Goal: Information Seeking & Learning: Learn about a topic

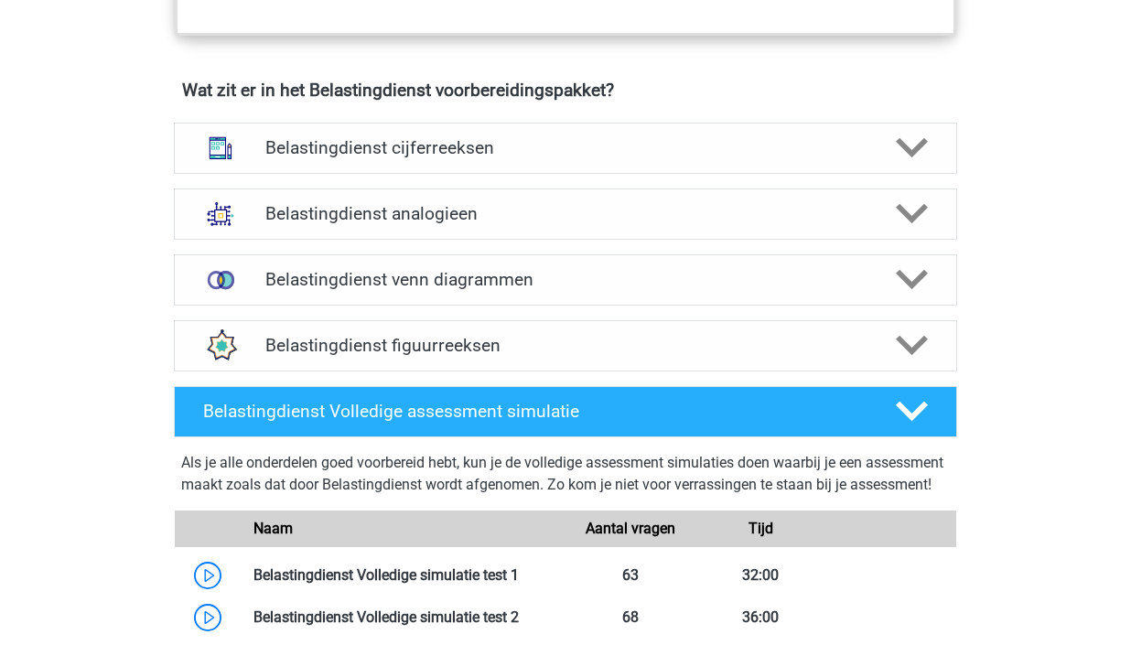
scroll to position [1336, 0]
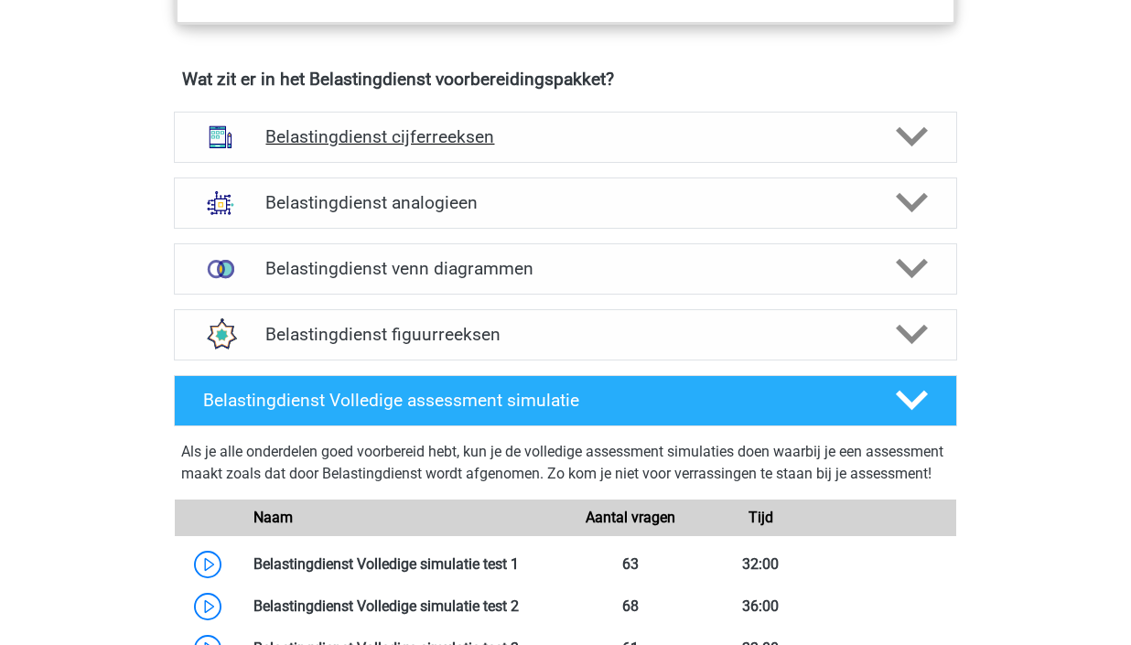
click at [535, 157] on div "Belastingdienst cijferreeksen" at bounding box center [566, 137] width 784 height 51
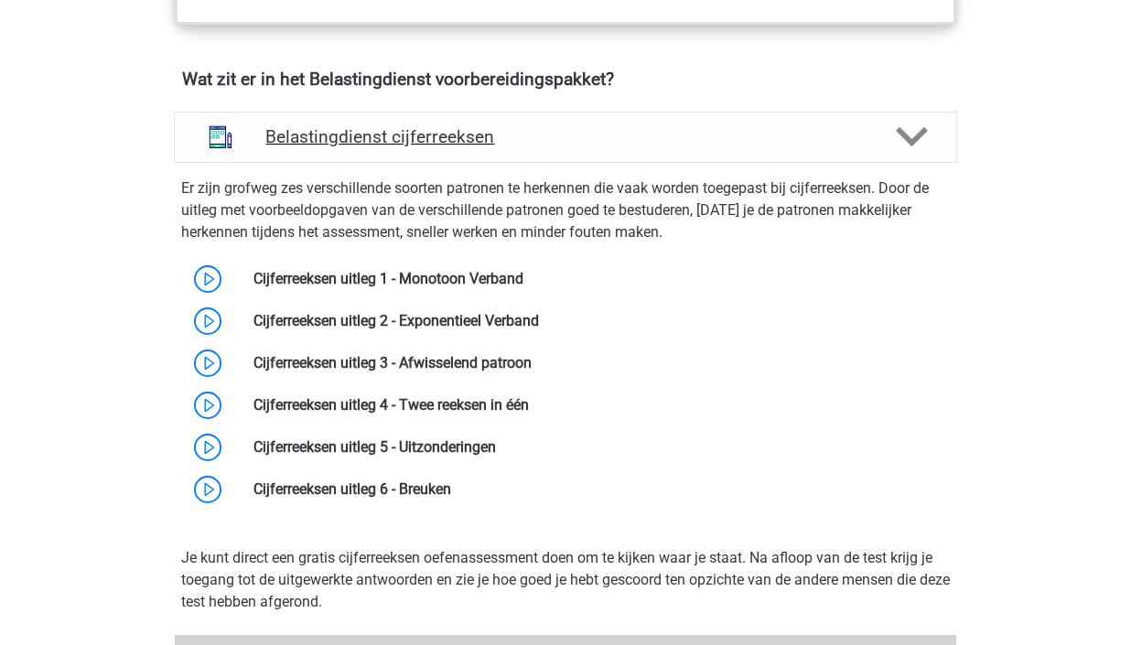
click at [535, 157] on div "Belastingdienst cijferreeksen" at bounding box center [566, 137] width 784 height 51
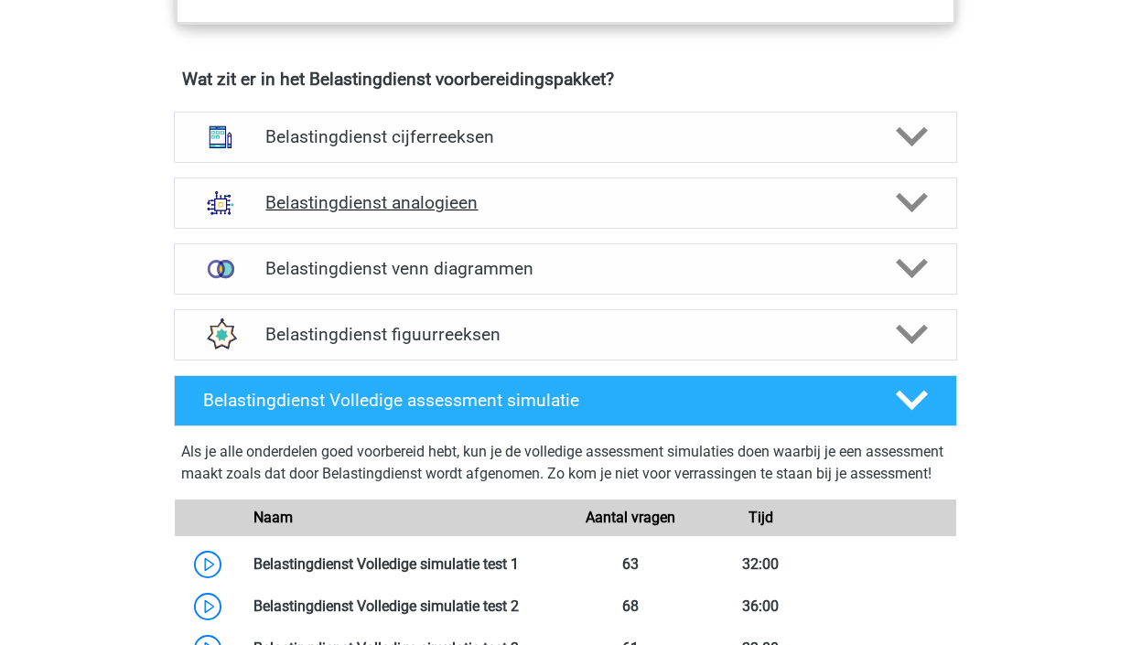
click at [525, 195] on h4 "Belastingdienst analogieen" at bounding box center [565, 202] width 600 height 21
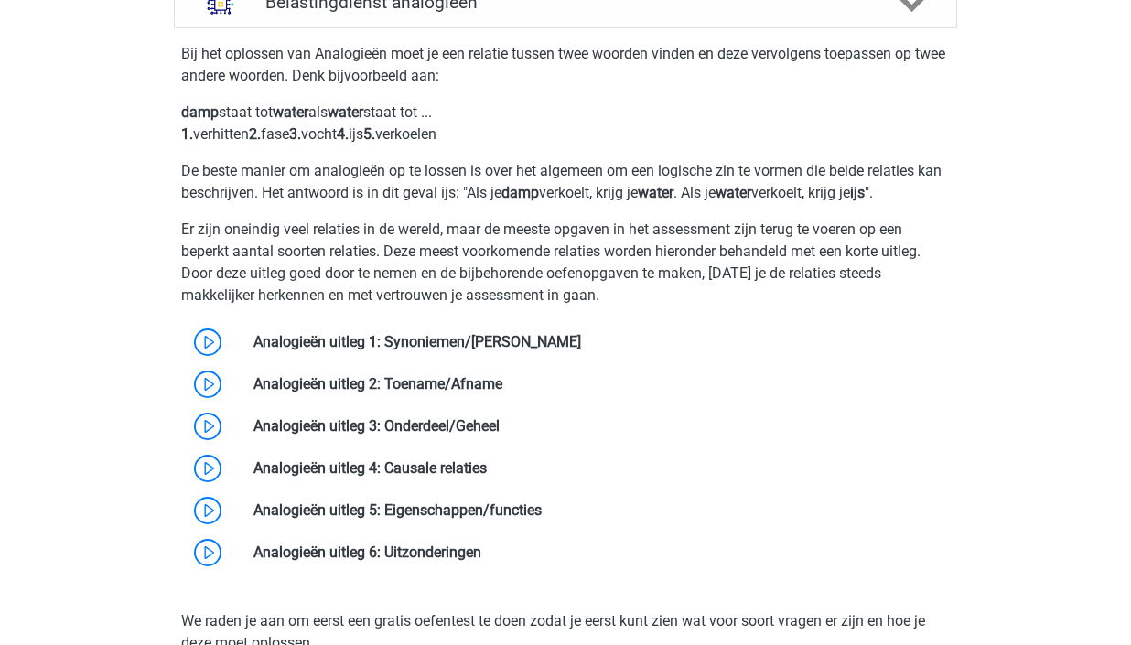
scroll to position [1475, 0]
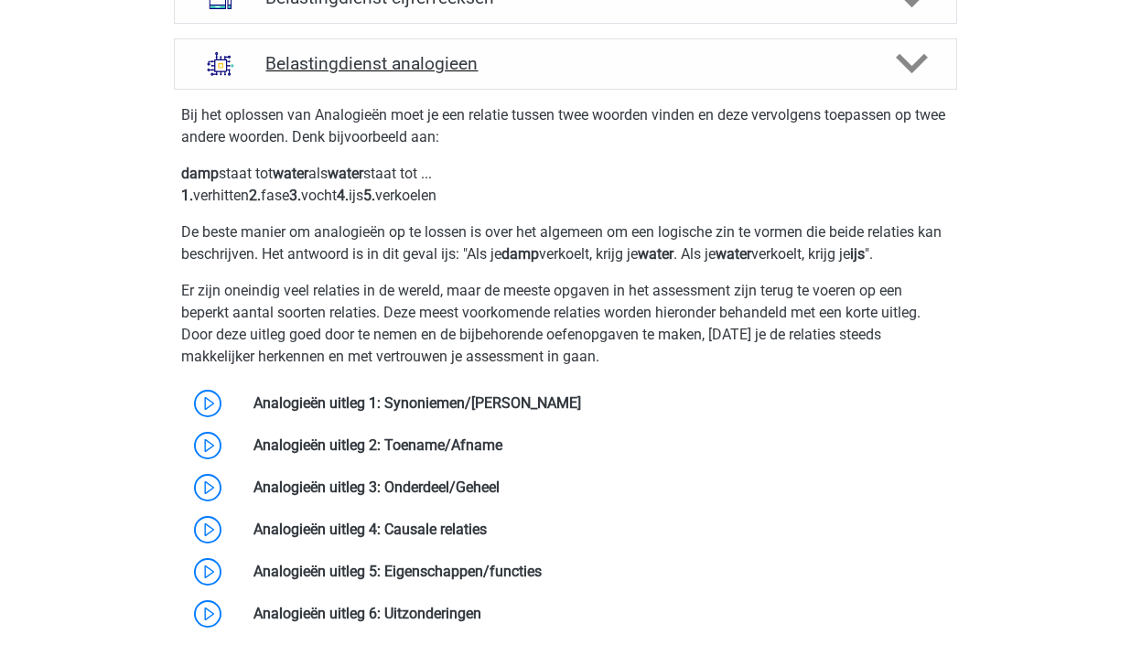
click at [472, 73] on h4 "Belastingdienst analogieen" at bounding box center [565, 63] width 600 height 21
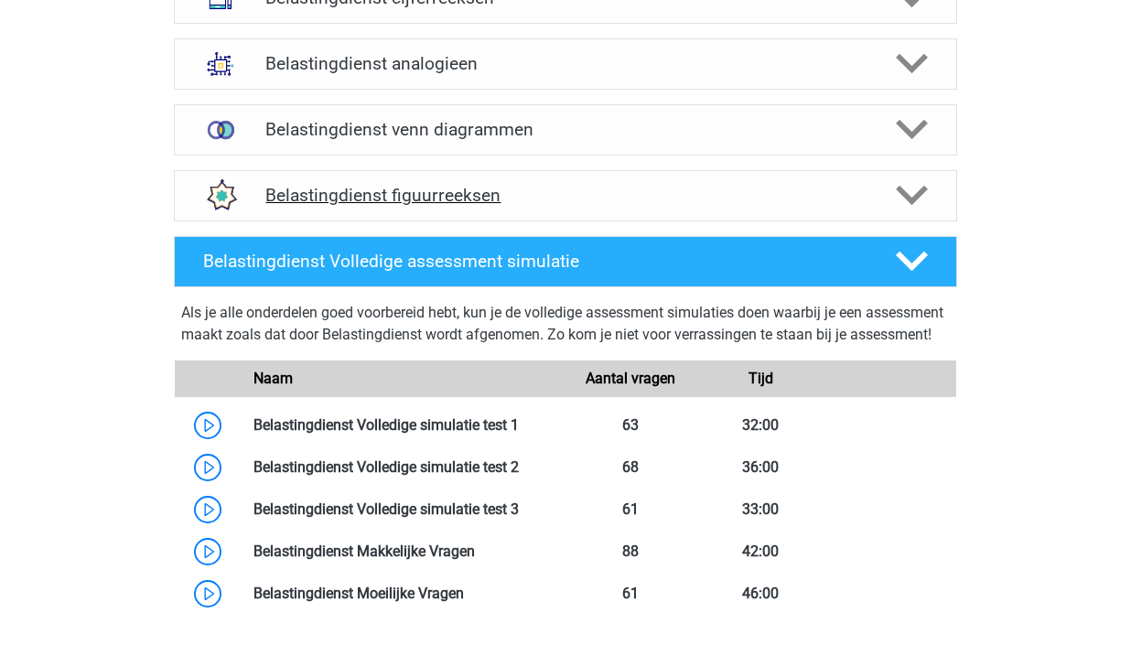
click at [475, 178] on div "Belastingdienst figuurreeksen" at bounding box center [566, 195] width 784 height 51
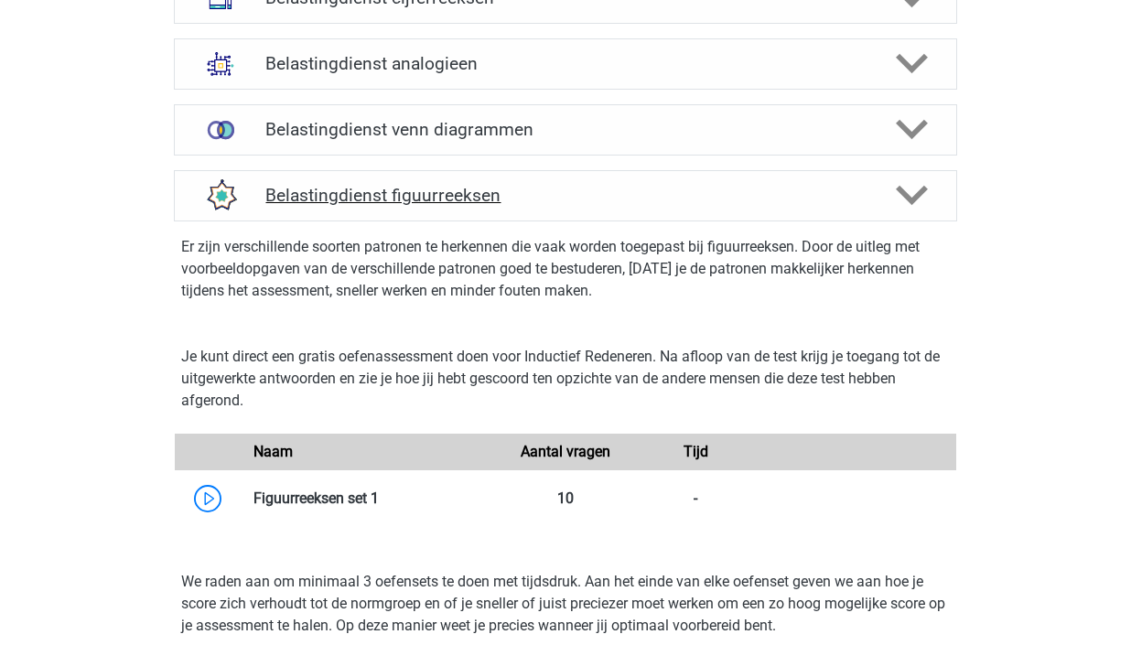
click at [475, 178] on div "Belastingdienst figuurreeksen" at bounding box center [566, 195] width 784 height 51
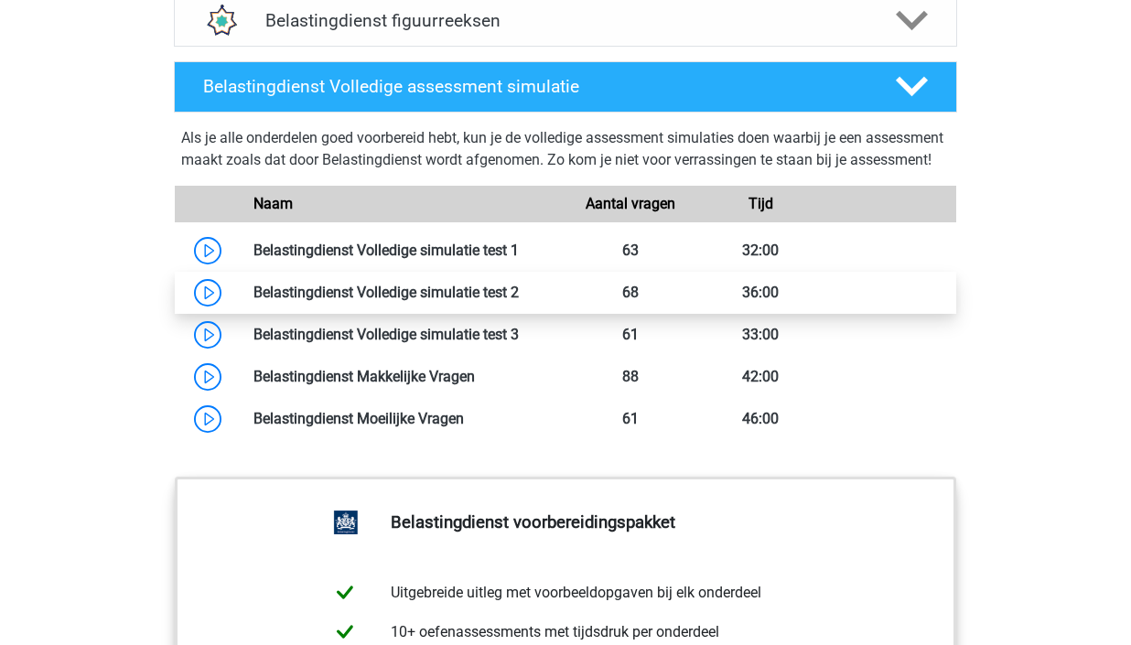
scroll to position [1660, 0]
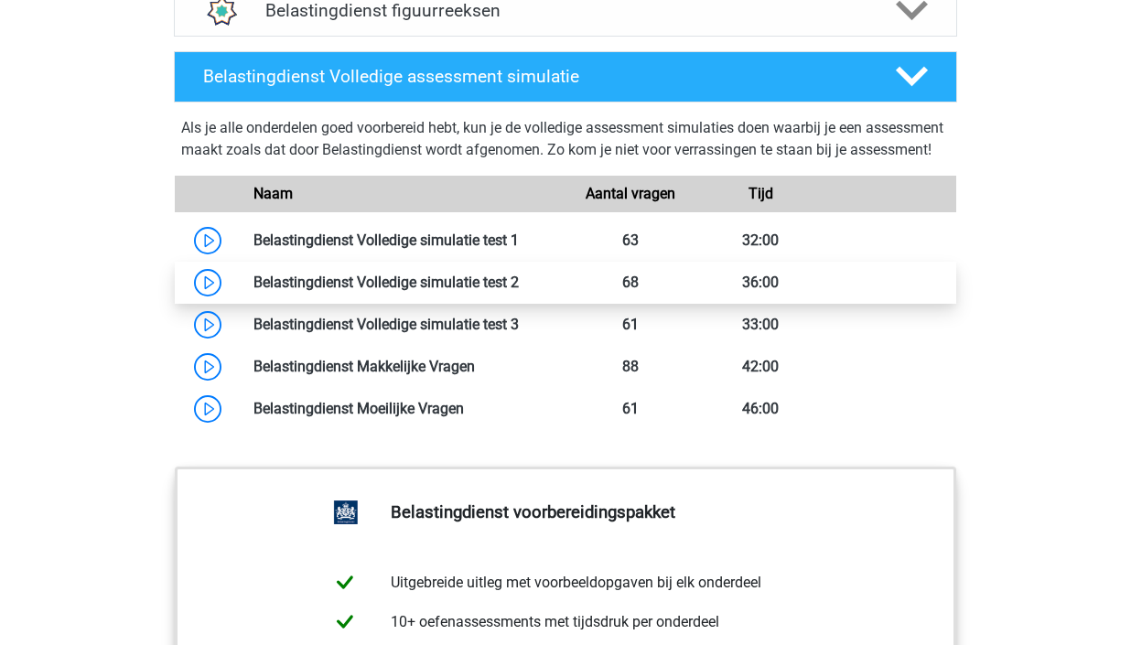
click at [519, 291] on link at bounding box center [519, 282] width 0 height 17
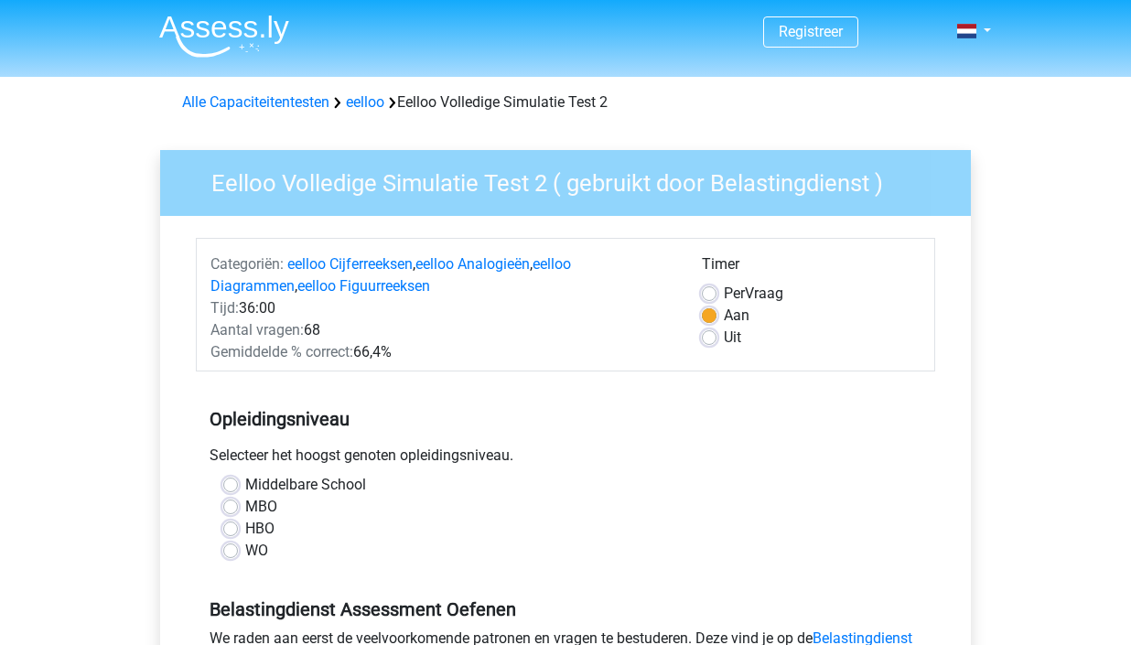
click at [245, 527] on label "HBO" at bounding box center [259, 529] width 29 height 22
click at [229, 527] on input "HBO" at bounding box center [230, 527] width 15 height 18
radio input "true"
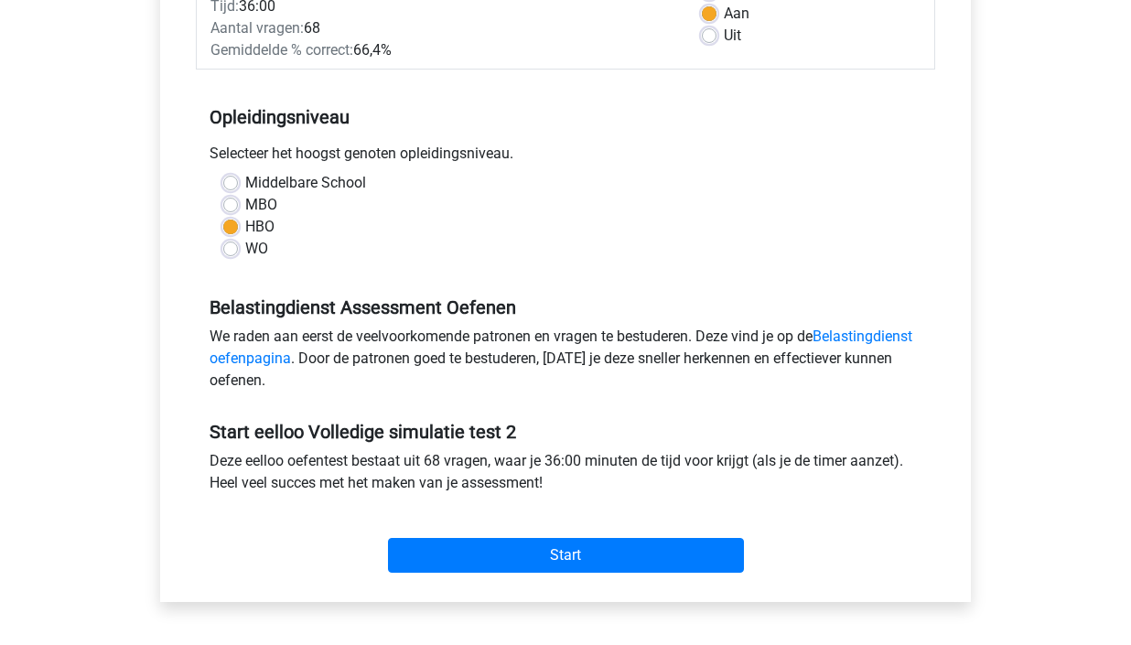
scroll to position [304, 0]
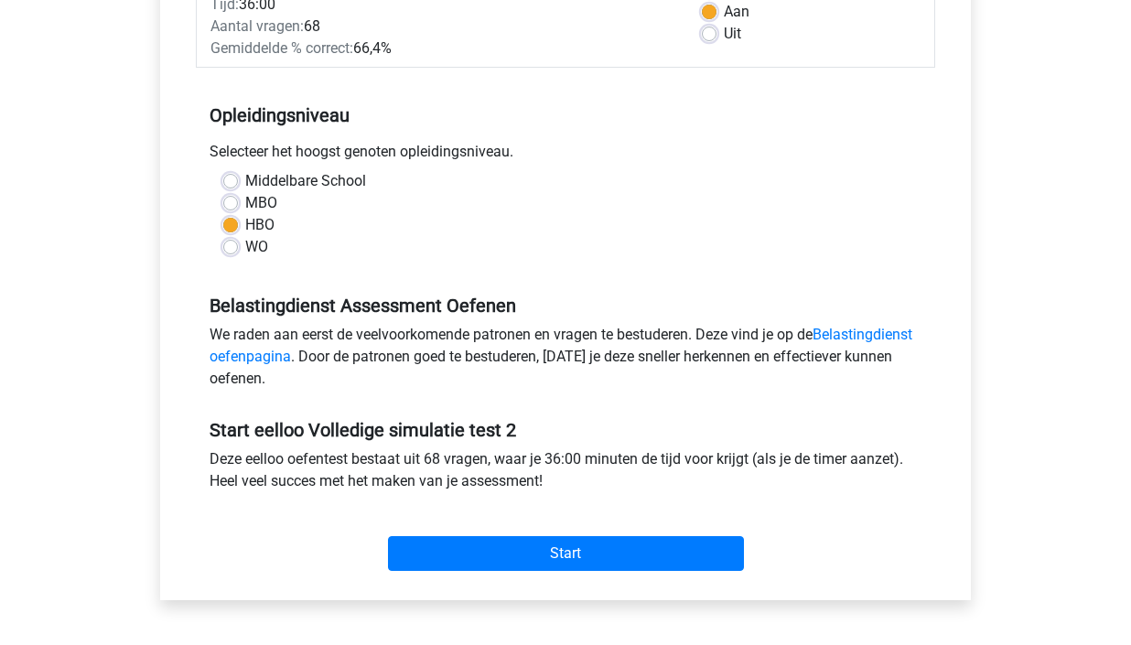
click at [245, 247] on label "WO" at bounding box center [256, 247] width 23 height 22
click at [228, 247] on input "WO" at bounding box center [230, 245] width 15 height 18
radio input "true"
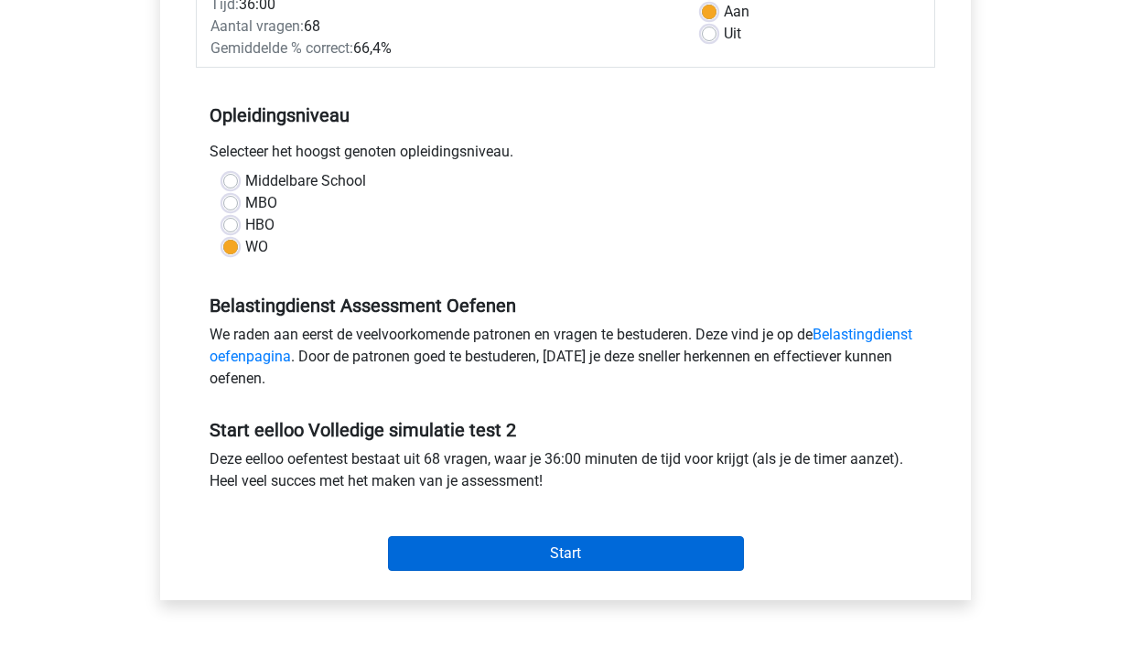
click at [564, 556] on input "Start" at bounding box center [566, 553] width 356 height 35
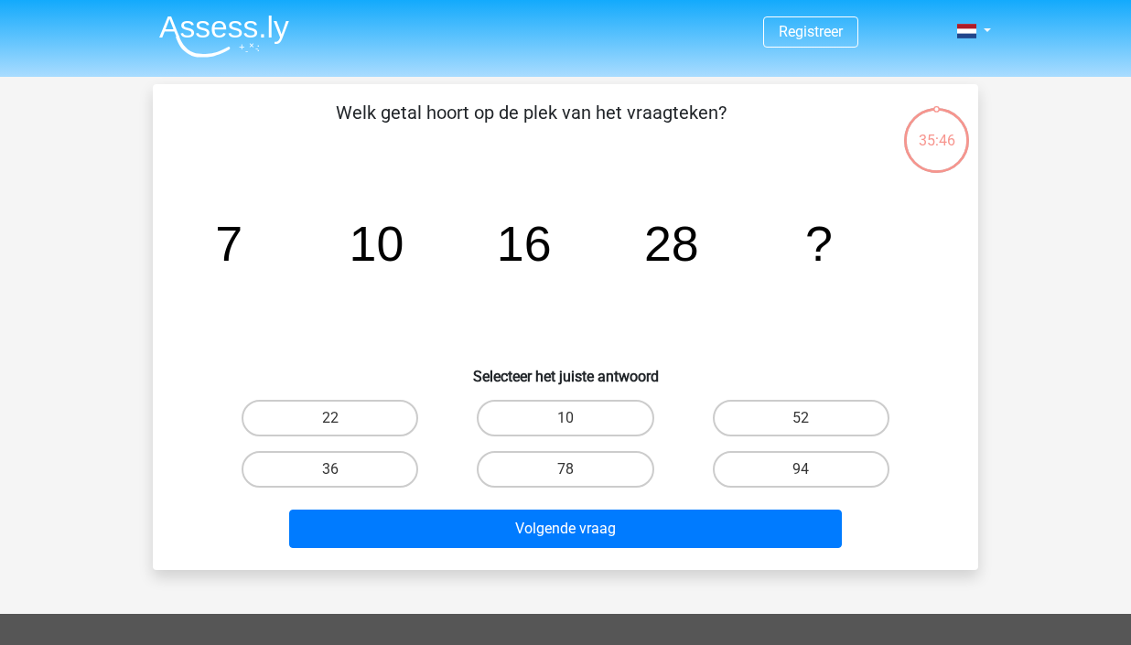
click at [805, 418] on input "52" at bounding box center [807, 424] width 12 height 12
radio input "true"
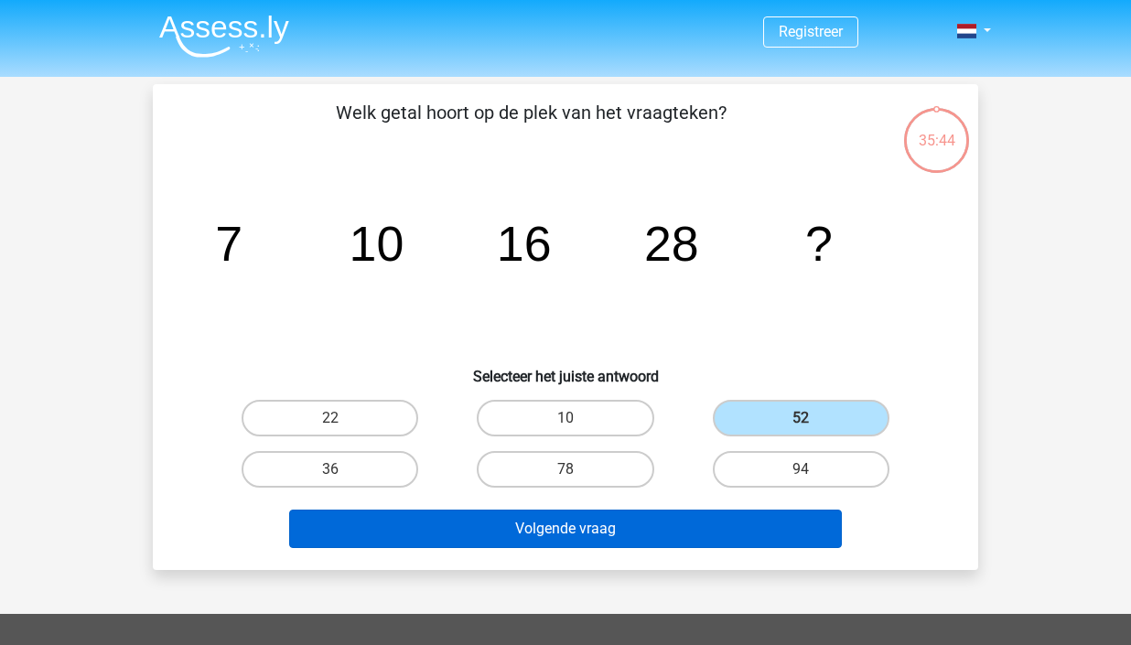
click at [657, 525] on button "Volgende vraag" at bounding box center [566, 529] width 554 height 38
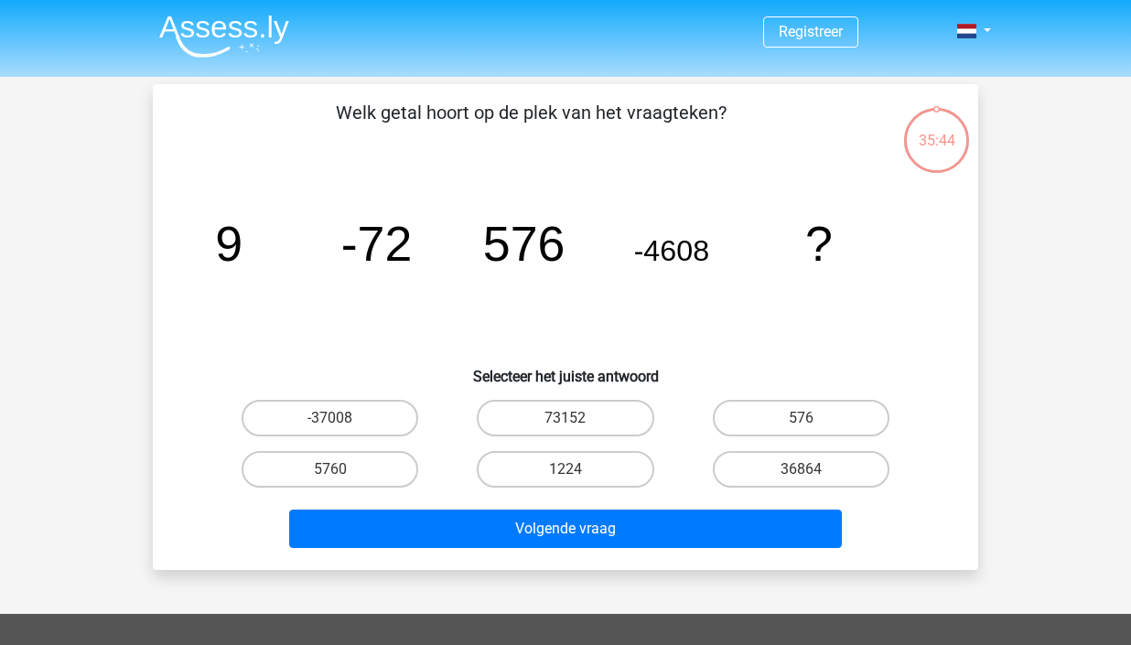
scroll to position [84, 0]
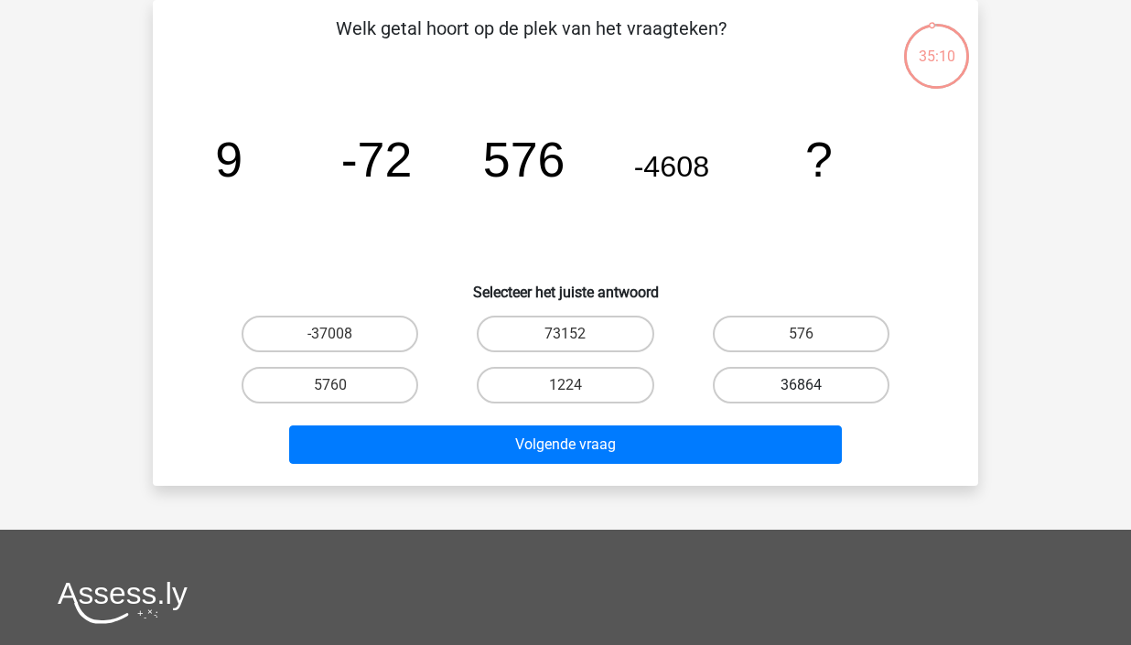
click at [834, 370] on label "36864" at bounding box center [801, 385] width 177 height 37
click at [813, 385] on input "36864" at bounding box center [807, 391] width 12 height 12
radio input "true"
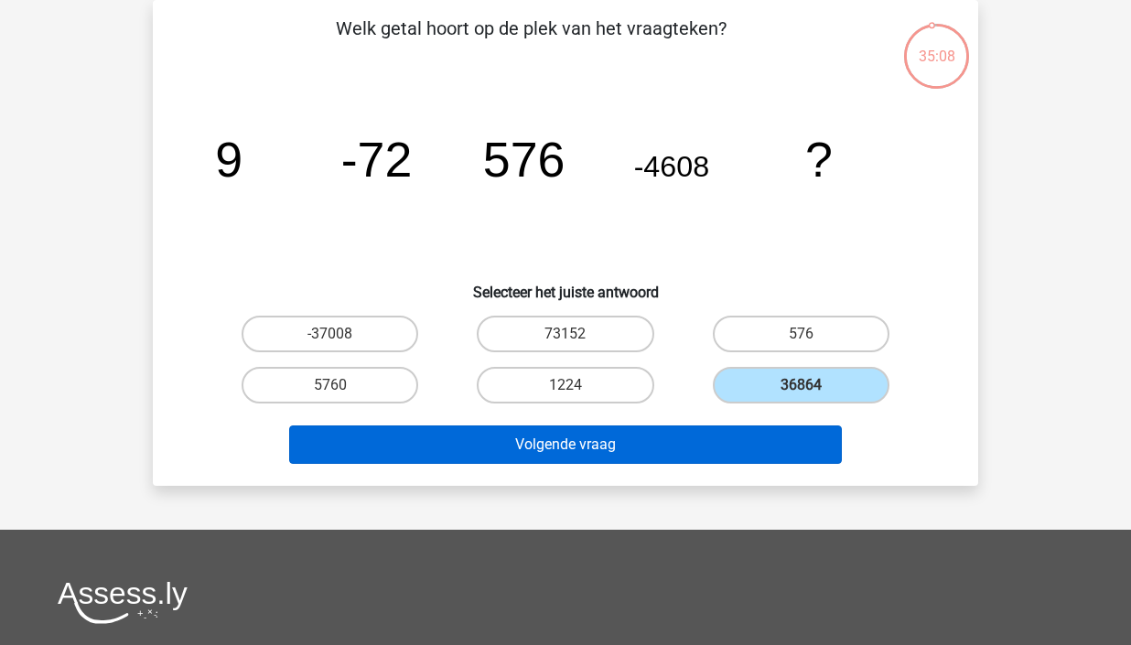
click at [730, 439] on button "Volgende vraag" at bounding box center [566, 445] width 554 height 38
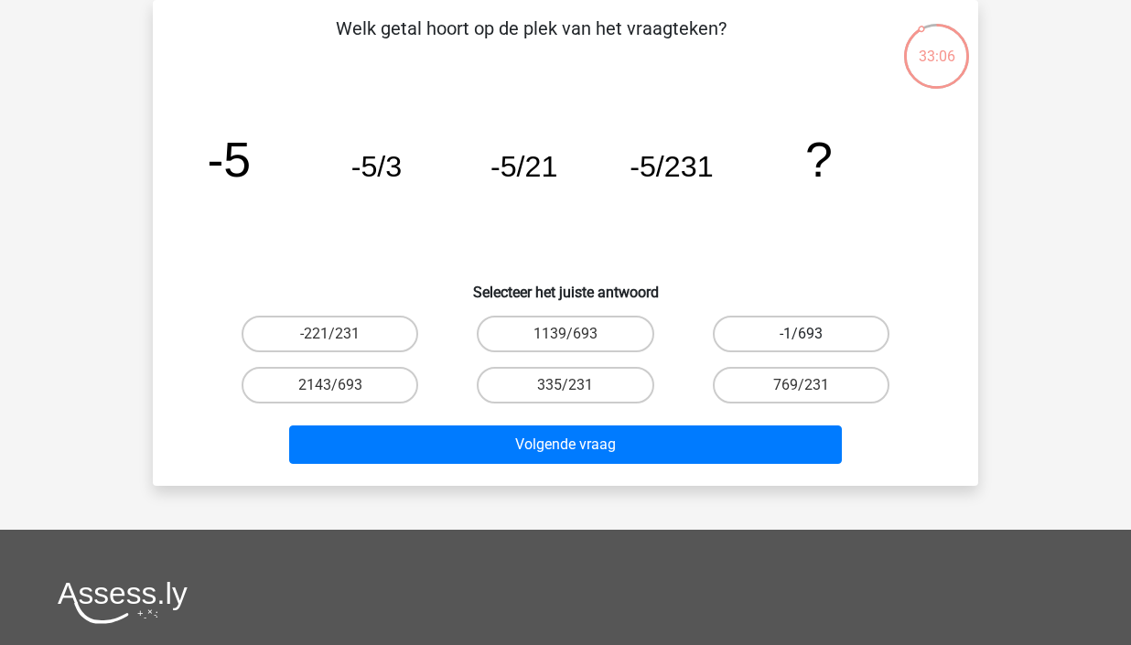
click at [830, 336] on label "-1/693" at bounding box center [801, 334] width 177 height 37
click at [813, 336] on input "-1/693" at bounding box center [807, 340] width 12 height 12
radio input "true"
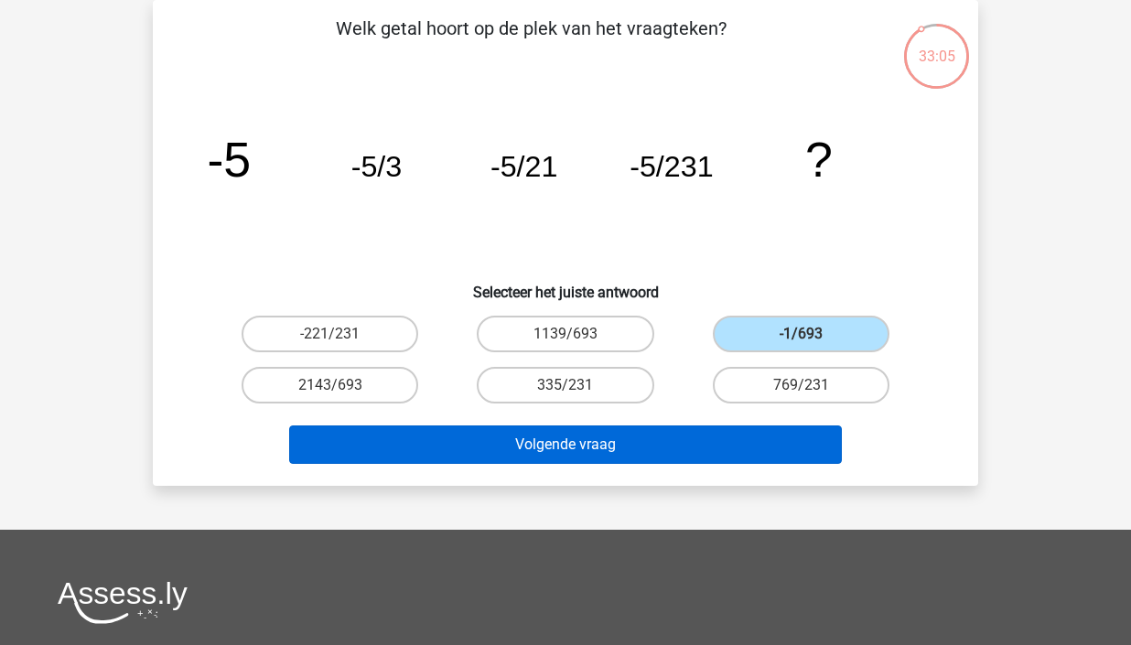
click at [709, 437] on button "Volgende vraag" at bounding box center [566, 445] width 554 height 38
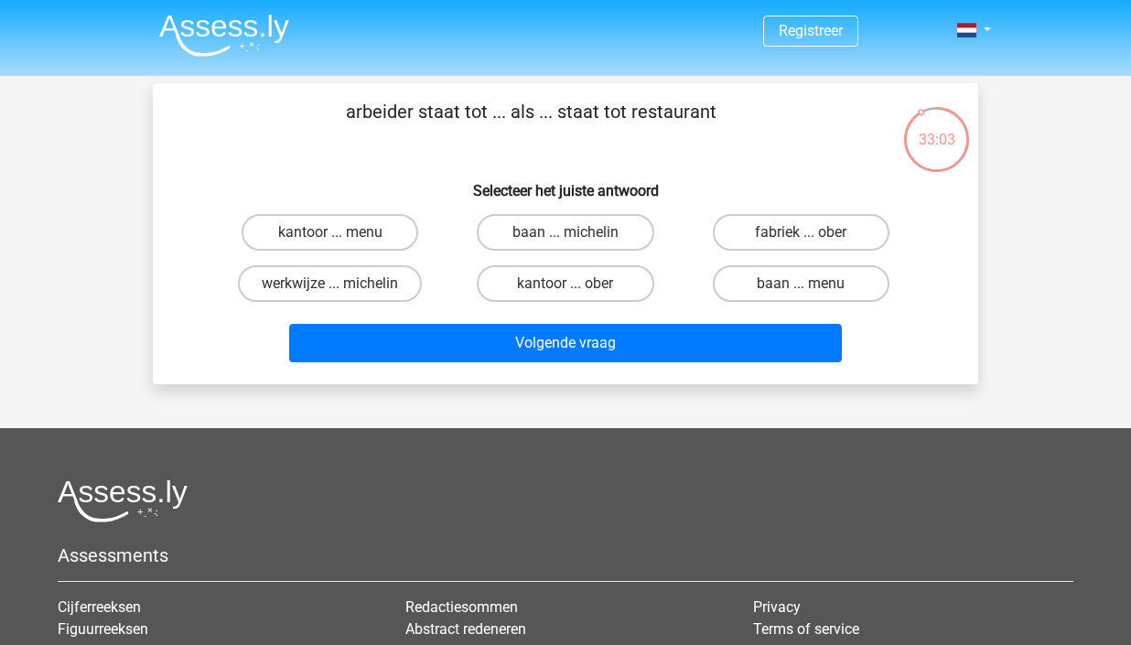
scroll to position [0, 0]
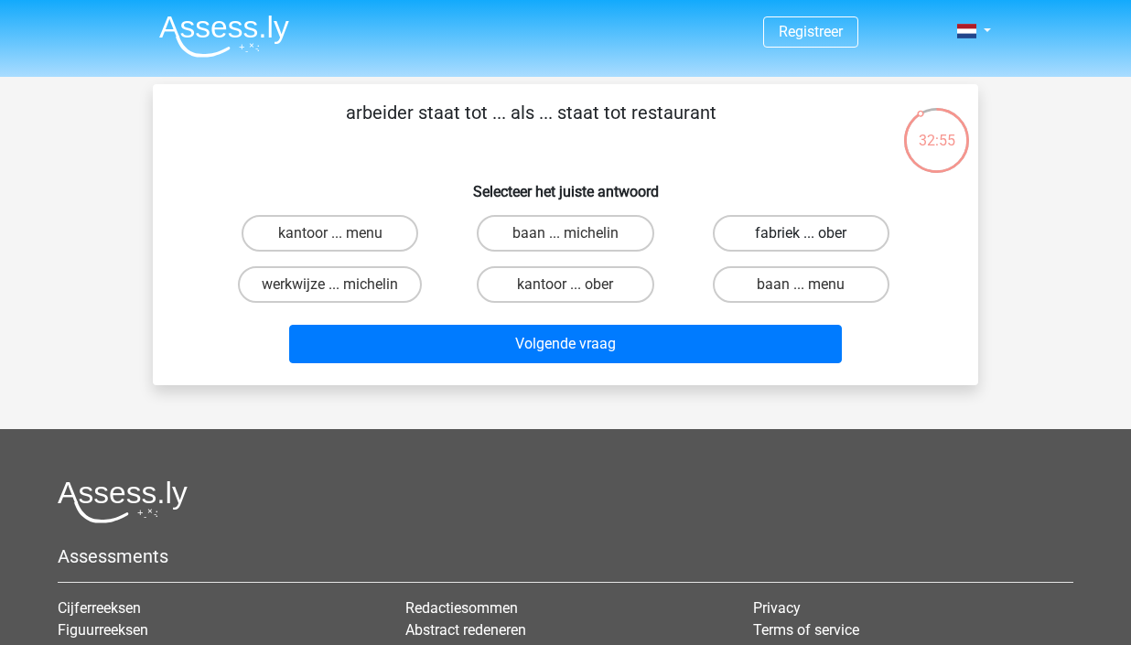
click at [804, 232] on label "fabriek ... ober" at bounding box center [801, 233] width 177 height 37
click at [804, 233] on input "fabriek ... ober" at bounding box center [807, 239] width 12 height 12
radio input "true"
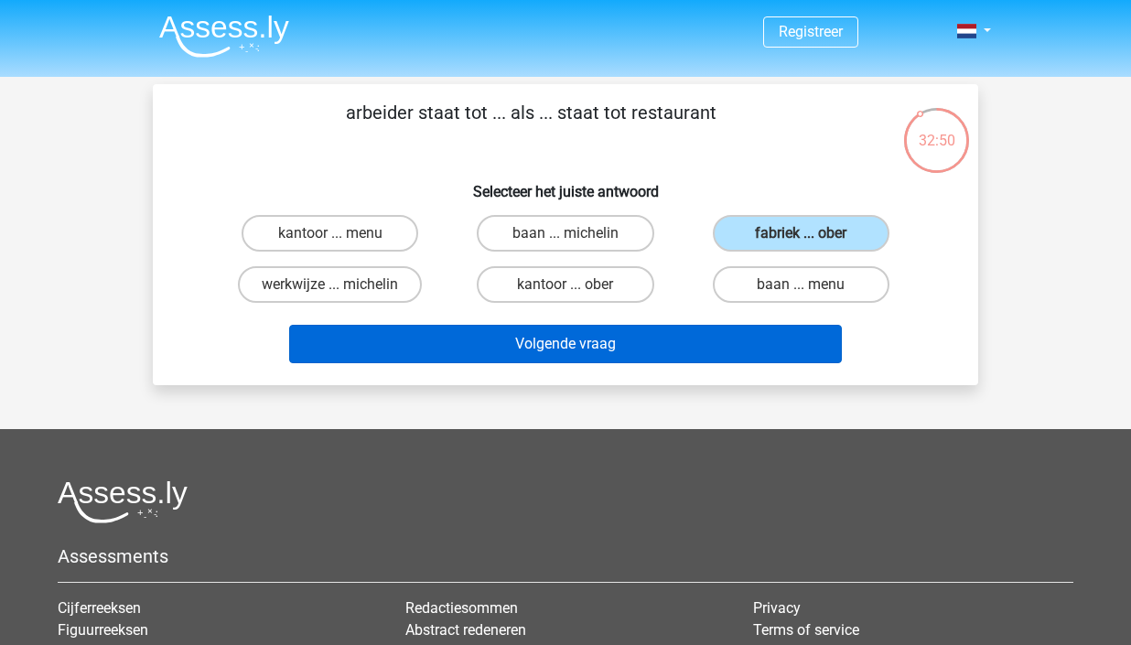
click at [609, 350] on button "Volgende vraag" at bounding box center [566, 344] width 554 height 38
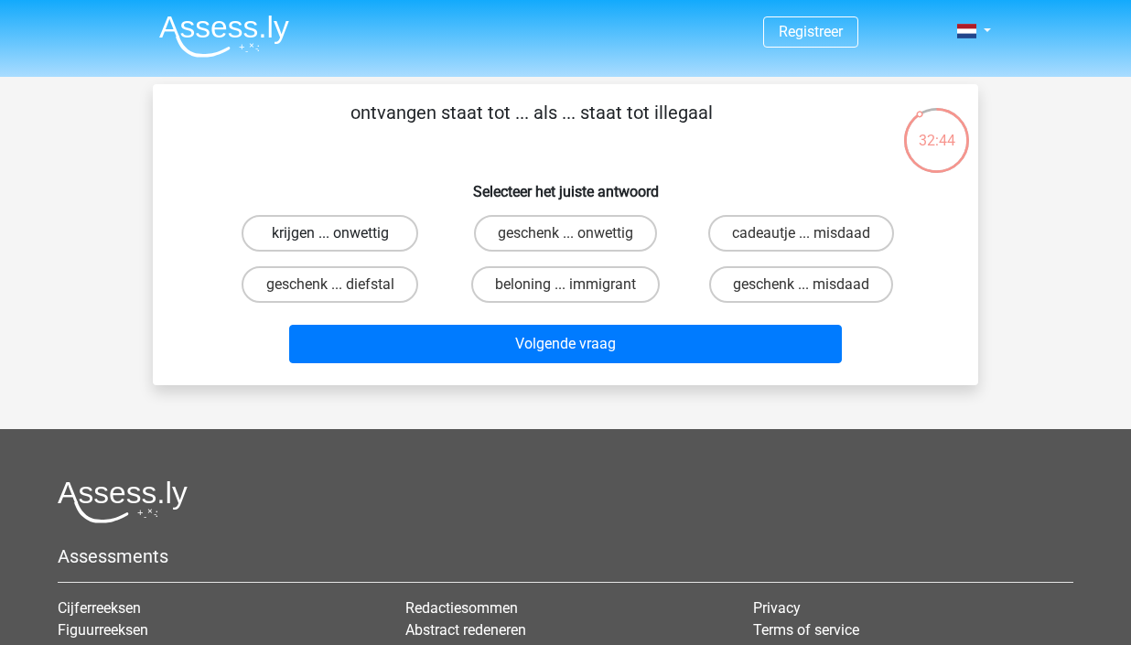
click at [373, 238] on label "krijgen ... onwettig" at bounding box center [330, 233] width 177 height 37
click at [342, 238] on input "krijgen ... onwettig" at bounding box center [336, 239] width 12 height 12
radio input "true"
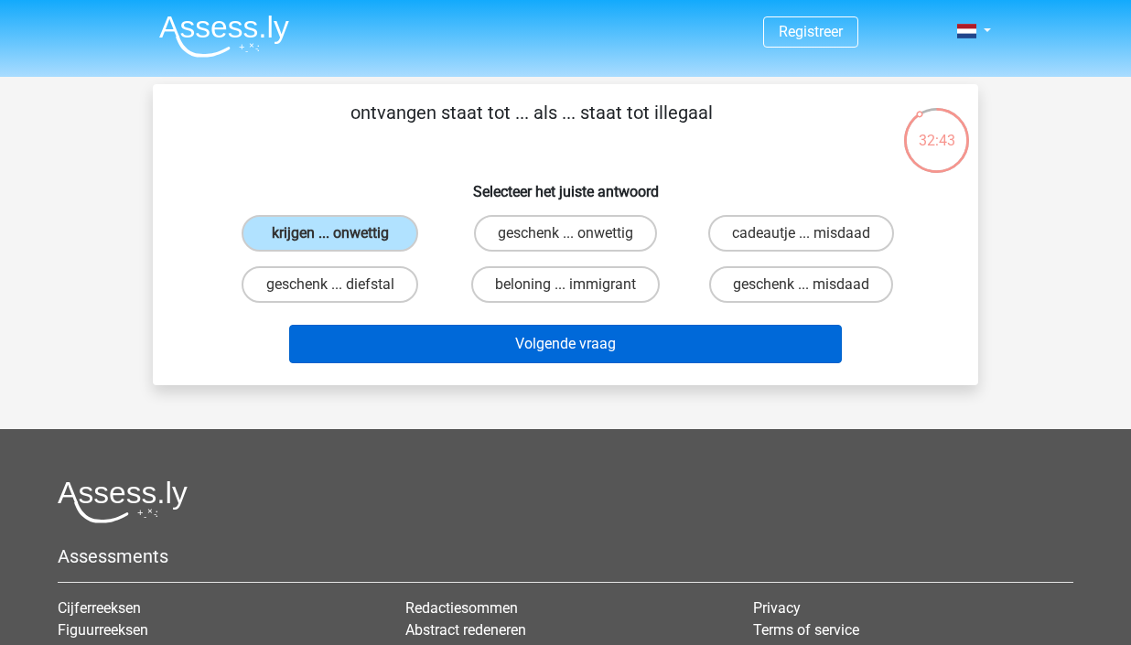
click at [649, 348] on button "Volgende vraag" at bounding box center [566, 344] width 554 height 38
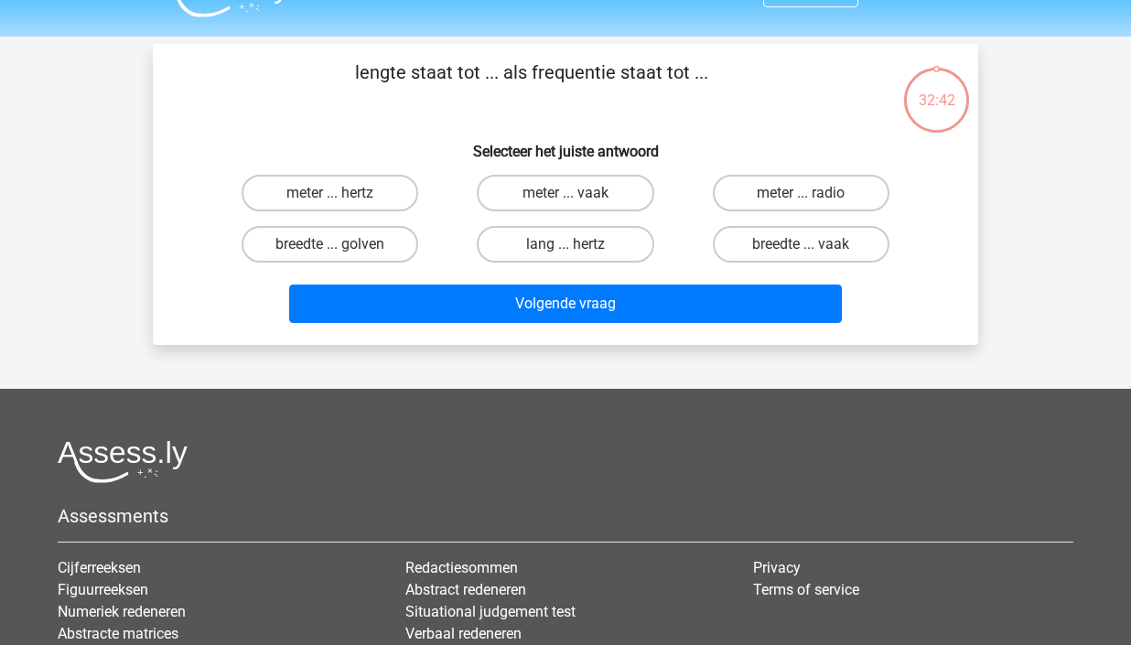
scroll to position [26, 0]
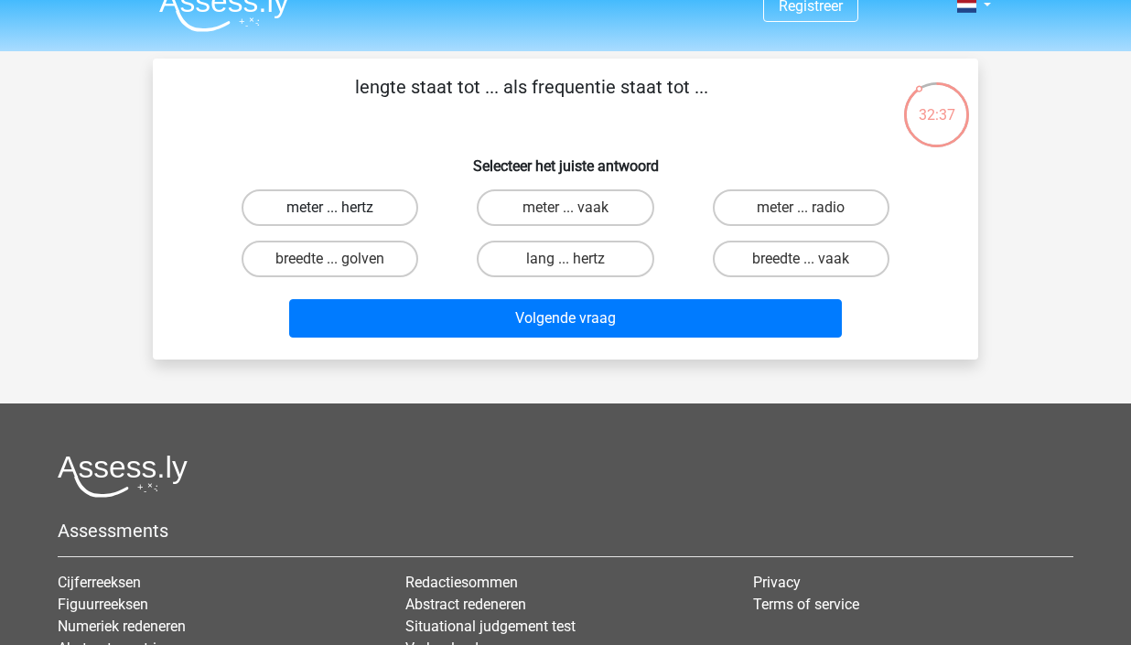
click at [380, 207] on label "meter ... hertz" at bounding box center [330, 207] width 177 height 37
click at [342, 208] on input "meter ... hertz" at bounding box center [336, 214] width 12 height 12
radio input "true"
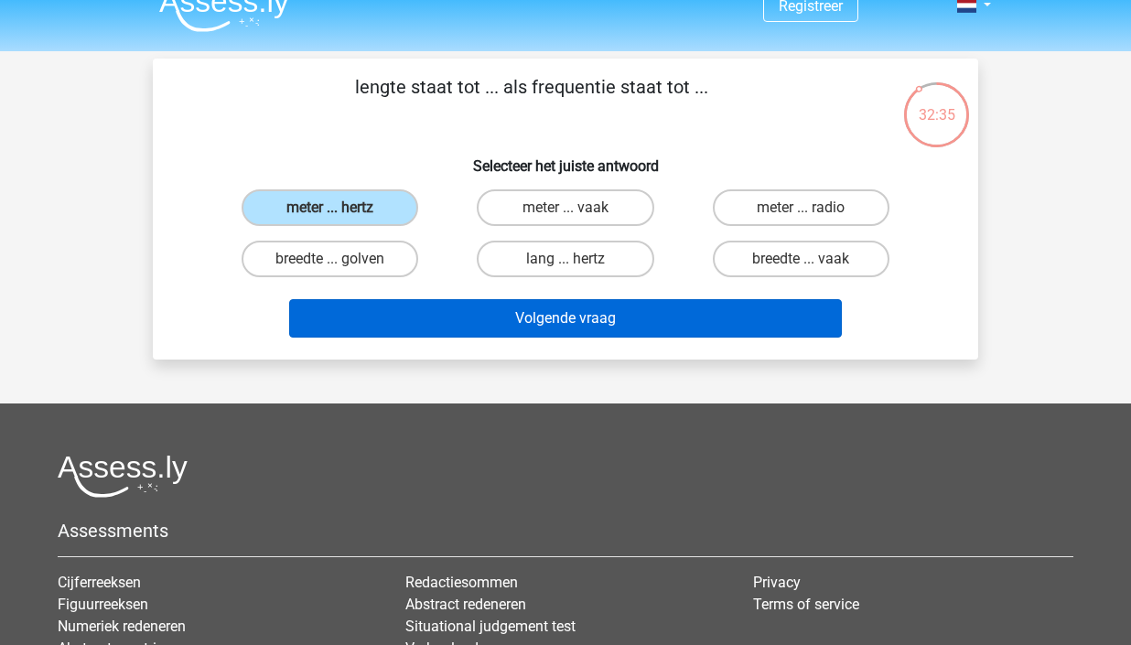
click at [630, 314] on button "Volgende vraag" at bounding box center [566, 318] width 554 height 38
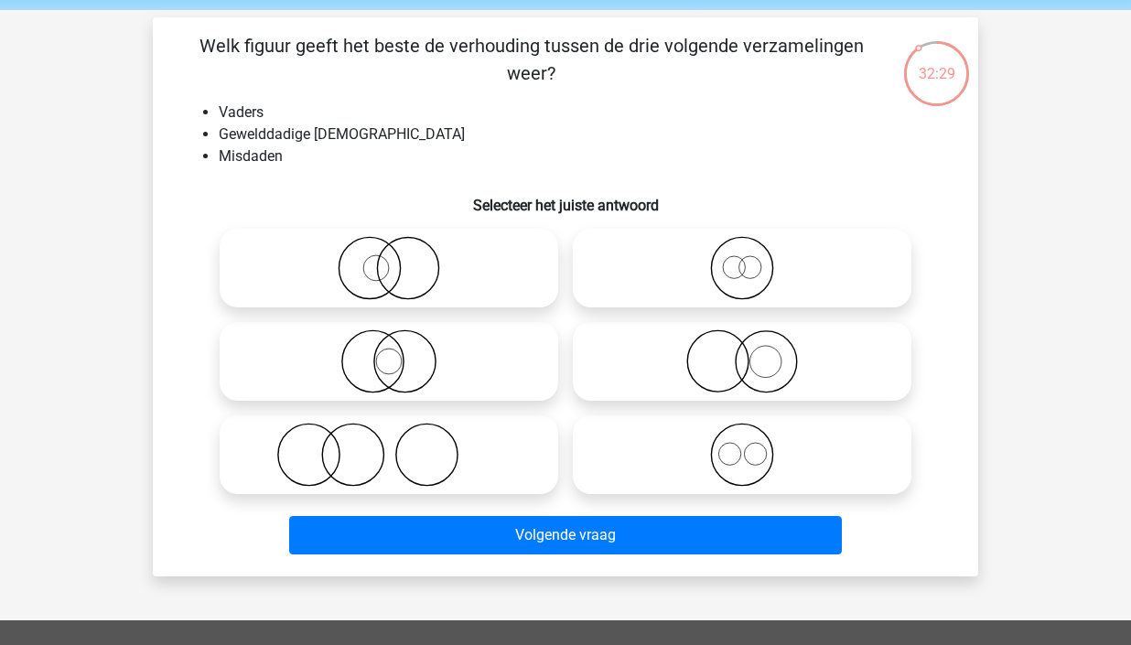
scroll to position [71, 0]
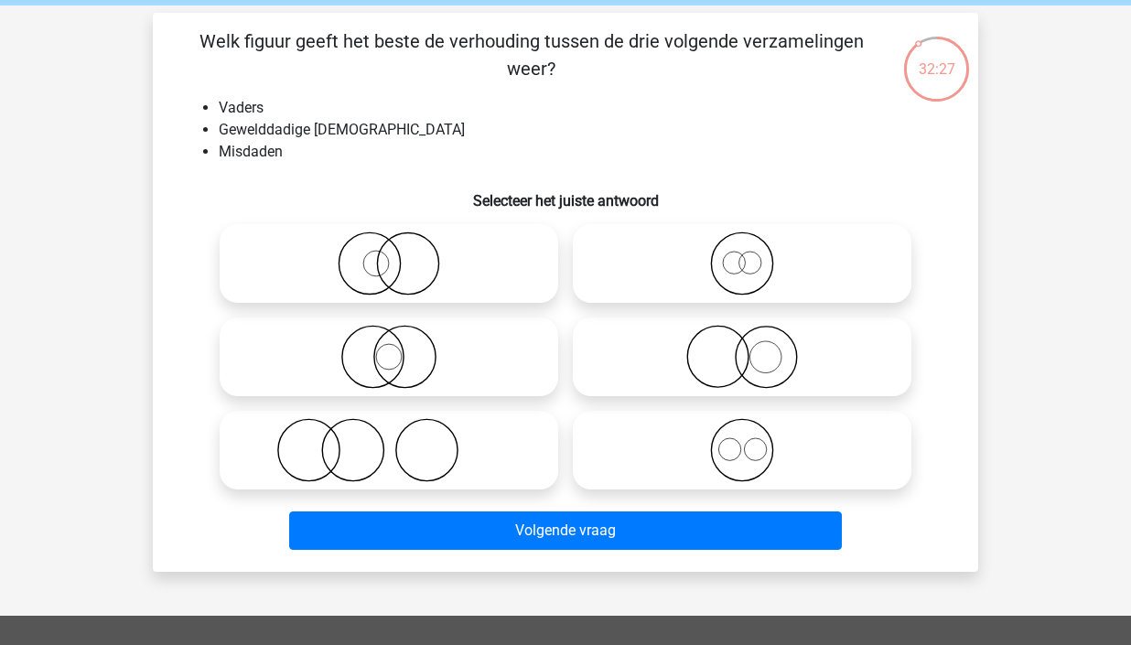
click at [387, 472] on icon at bounding box center [389, 450] width 324 height 64
click at [389, 441] on input "radio" at bounding box center [395, 435] width 12 height 12
radio input "true"
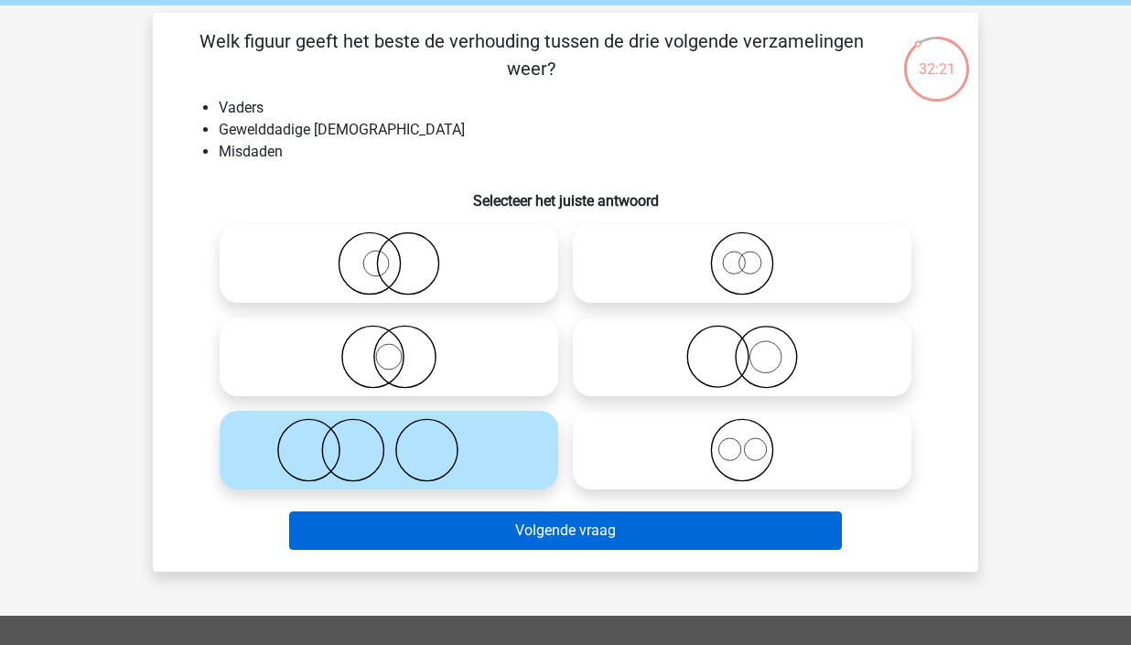
click at [595, 530] on button "Volgende vraag" at bounding box center [566, 531] width 554 height 38
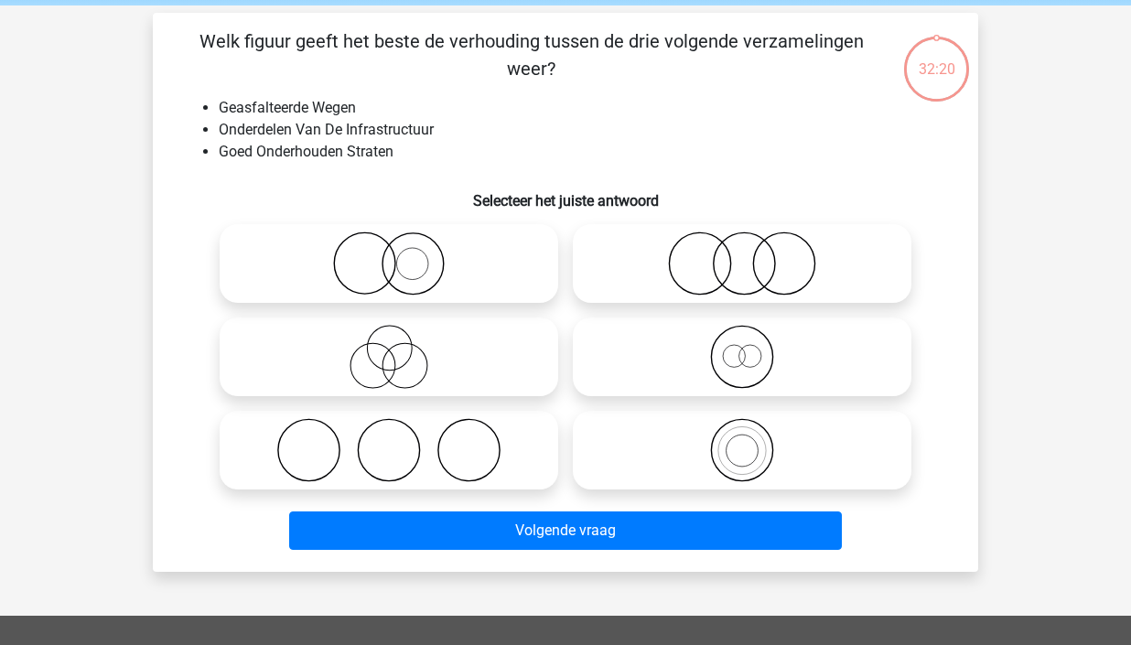
scroll to position [84, 0]
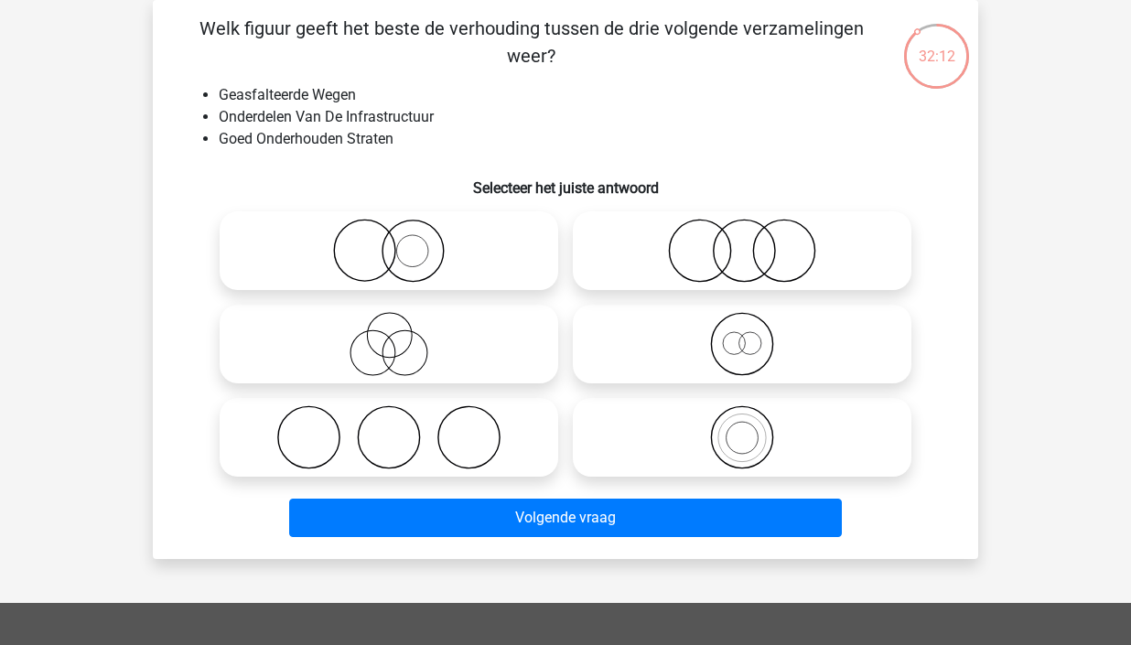
click at [418, 255] on icon at bounding box center [389, 251] width 324 height 64
click at [401, 242] on input "radio" at bounding box center [395, 236] width 12 height 12
radio input "true"
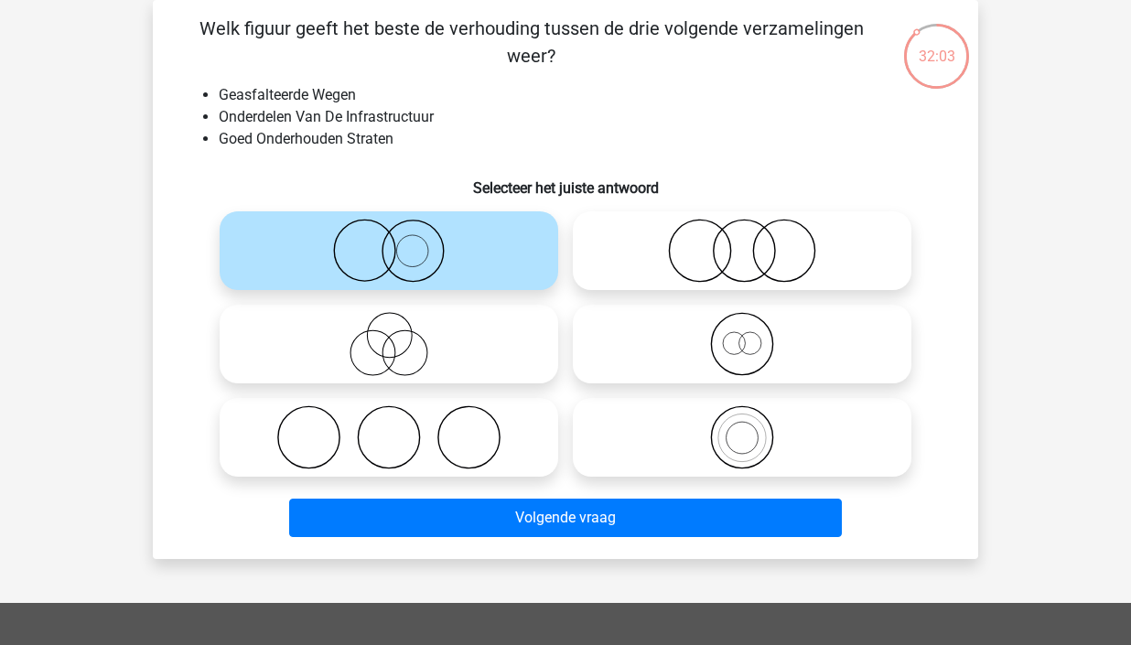
click at [725, 336] on icon at bounding box center [742, 344] width 324 height 64
click at [742, 335] on input "radio" at bounding box center [748, 329] width 12 height 12
radio input "true"
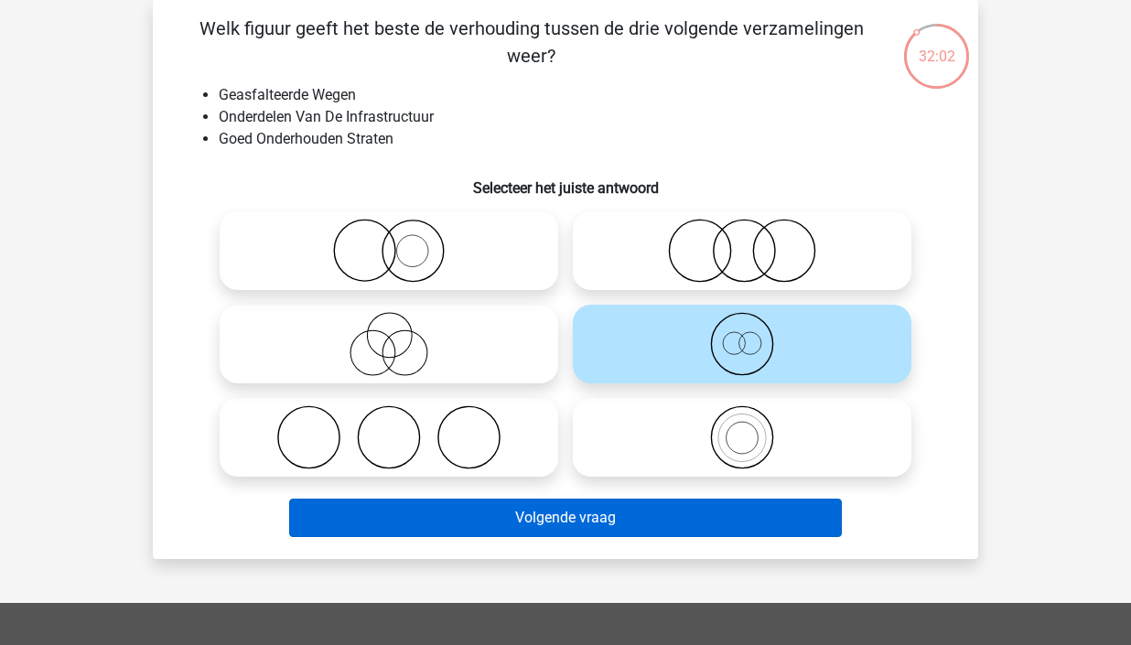
click at [687, 518] on button "Volgende vraag" at bounding box center [566, 518] width 554 height 38
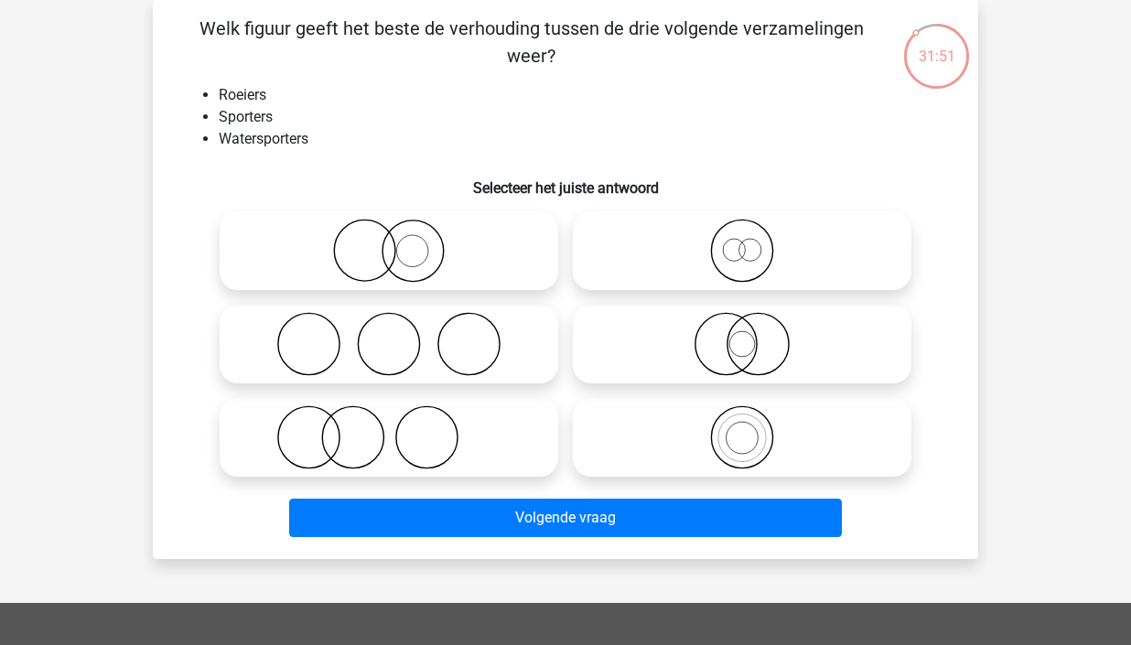
click at [767, 451] on icon at bounding box center [742, 437] width 324 height 64
click at [754, 428] on input "radio" at bounding box center [748, 422] width 12 height 12
radio input "true"
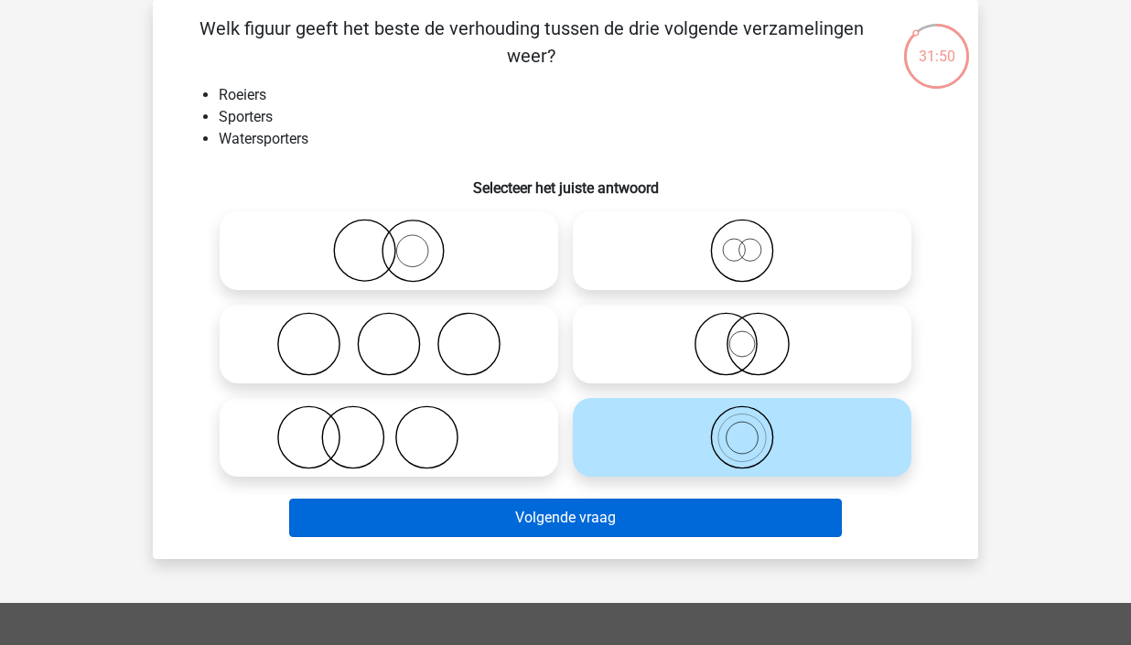
click at [688, 524] on button "Volgende vraag" at bounding box center [566, 518] width 554 height 38
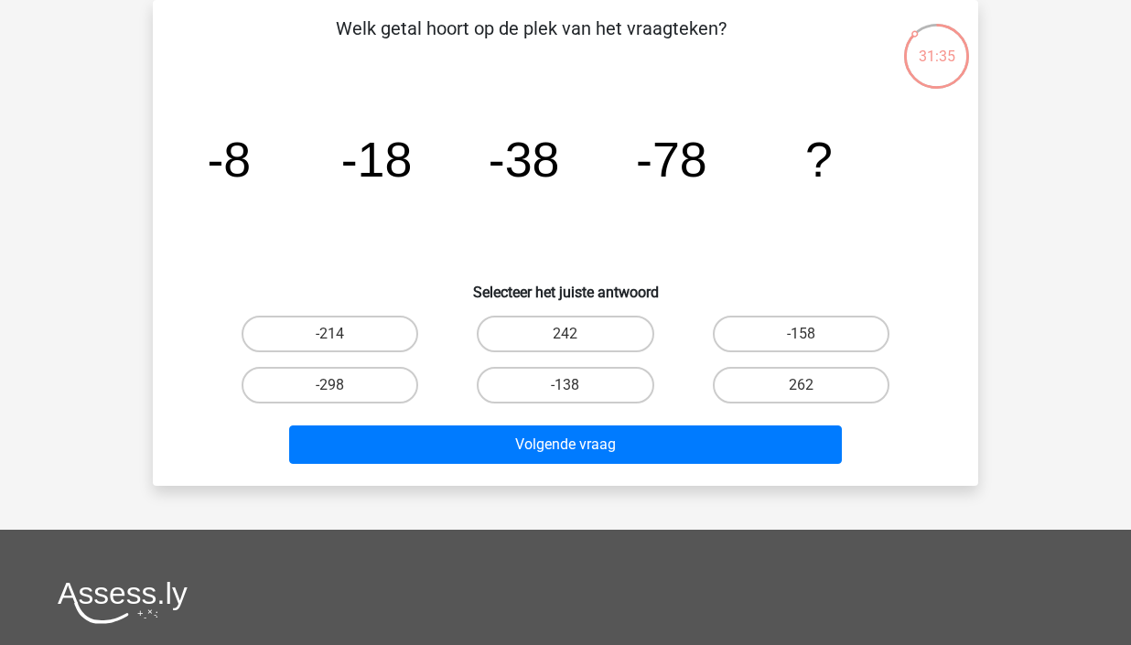
click at [810, 336] on input "-158" at bounding box center [807, 340] width 12 height 12
radio input "true"
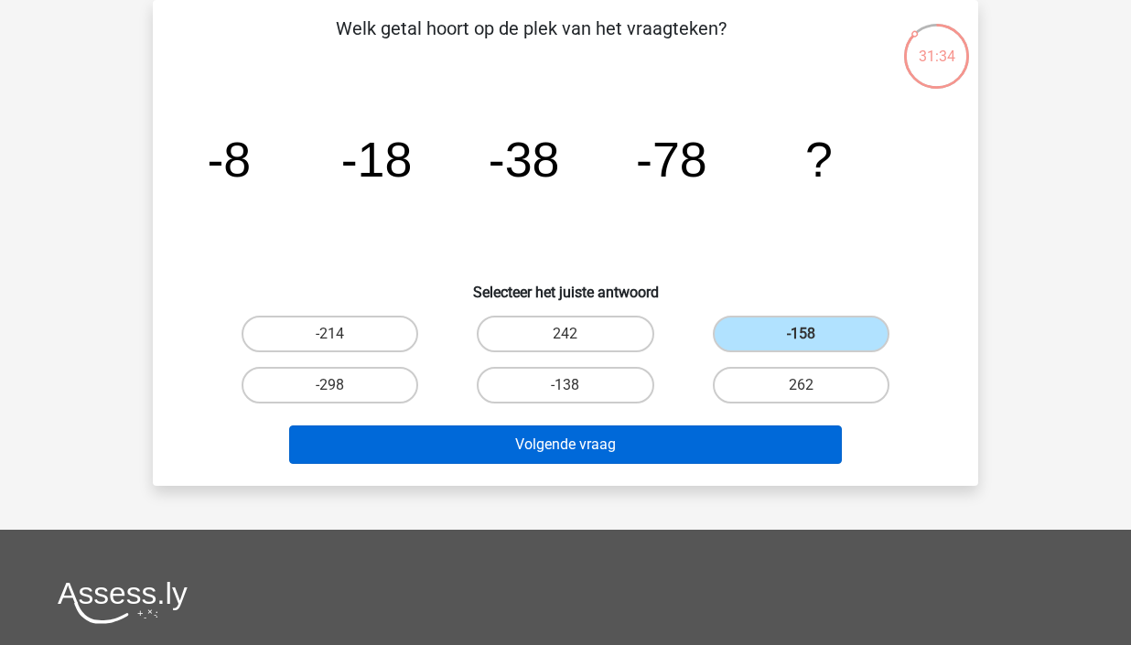
click at [695, 444] on button "Volgende vraag" at bounding box center [566, 445] width 554 height 38
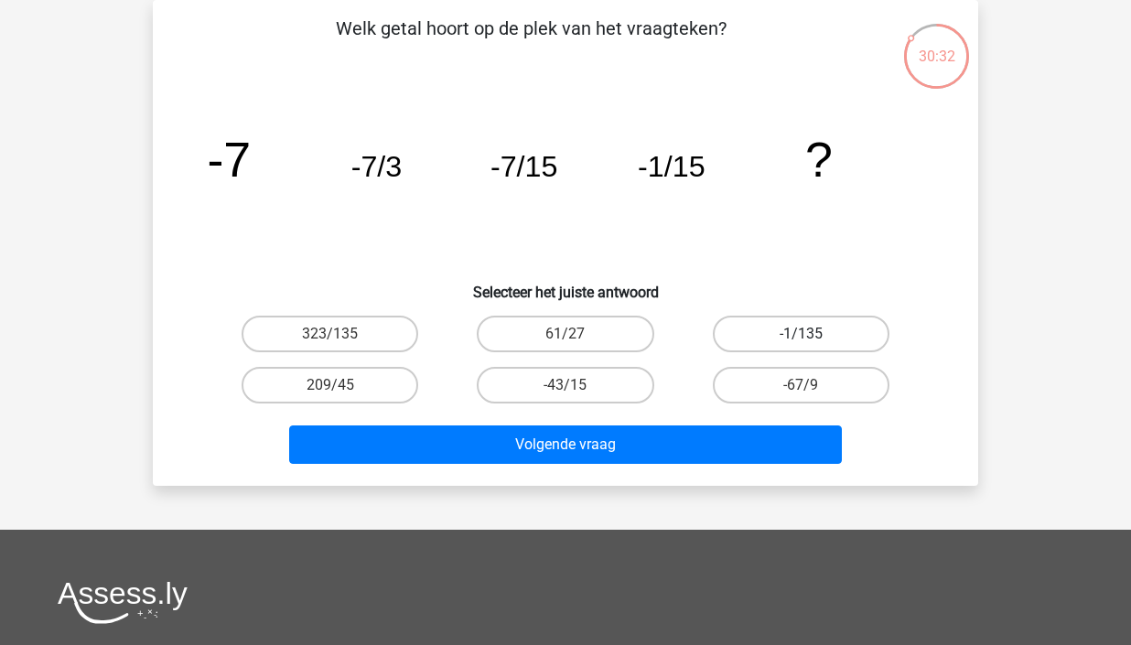
click at [834, 344] on label "-1/135" at bounding box center [801, 334] width 177 height 37
click at [813, 344] on input "-1/135" at bounding box center [807, 340] width 12 height 12
radio input "true"
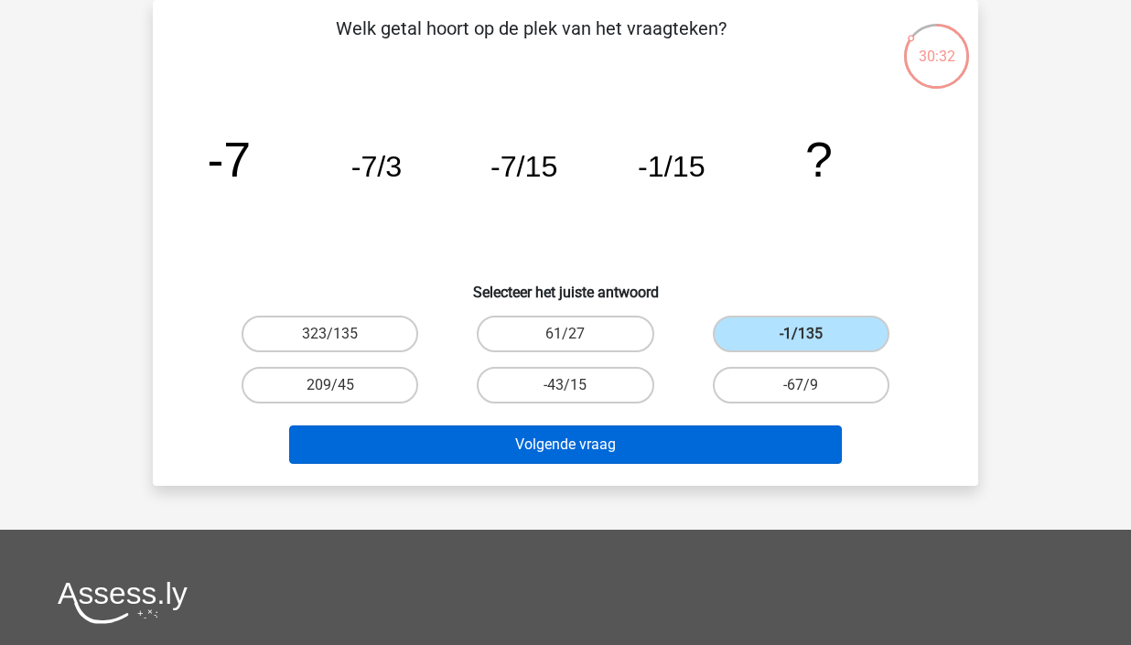
click at [705, 449] on button "Volgende vraag" at bounding box center [566, 445] width 554 height 38
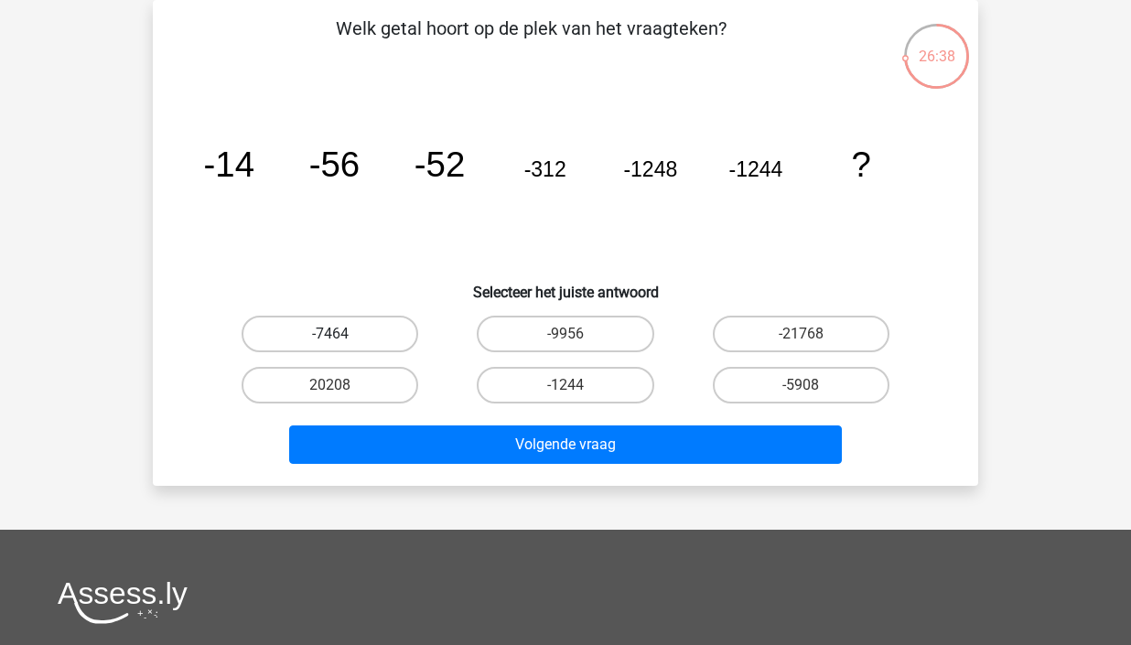
click at [330, 346] on label "-7464" at bounding box center [330, 334] width 177 height 37
click at [330, 346] on input "-7464" at bounding box center [336, 340] width 12 height 12
radio input "true"
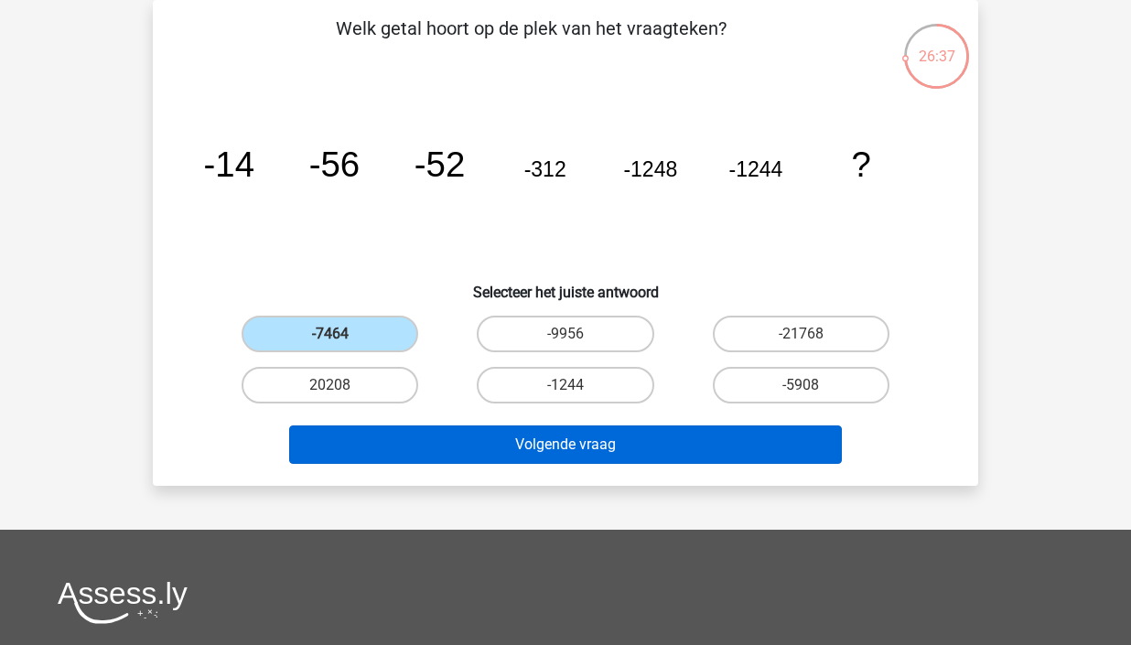
click at [592, 452] on button "Volgende vraag" at bounding box center [566, 445] width 554 height 38
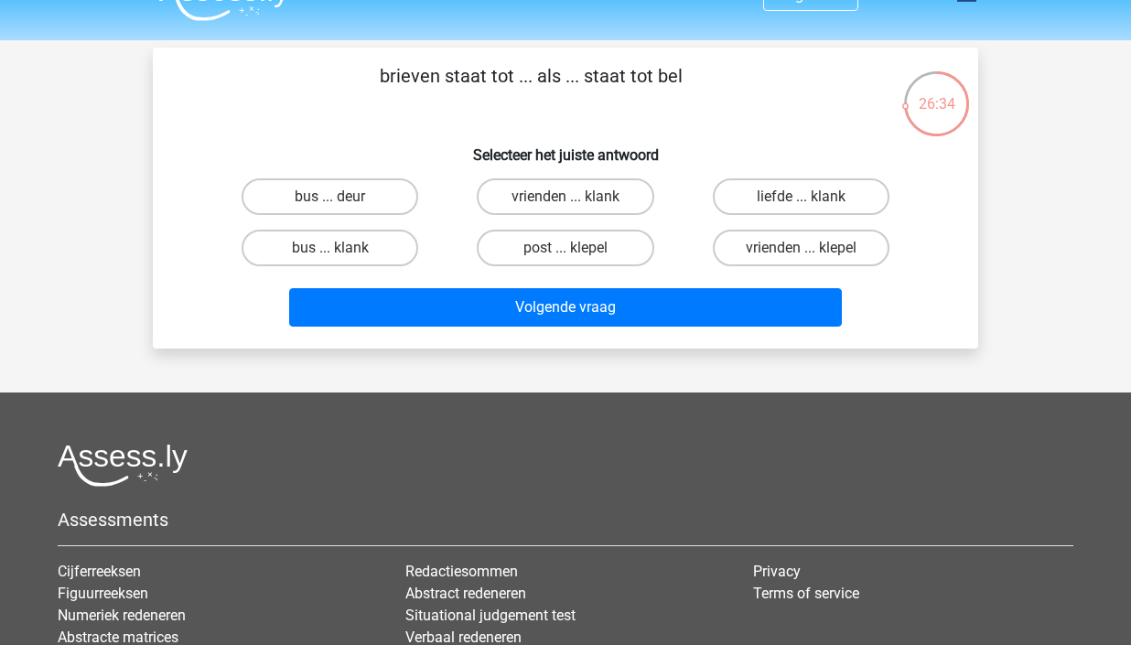
scroll to position [36, 0]
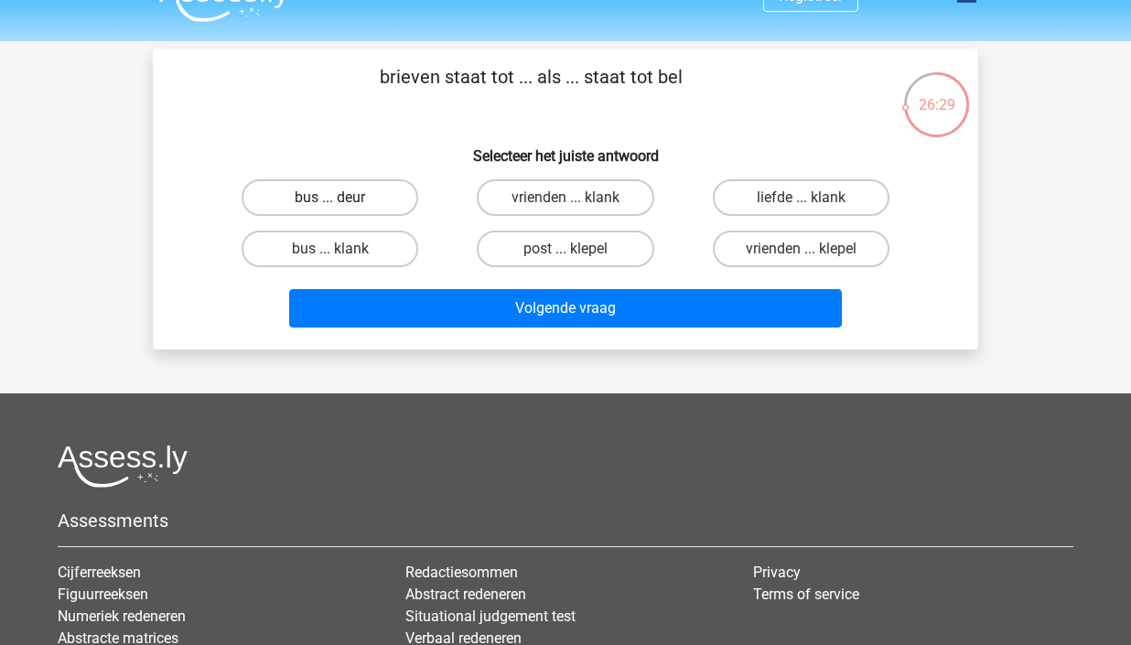
click at [349, 189] on label "bus ... deur" at bounding box center [330, 197] width 177 height 37
click at [342, 198] on input "bus ... deur" at bounding box center [336, 204] width 12 height 12
radio input "true"
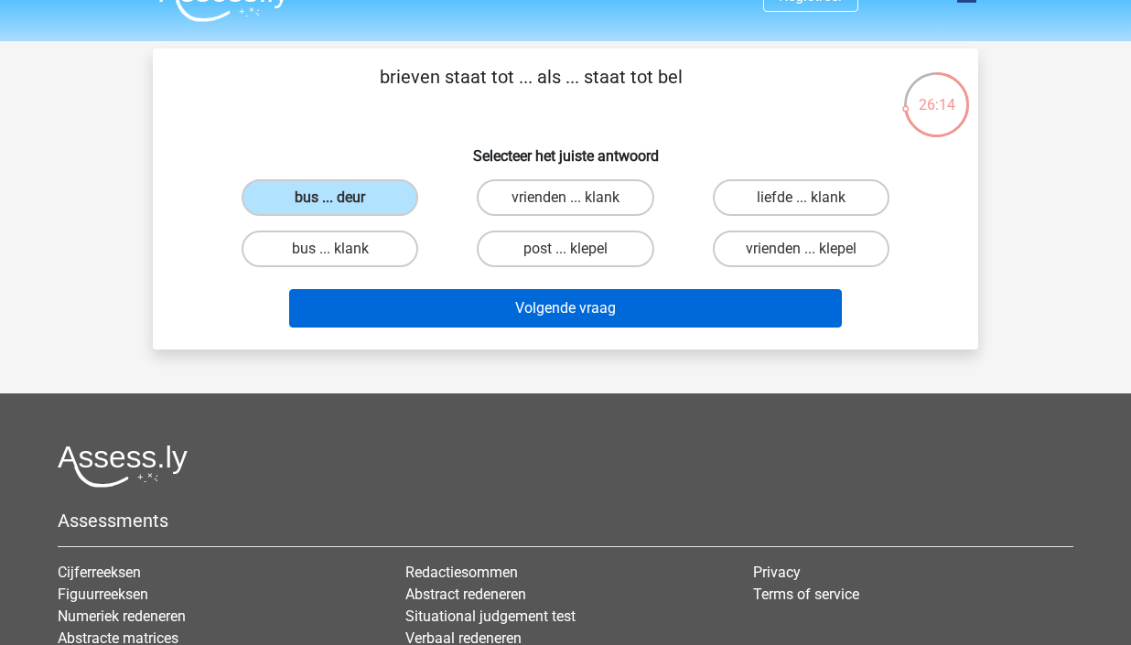
click at [606, 314] on button "Volgende vraag" at bounding box center [566, 308] width 554 height 38
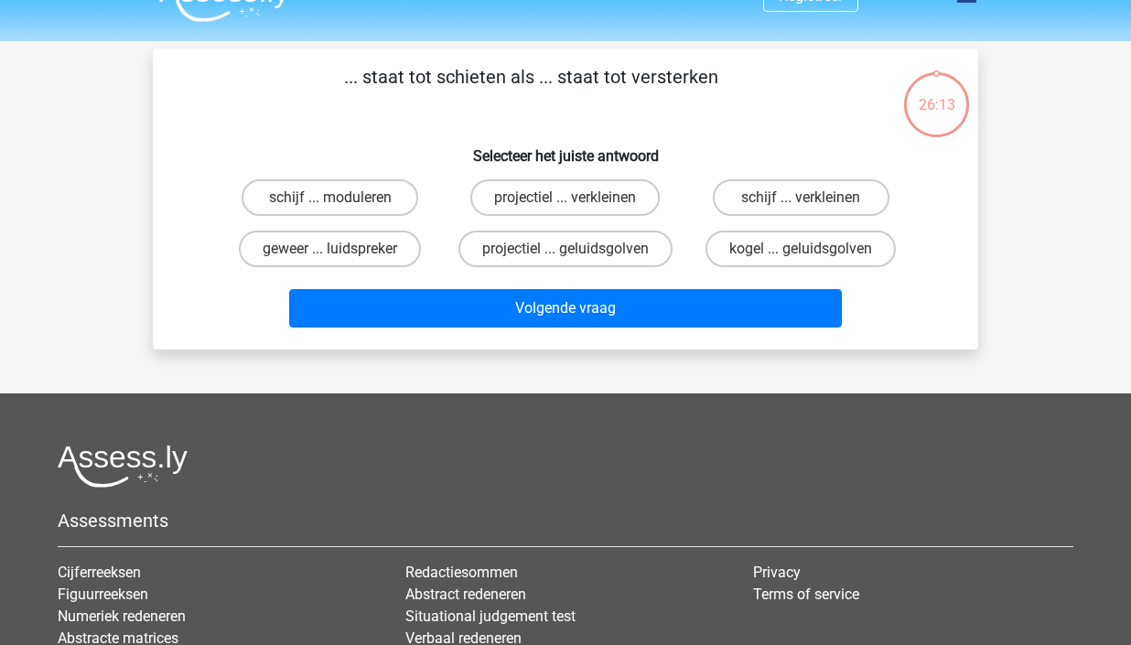
scroll to position [84, 0]
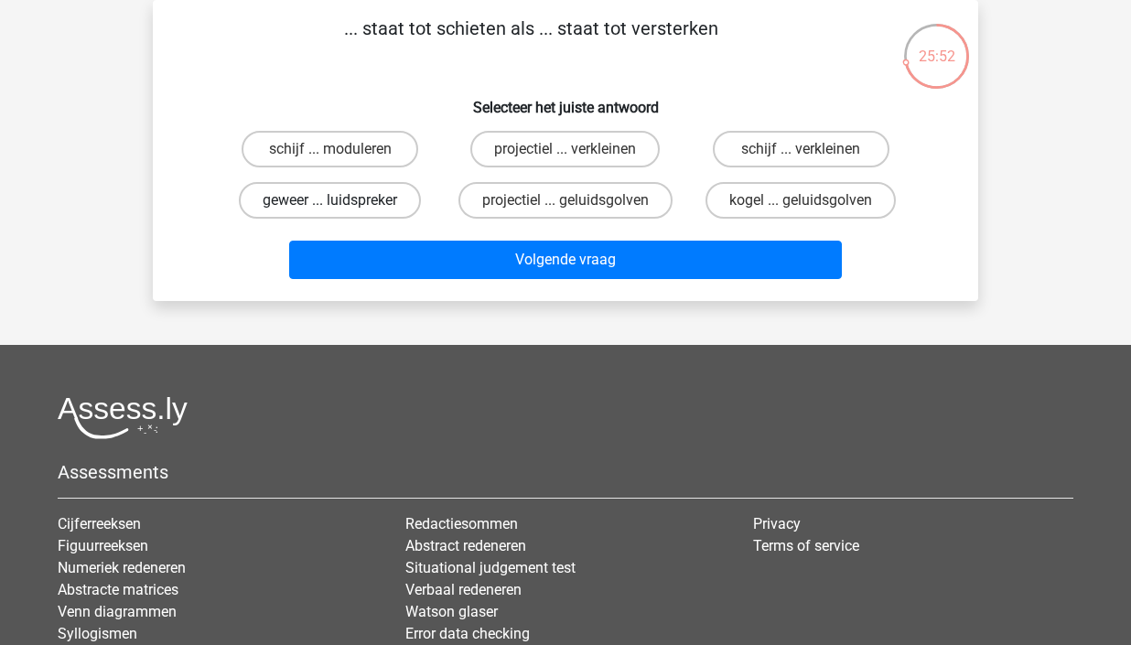
click at [352, 199] on label "geweer ... luidspreker" at bounding box center [330, 200] width 182 height 37
click at [342, 200] on input "geweer ... luidspreker" at bounding box center [336, 206] width 12 height 12
radio input "true"
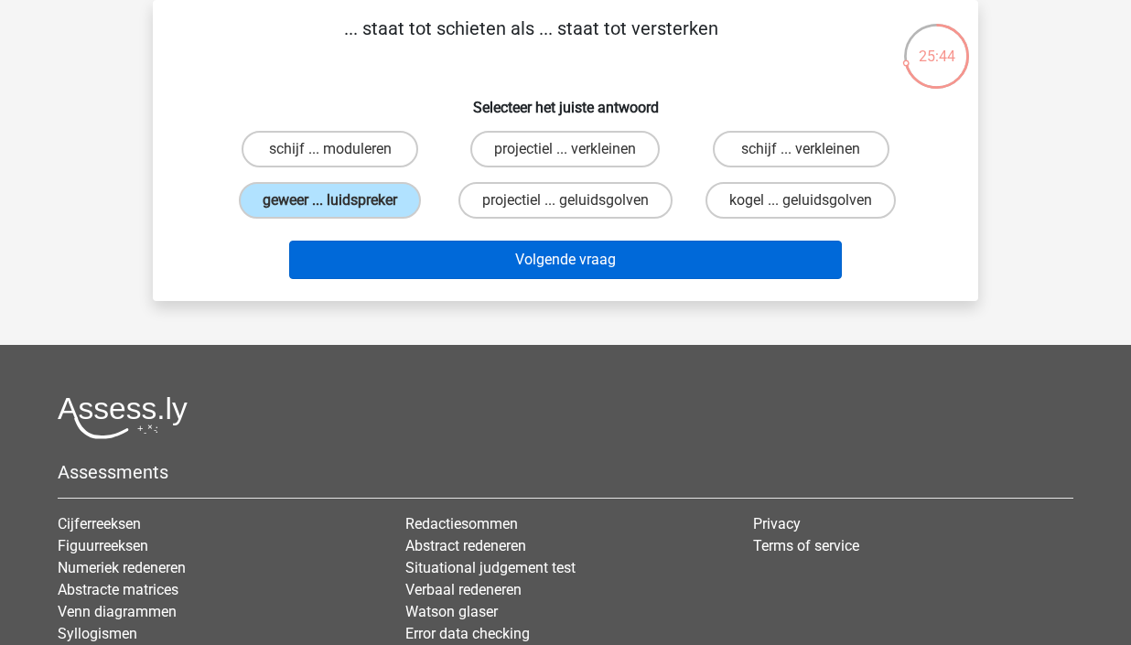
click at [653, 262] on button "Volgende vraag" at bounding box center [566, 260] width 554 height 38
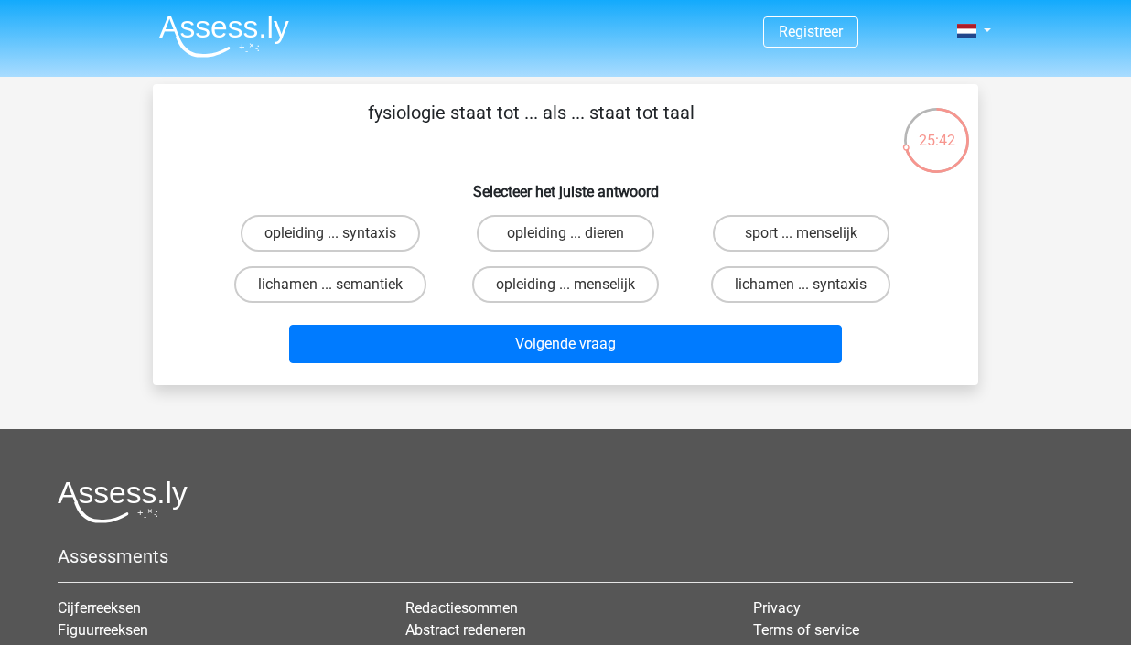
scroll to position [0, 0]
click at [1068, 3] on header "Registreer" at bounding box center [565, 38] width 1131 height 77
click at [809, 284] on label "lichamen ... syntaxis" at bounding box center [800, 284] width 179 height 37
click at [809, 285] on input "lichamen ... syntaxis" at bounding box center [807, 291] width 12 height 12
radio input "true"
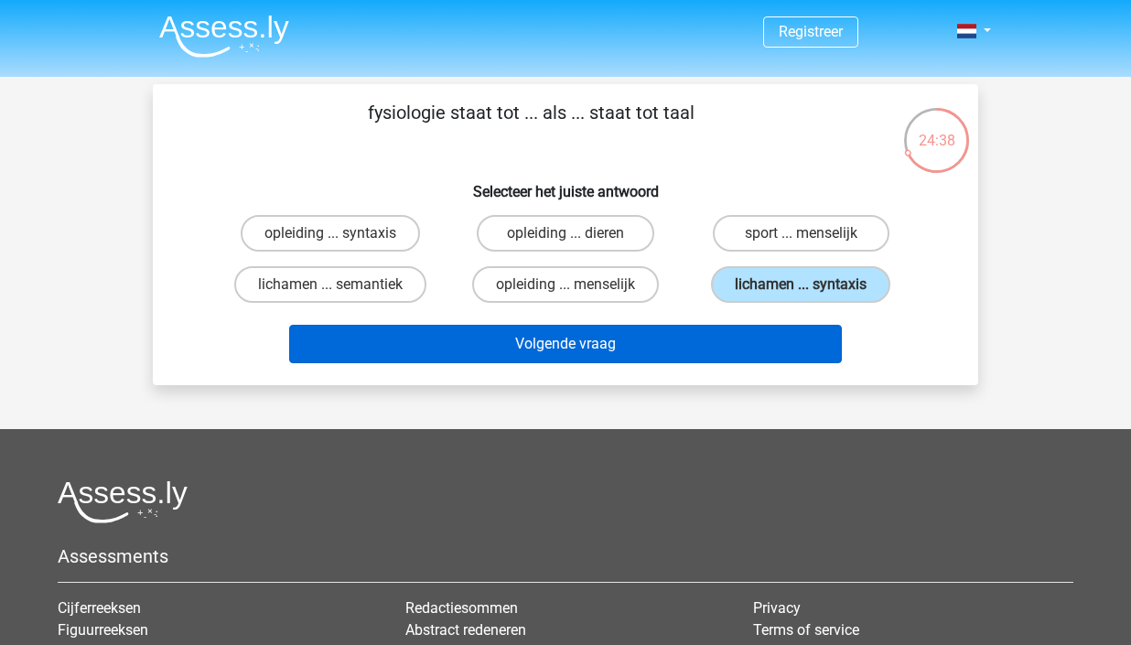
click at [750, 341] on button "Volgende vraag" at bounding box center [566, 344] width 554 height 38
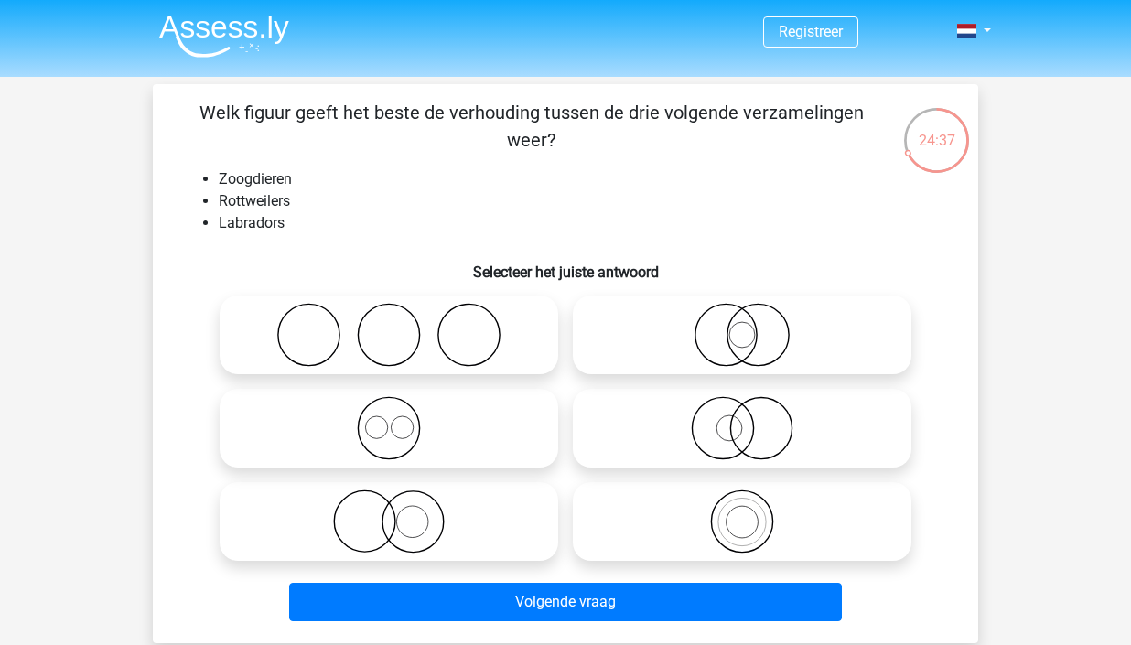
scroll to position [84, 0]
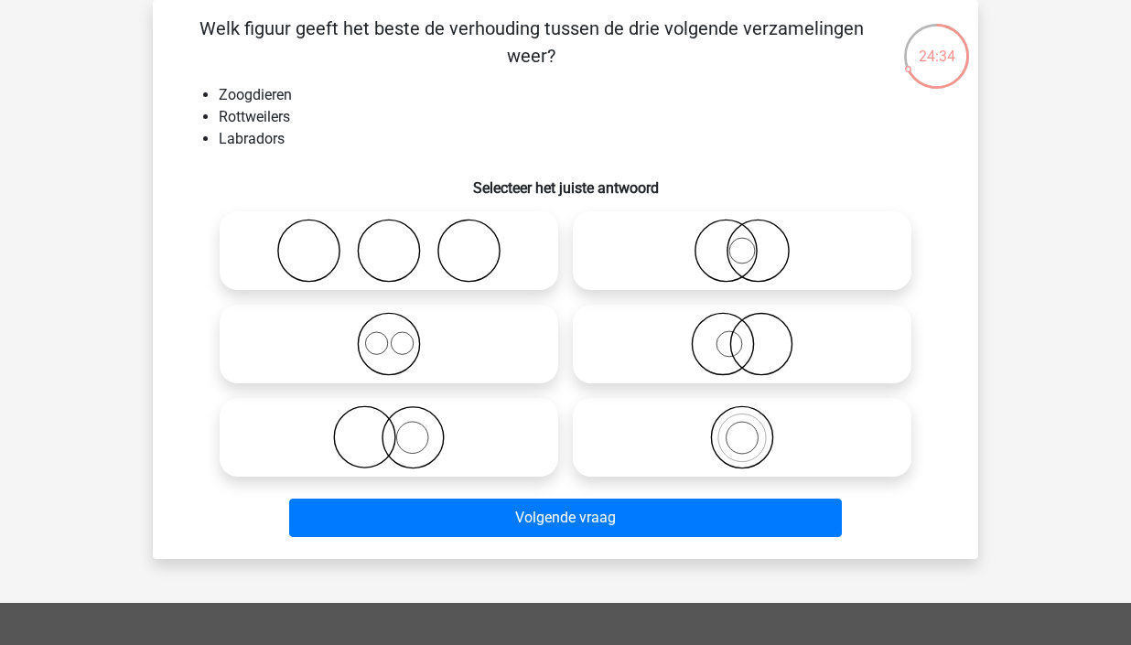
click at [731, 439] on icon at bounding box center [742, 437] width 324 height 64
click at [742, 428] on input "radio" at bounding box center [748, 422] width 12 height 12
radio input "true"
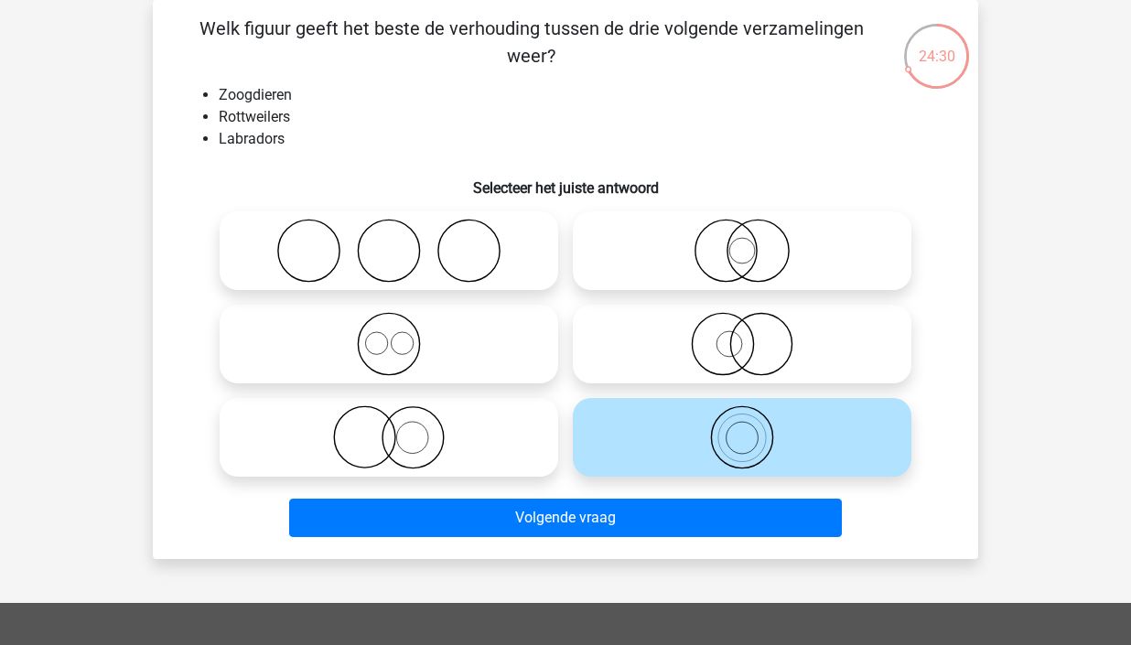
click at [435, 358] on icon at bounding box center [389, 344] width 324 height 64
click at [401, 335] on input "radio" at bounding box center [395, 329] width 12 height 12
radio input "true"
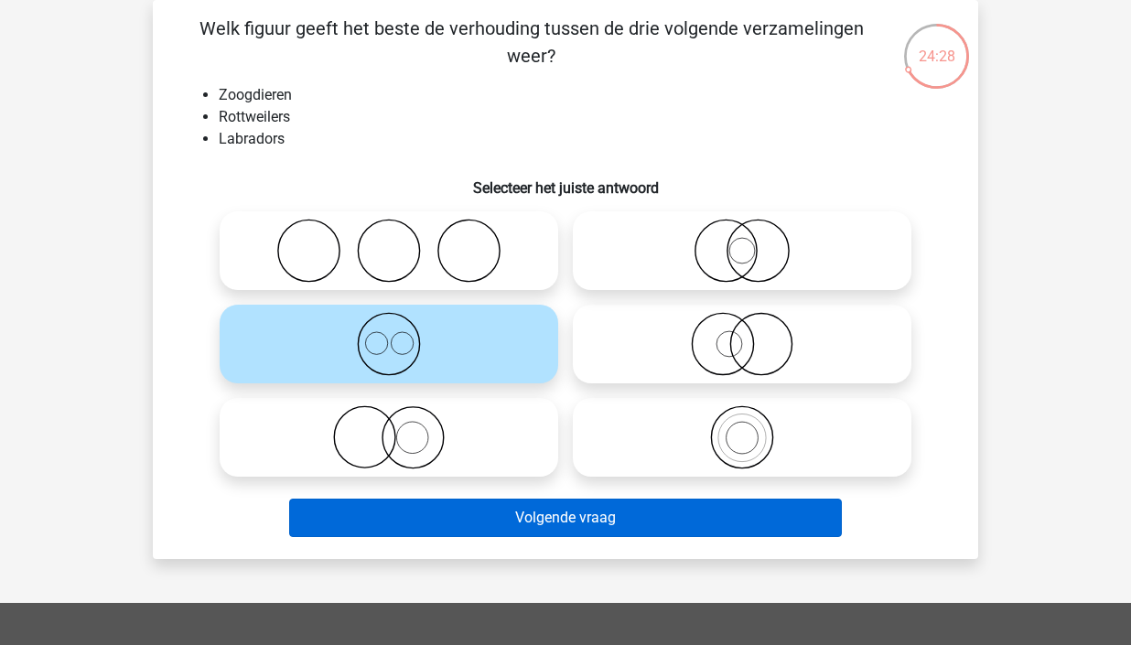
click at [583, 516] on button "Volgende vraag" at bounding box center [566, 518] width 554 height 38
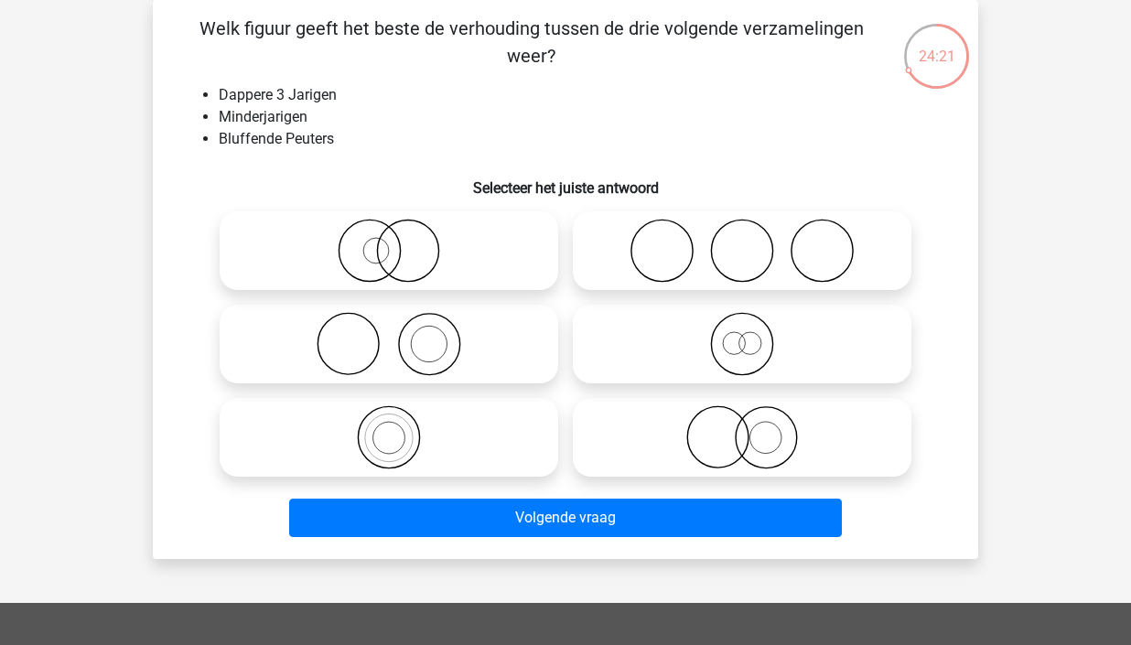
click at [822, 249] on icon at bounding box center [742, 251] width 324 height 64
click at [754, 242] on input "radio" at bounding box center [748, 236] width 12 height 12
radio input "true"
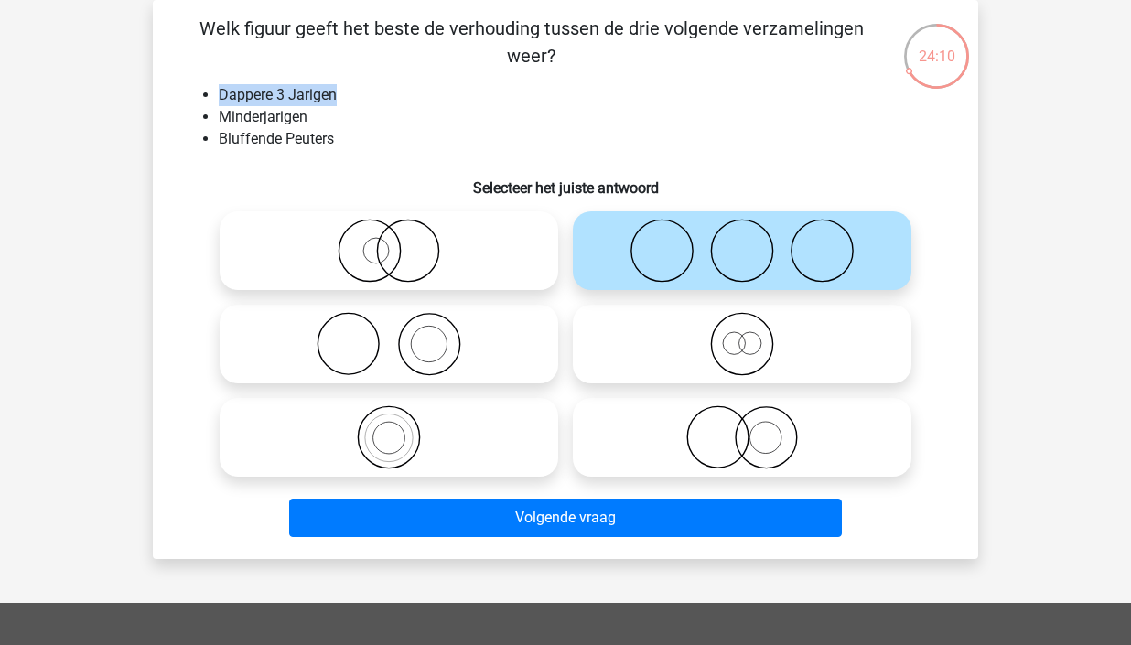
drag, startPoint x: 218, startPoint y: 96, endPoint x: 338, endPoint y: 94, distance: 119.9
click at [338, 94] on ul "Dappere 3 Jarigen Minderjarigen Bluffende Peuters" at bounding box center [565, 117] width 767 height 66
click at [272, 118] on li "Minderjarigen" at bounding box center [584, 117] width 730 height 22
click at [378, 138] on li "Bluffende Peuters" at bounding box center [584, 139] width 730 height 22
click at [498, 245] on icon at bounding box center [389, 251] width 324 height 64
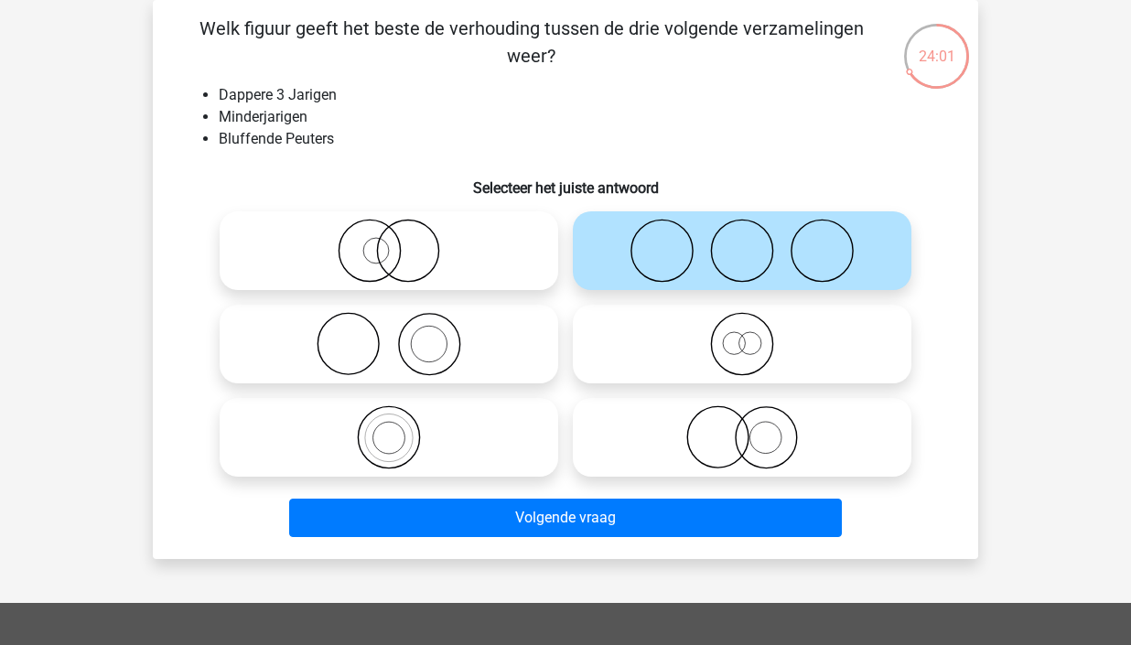
click at [401, 242] on input "radio" at bounding box center [395, 236] width 12 height 12
radio input "true"
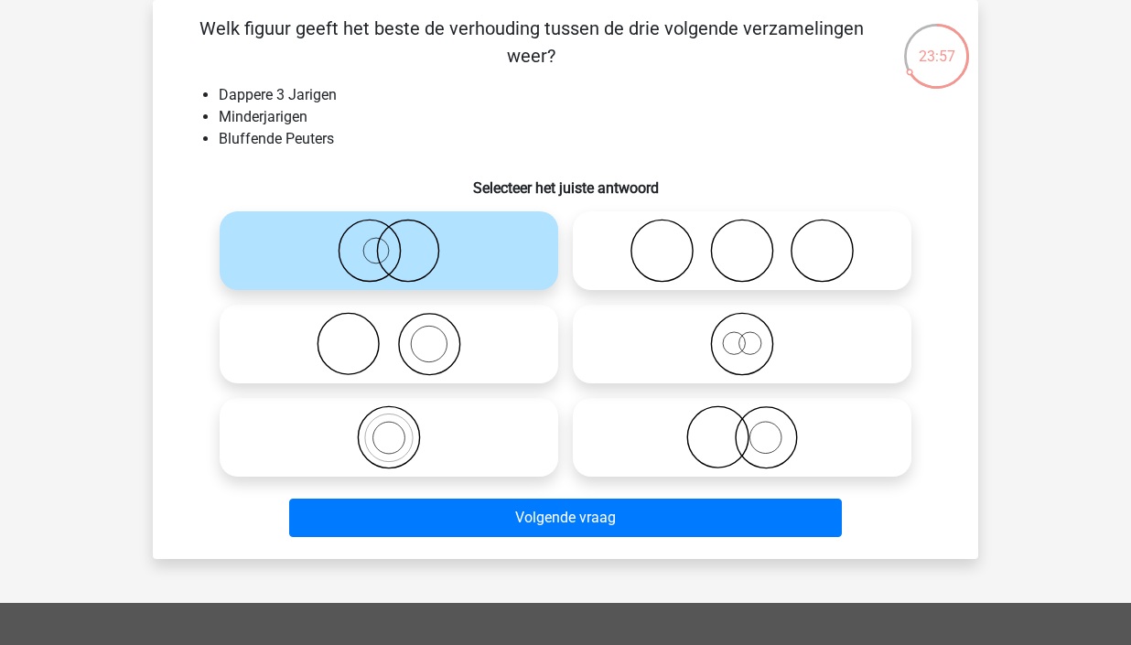
click at [762, 353] on icon at bounding box center [742, 344] width 324 height 64
click at [754, 335] on input "radio" at bounding box center [748, 329] width 12 height 12
radio input "true"
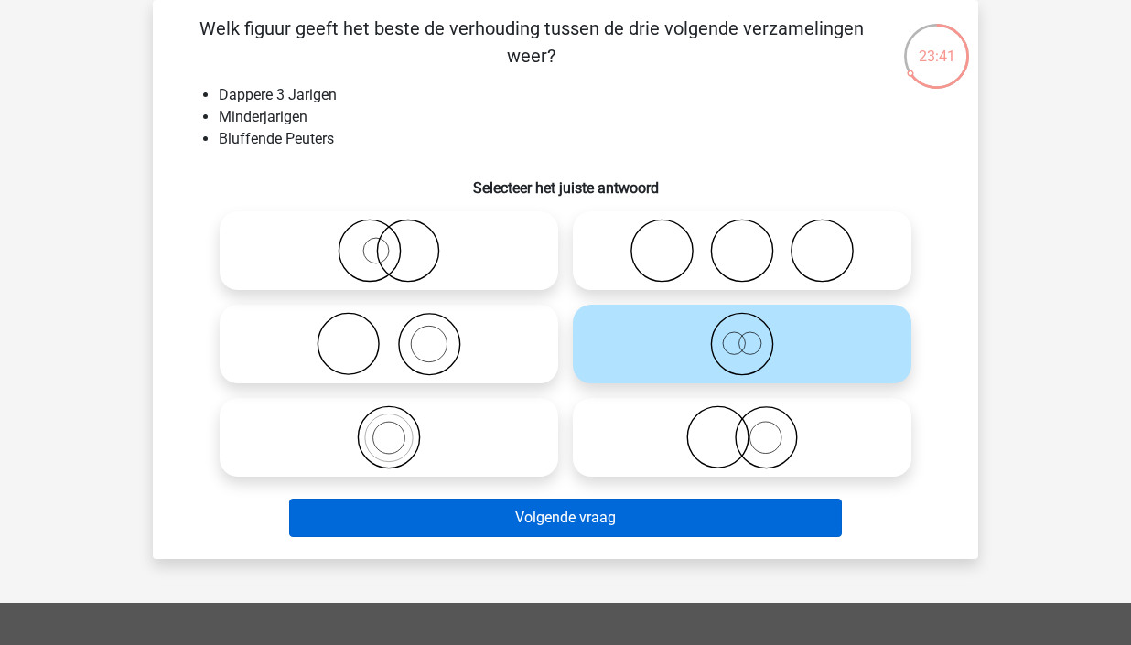
click at [624, 521] on button "Volgende vraag" at bounding box center [566, 518] width 554 height 38
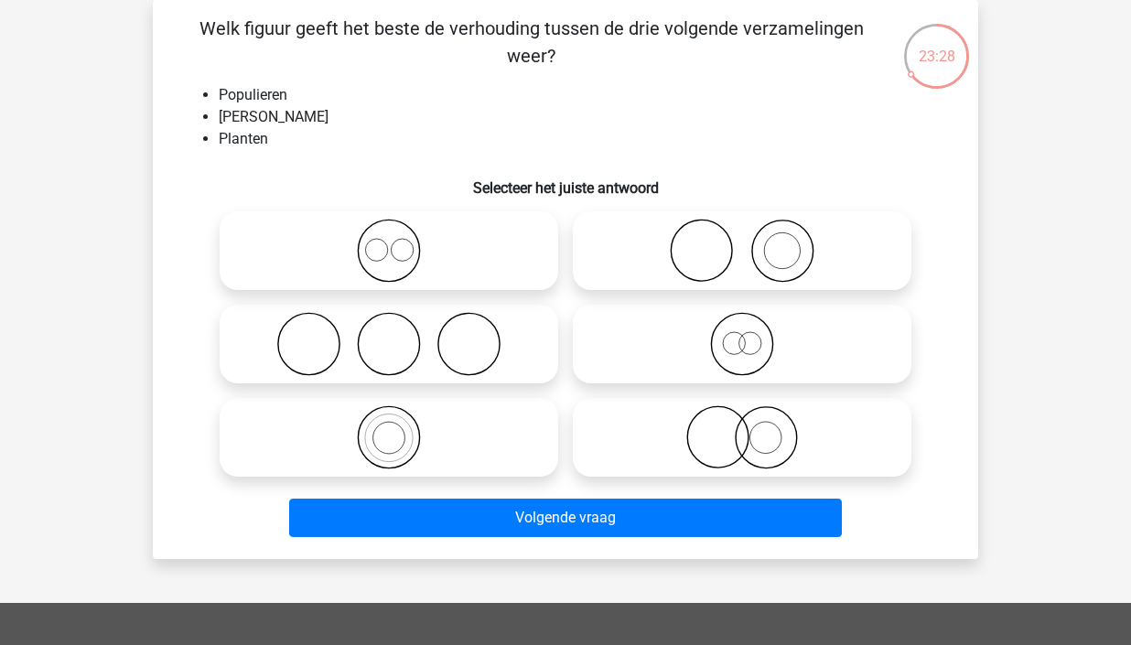
click at [430, 277] on icon at bounding box center [389, 251] width 324 height 64
click at [401, 242] on input "radio" at bounding box center [395, 236] width 12 height 12
radio input "true"
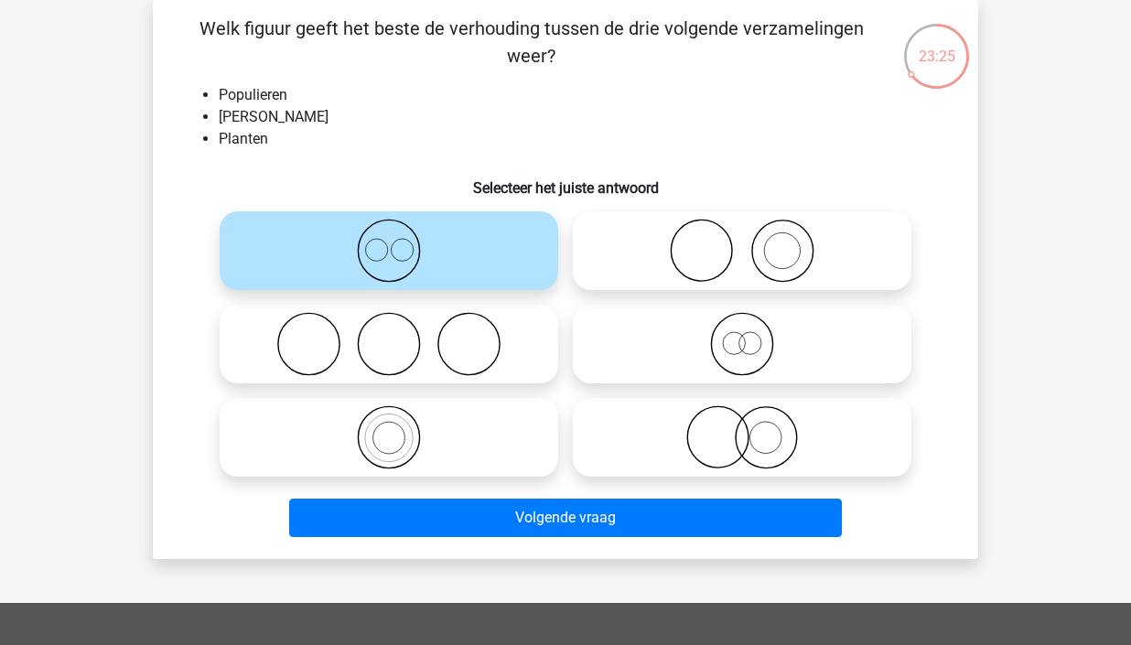
click at [771, 342] on icon at bounding box center [742, 344] width 324 height 64
click at [754, 335] on input "radio" at bounding box center [748, 329] width 12 height 12
radio input "true"
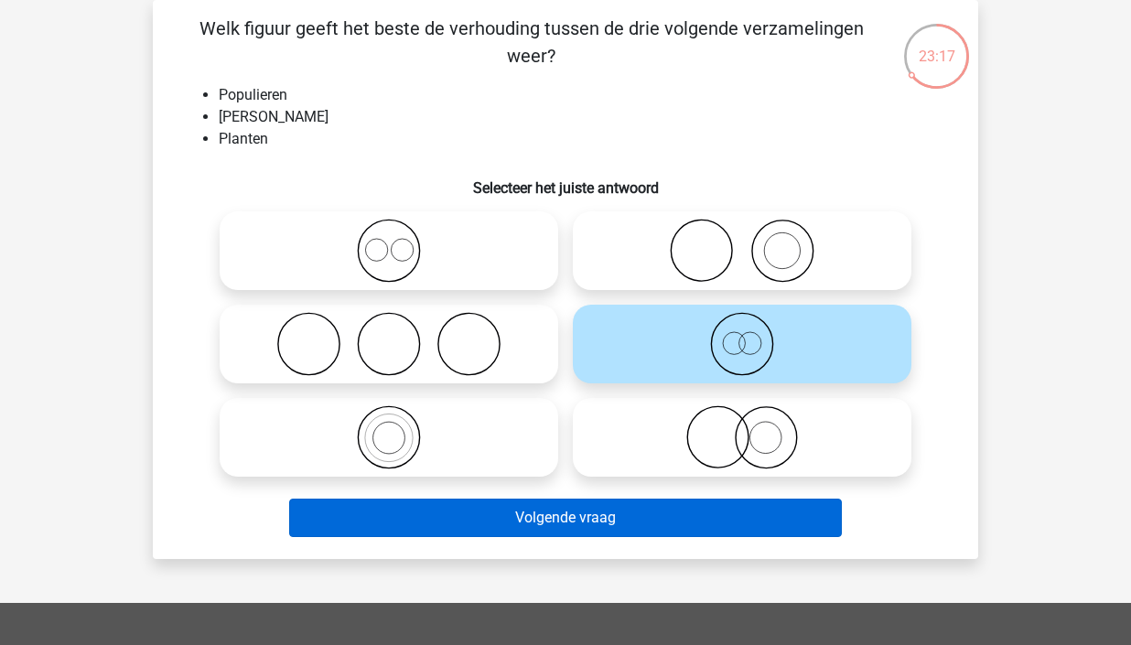
click at [703, 521] on button "Volgende vraag" at bounding box center [566, 518] width 554 height 38
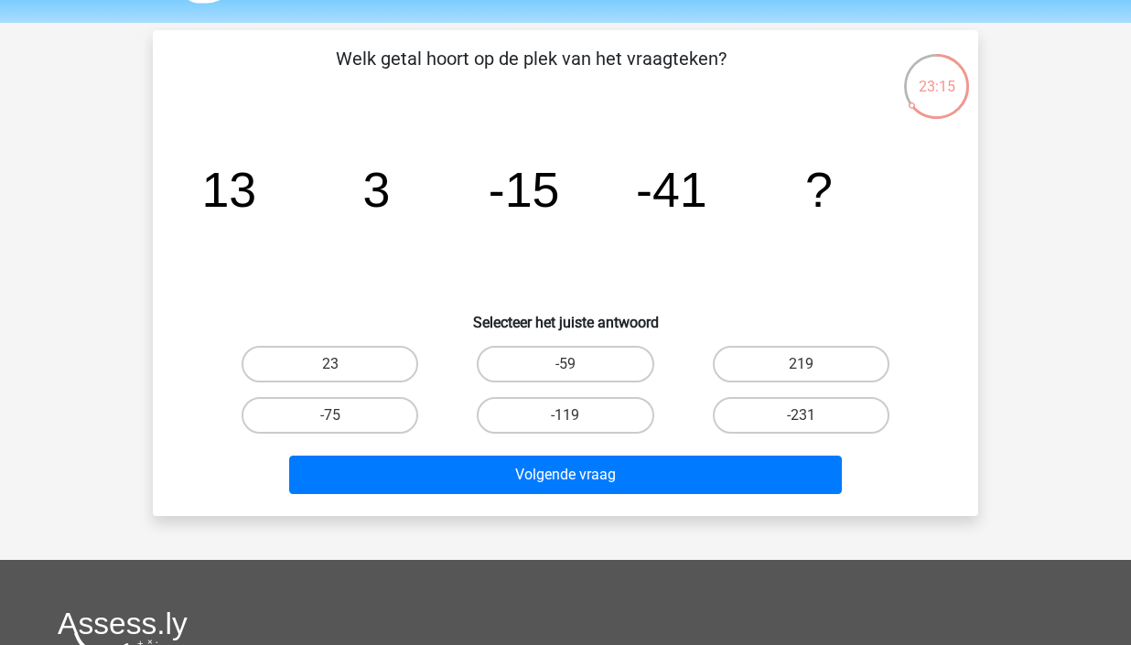
scroll to position [45, 0]
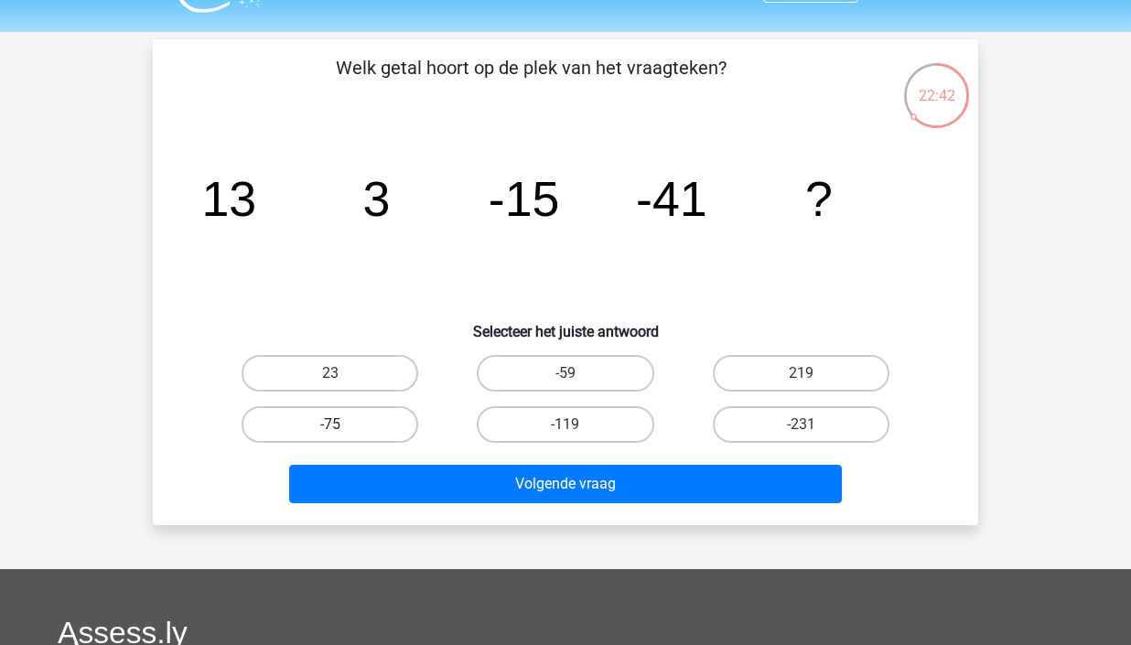
click at [362, 427] on label "-75" at bounding box center [330, 424] width 177 height 37
click at [342, 427] on input "-75" at bounding box center [336, 431] width 12 height 12
radio input "true"
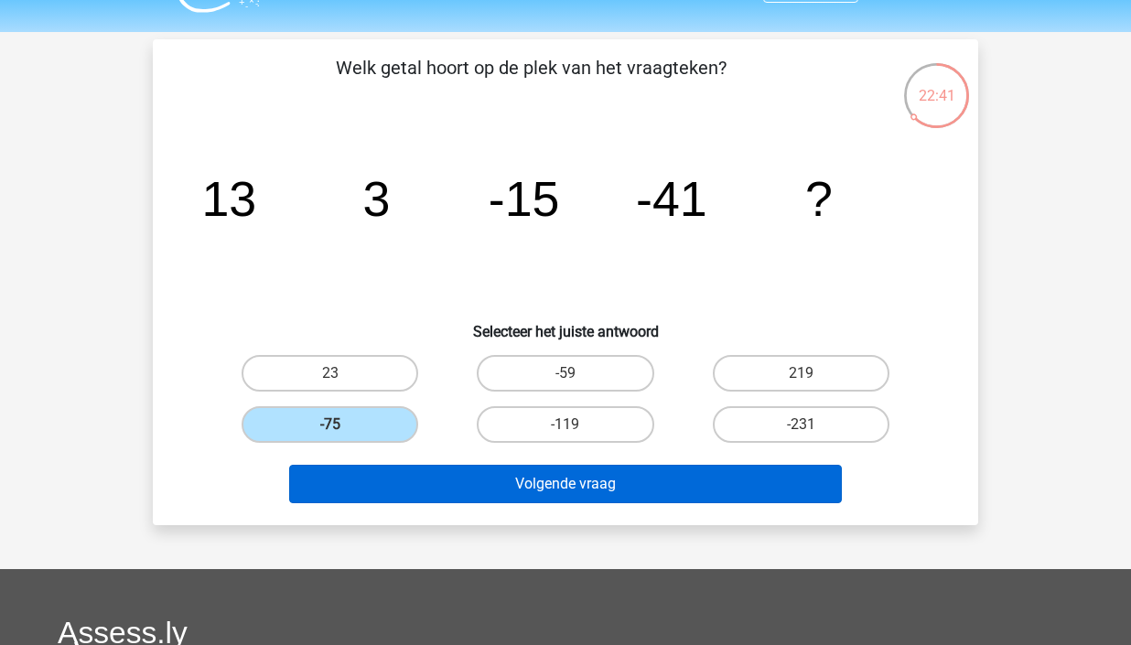
click at [665, 487] on button "Volgende vraag" at bounding box center [566, 484] width 554 height 38
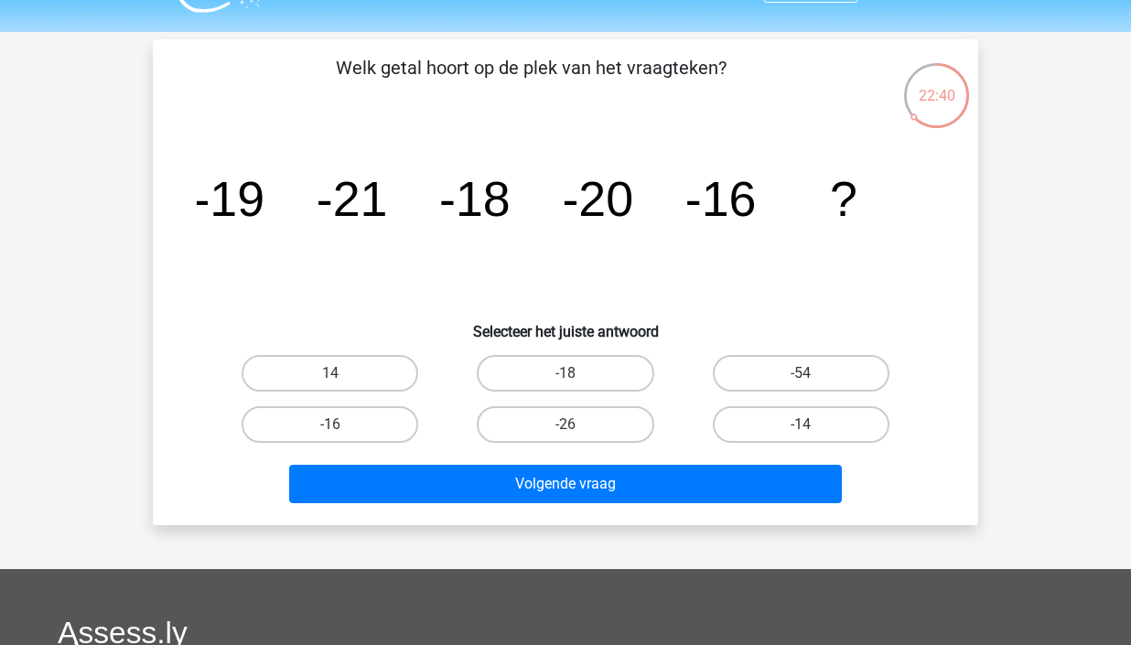
scroll to position [84, 0]
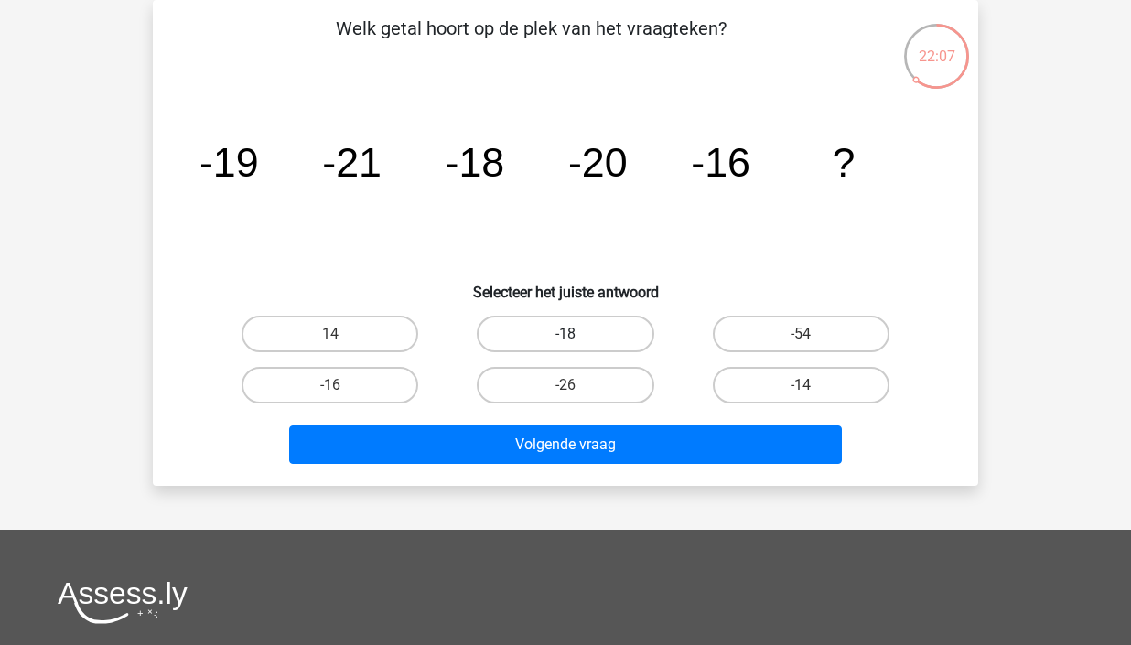
click at [620, 331] on label "-18" at bounding box center [565, 334] width 177 height 37
click at [578, 334] on input "-18" at bounding box center [572, 340] width 12 height 12
radio input "true"
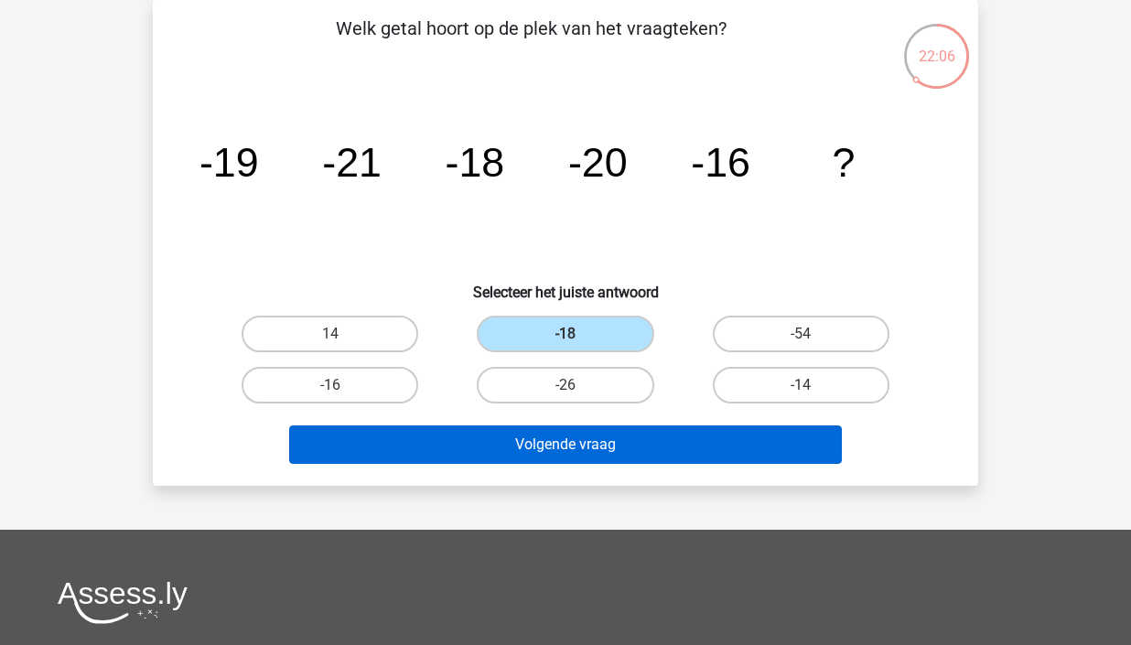
click at [638, 448] on button "Volgende vraag" at bounding box center [566, 445] width 554 height 38
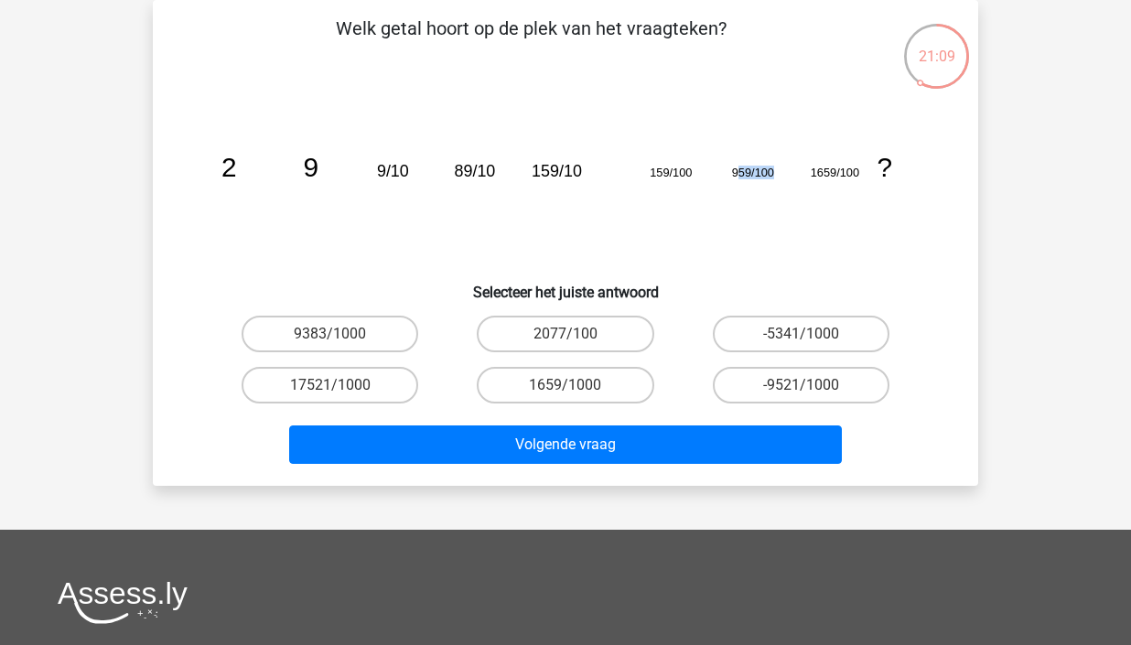
drag, startPoint x: 737, startPoint y: 171, endPoint x: 772, endPoint y: 171, distance: 34.8
click at [772, 171] on tspan "959/100" at bounding box center [753, 173] width 42 height 14
click at [837, 182] on icon "image/svg+xml 2 9 9/10 89/10 159/10 159/100 959/100 1659/100 ?" at bounding box center [566, 176] width 738 height 185
drag, startPoint x: 809, startPoint y: 171, endPoint x: 861, endPoint y: 171, distance: 52.2
click at [861, 171] on icon "image/svg+xml 2 9 9/10 89/10 159/10 159/100 959/100 1659/100 ?" at bounding box center [566, 176] width 738 height 185
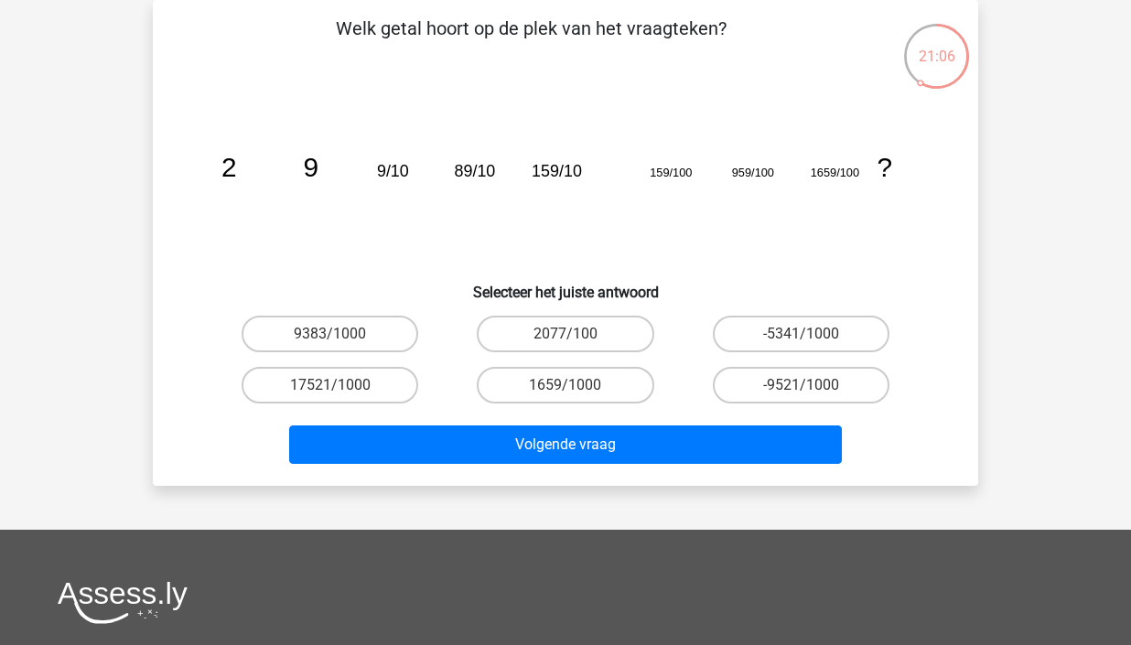
click at [861, 197] on icon "image/svg+xml 2 9 9/10 89/10 159/10 159/100 959/100 1659/100 ?" at bounding box center [566, 176] width 738 height 185
click at [609, 384] on label "1659/1000" at bounding box center [565, 385] width 177 height 37
click at [578, 385] on input "1659/1000" at bounding box center [572, 391] width 12 height 12
radio input "true"
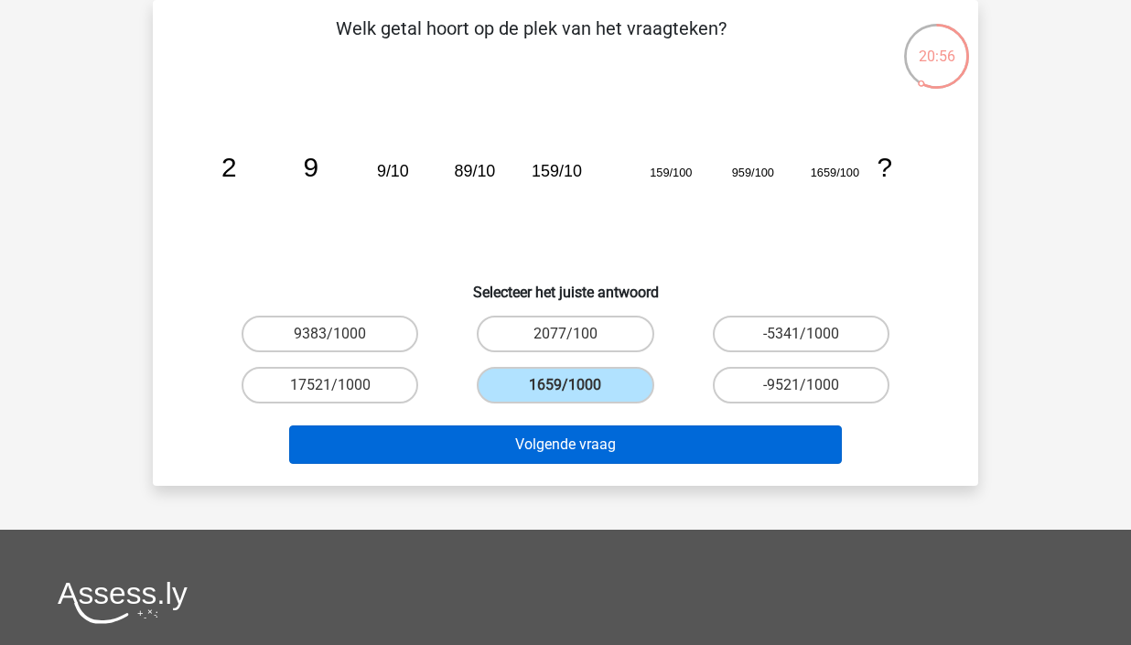
click at [645, 444] on button "Volgende vraag" at bounding box center [566, 445] width 554 height 38
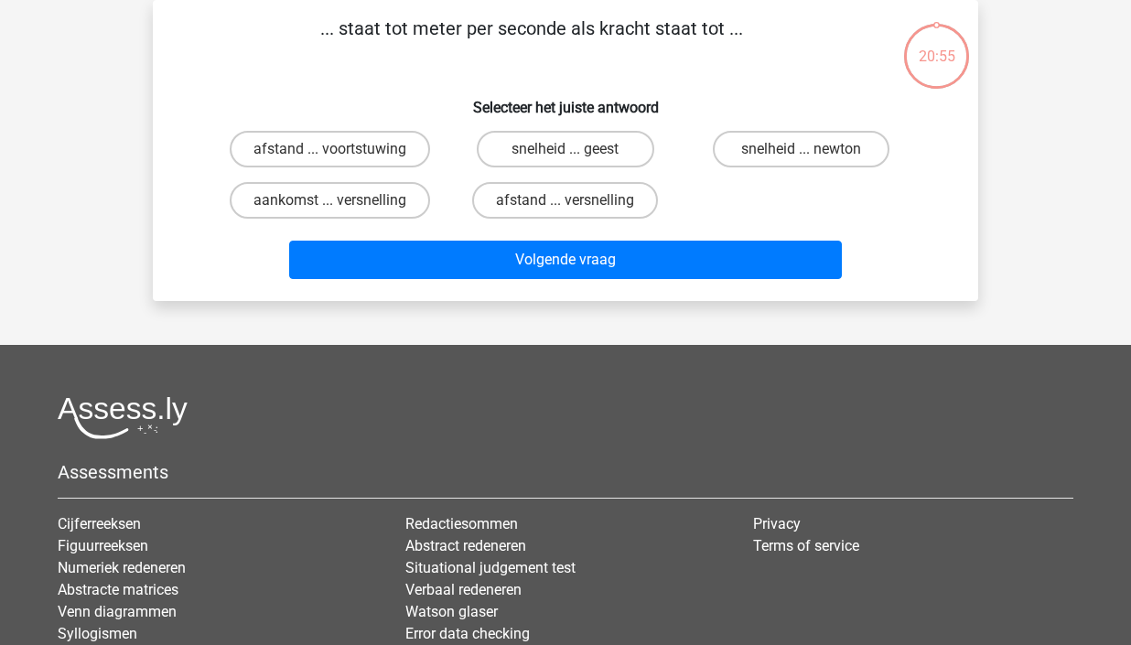
scroll to position [0, 0]
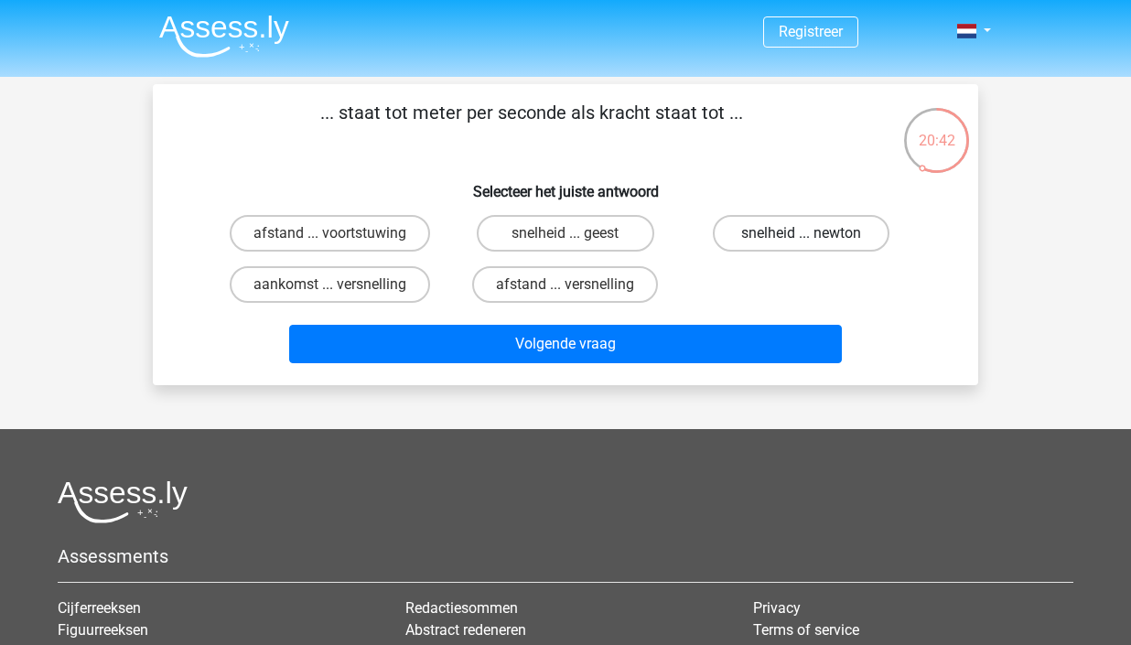
click at [789, 235] on label "snelheid ... newton" at bounding box center [801, 233] width 177 height 37
click at [801, 235] on input "snelheid ... newton" at bounding box center [807, 239] width 12 height 12
radio input "true"
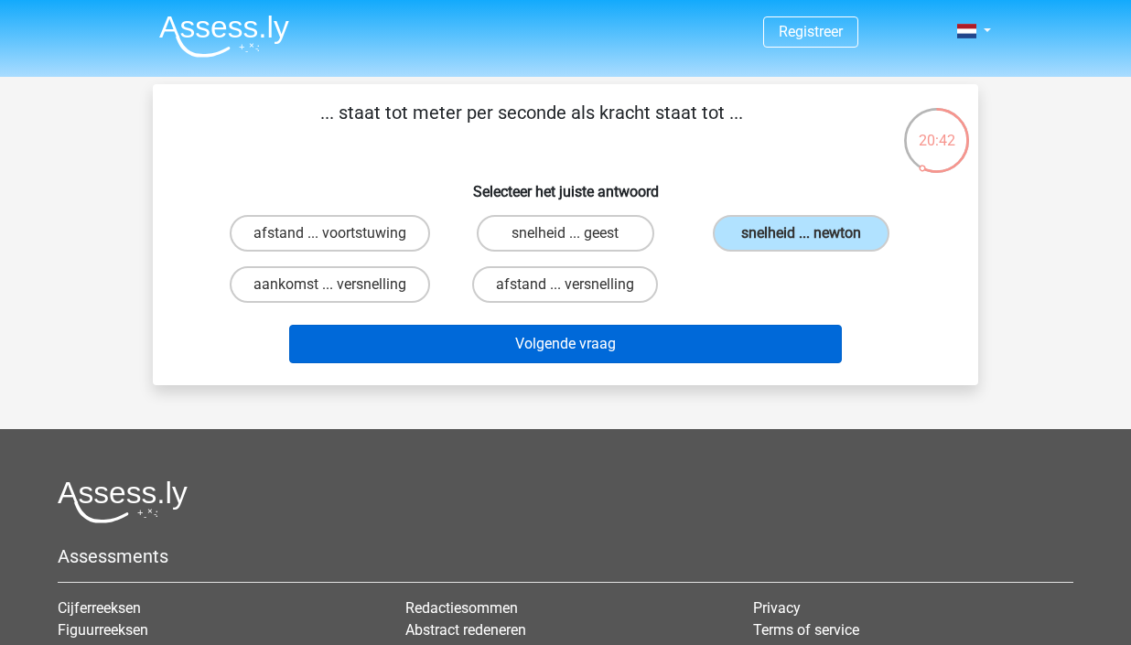
click at [570, 346] on button "Volgende vraag" at bounding box center [566, 344] width 554 height 38
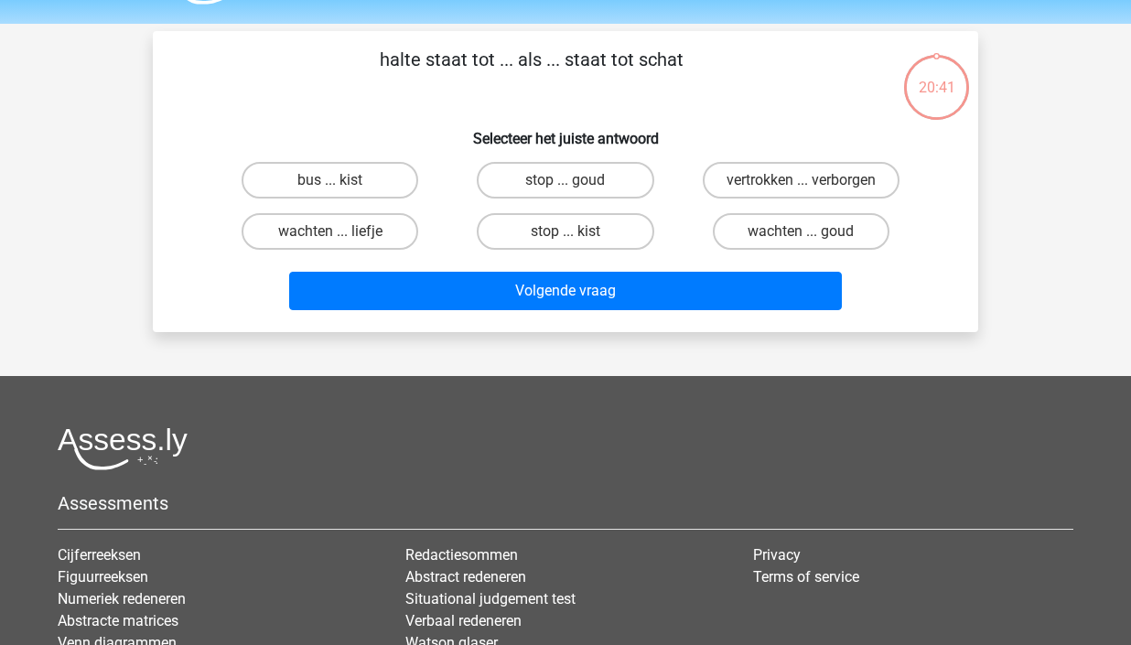
scroll to position [43, 0]
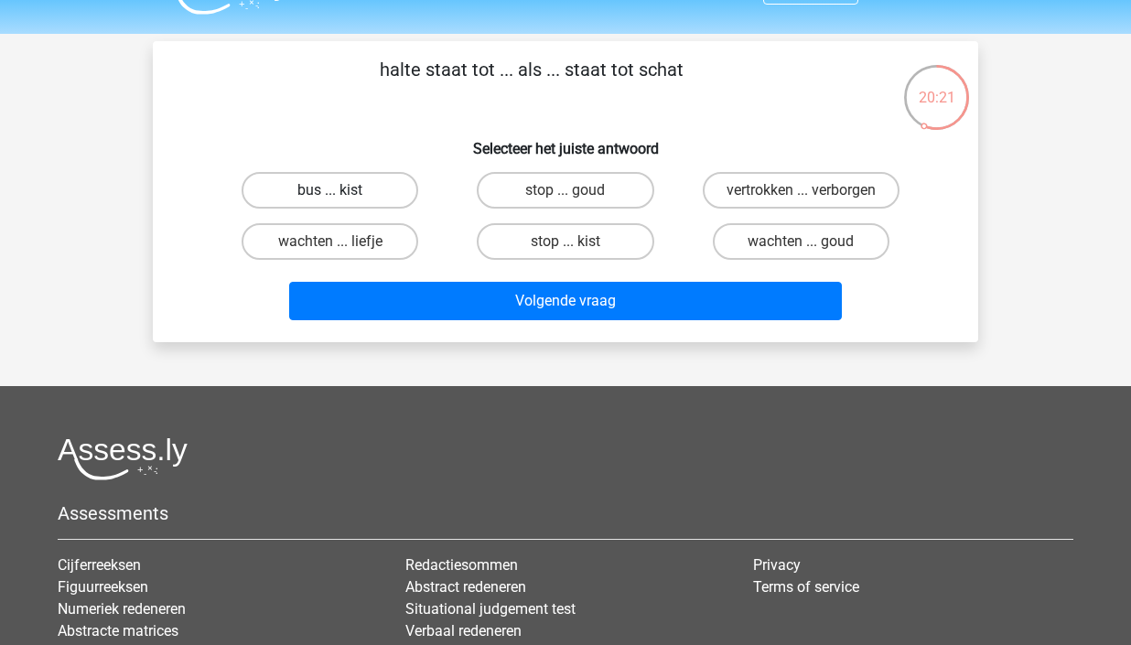
click at [369, 195] on label "bus ... kist" at bounding box center [330, 190] width 177 height 37
click at [342, 195] on input "bus ... kist" at bounding box center [336, 196] width 12 height 12
radio input "true"
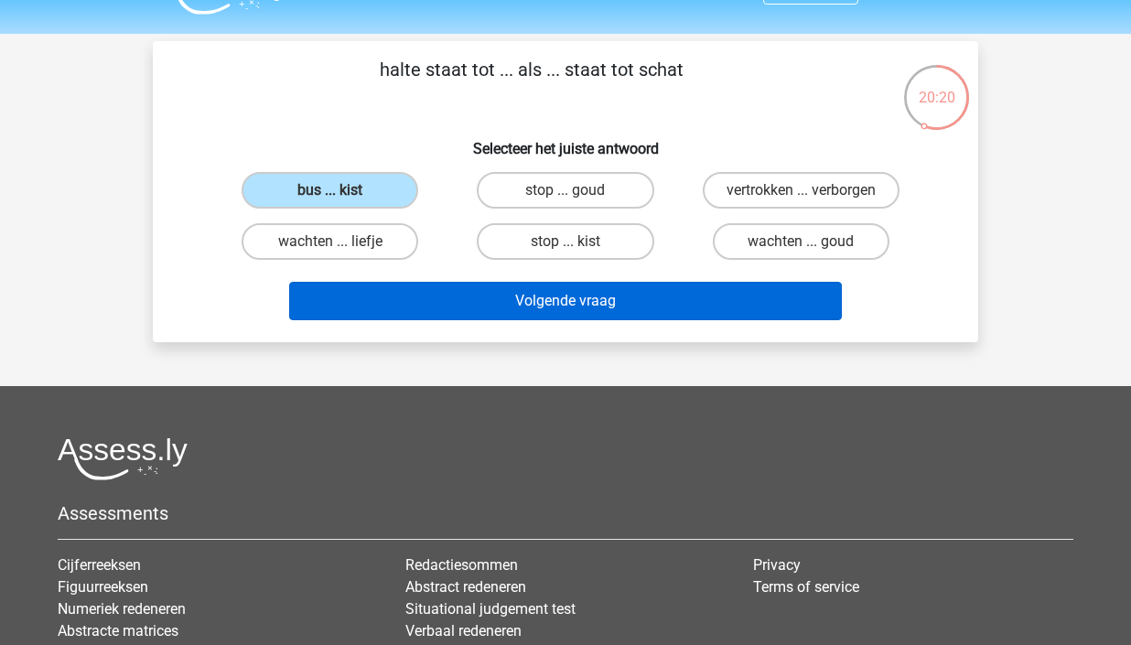
click at [614, 306] on button "Volgende vraag" at bounding box center [566, 301] width 554 height 38
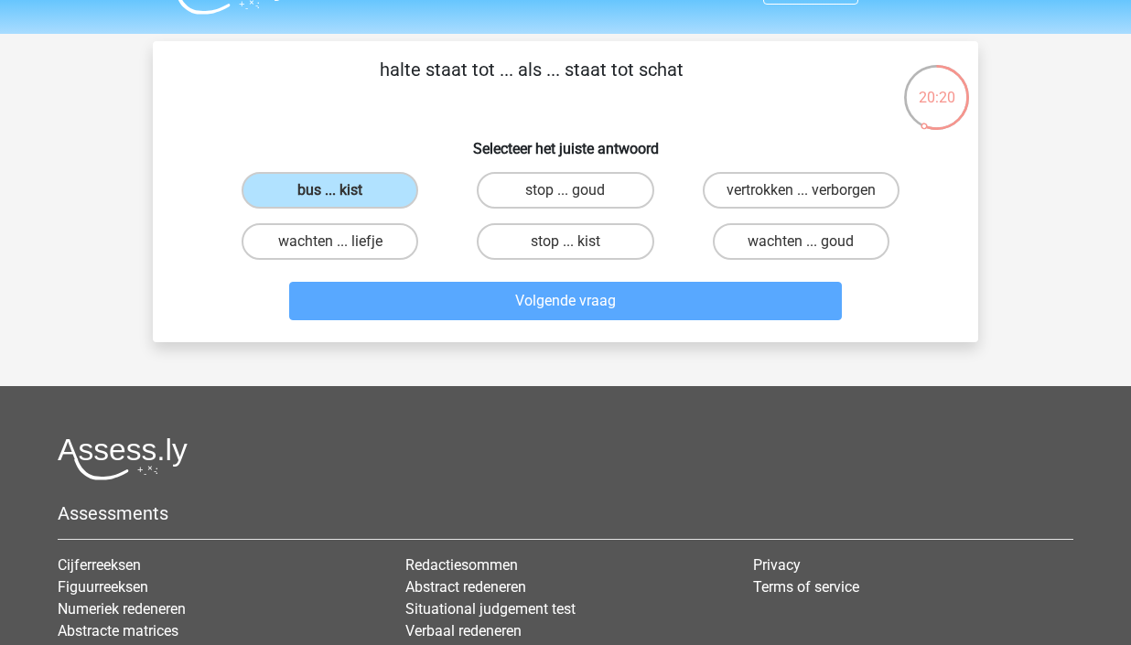
scroll to position [84, 0]
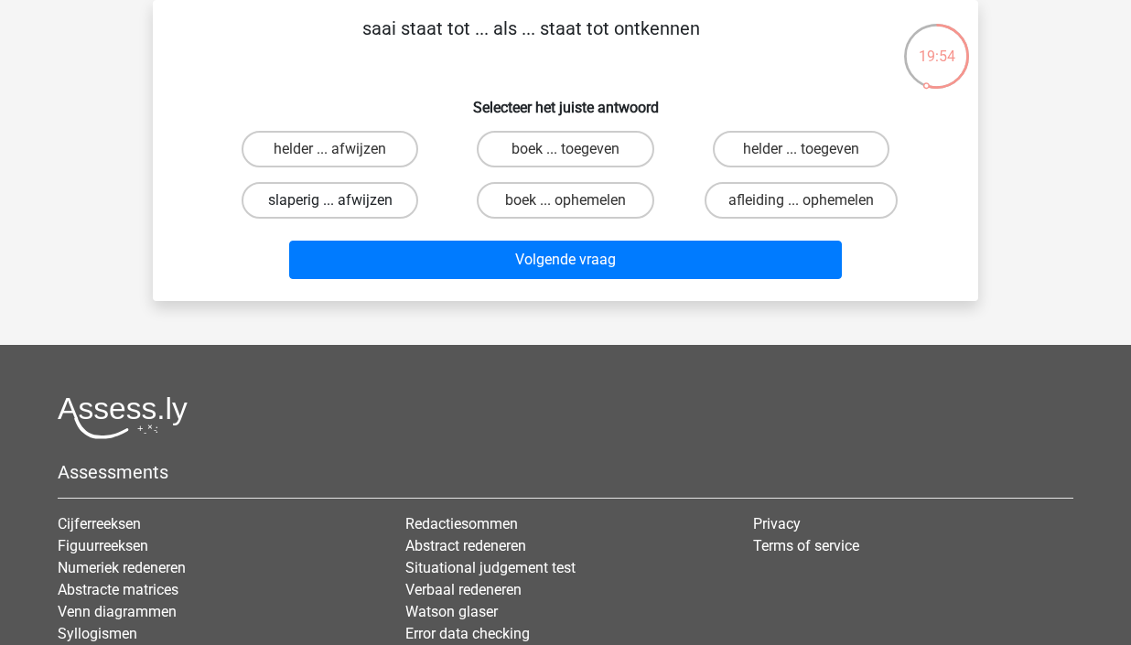
click at [333, 196] on label "slaperig ... afwijzen" at bounding box center [330, 200] width 177 height 37
click at [333, 200] on input "slaperig ... afwijzen" at bounding box center [336, 206] width 12 height 12
radio input "true"
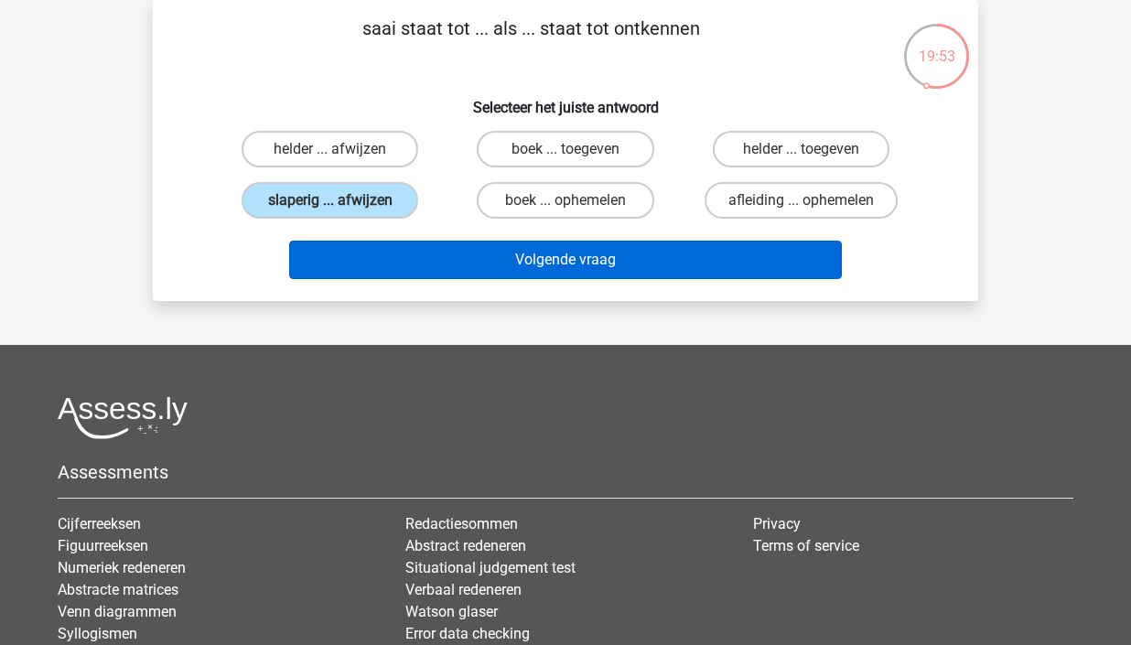
click at [636, 264] on button "Volgende vraag" at bounding box center [566, 260] width 554 height 38
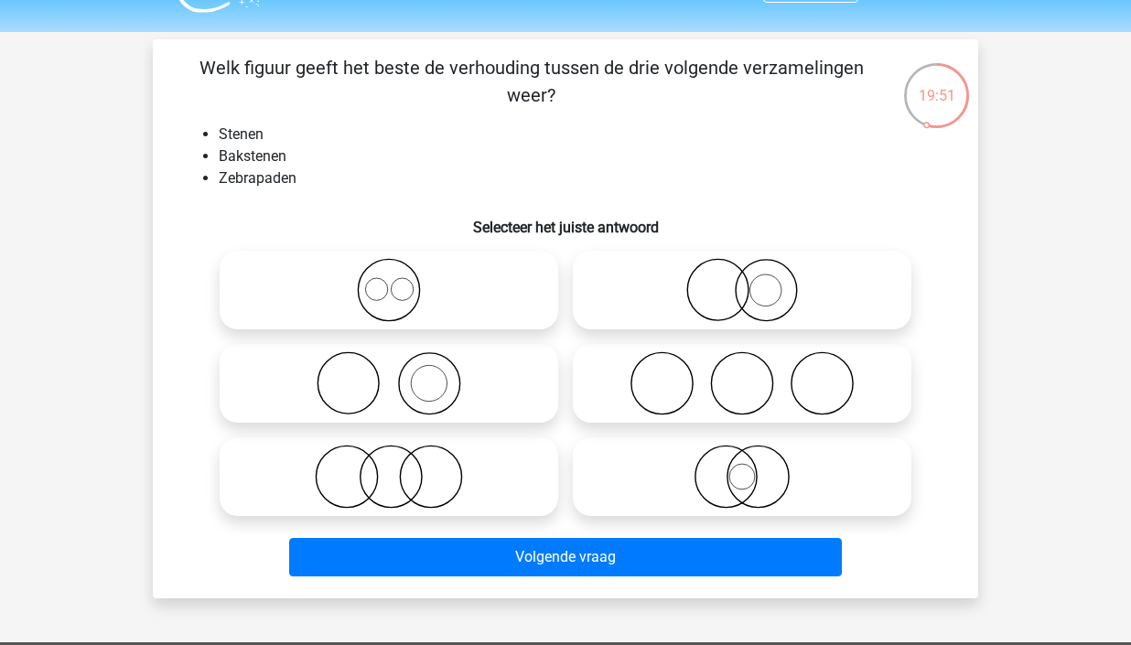
scroll to position [37, 0]
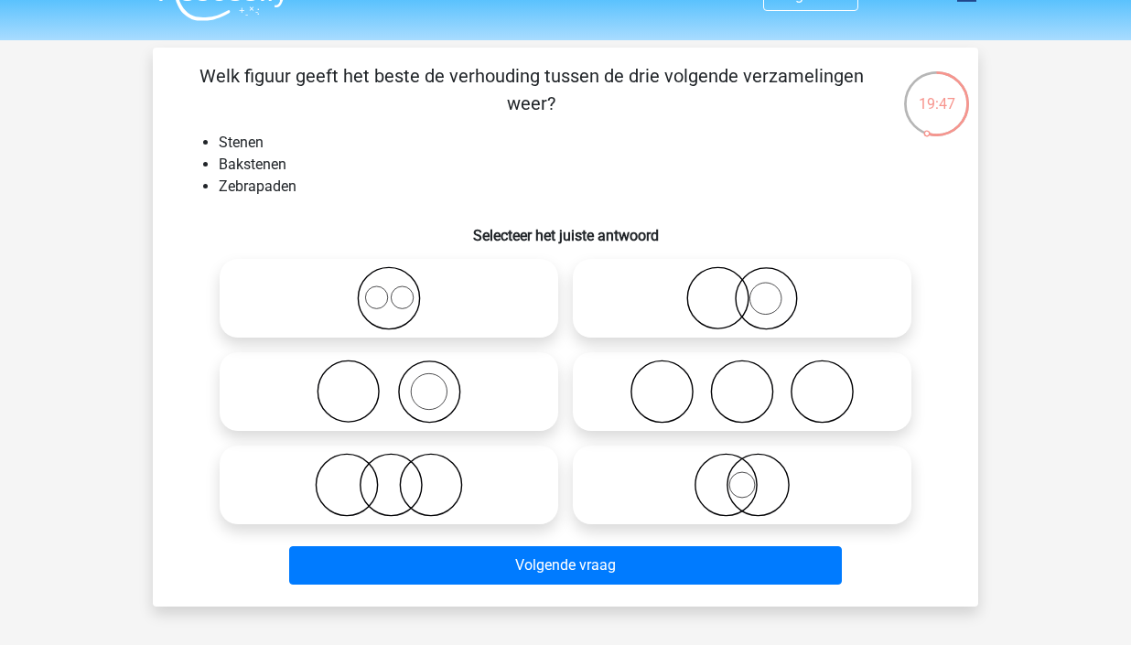
click at [423, 374] on icon at bounding box center [389, 392] width 324 height 64
click at [401, 374] on input "radio" at bounding box center [395, 377] width 12 height 12
radio input "true"
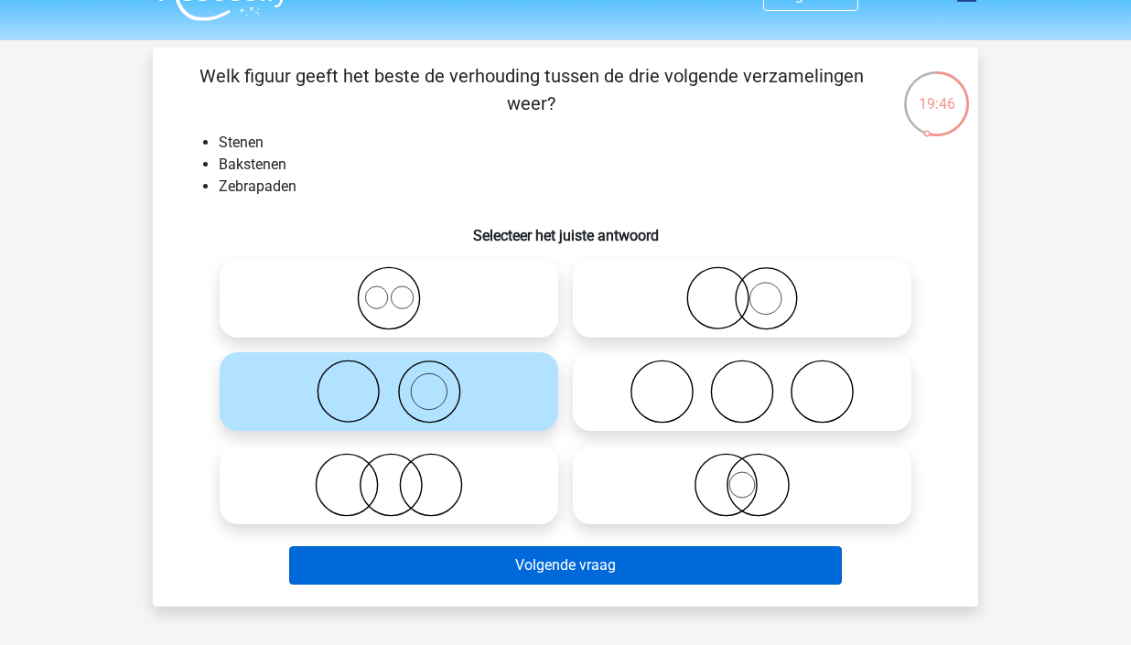
click at [626, 572] on button "Volgende vraag" at bounding box center [566, 565] width 554 height 38
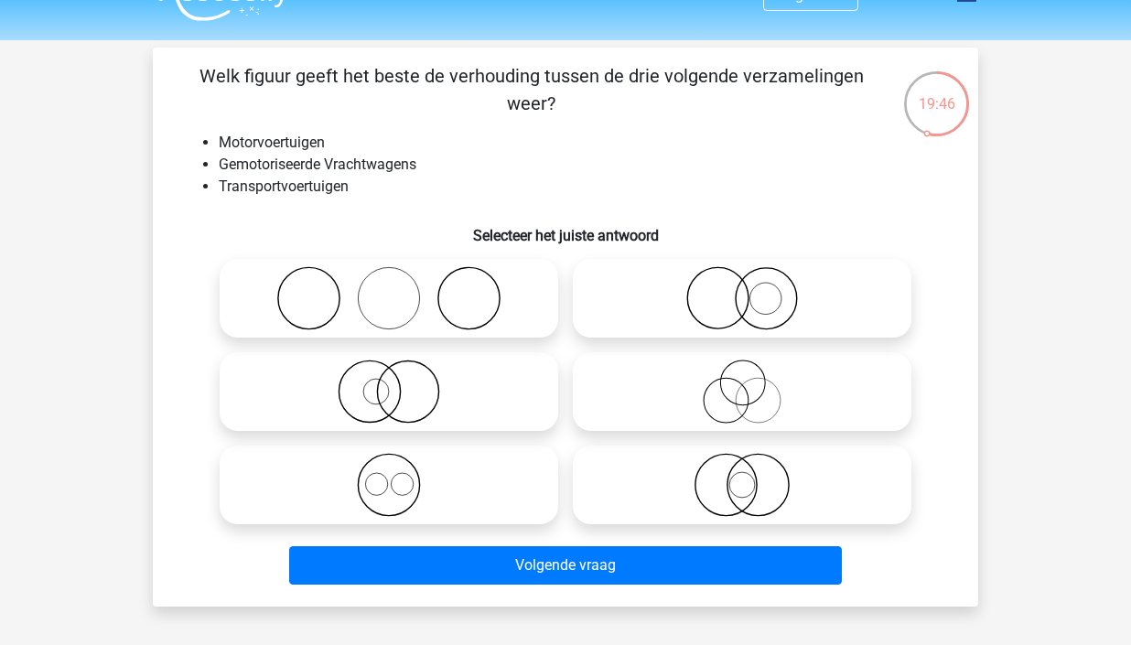
scroll to position [84, 0]
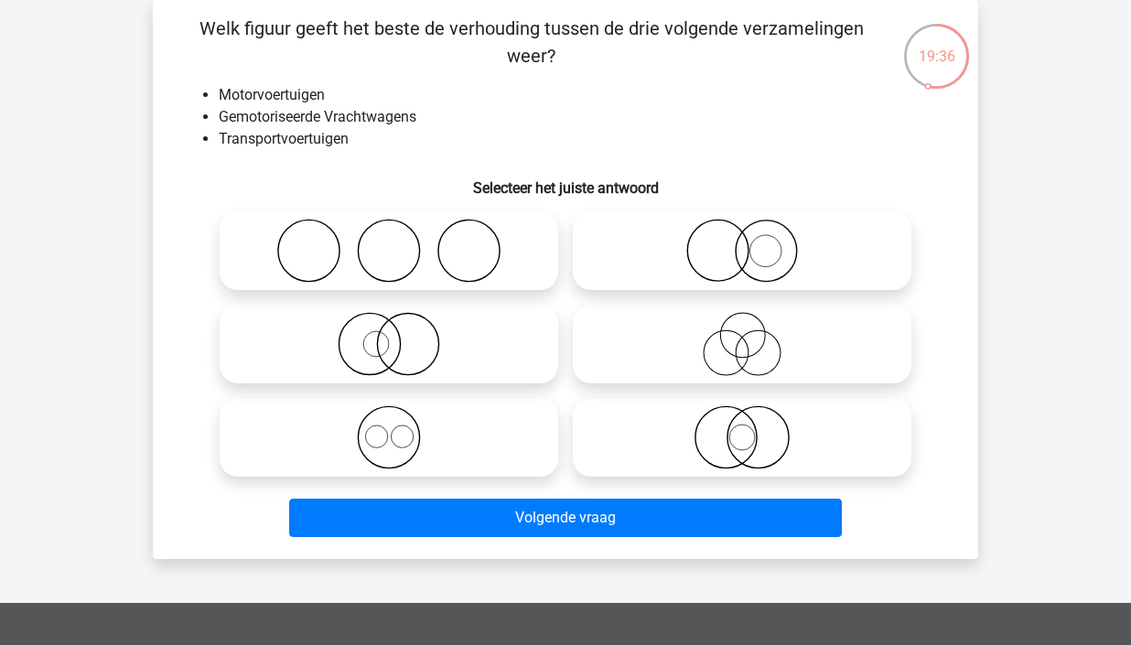
click at [429, 440] on icon at bounding box center [389, 437] width 324 height 64
click at [401, 428] on input "radio" at bounding box center [395, 422] width 12 height 12
radio input "true"
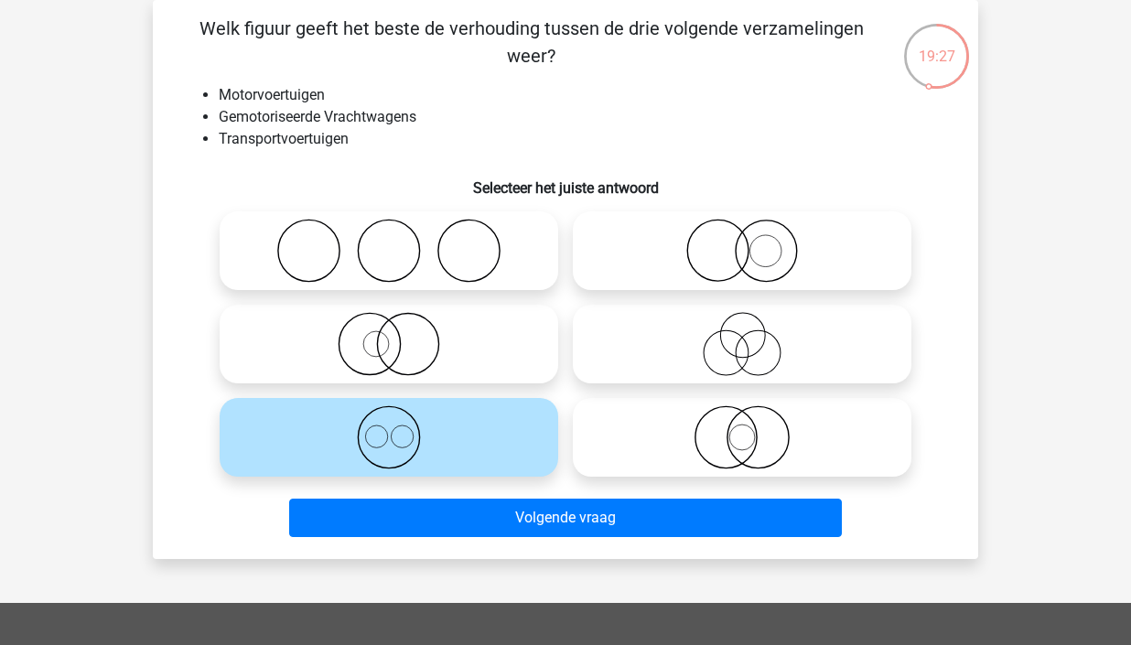
click at [489, 447] on icon at bounding box center [389, 437] width 324 height 64
click at [401, 428] on input "radio" at bounding box center [395, 422] width 12 height 12
click at [961, 119] on div "Welk figuur geeft het beste de verhouding tussen de drie volgende verzamelingen…" at bounding box center [565, 280] width 811 height 530
drag, startPoint x: 222, startPoint y: 94, endPoint x: 339, endPoint y: 92, distance: 117.2
click at [339, 92] on li "Motorvoertuigen" at bounding box center [584, 95] width 730 height 22
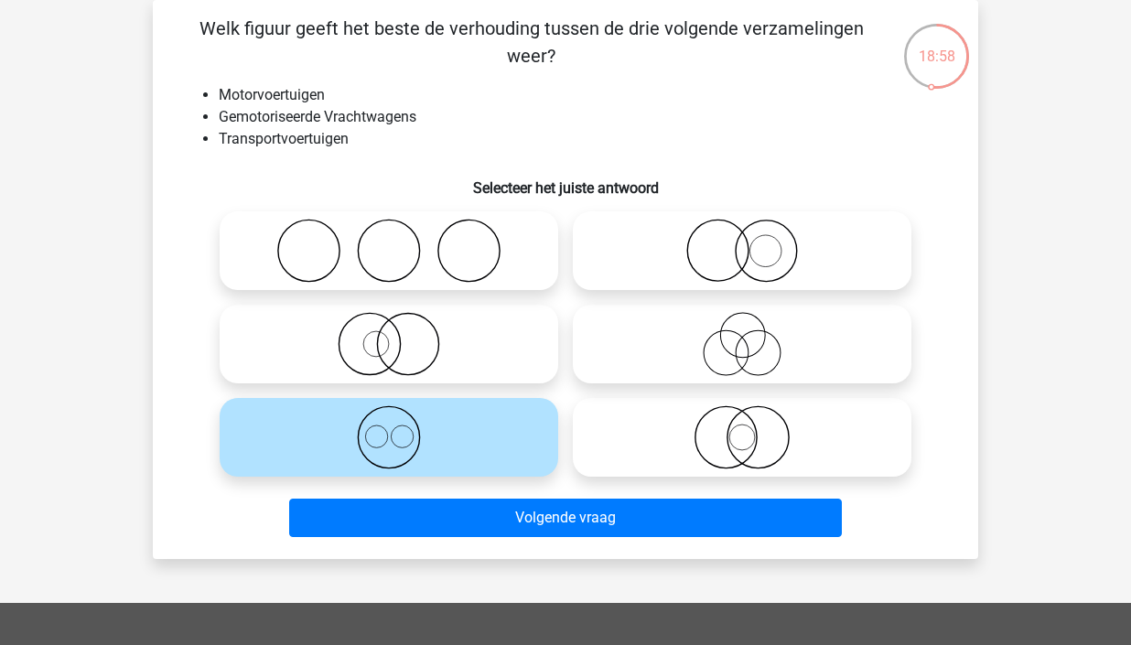
click at [472, 132] on li "Transportvoertuigen" at bounding box center [584, 139] width 730 height 22
click at [752, 439] on icon at bounding box center [742, 437] width 324 height 64
click at [752, 428] on input "radio" at bounding box center [748, 422] width 12 height 12
radio input "true"
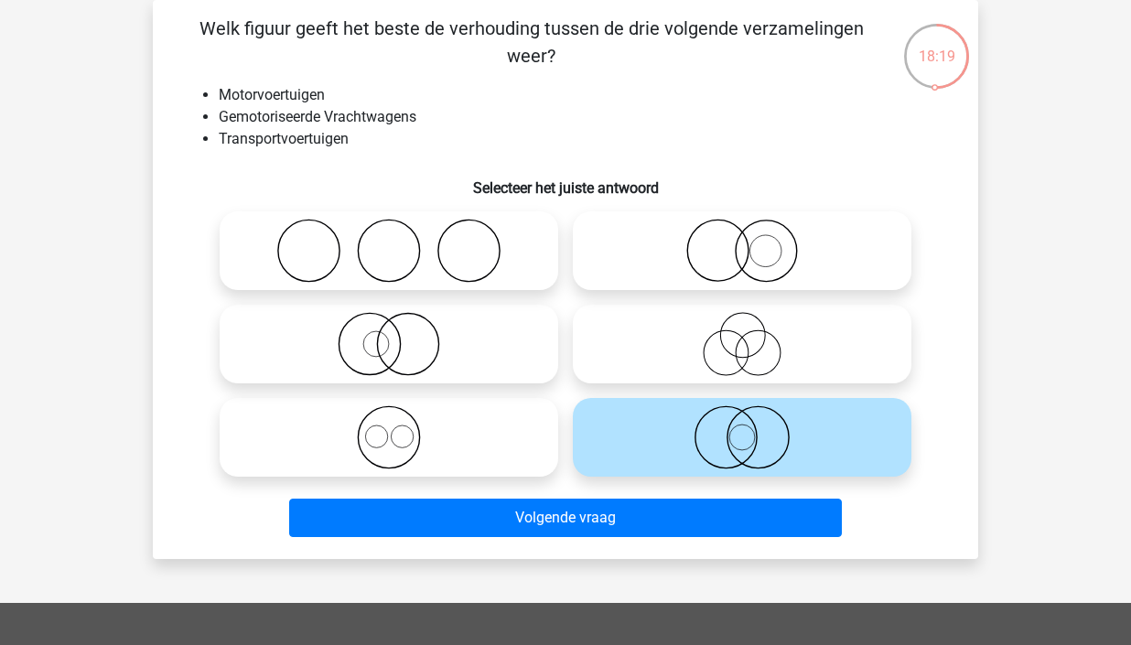
click at [716, 540] on div "Volgende vraag" at bounding box center [565, 522] width 707 height 46
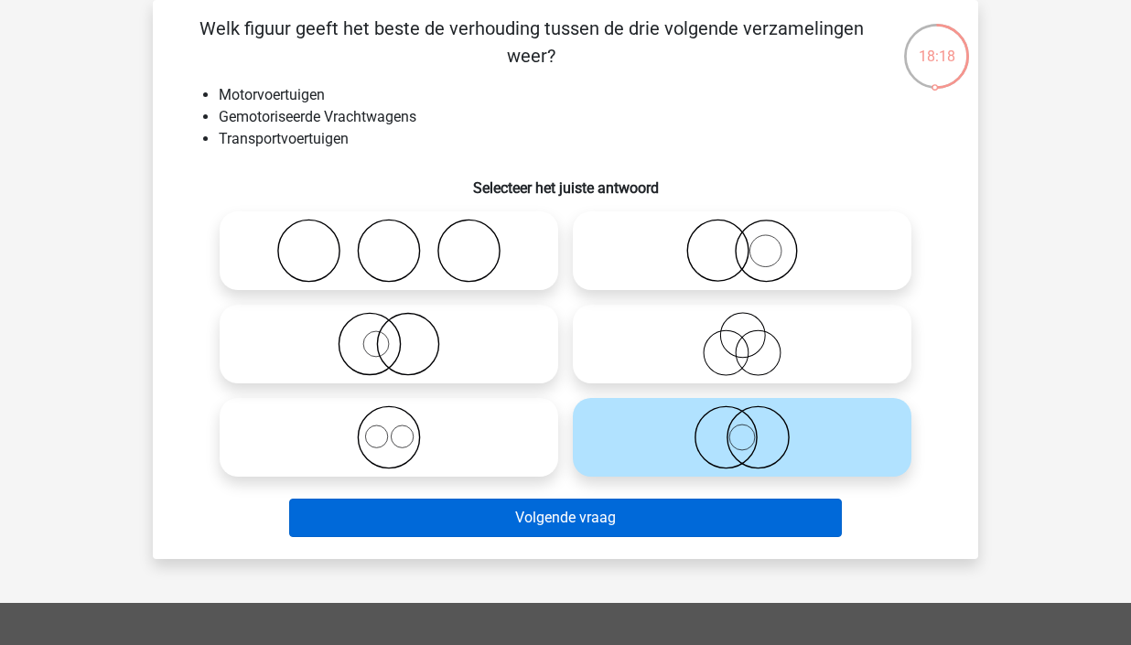
click at [697, 514] on button "Volgende vraag" at bounding box center [566, 518] width 554 height 38
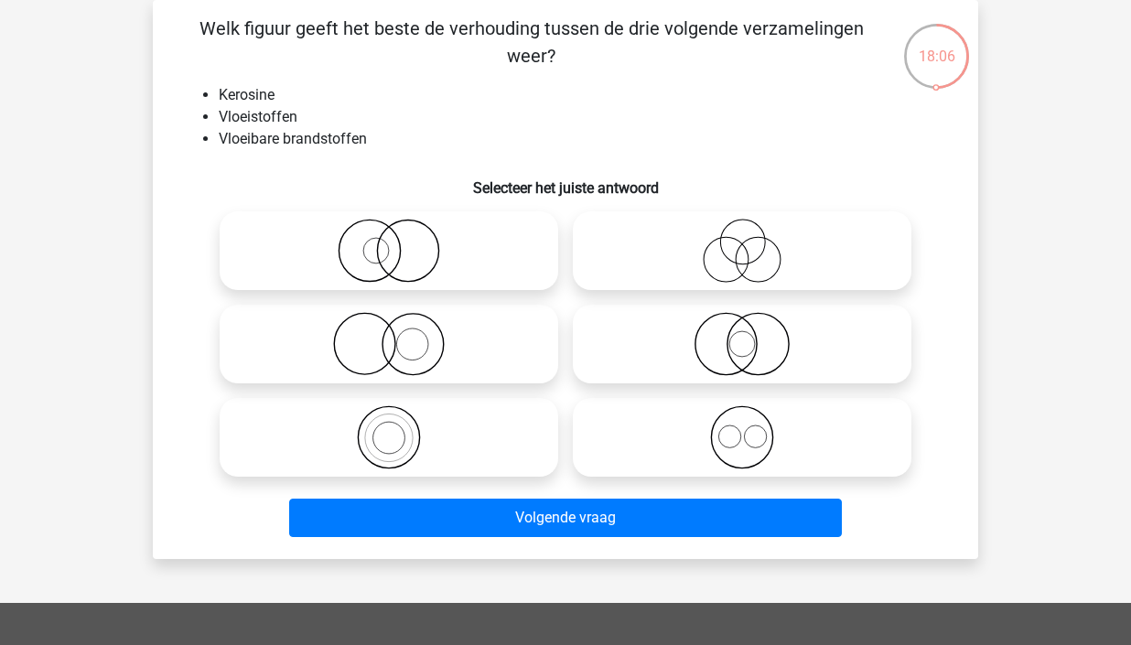
click at [392, 431] on icon at bounding box center [389, 437] width 324 height 64
click at [392, 428] on input "radio" at bounding box center [395, 422] width 12 height 12
radio input "true"
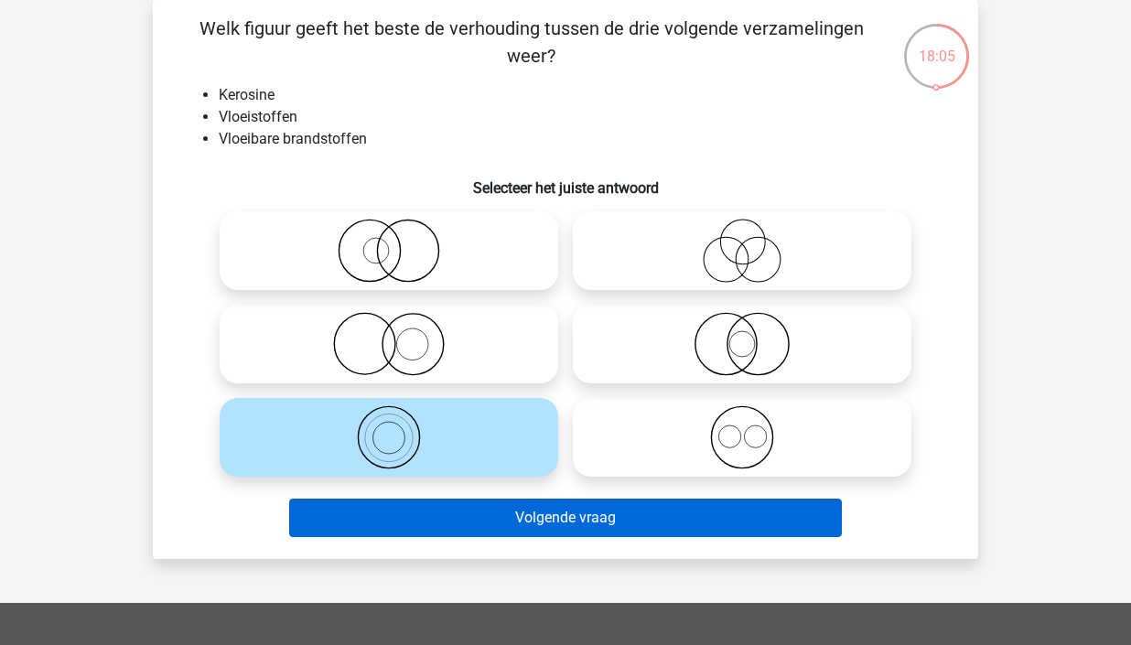
click at [551, 525] on button "Volgende vraag" at bounding box center [566, 518] width 554 height 38
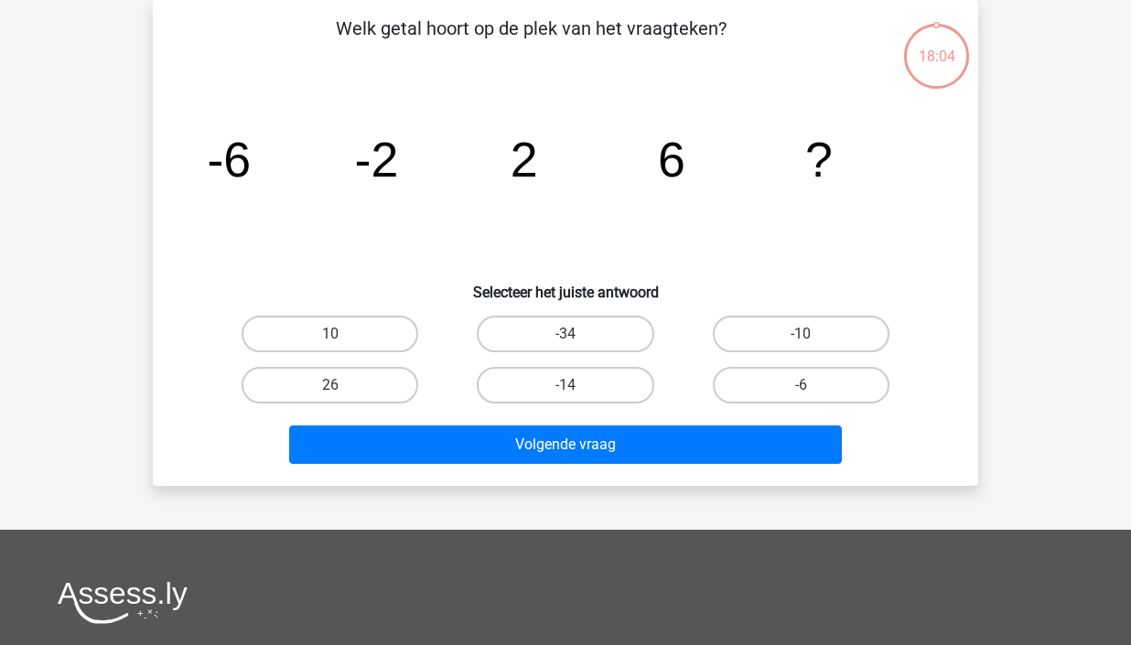
scroll to position [29, 0]
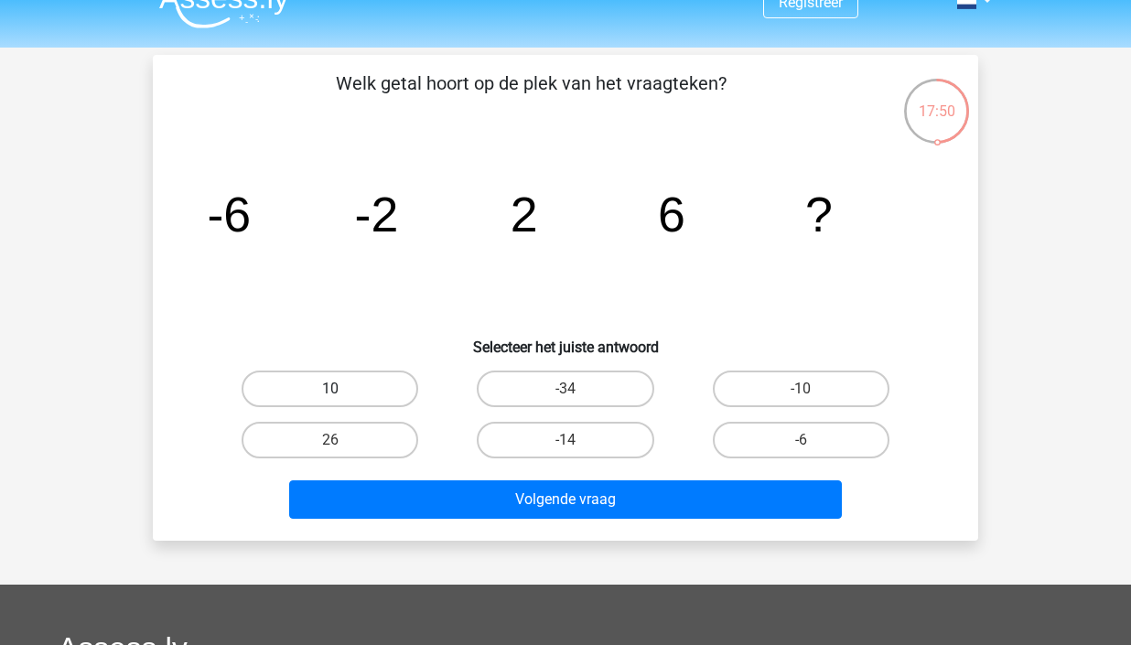
click at [385, 402] on label "10" at bounding box center [330, 389] width 177 height 37
click at [342, 401] on input "10" at bounding box center [336, 395] width 12 height 12
radio input "true"
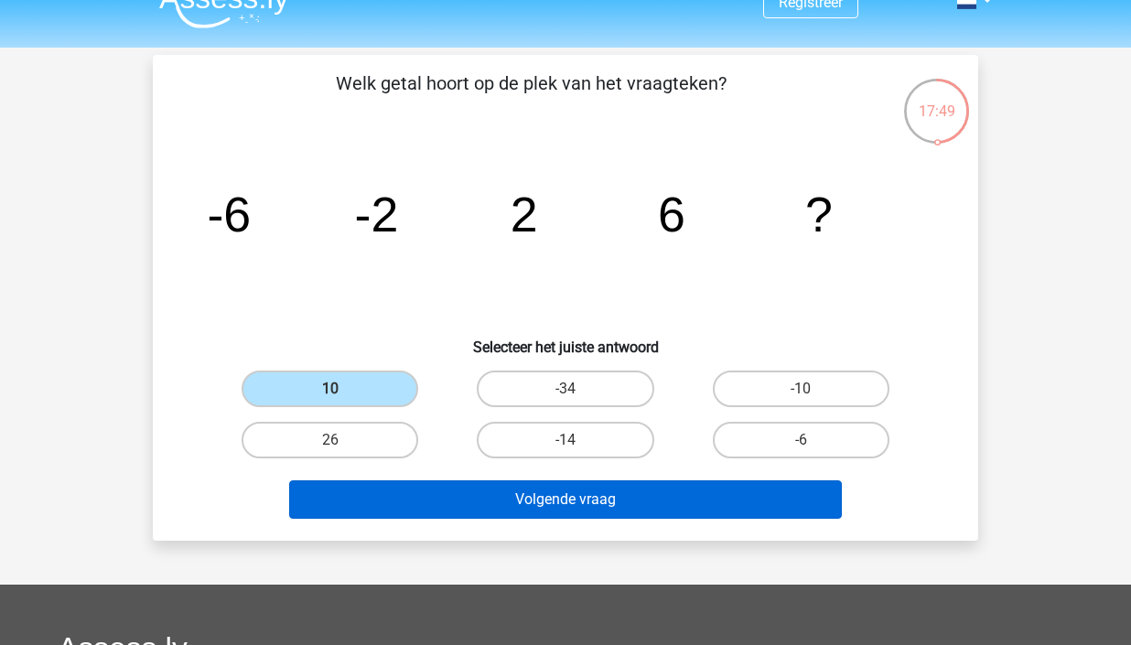
click at [663, 497] on button "Volgende vraag" at bounding box center [566, 500] width 554 height 38
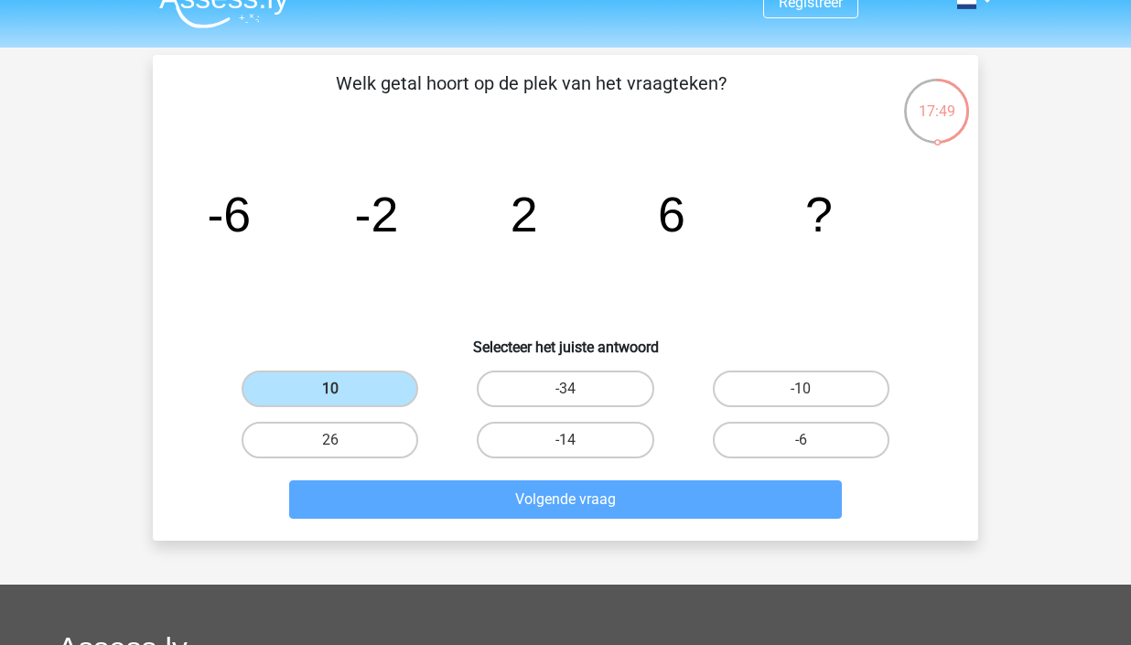
scroll to position [84, 0]
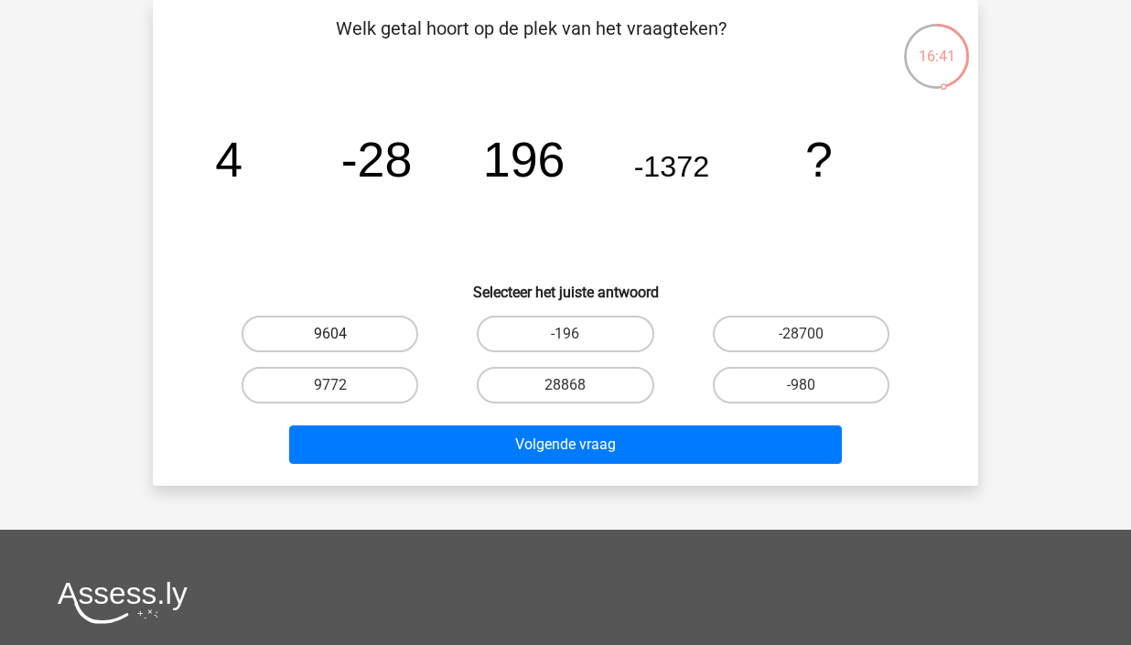
click at [364, 336] on label "9604" at bounding box center [330, 334] width 177 height 37
click at [342, 336] on input "9604" at bounding box center [336, 340] width 12 height 12
radio input "true"
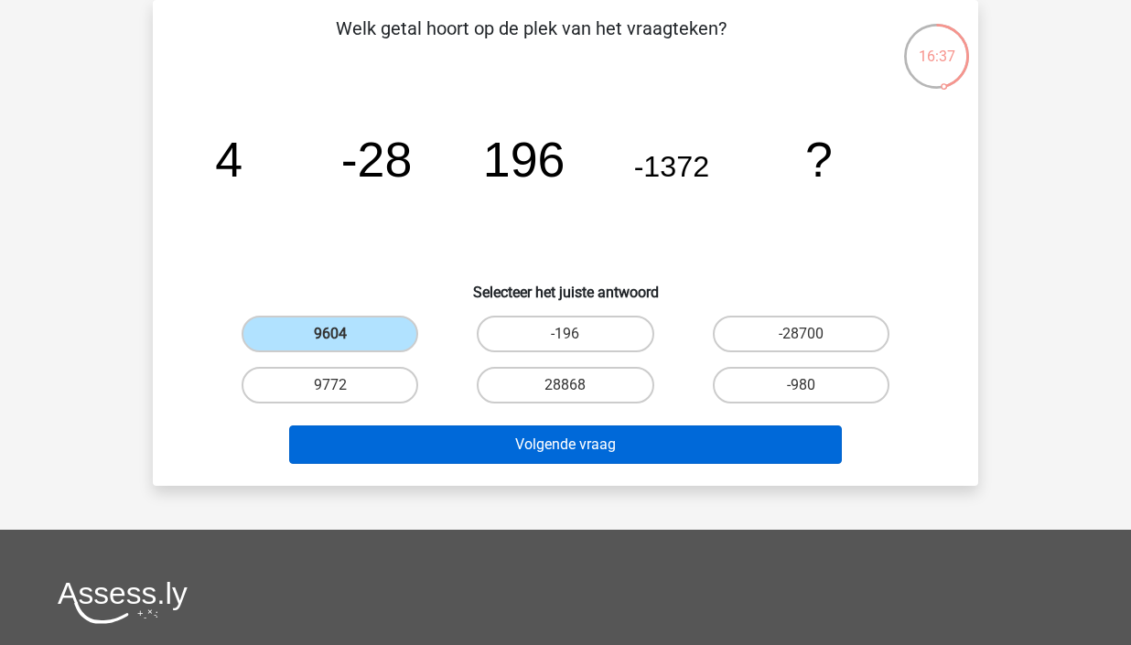
click at [652, 450] on button "Volgende vraag" at bounding box center [566, 445] width 554 height 38
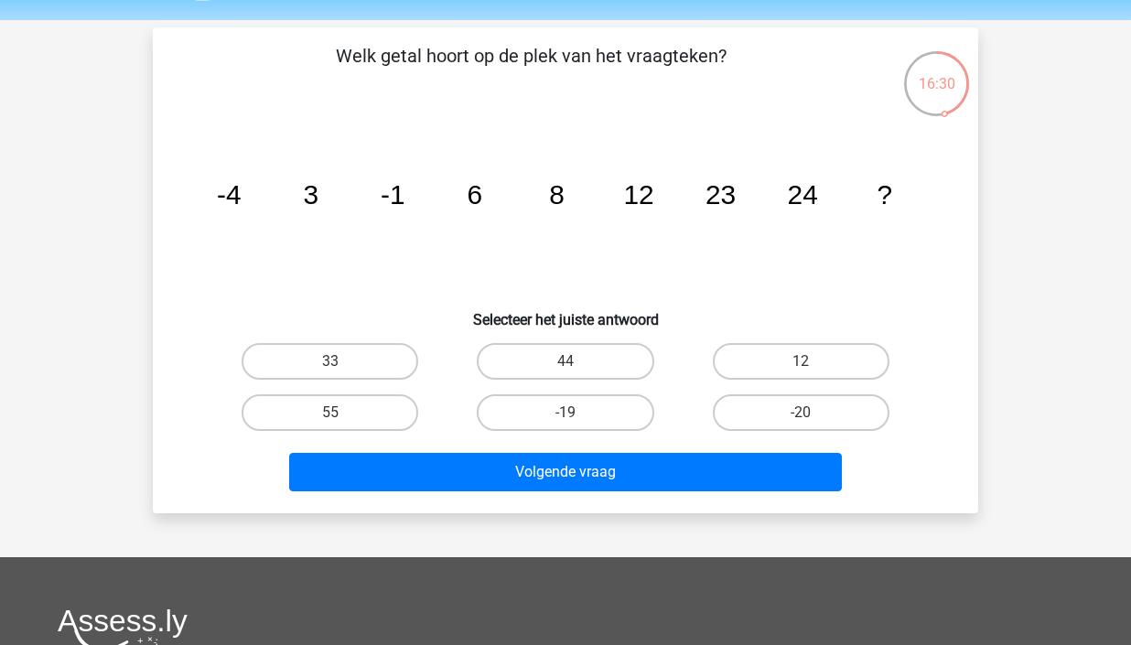
scroll to position [58, 0]
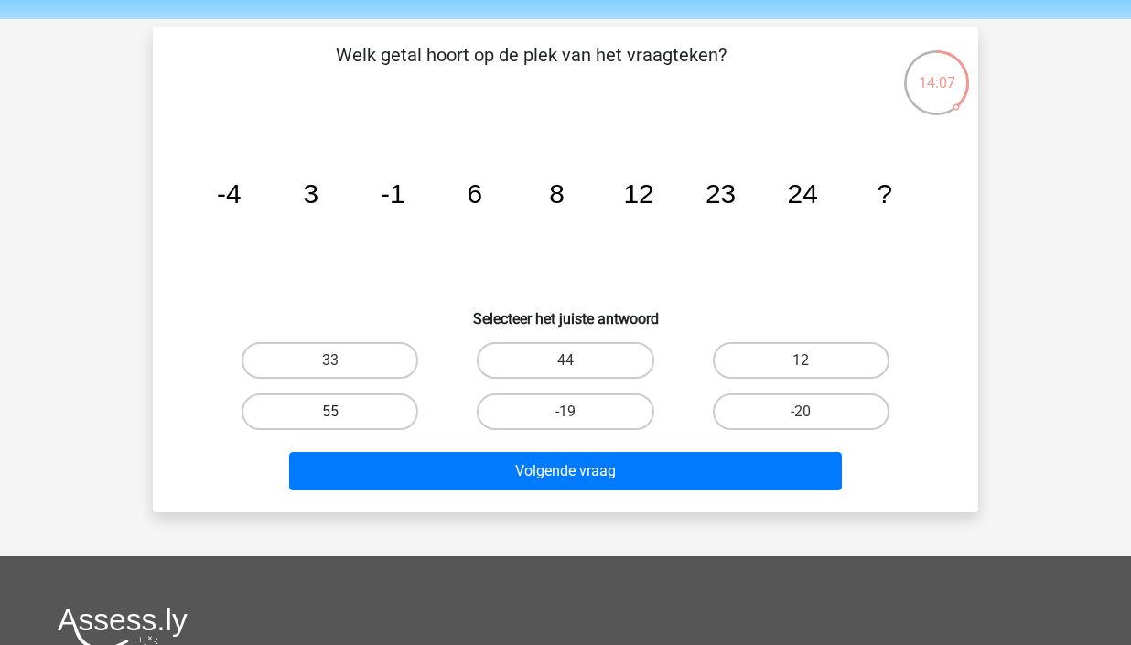
click at [356, 421] on label "55" at bounding box center [330, 412] width 177 height 37
click at [342, 421] on input "55" at bounding box center [336, 418] width 12 height 12
radio input "true"
click at [578, 361] on label "44" at bounding box center [565, 360] width 177 height 37
click at [578, 361] on input "44" at bounding box center [572, 367] width 12 height 12
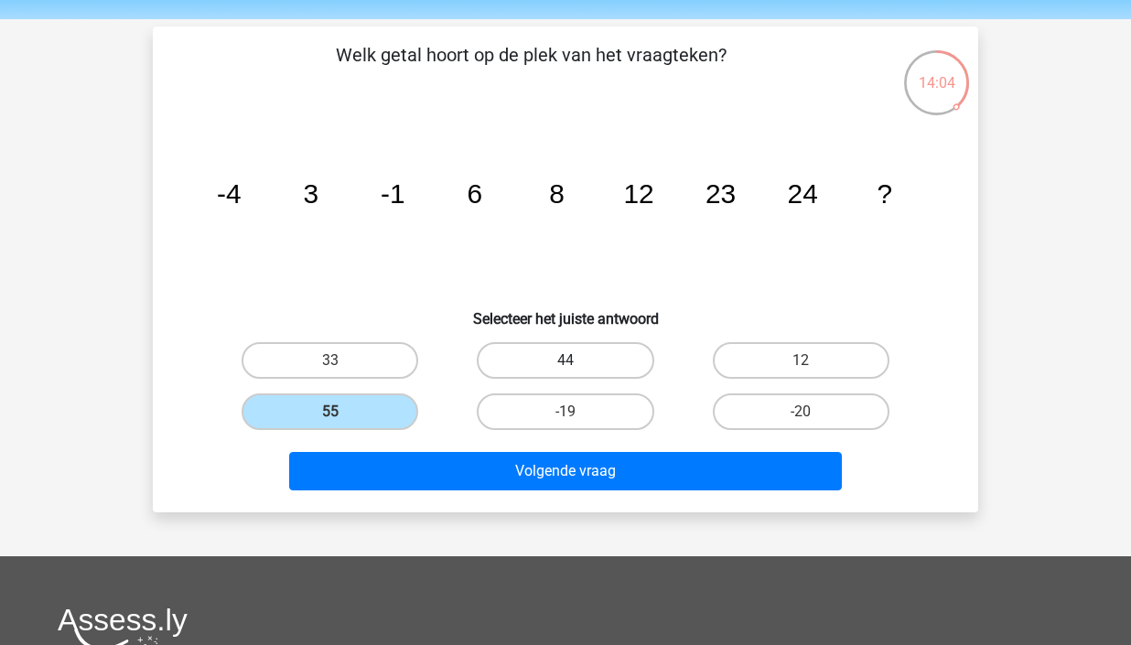
radio input "true"
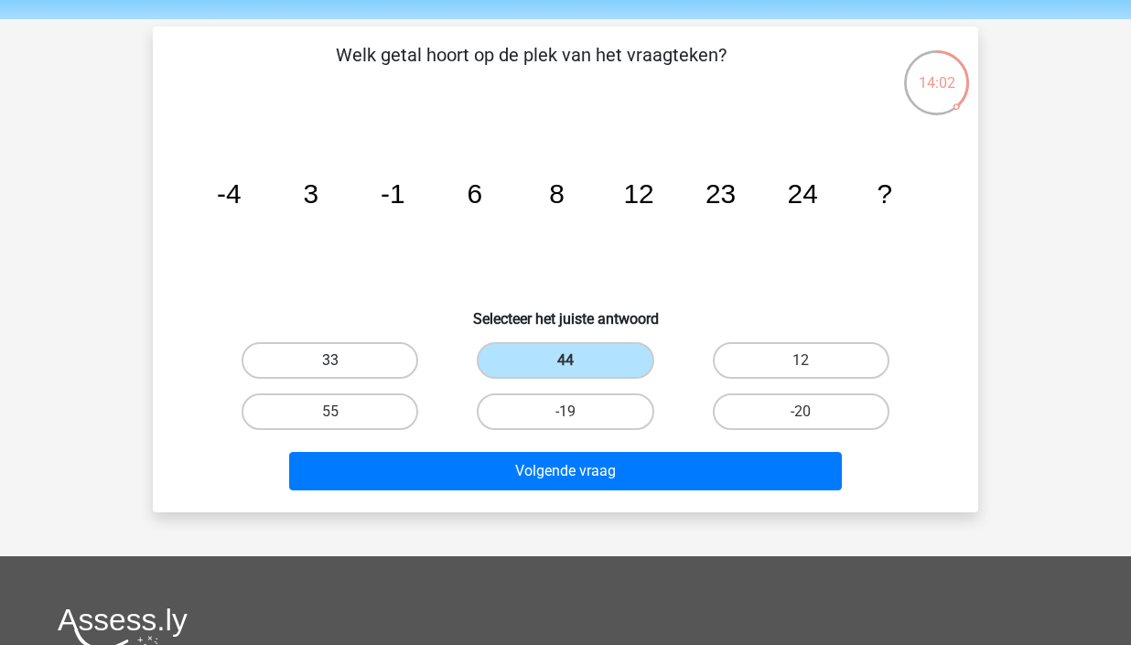
click at [369, 357] on label "33" at bounding box center [330, 360] width 177 height 37
click at [342, 361] on input "33" at bounding box center [336, 367] width 12 height 12
radio input "true"
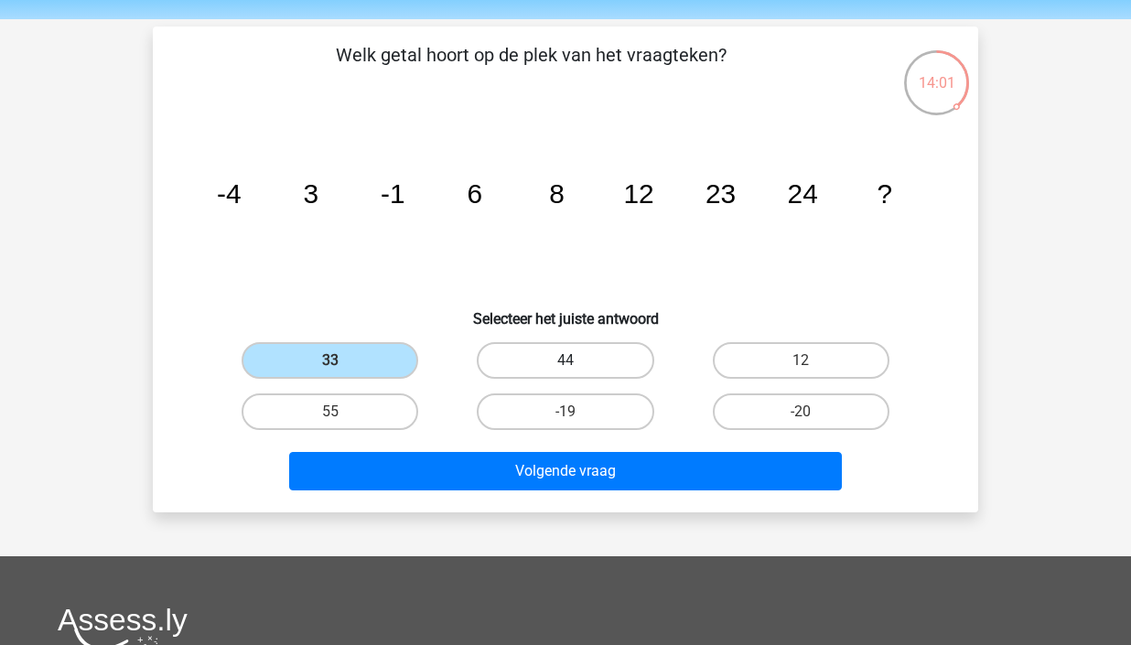
click at [581, 350] on label "44" at bounding box center [565, 360] width 177 height 37
click at [578, 361] on input "44" at bounding box center [572, 367] width 12 height 12
radio input "true"
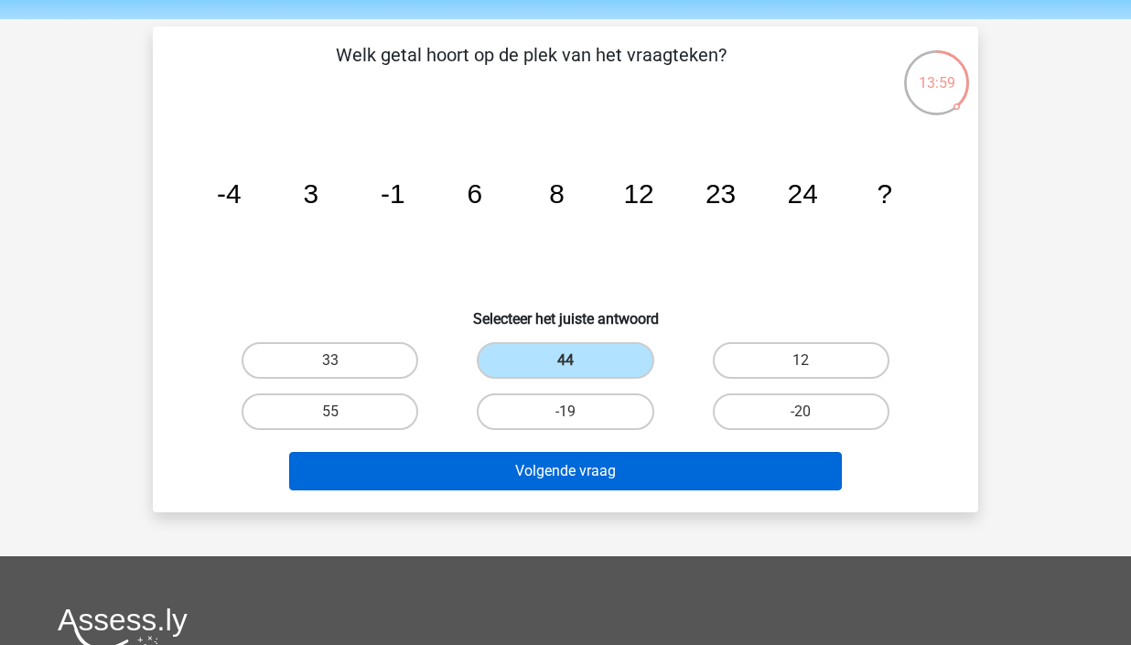
click at [607, 471] on button "Volgende vraag" at bounding box center [566, 471] width 554 height 38
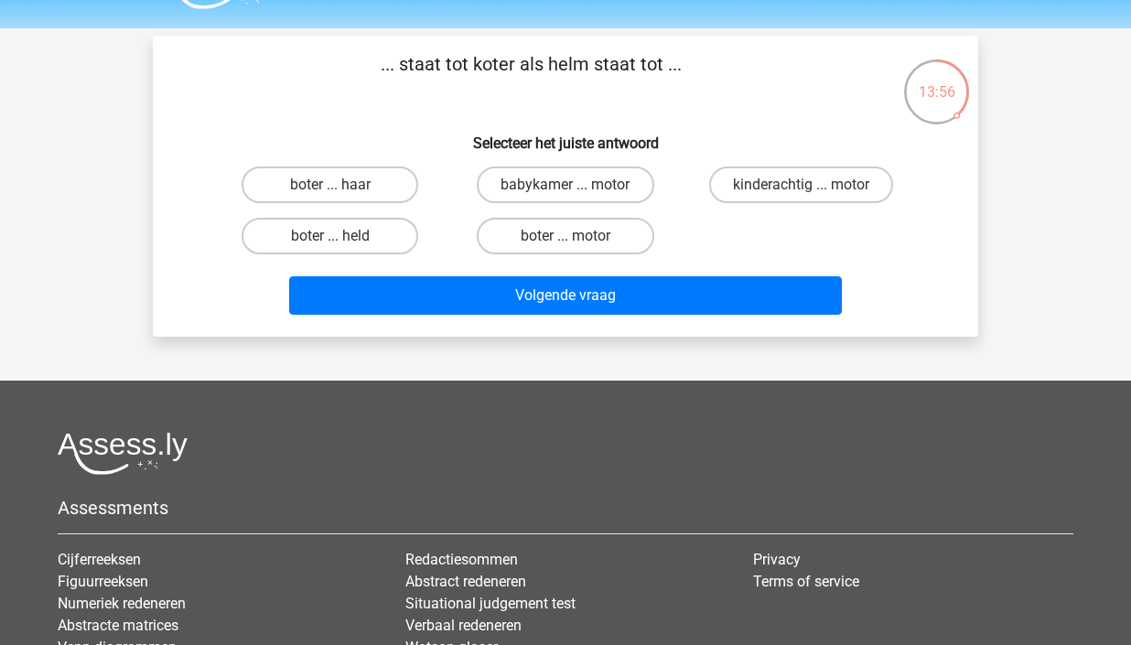
scroll to position [35, 0]
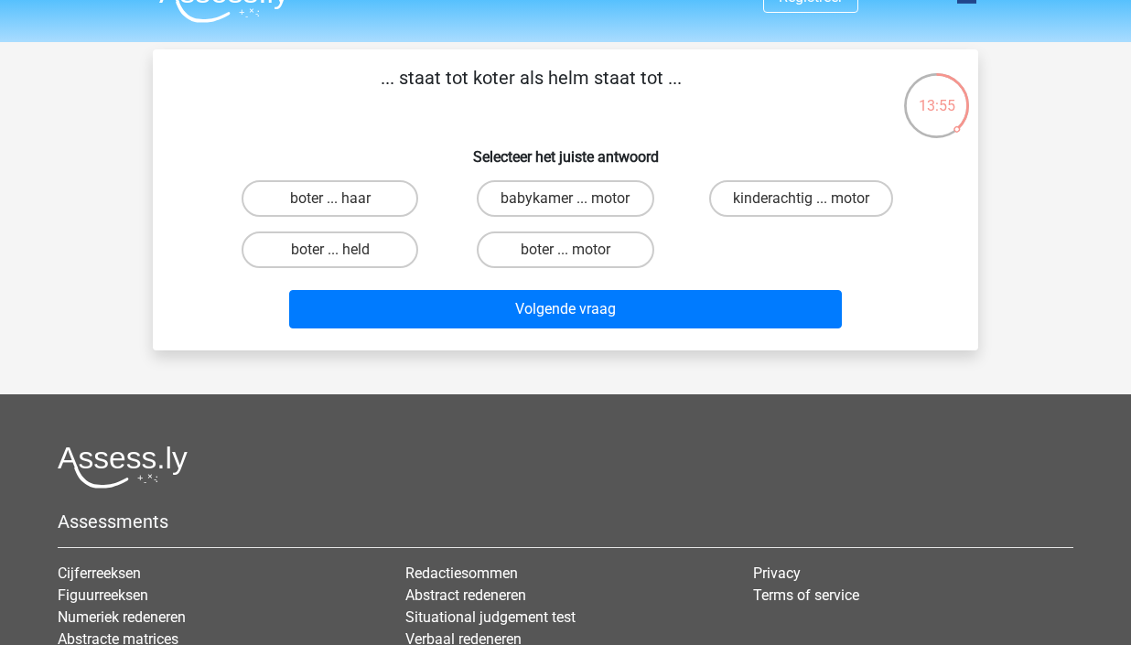
drag, startPoint x: 476, startPoint y: 73, endPoint x: 532, endPoint y: 71, distance: 55.9
click at [533, 71] on p "... staat tot koter als helm staat tot ..." at bounding box center [531, 91] width 698 height 55
click at [501, 113] on p "... staat tot koter als helm staat tot ..." at bounding box center [531, 91] width 698 height 55
drag, startPoint x: 475, startPoint y: 73, endPoint x: 515, endPoint y: 74, distance: 40.3
click at [515, 74] on p "... staat tot koter als helm staat tot ..." at bounding box center [531, 91] width 698 height 55
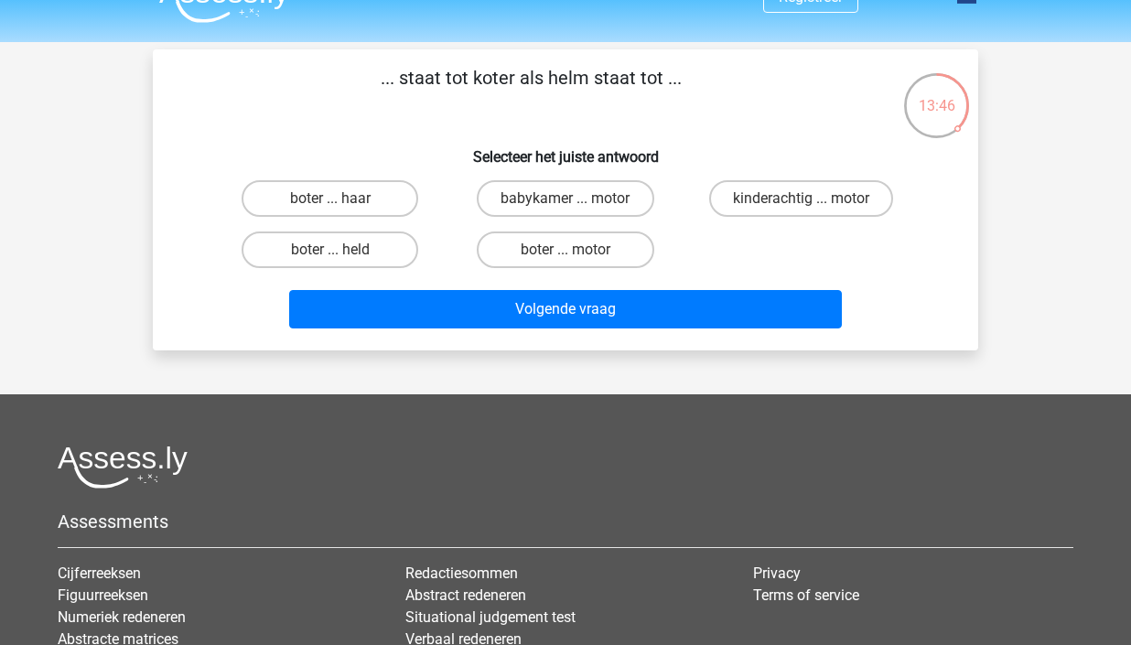
click at [503, 131] on div "... staat tot koter als helm staat tot ... Selecteer het juiste antwoord boter …" at bounding box center [565, 200] width 811 height 272
click at [366, 245] on label "boter ... held" at bounding box center [330, 250] width 177 height 37
click at [342, 250] on input "boter ... held" at bounding box center [336, 256] width 12 height 12
radio input "true"
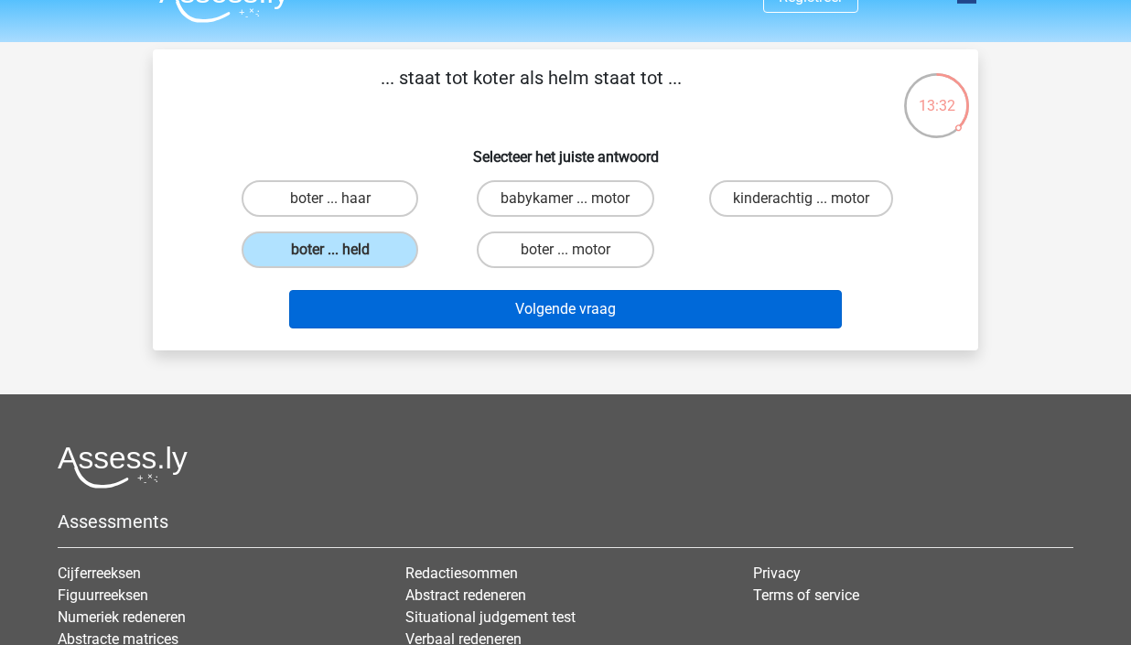
click at [588, 311] on button "Volgende vraag" at bounding box center [566, 309] width 554 height 38
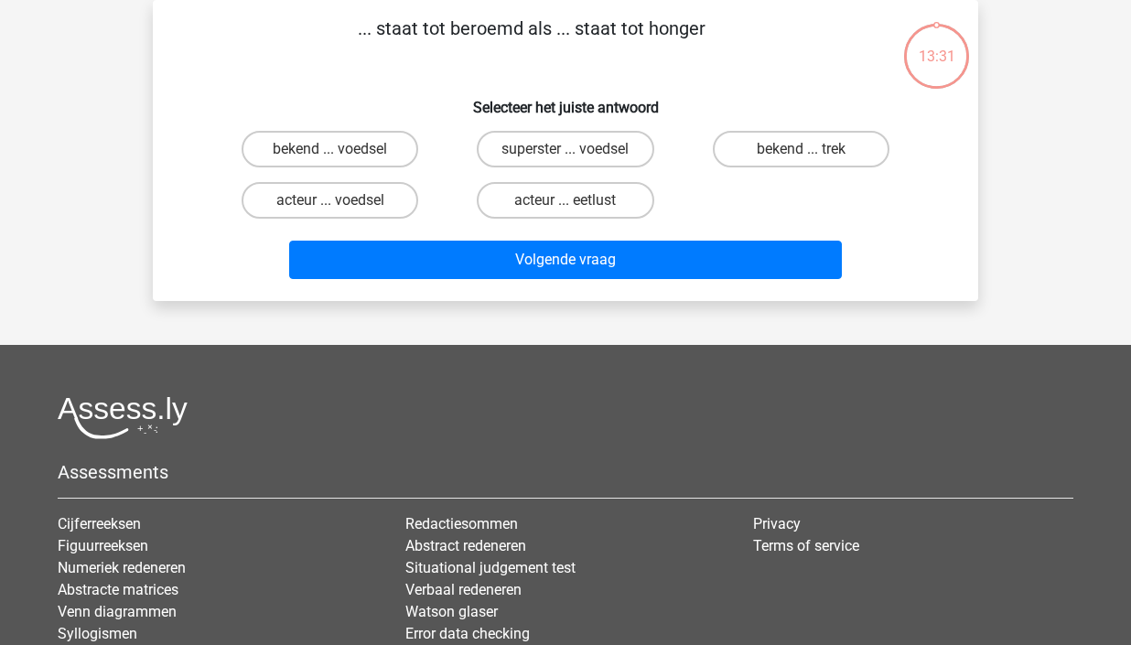
scroll to position [5, 0]
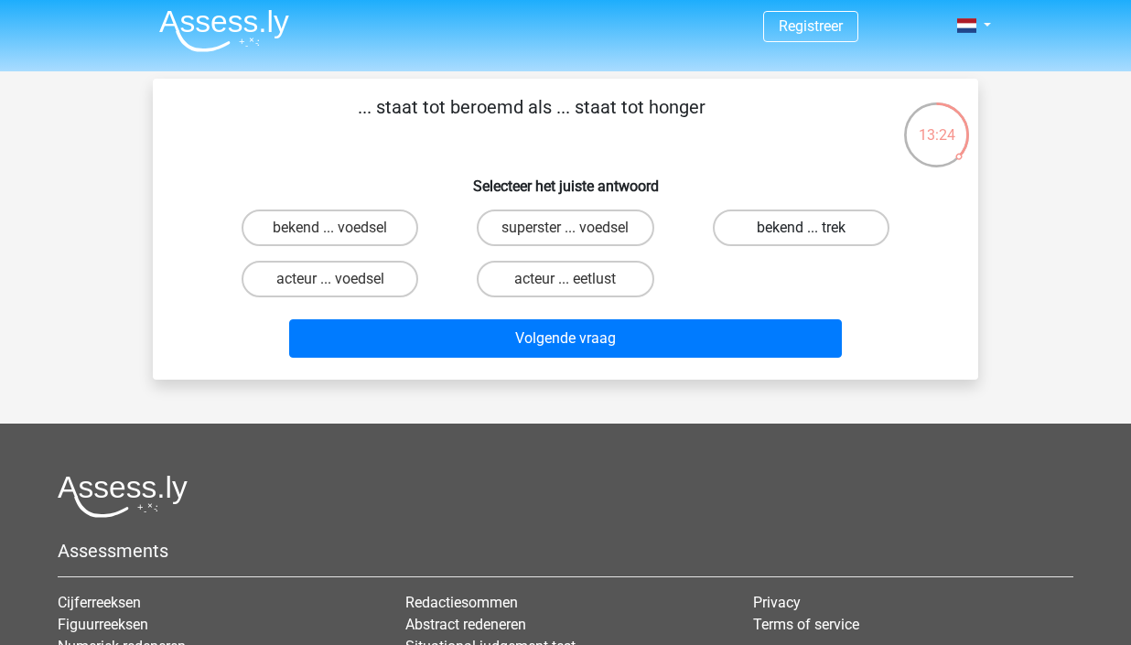
click at [857, 231] on label "bekend ... trek" at bounding box center [801, 228] width 177 height 37
click at [813, 231] on input "bekend ... trek" at bounding box center [807, 234] width 12 height 12
radio input "true"
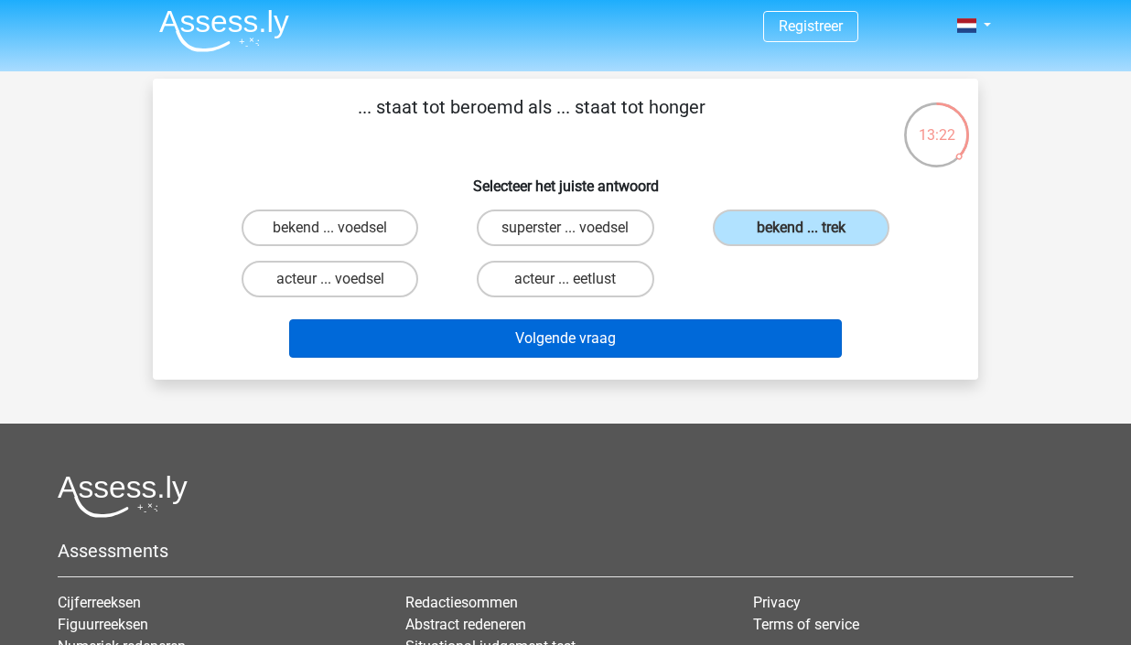
click at [677, 344] on button "Volgende vraag" at bounding box center [566, 338] width 554 height 38
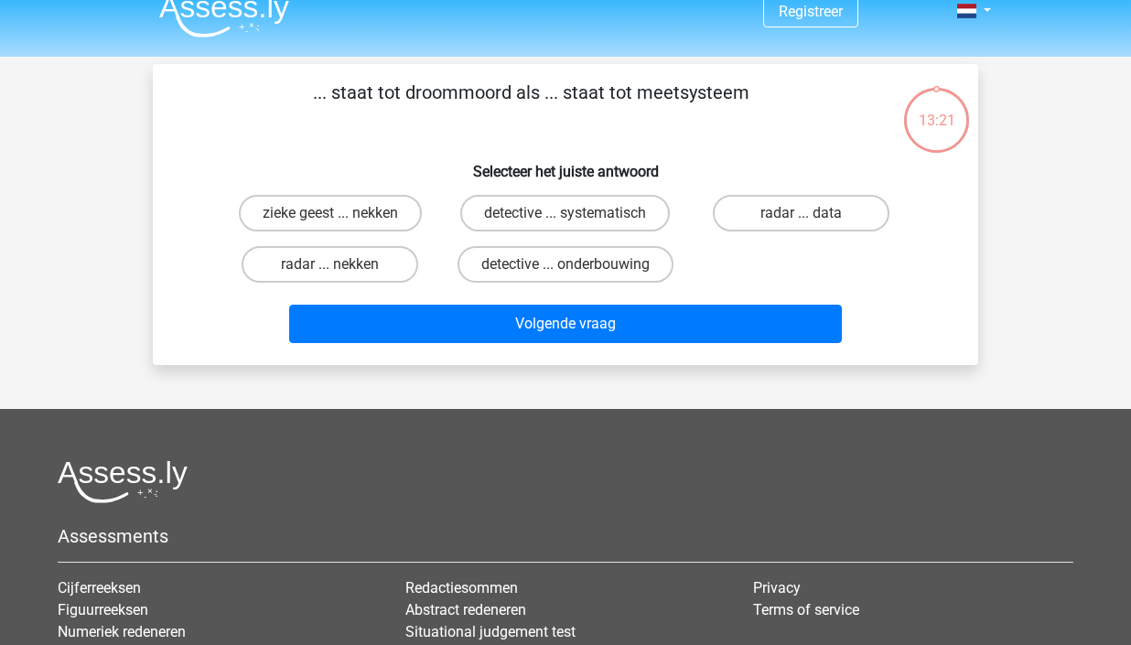
scroll to position [0, 0]
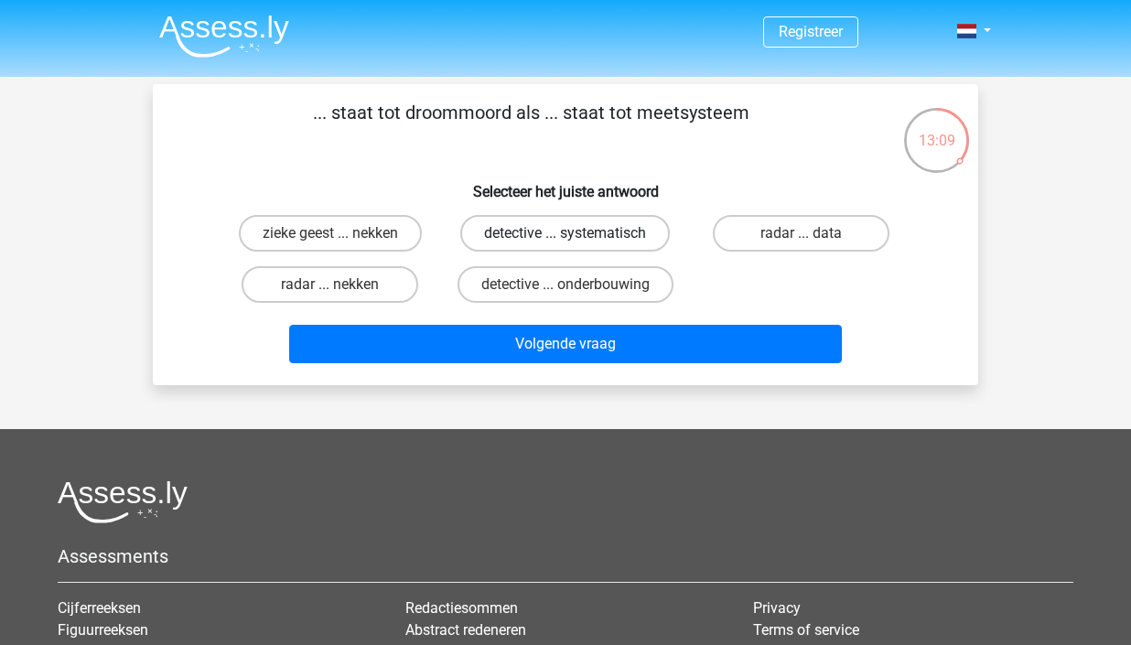
click at [632, 227] on label "detective ... systematisch" at bounding box center [565, 233] width 210 height 37
click at [578, 233] on input "detective ... systematisch" at bounding box center [572, 239] width 12 height 12
radio input "true"
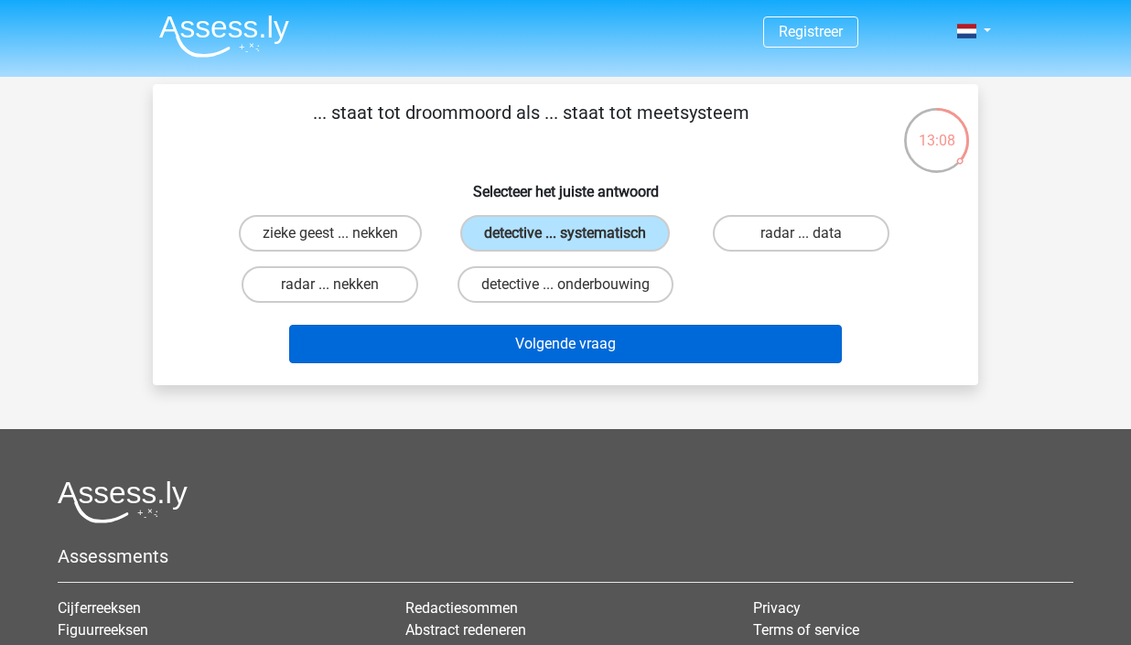
click at [636, 358] on button "Volgende vraag" at bounding box center [566, 344] width 554 height 38
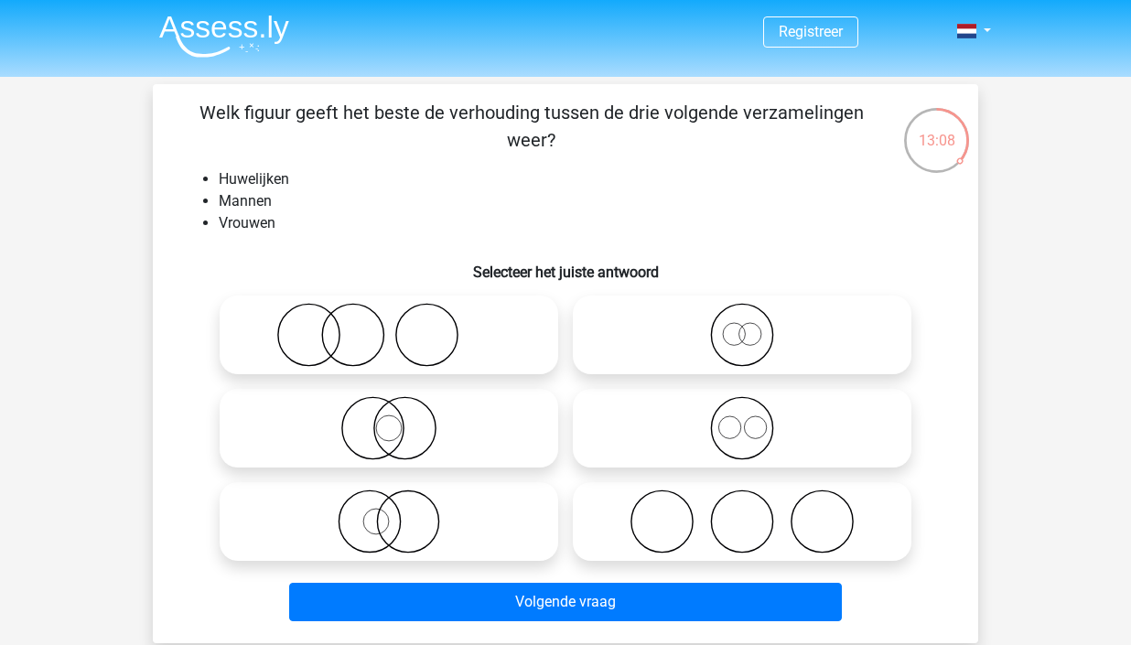
scroll to position [84, 0]
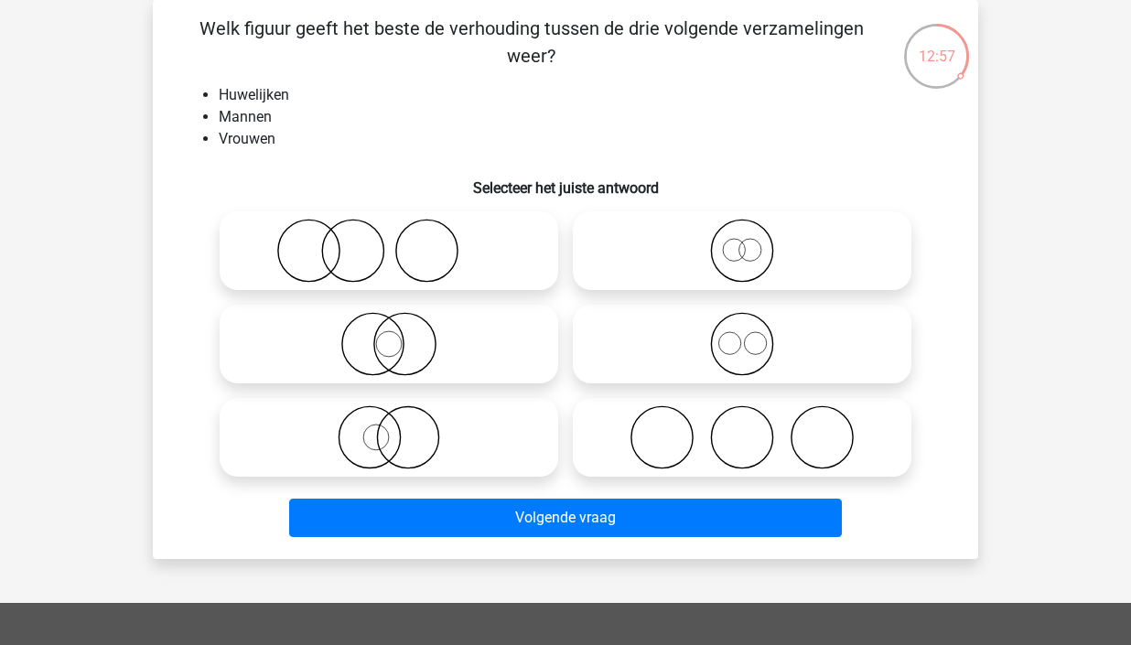
click at [777, 462] on icon at bounding box center [742, 437] width 324 height 64
click at [754, 428] on input "radio" at bounding box center [748, 422] width 12 height 12
radio input "true"
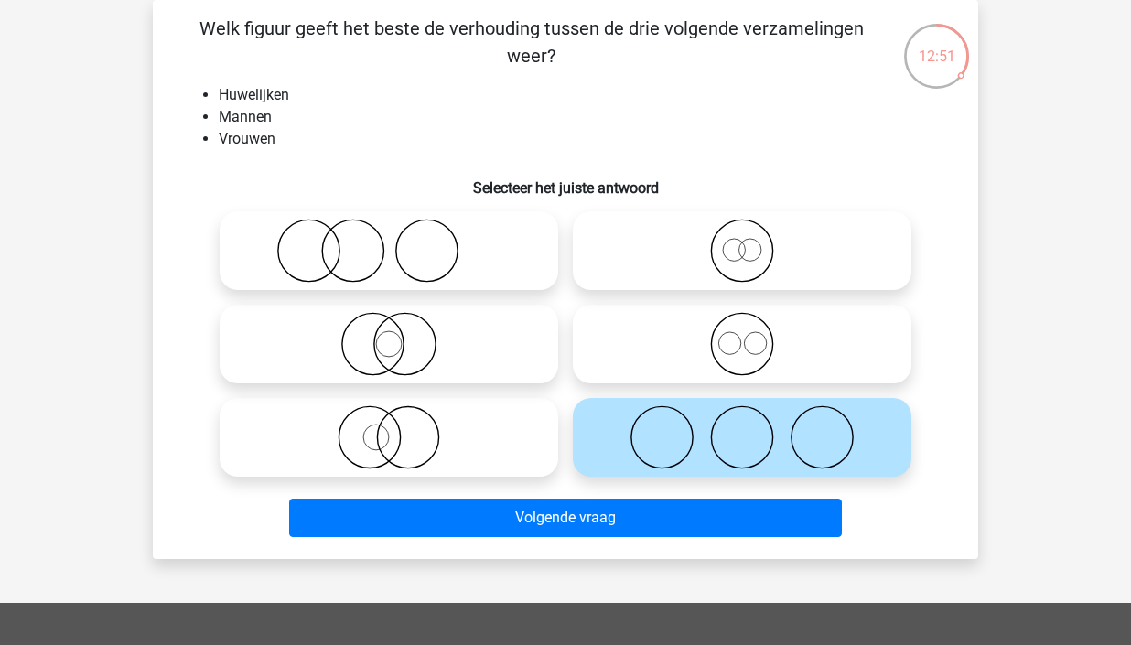
click at [721, 370] on icon at bounding box center [742, 344] width 324 height 64
click at [742, 335] on input "radio" at bounding box center [748, 329] width 12 height 12
radio input "true"
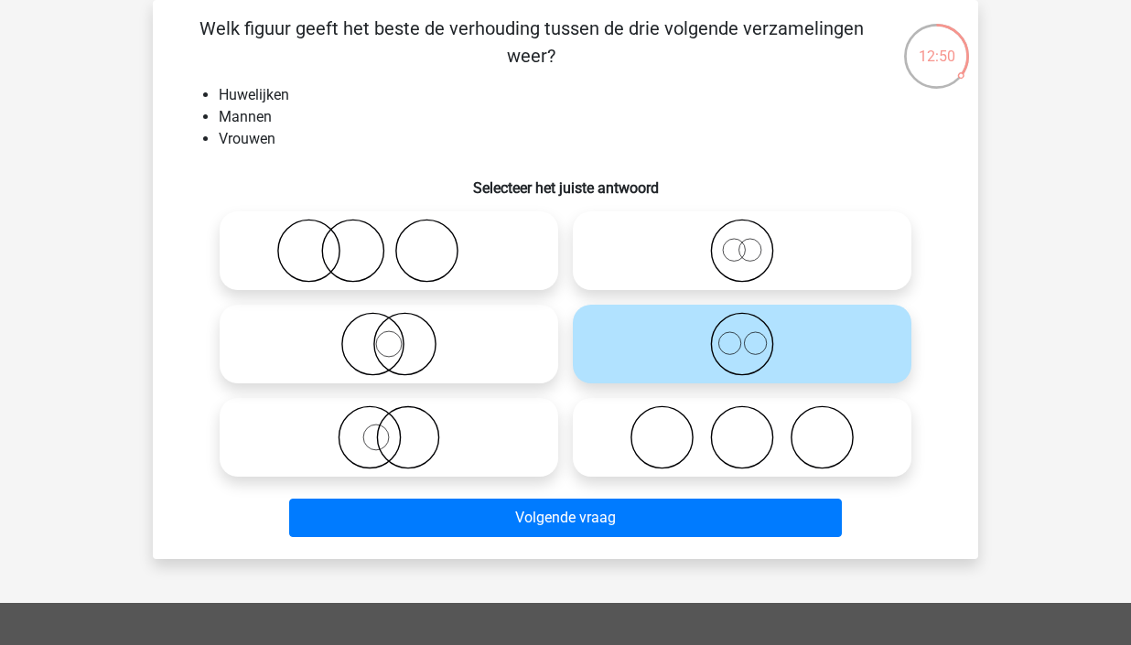
click at [721, 466] on icon at bounding box center [742, 437] width 324 height 64
click at [742, 428] on input "radio" at bounding box center [748, 422] width 12 height 12
radio input "true"
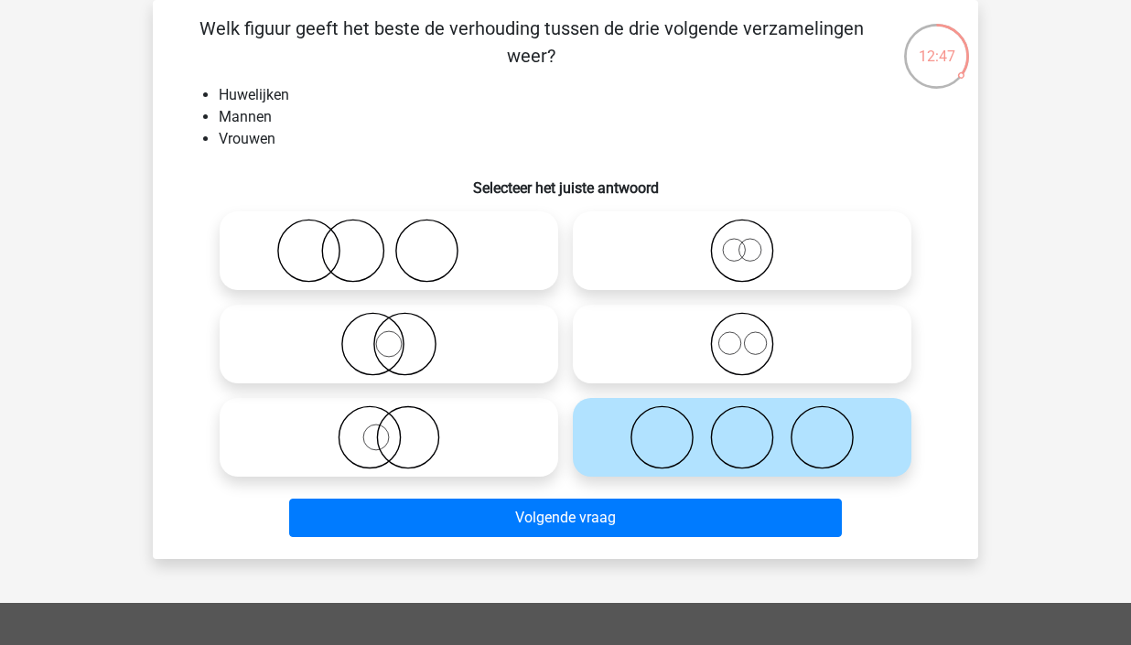
click at [791, 337] on icon at bounding box center [742, 344] width 324 height 64
click at [754, 335] on input "radio" at bounding box center [748, 329] width 12 height 12
radio input "true"
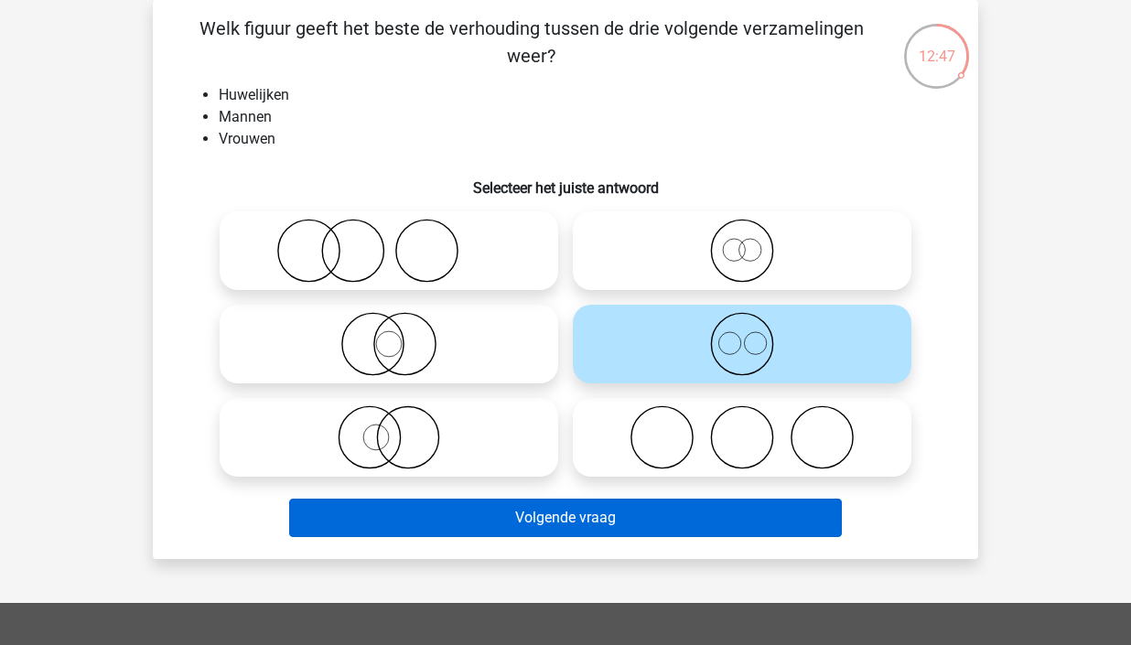
click at [675, 515] on button "Volgende vraag" at bounding box center [566, 518] width 554 height 38
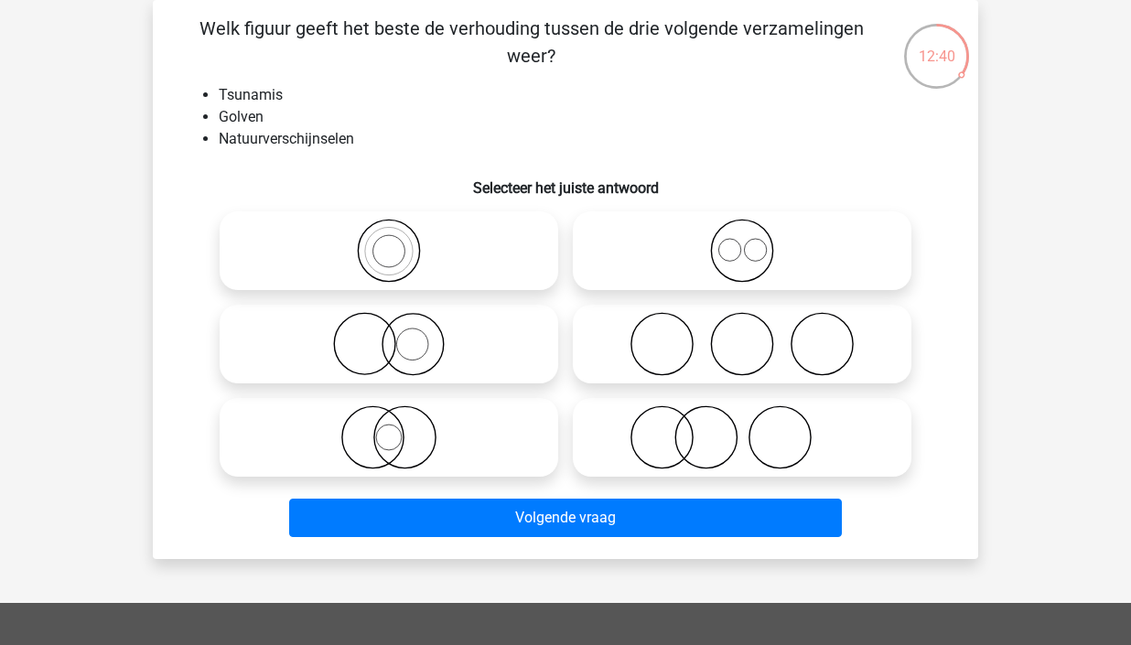
click at [844, 224] on icon at bounding box center [742, 251] width 324 height 64
click at [754, 230] on input "radio" at bounding box center [748, 236] width 12 height 12
radio input "true"
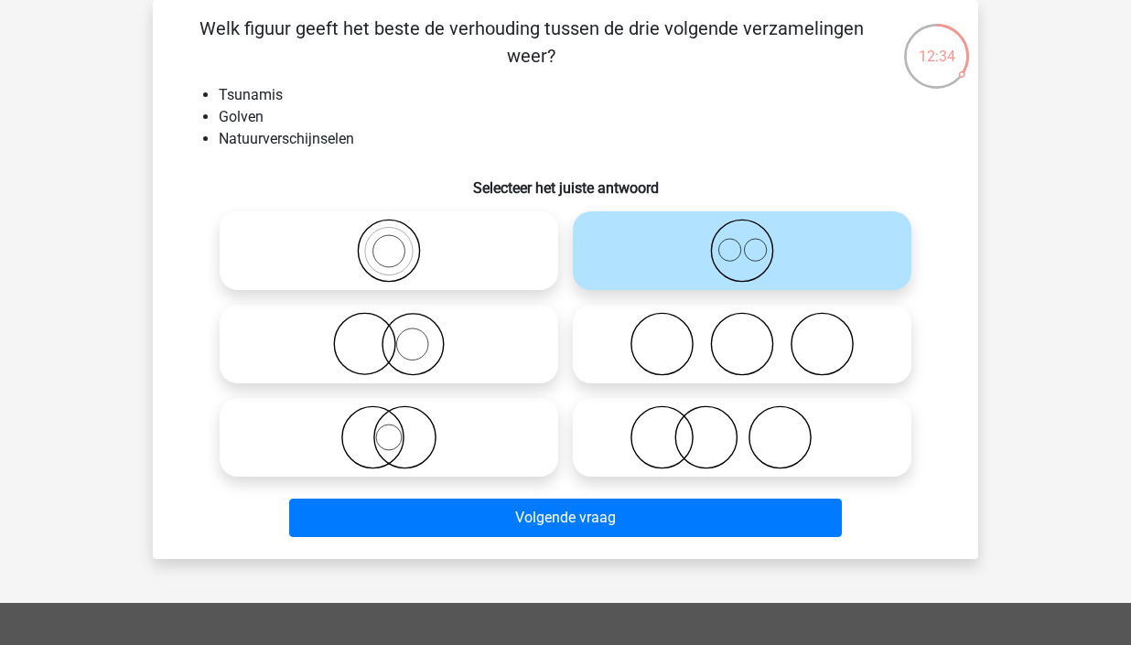
click at [387, 429] on icon at bounding box center [389, 437] width 324 height 64
click at [389, 428] on input "radio" at bounding box center [395, 422] width 12 height 12
radio input "true"
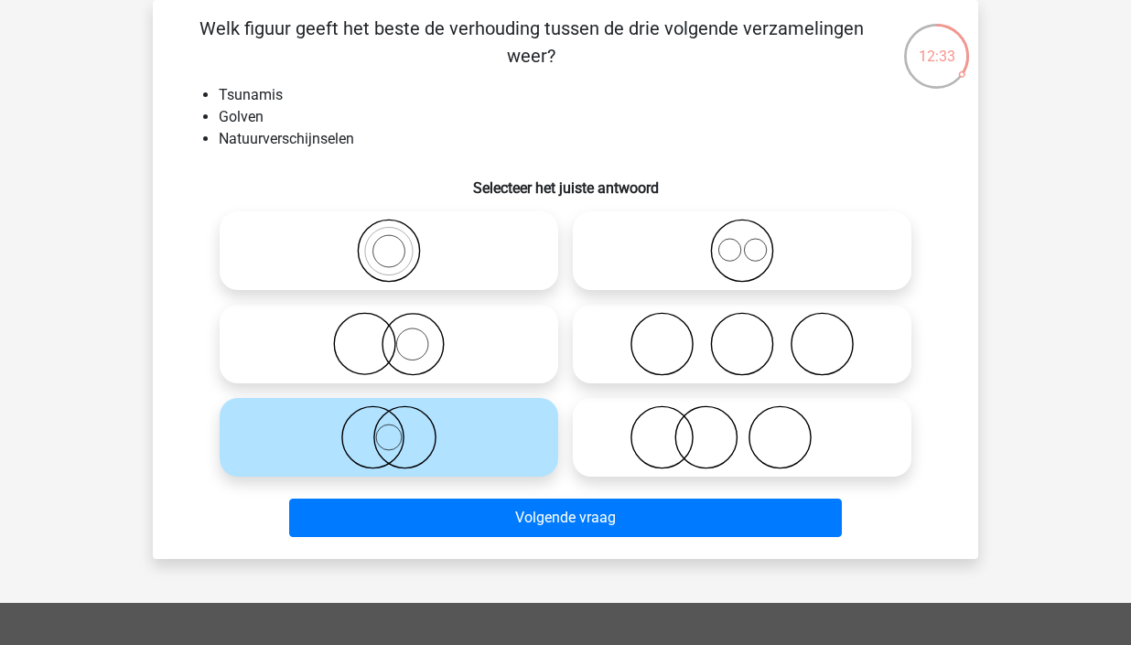
click at [411, 266] on icon at bounding box center [389, 251] width 324 height 64
click at [401, 242] on input "radio" at bounding box center [395, 236] width 12 height 12
radio input "true"
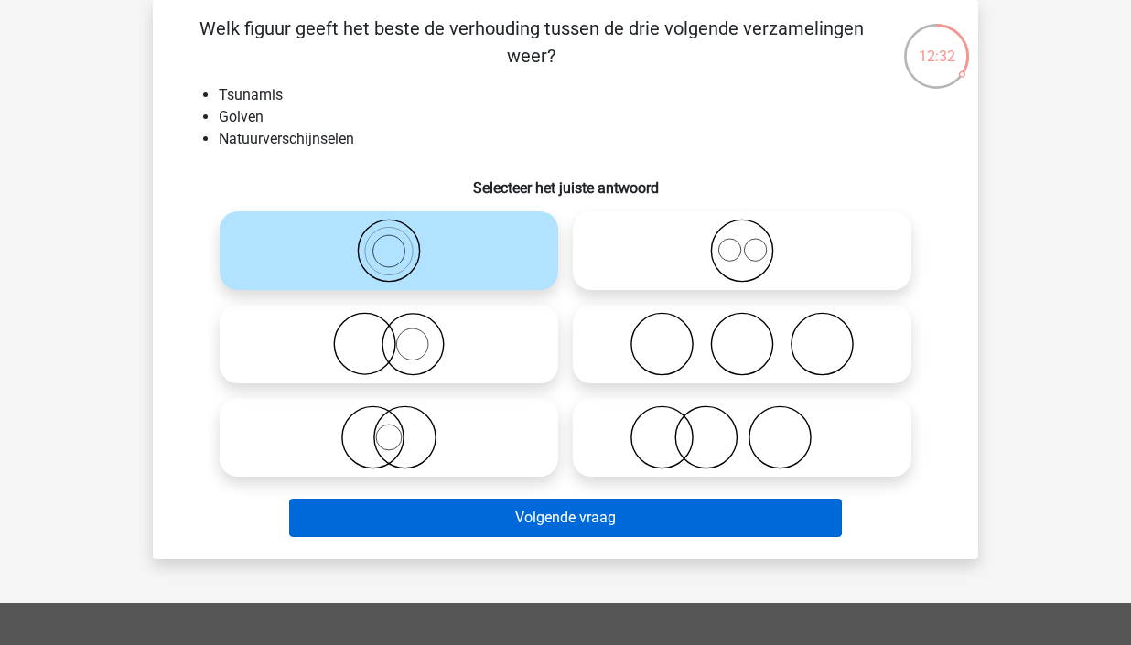
click at [566, 518] on button "Volgende vraag" at bounding box center [566, 518] width 554 height 38
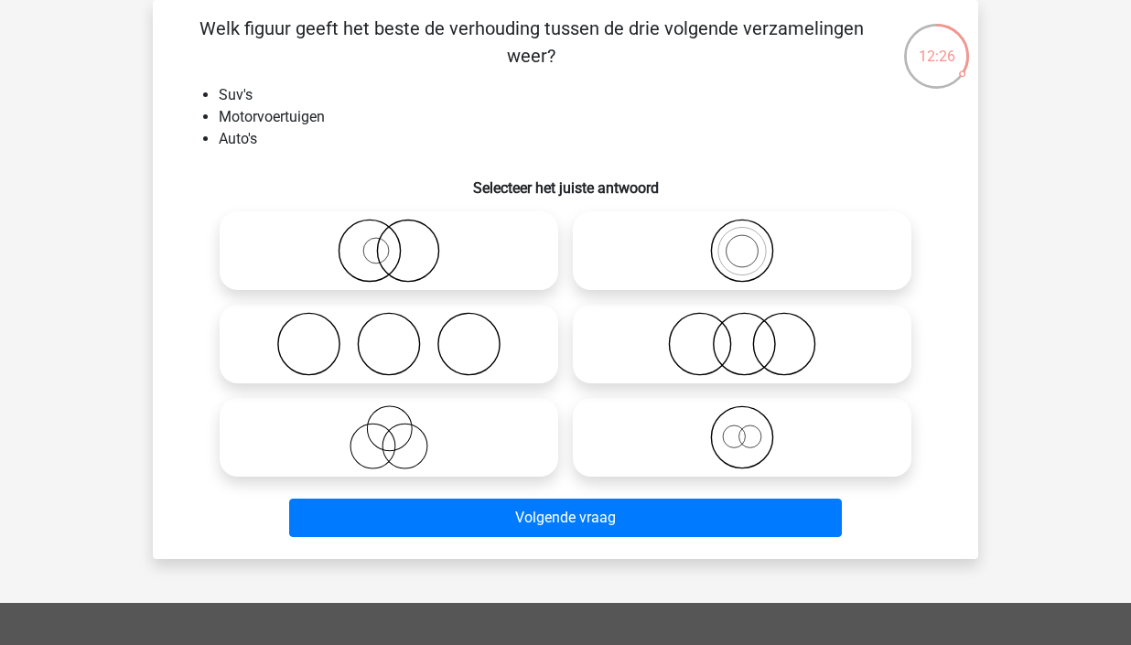
click at [796, 269] on icon at bounding box center [742, 251] width 324 height 64
click at [754, 242] on input "radio" at bounding box center [748, 236] width 12 height 12
radio input "true"
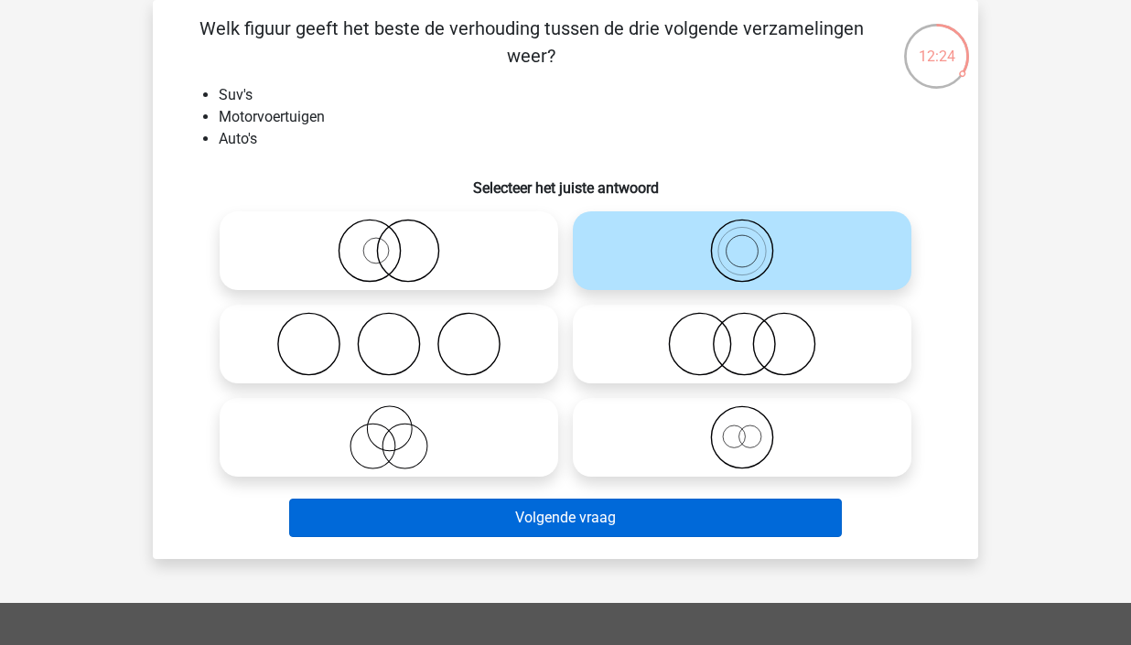
click at [547, 508] on button "Volgende vraag" at bounding box center [566, 518] width 554 height 38
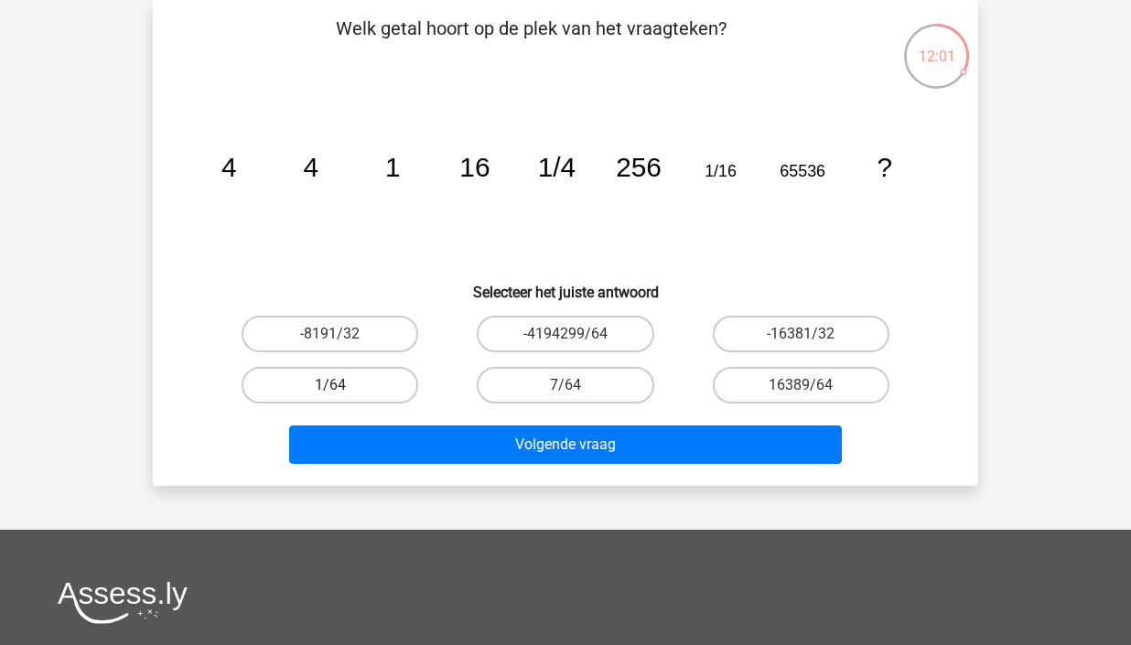
click at [405, 385] on label "1/64" at bounding box center [330, 385] width 177 height 37
click at [342, 385] on input "1/64" at bounding box center [336, 391] width 12 height 12
radio input "true"
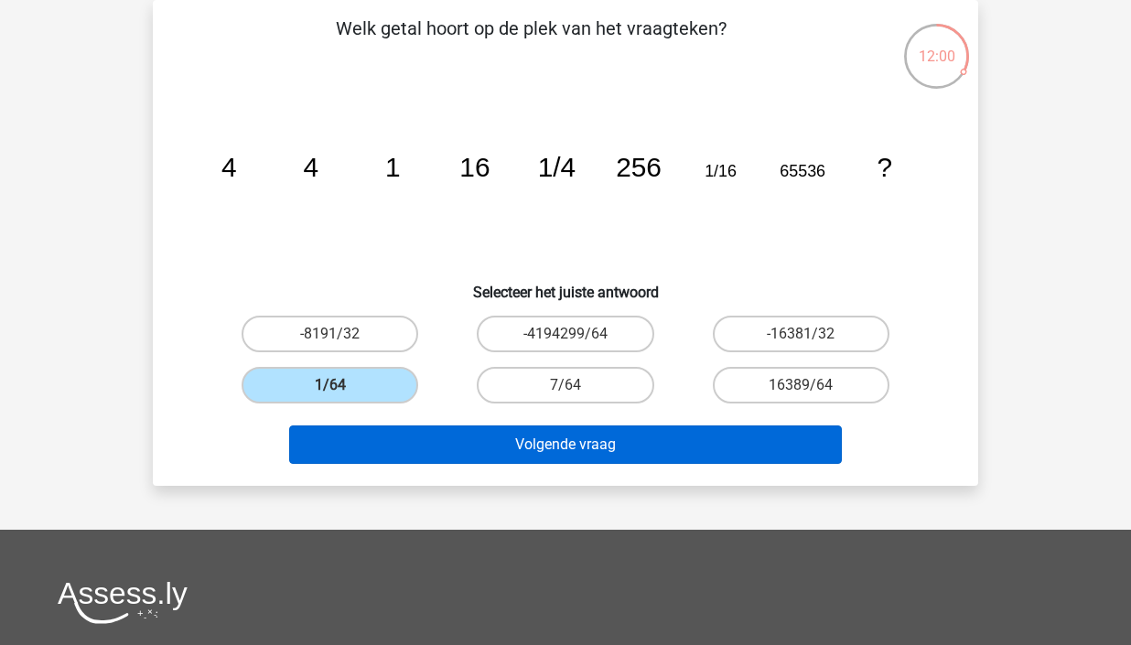
click at [644, 457] on button "Volgende vraag" at bounding box center [566, 445] width 554 height 38
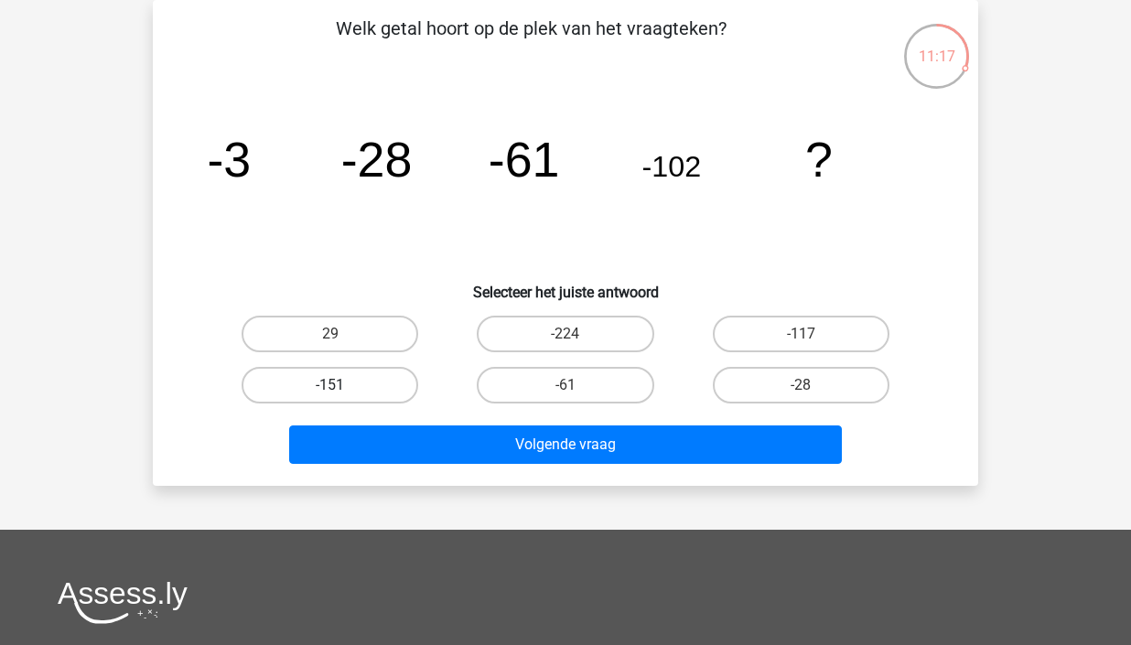
click at [315, 386] on label "-151" at bounding box center [330, 385] width 177 height 37
click at [330, 386] on input "-151" at bounding box center [336, 391] width 12 height 12
radio input "true"
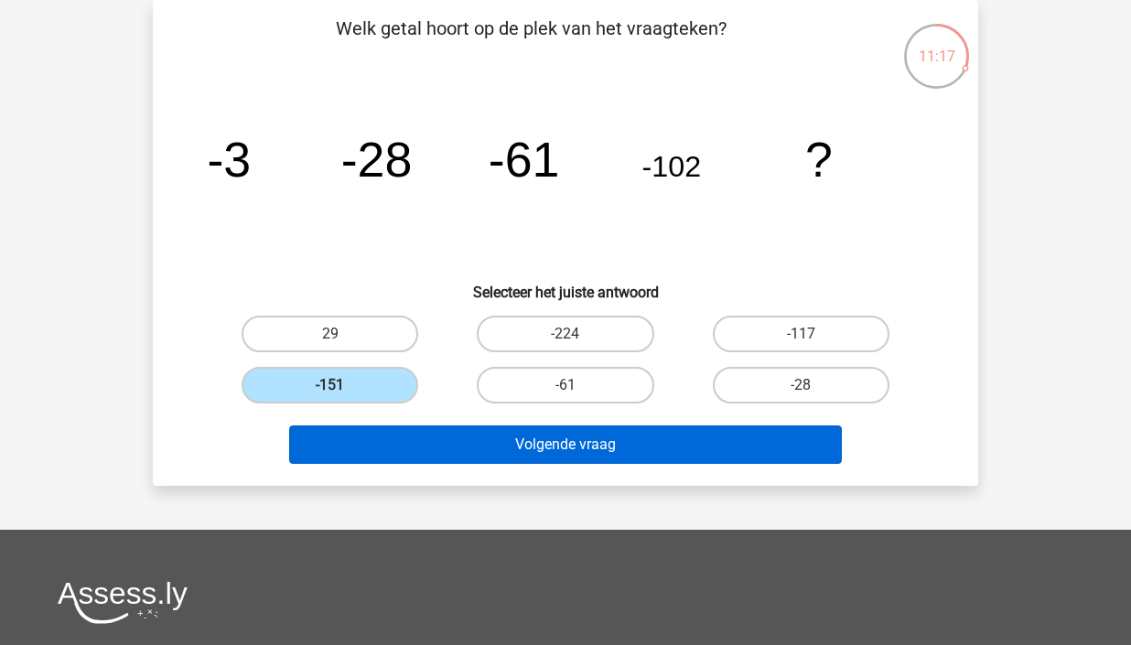
click at [626, 441] on button "Volgende vraag" at bounding box center [566, 445] width 554 height 38
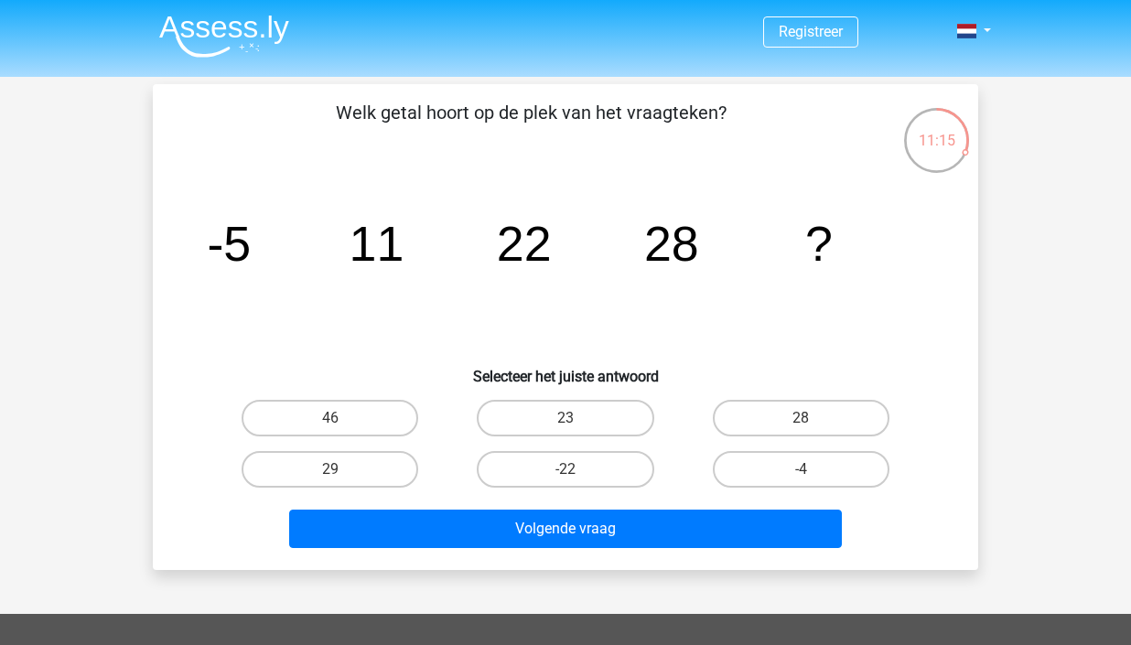
scroll to position [43, 0]
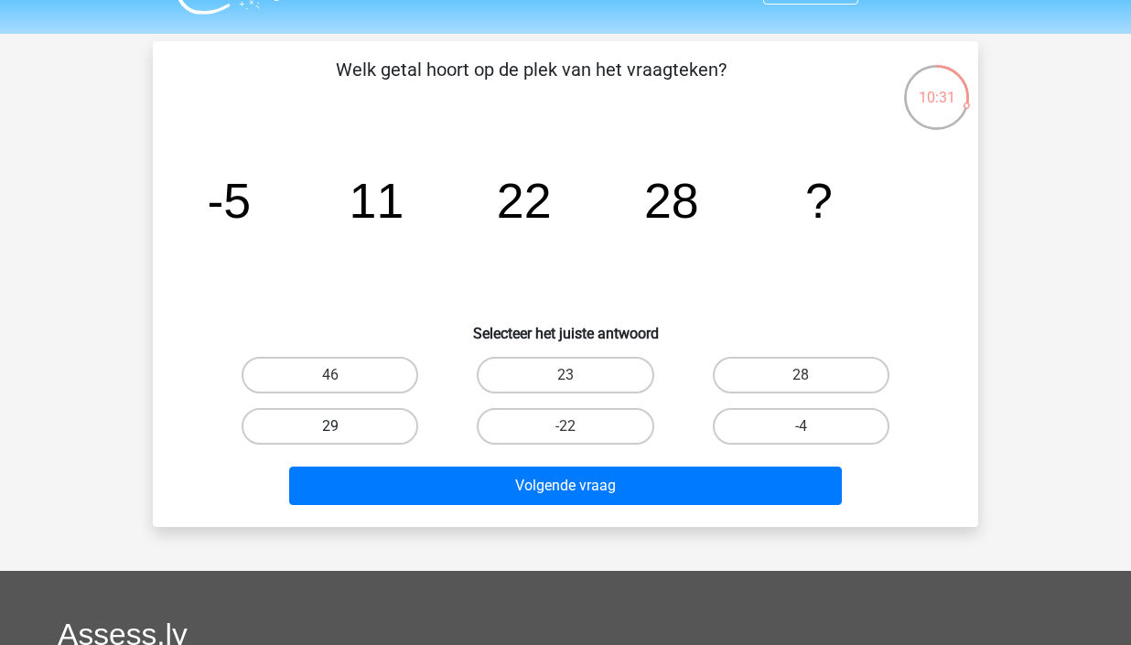
click at [365, 441] on label "29" at bounding box center [330, 426] width 177 height 37
click at [342, 438] on input "29" at bounding box center [336, 433] width 12 height 12
radio input "true"
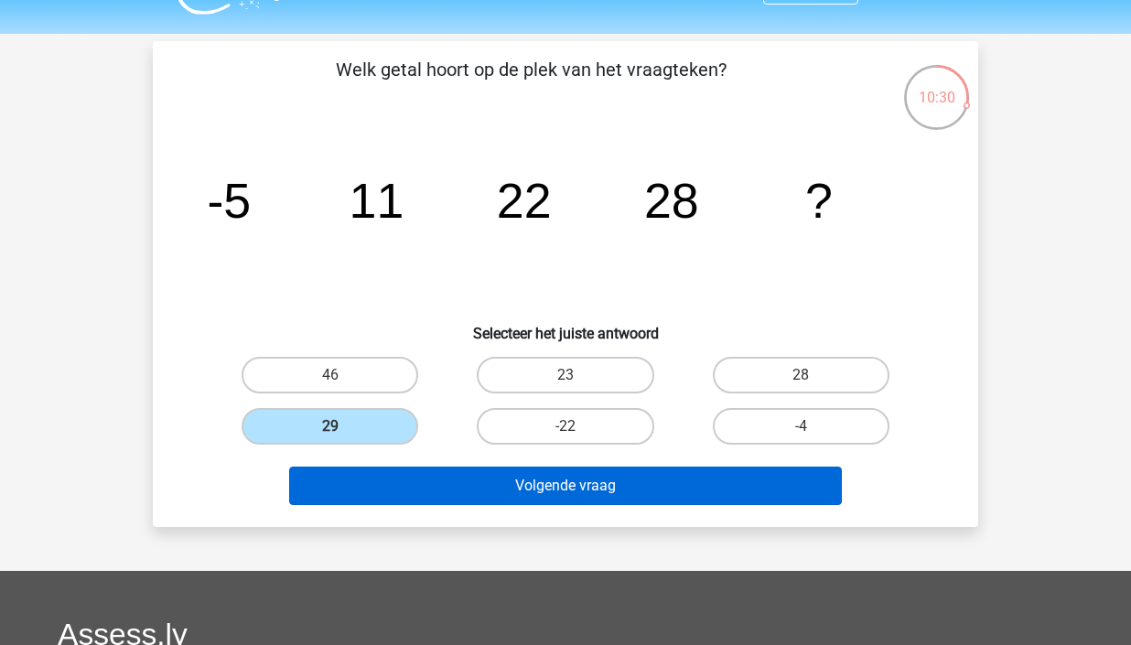
click at [589, 472] on button "Volgende vraag" at bounding box center [566, 486] width 554 height 38
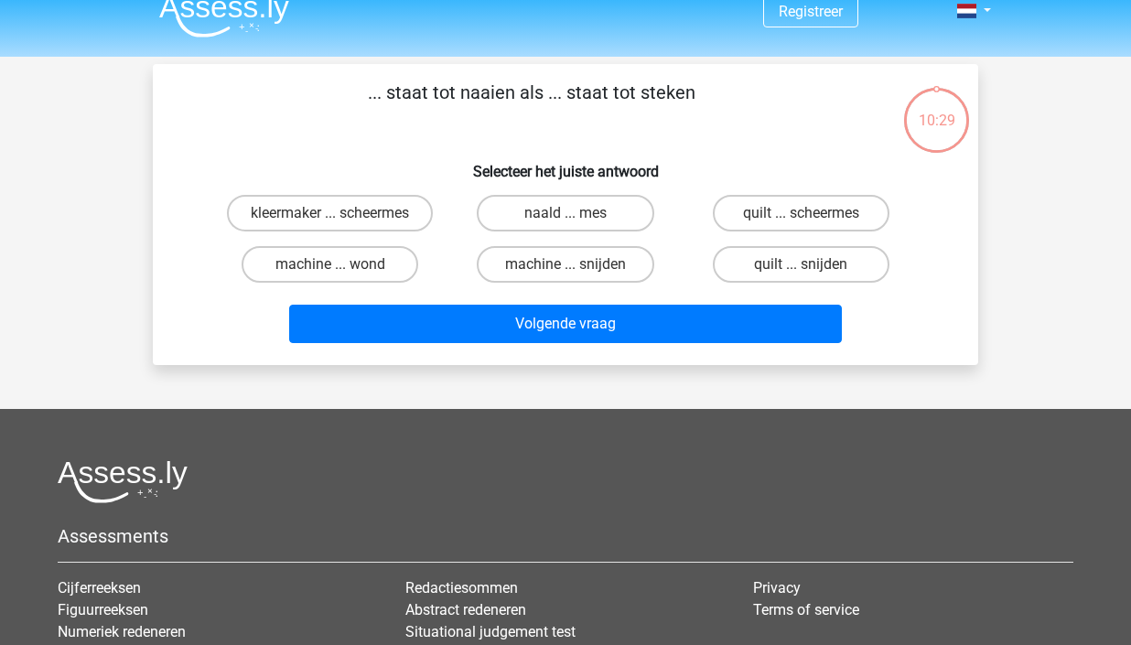
scroll to position [0, 0]
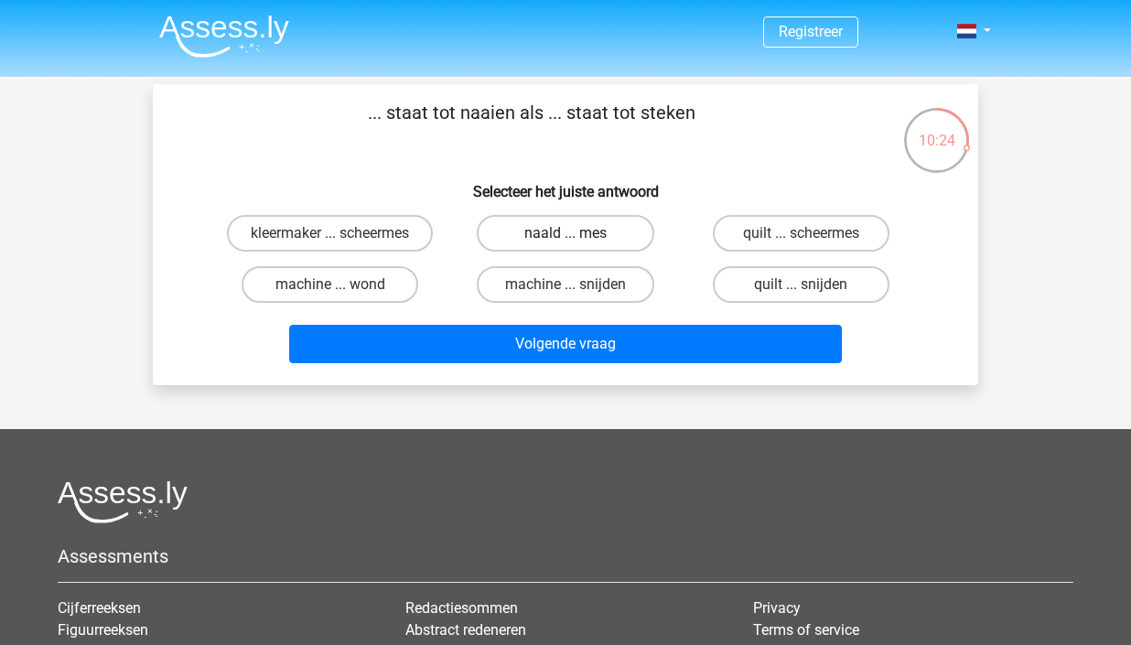
click at [578, 234] on label "naald ... mes" at bounding box center [565, 233] width 177 height 37
click at [578, 234] on input "naald ... mes" at bounding box center [572, 239] width 12 height 12
radio input "true"
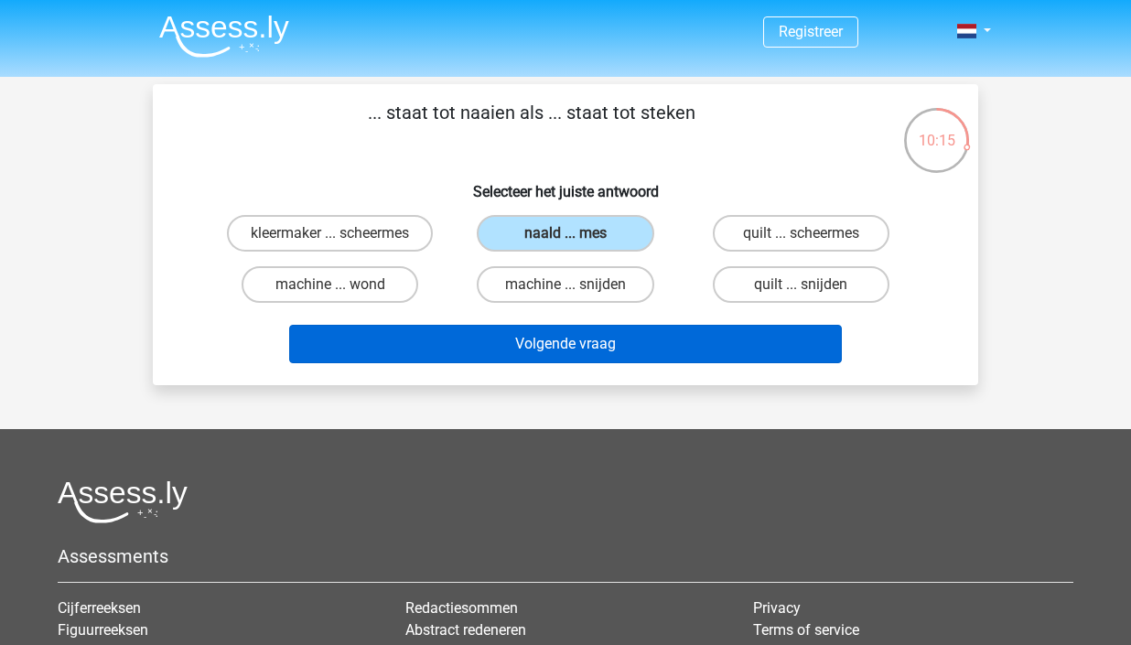
click at [598, 351] on button "Volgende vraag" at bounding box center [566, 344] width 554 height 38
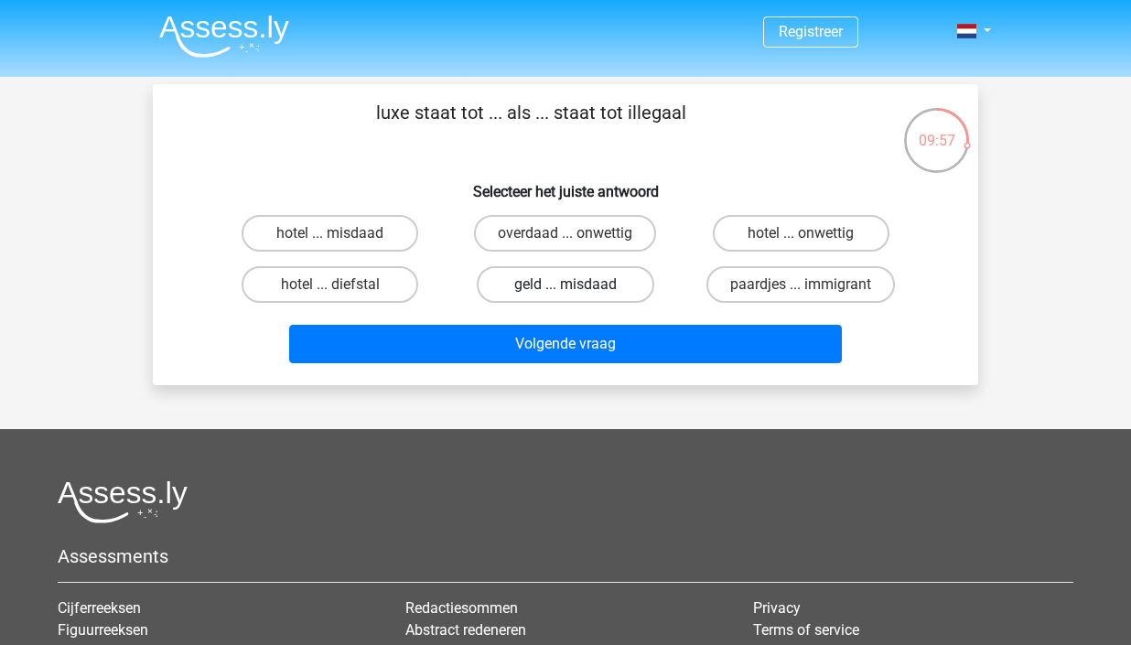
click at [543, 293] on label "geld ... misdaad" at bounding box center [565, 284] width 177 height 37
click at [566, 293] on input "geld ... misdaad" at bounding box center [572, 291] width 12 height 12
radio input "true"
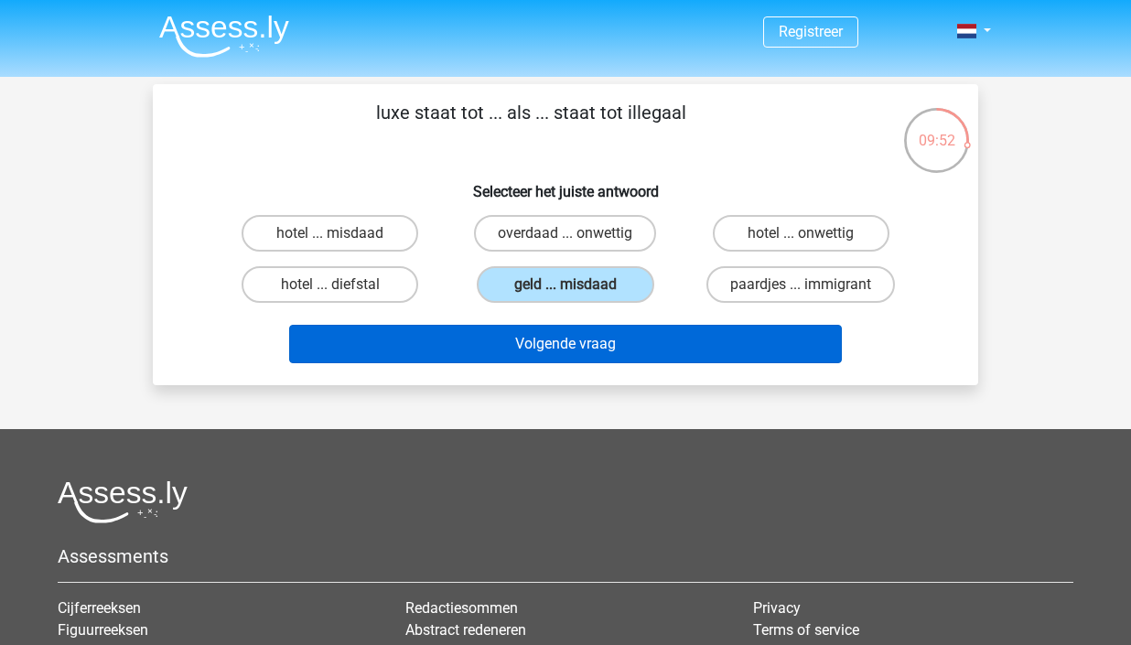
click at [675, 352] on button "Volgende vraag" at bounding box center [566, 344] width 554 height 38
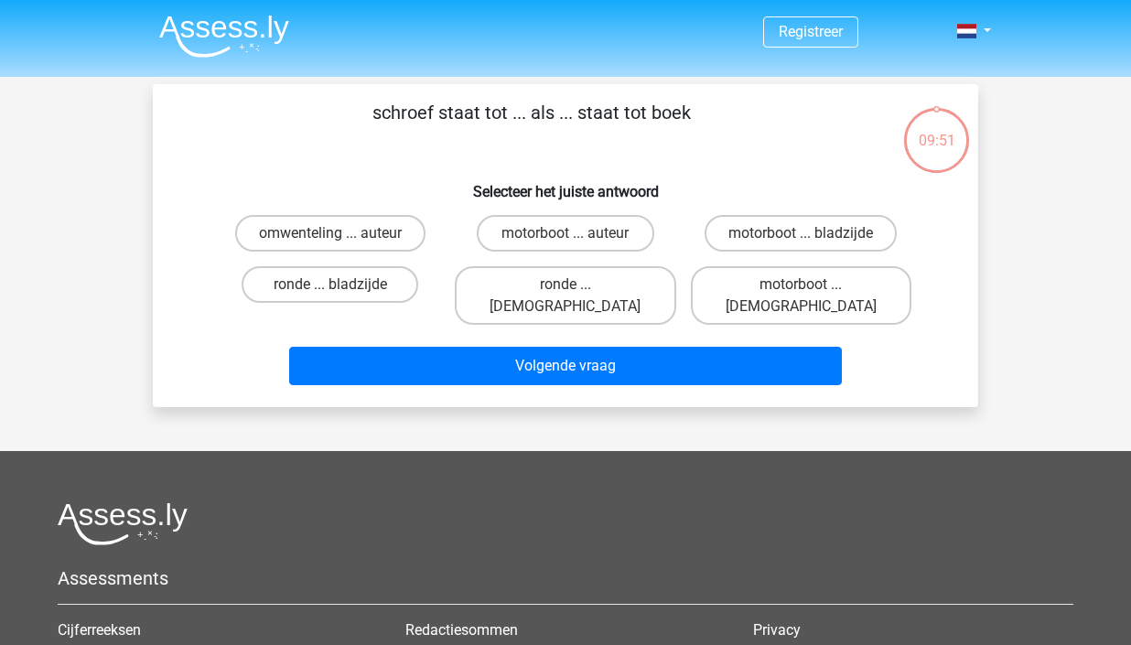
scroll to position [84, 0]
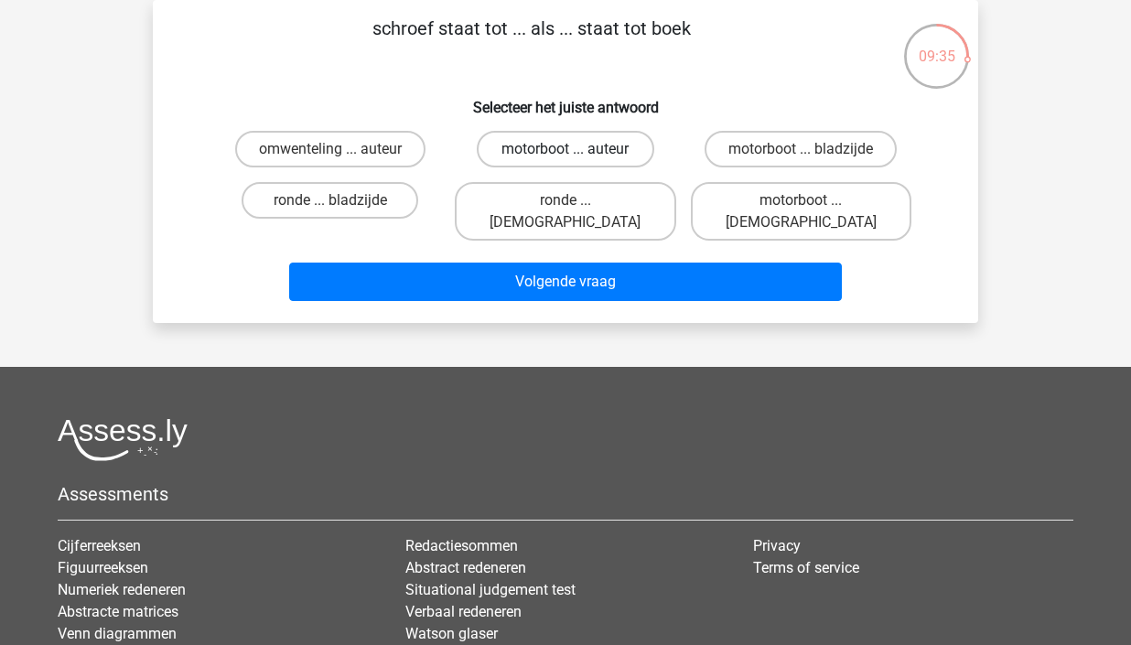
click at [627, 150] on label "motorboot ... auteur" at bounding box center [565, 149] width 177 height 37
click at [578, 150] on input "motorboot ... auteur" at bounding box center [572, 155] width 12 height 12
radio input "true"
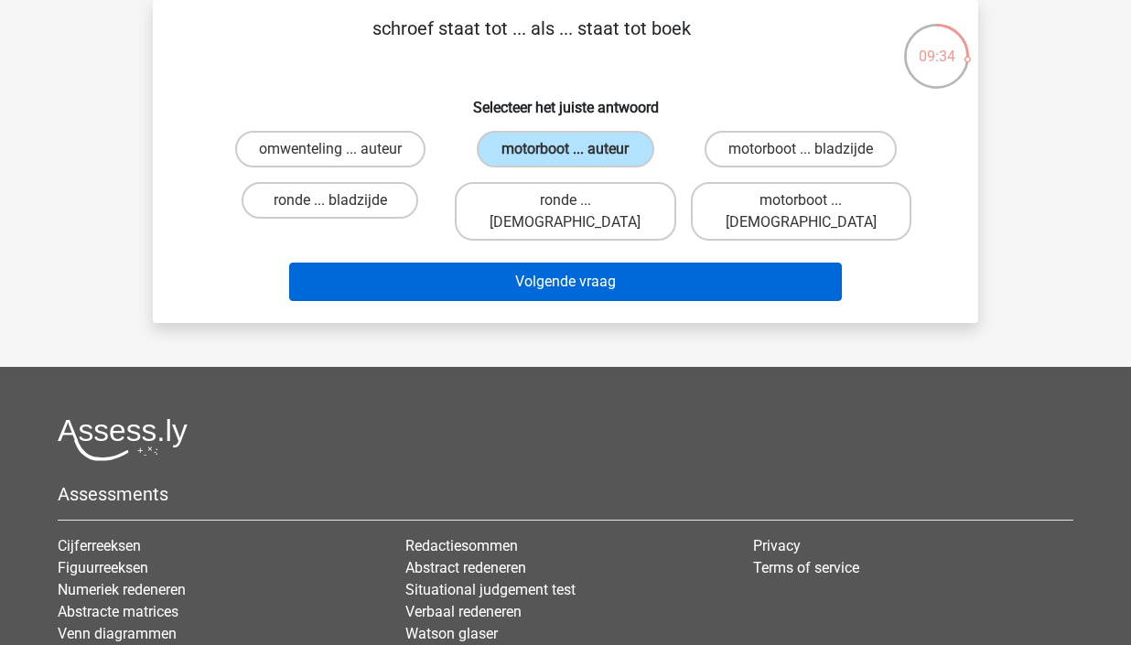
click at [599, 263] on button "Volgende vraag" at bounding box center [566, 282] width 554 height 38
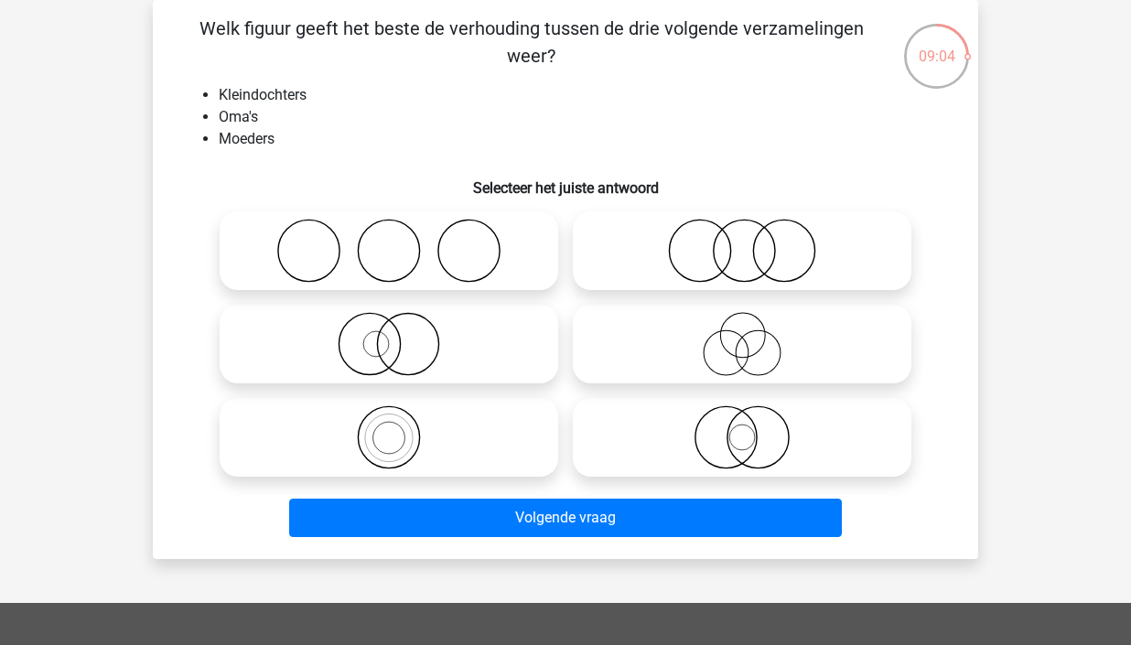
click at [784, 343] on icon at bounding box center [742, 344] width 324 height 64
click at [754, 335] on input "radio" at bounding box center [748, 329] width 12 height 12
radio input "true"
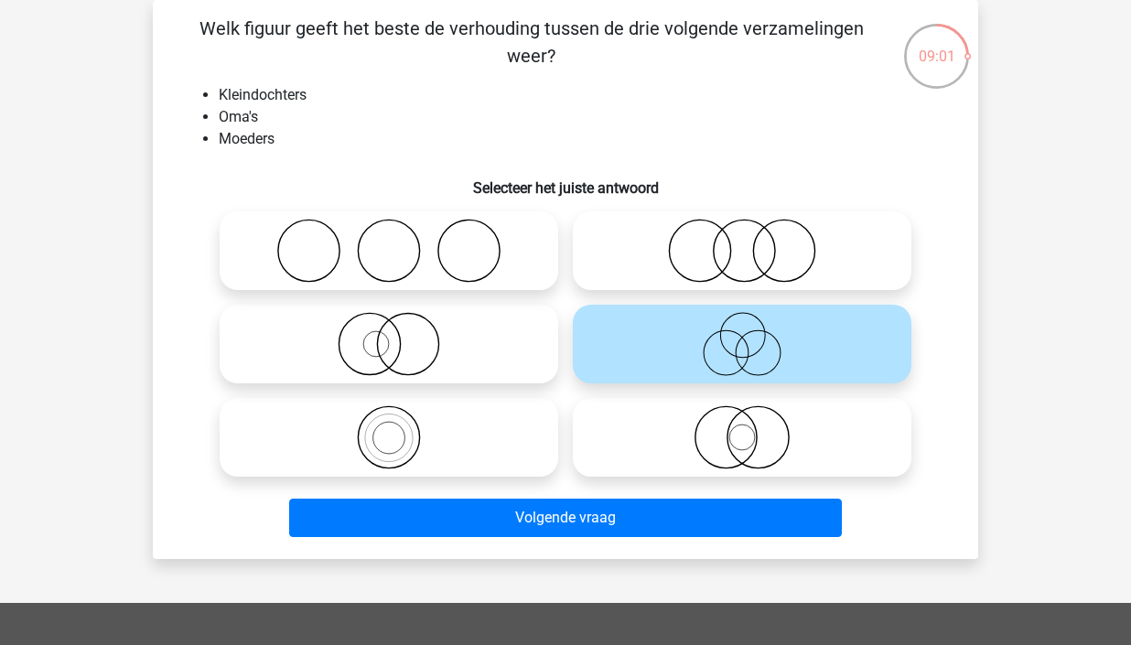
click at [737, 460] on circle at bounding box center [758, 437] width 61 height 61
click at [742, 428] on input "radio" at bounding box center [748, 422] width 12 height 12
radio input "true"
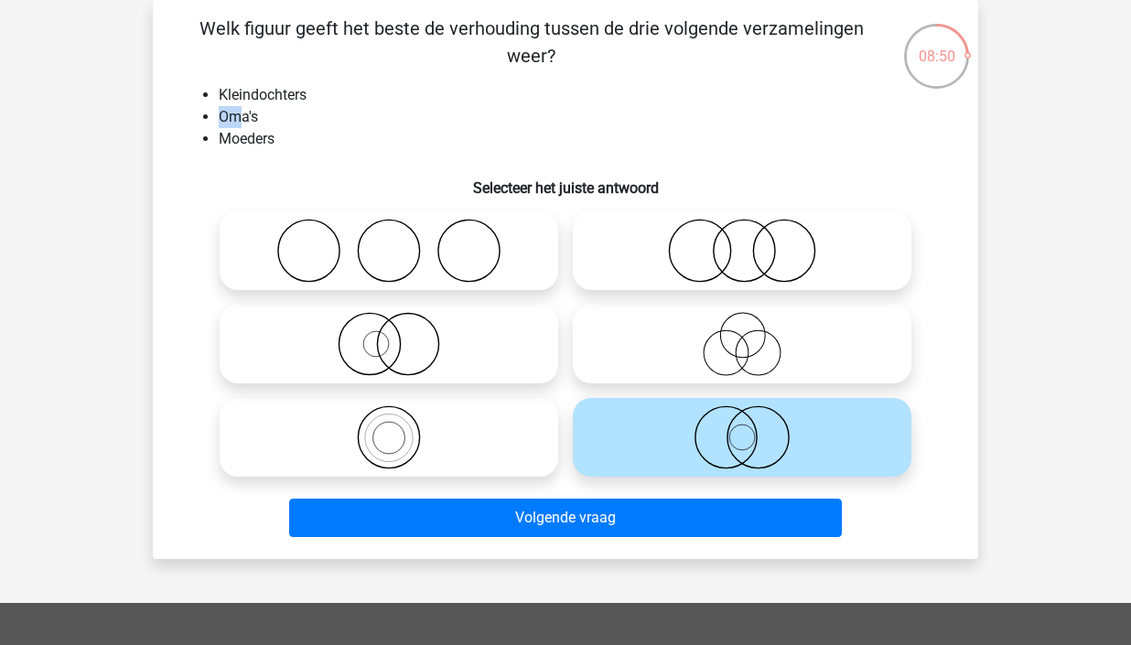
drag, startPoint x: 215, startPoint y: 121, endPoint x: 243, endPoint y: 121, distance: 28.4
click at [243, 121] on ul "Kleindochters Oma's Moeders" at bounding box center [565, 117] width 767 height 66
click at [292, 142] on li "Moeders" at bounding box center [584, 139] width 730 height 22
drag, startPoint x: 222, startPoint y: 116, endPoint x: 286, endPoint y: 148, distance: 71.6
click at [286, 148] on ul "Kleindochters Oma's Moeders" at bounding box center [565, 117] width 767 height 66
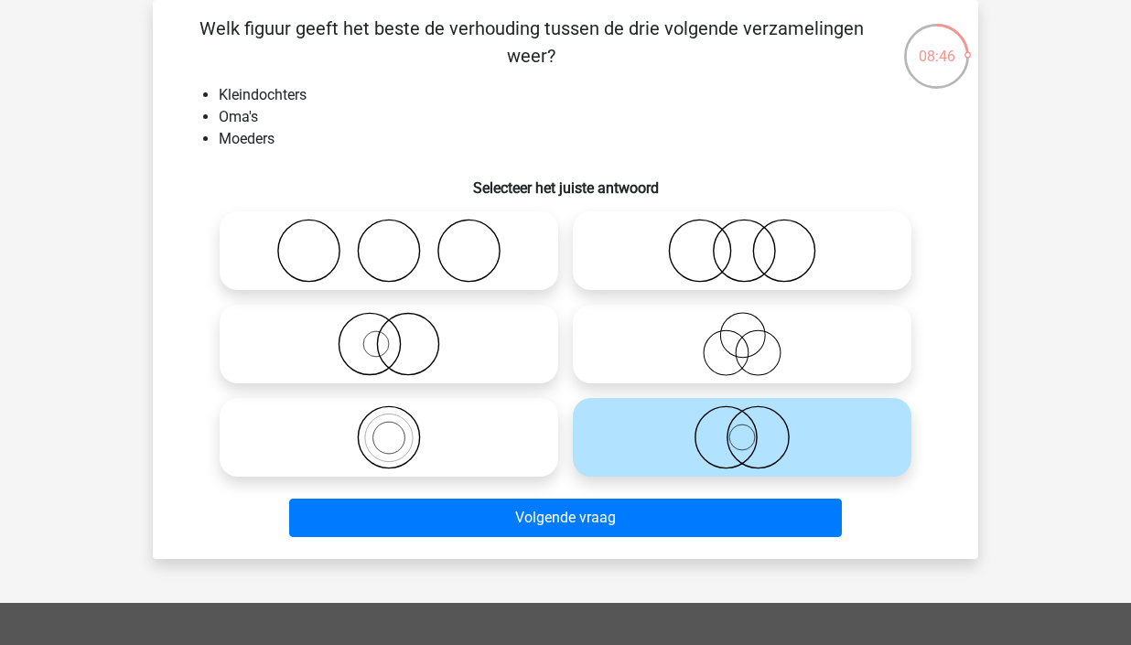
click at [291, 144] on li "Moeders" at bounding box center [584, 139] width 730 height 22
click at [714, 366] on icon at bounding box center [742, 344] width 324 height 64
click at [742, 335] on input "radio" at bounding box center [748, 329] width 12 height 12
radio input "true"
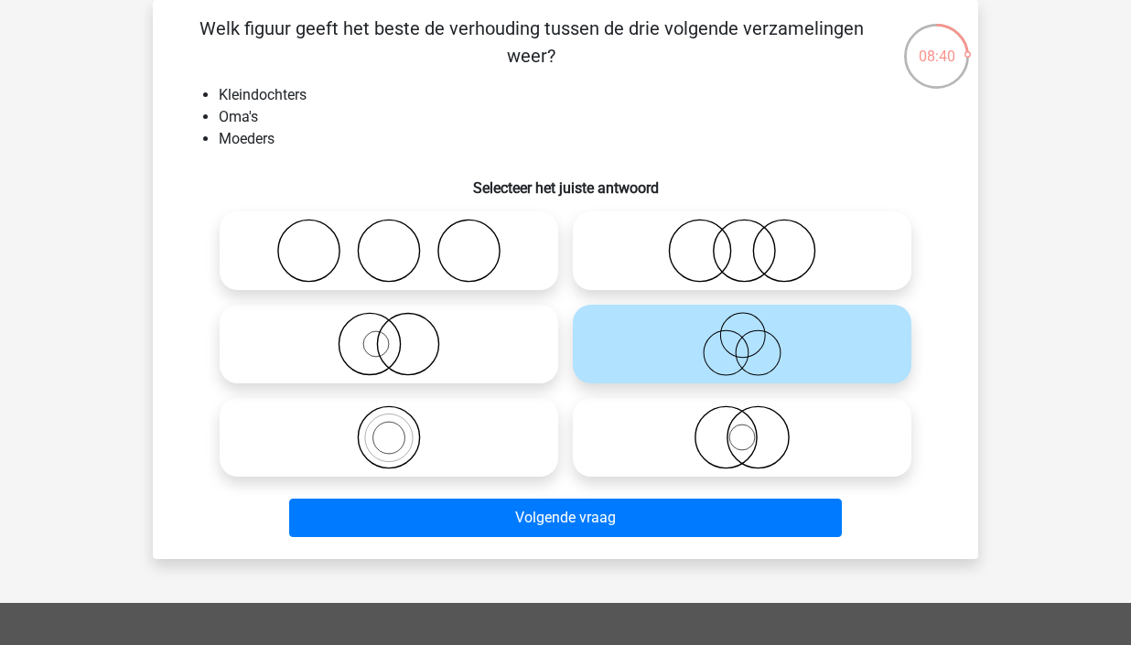
click at [798, 160] on div "Welk figuur geeft het beste de verhouding tussen de drie volgende verzamelingen…" at bounding box center [565, 280] width 811 height 530
click at [411, 334] on icon at bounding box center [389, 344] width 324 height 64
click at [401, 334] on input "radio" at bounding box center [395, 329] width 12 height 12
radio input "true"
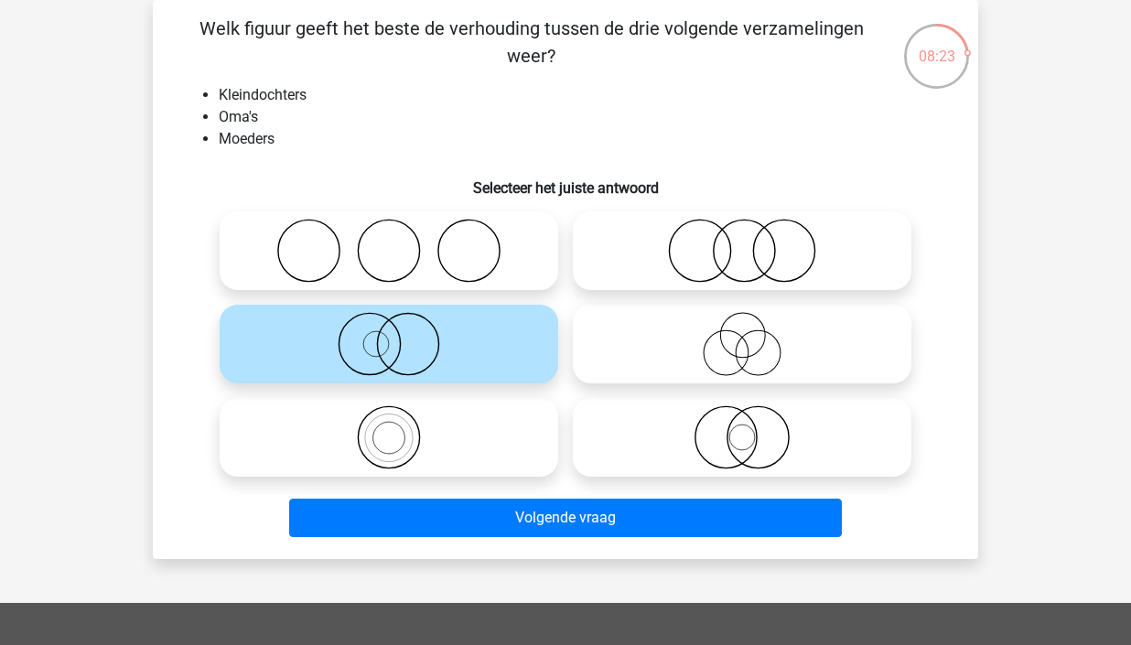
click at [769, 353] on icon at bounding box center [742, 344] width 324 height 64
click at [754, 335] on input "radio" at bounding box center [748, 329] width 12 height 12
radio input "true"
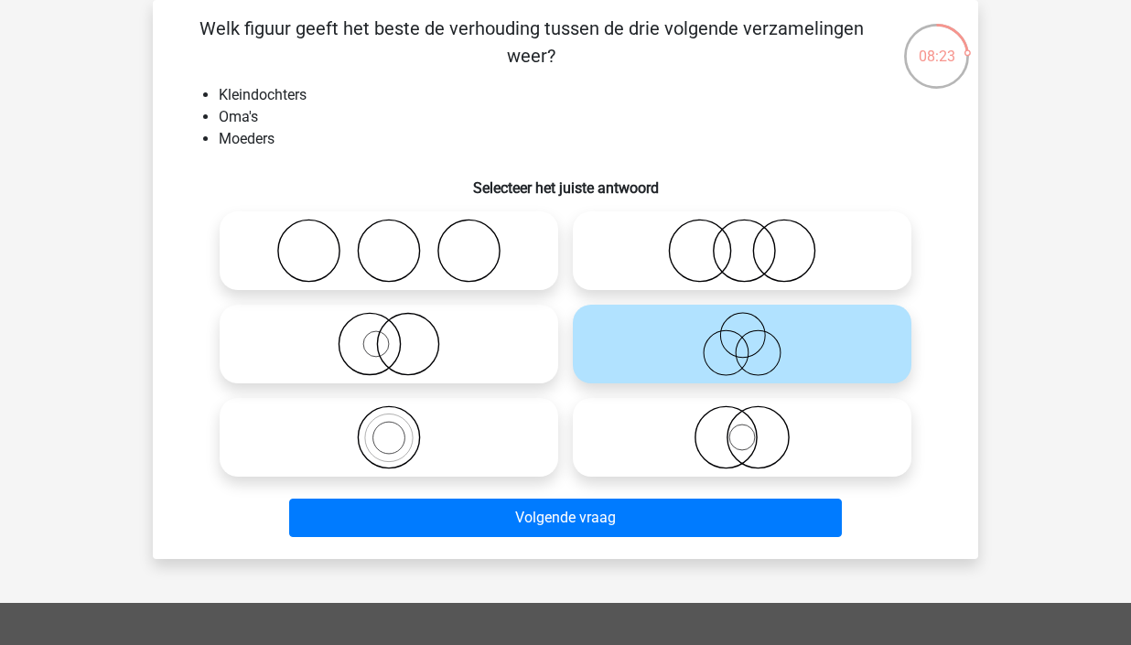
click at [780, 457] on icon at bounding box center [742, 437] width 324 height 64
click at [754, 428] on input "radio" at bounding box center [748, 422] width 12 height 12
radio input "true"
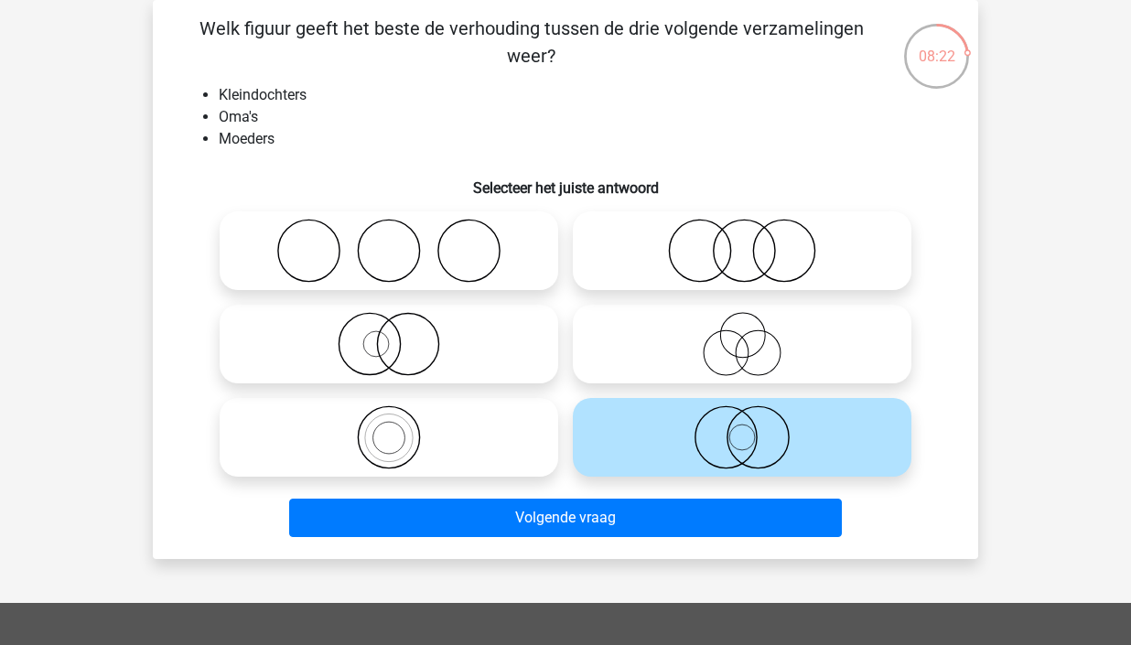
click at [816, 220] on icon at bounding box center [742, 251] width 324 height 64
click at [754, 230] on input "radio" at bounding box center [748, 236] width 12 height 12
radio input "true"
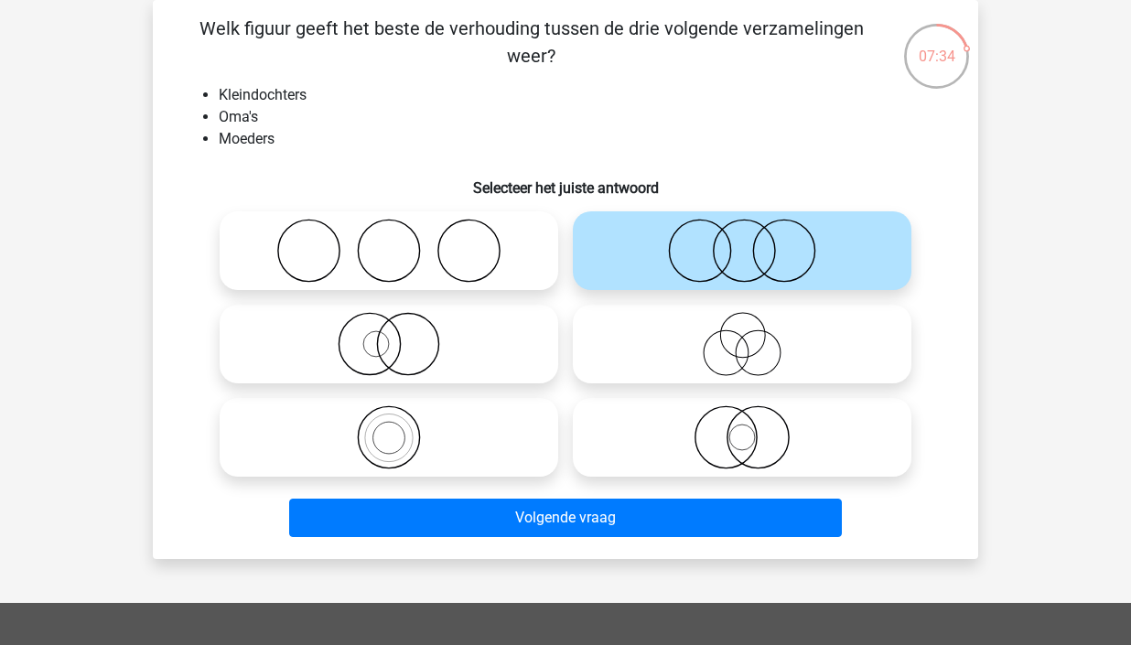
click at [454, 436] on icon at bounding box center [389, 437] width 324 height 64
click at [401, 428] on input "radio" at bounding box center [395, 422] width 12 height 12
radio input "true"
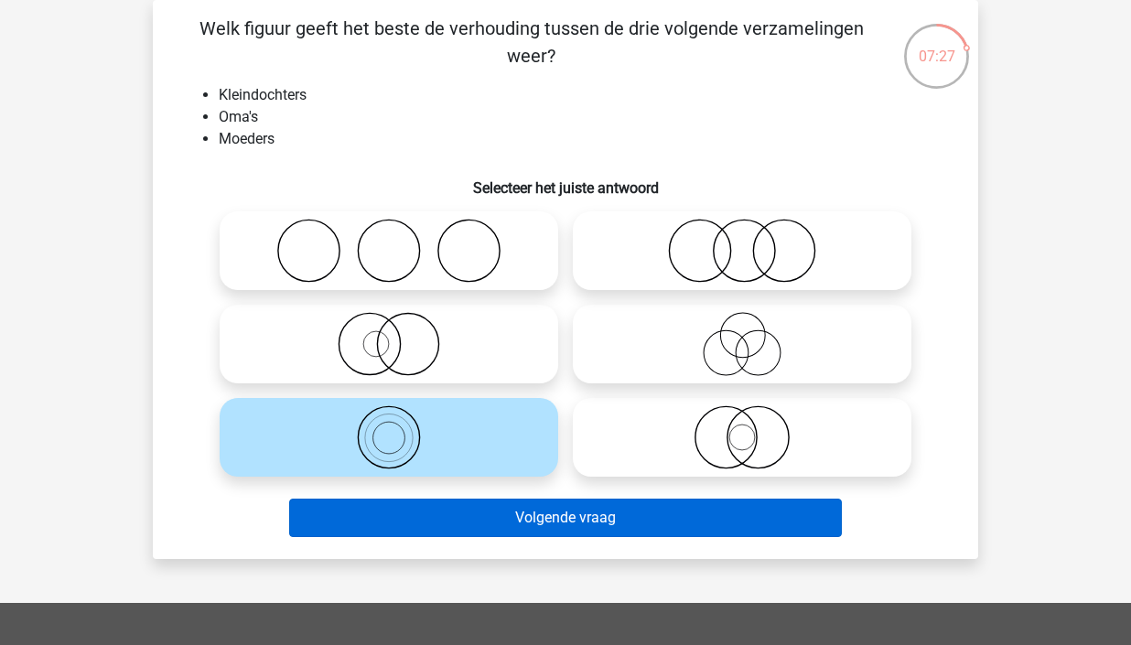
click at [585, 530] on button "Volgende vraag" at bounding box center [566, 518] width 554 height 38
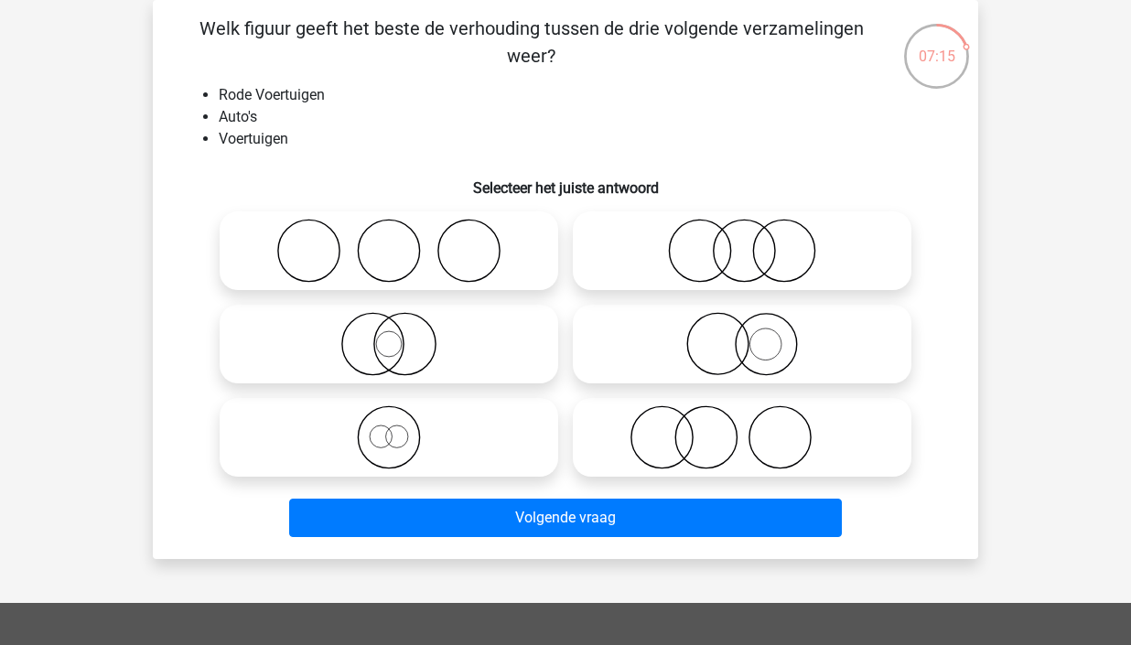
click at [422, 431] on icon at bounding box center [389, 437] width 324 height 64
click at [401, 428] on input "radio" at bounding box center [395, 422] width 12 height 12
radio input "true"
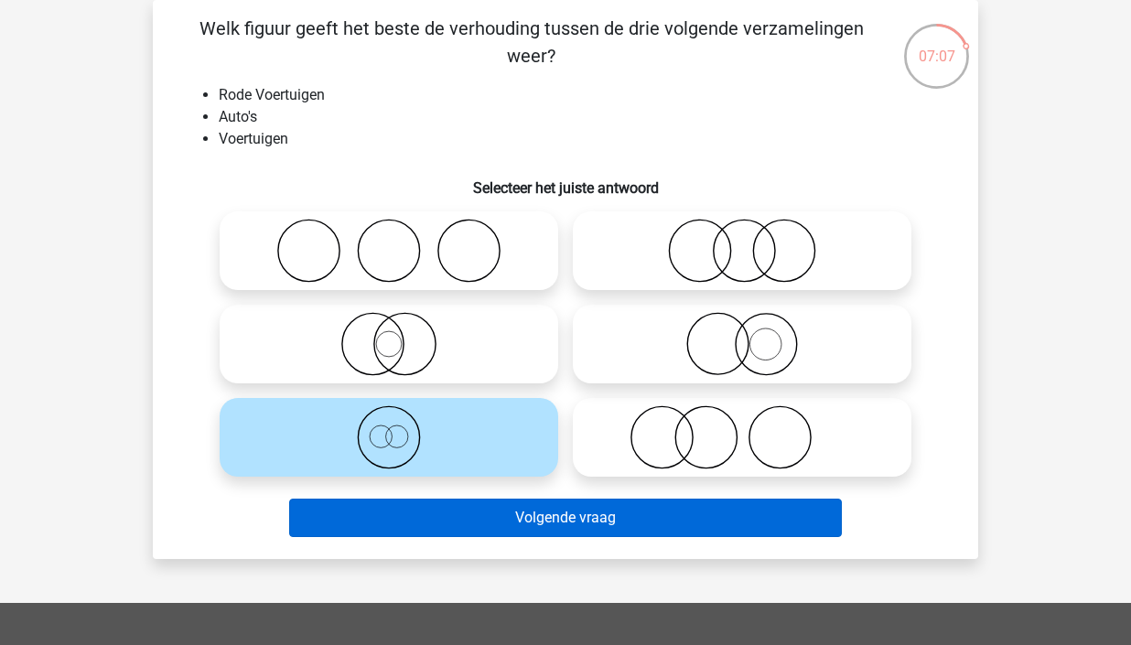
click at [566, 512] on button "Volgende vraag" at bounding box center [566, 518] width 554 height 38
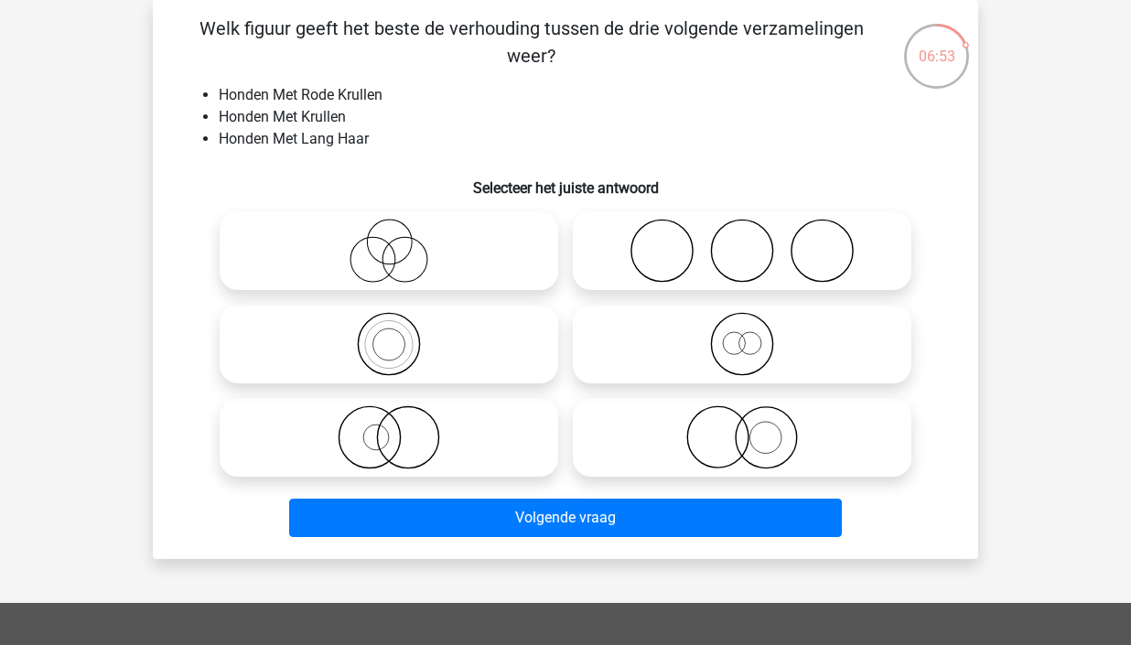
click at [811, 451] on icon at bounding box center [742, 437] width 324 height 64
click at [754, 428] on input "radio" at bounding box center [748, 422] width 12 height 12
radio input "true"
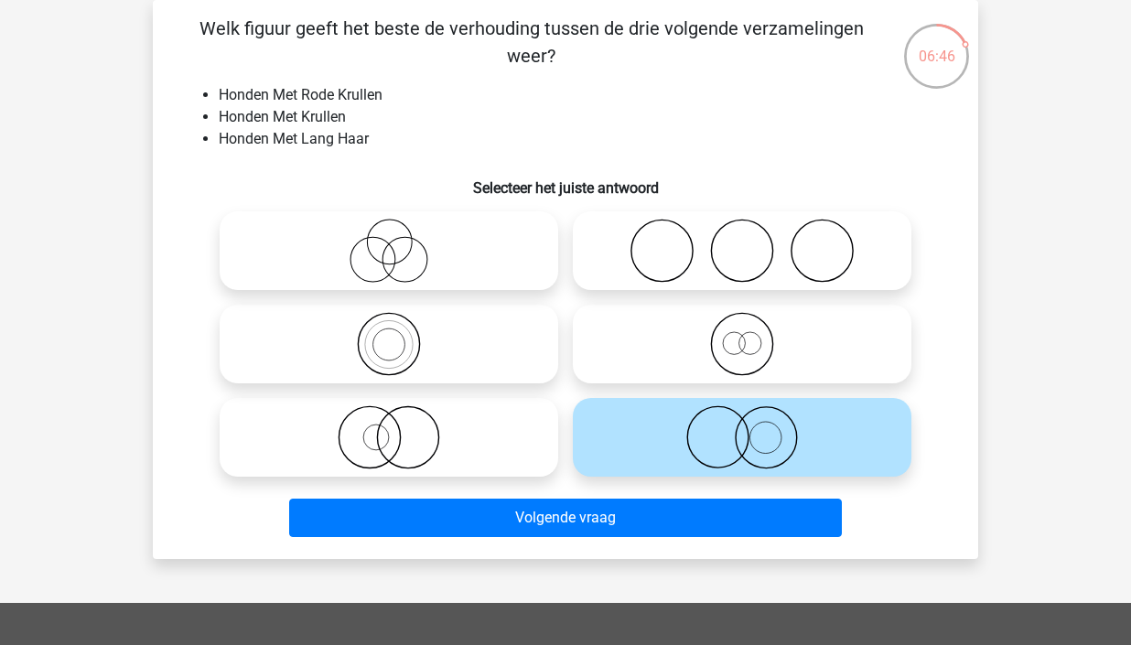
click at [428, 430] on icon at bounding box center [389, 437] width 324 height 64
click at [401, 428] on input "radio" at bounding box center [395, 422] width 12 height 12
radio input "true"
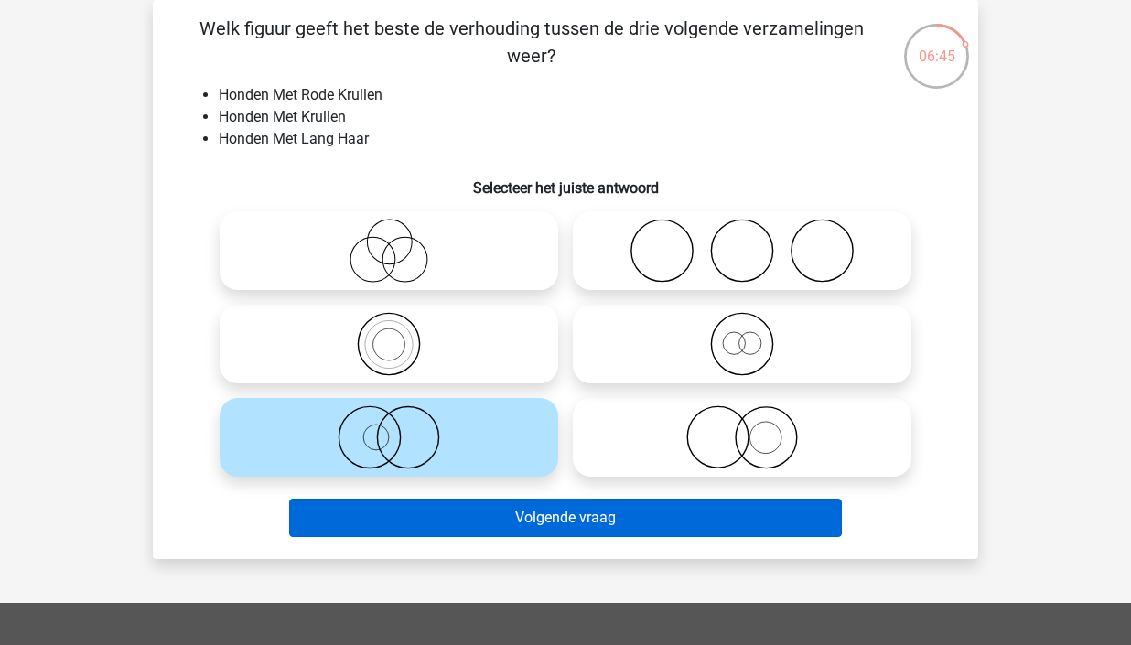
click at [606, 531] on button "Volgende vraag" at bounding box center [566, 518] width 554 height 38
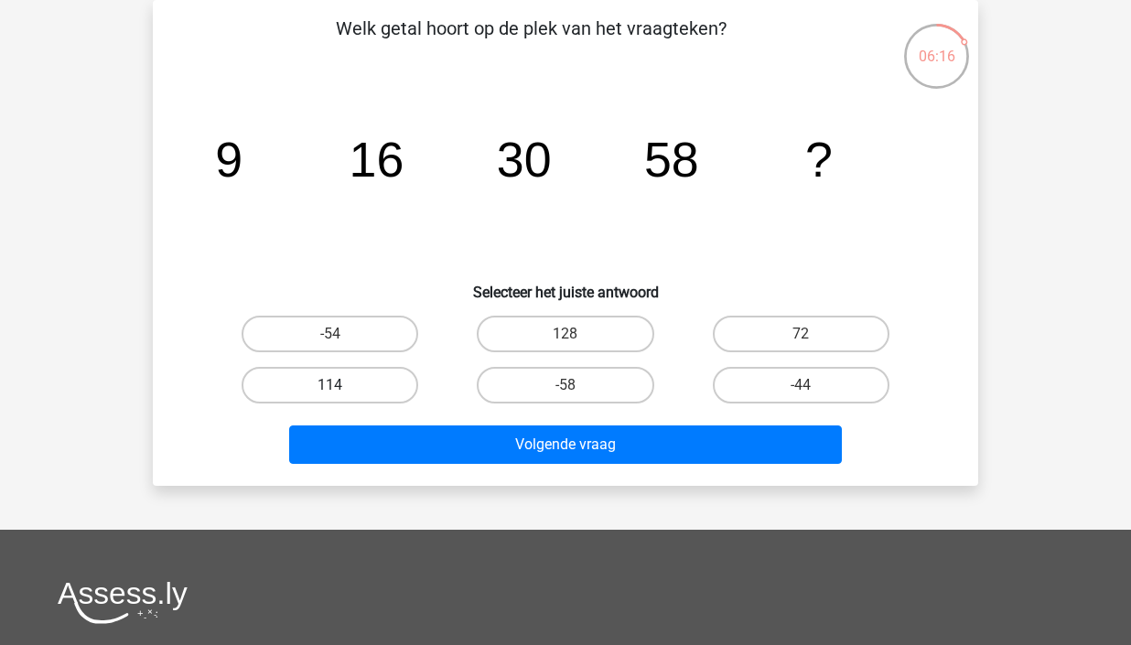
click at [343, 403] on label "114" at bounding box center [330, 385] width 177 height 37
click at [342, 397] on input "114" at bounding box center [336, 391] width 12 height 12
radio input "true"
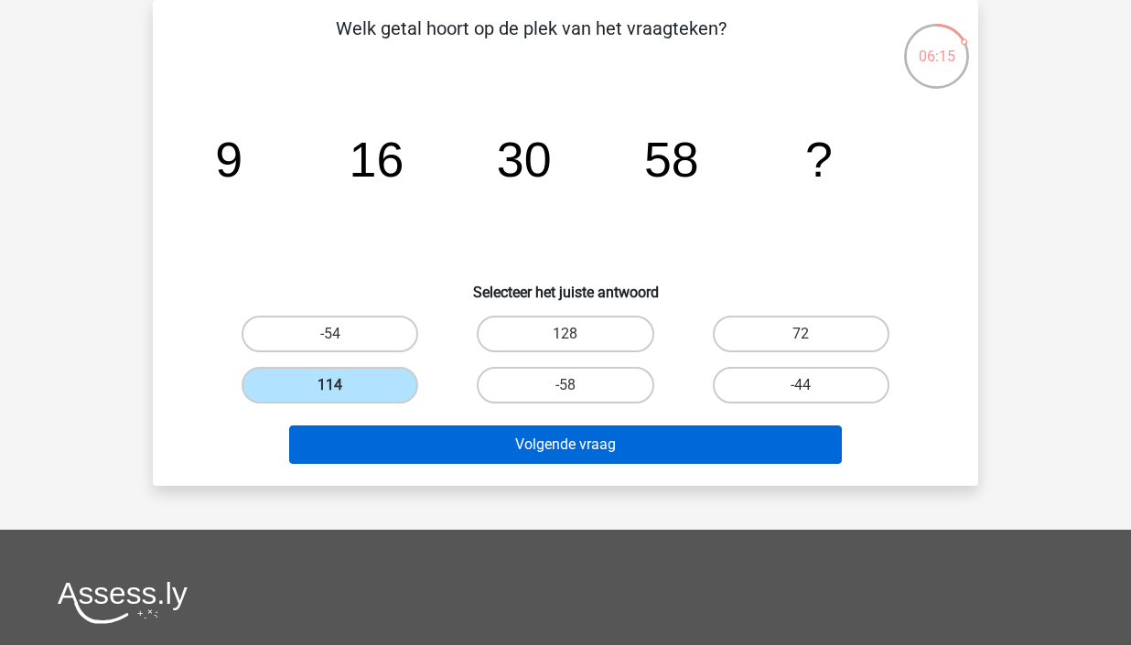
click at [605, 435] on button "Volgende vraag" at bounding box center [566, 445] width 554 height 38
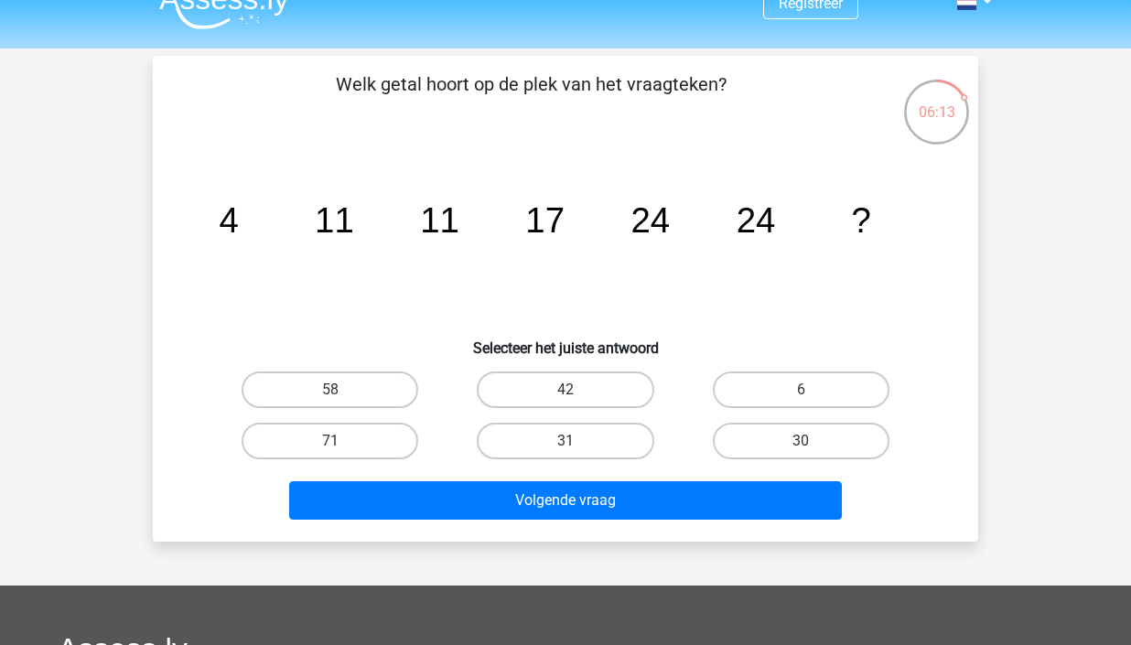
scroll to position [36, 0]
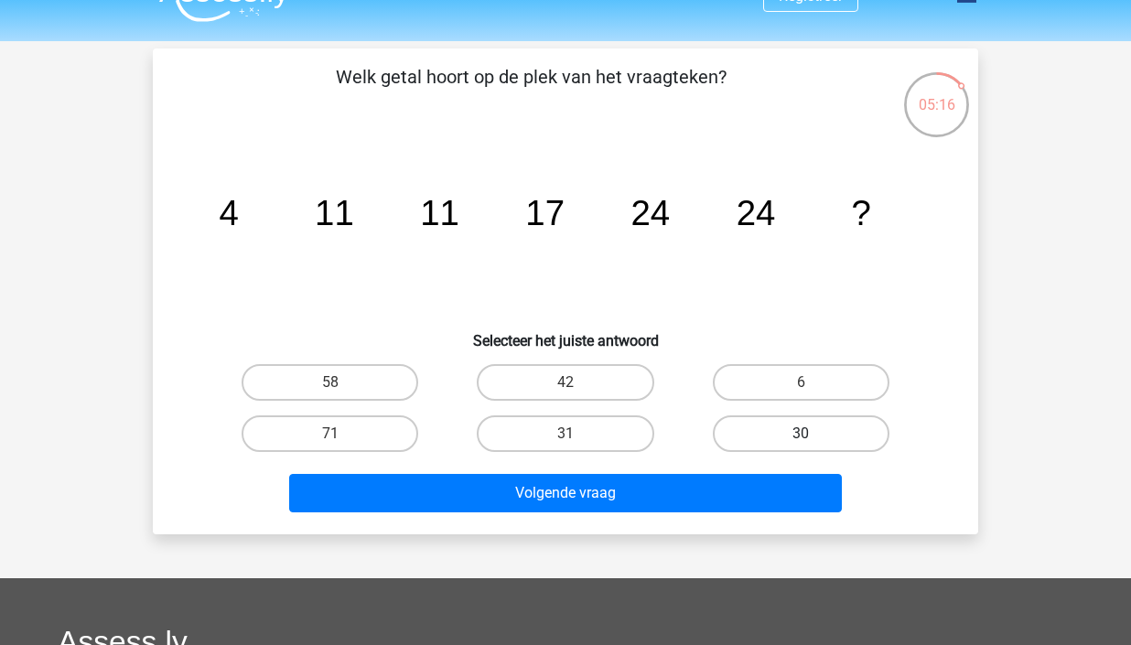
click at [848, 450] on label "30" at bounding box center [801, 434] width 177 height 37
click at [813, 446] on input "30" at bounding box center [807, 440] width 12 height 12
radio input "true"
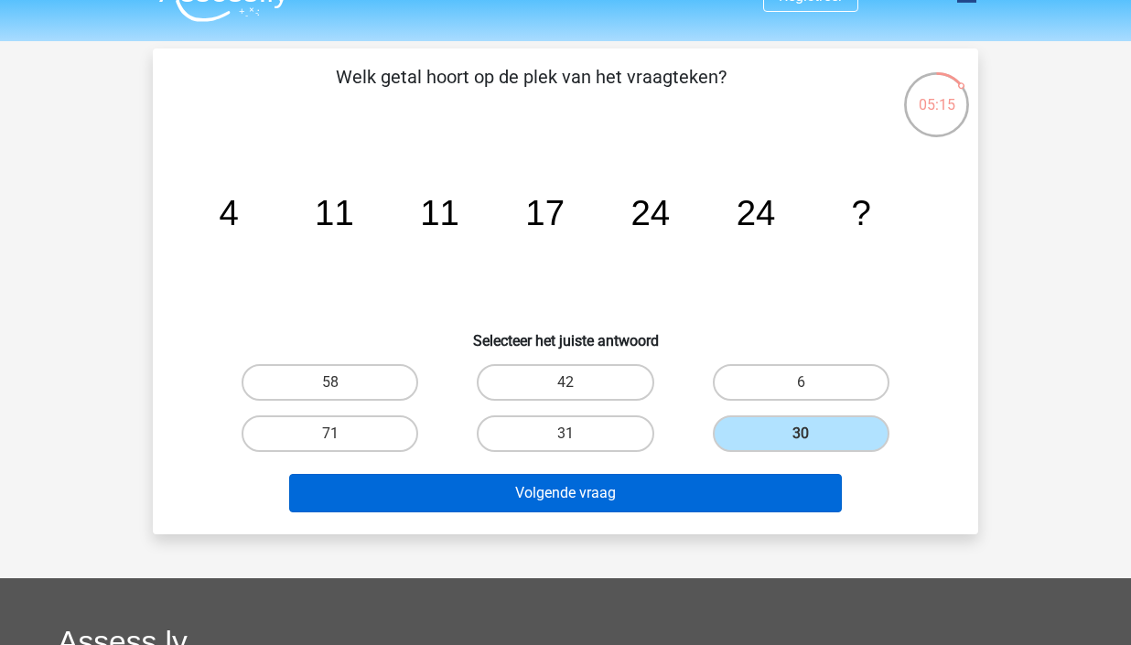
click at [742, 495] on button "Volgende vraag" at bounding box center [566, 493] width 554 height 38
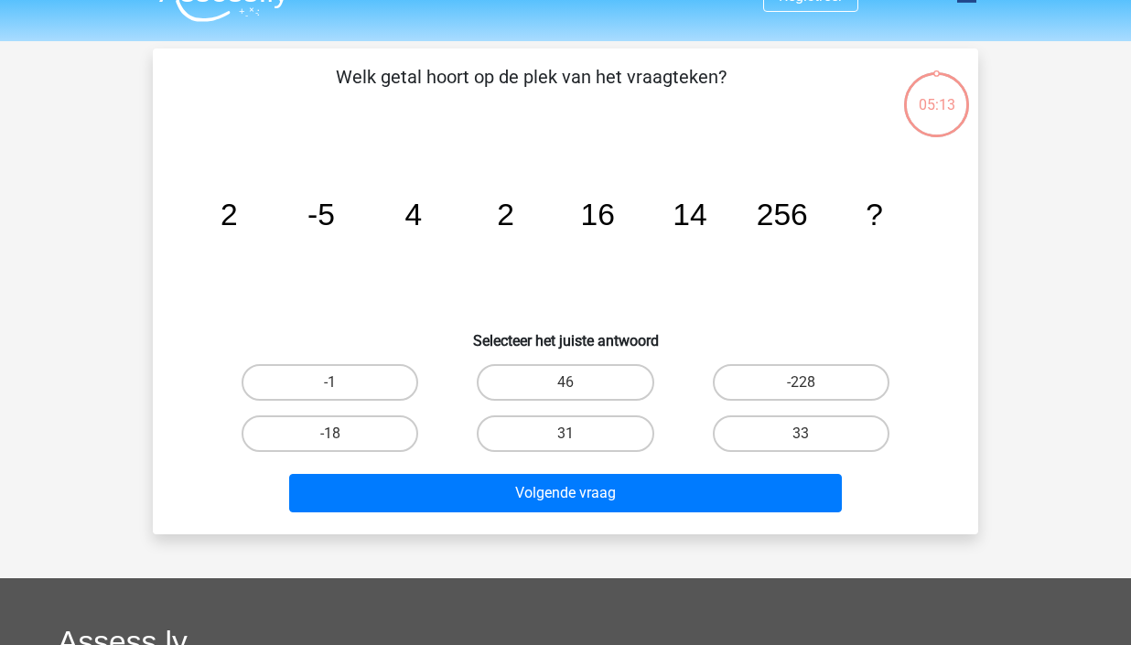
scroll to position [84, 0]
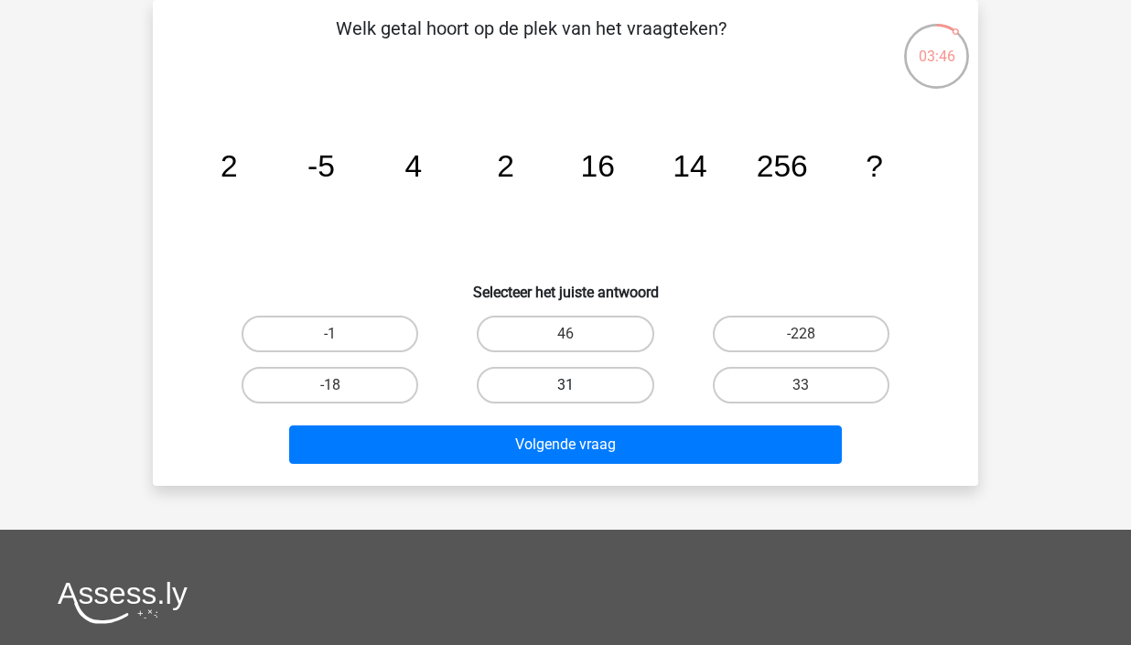
click at [593, 391] on label "31" at bounding box center [565, 385] width 177 height 37
click at [578, 391] on input "31" at bounding box center [572, 391] width 12 height 12
radio input "true"
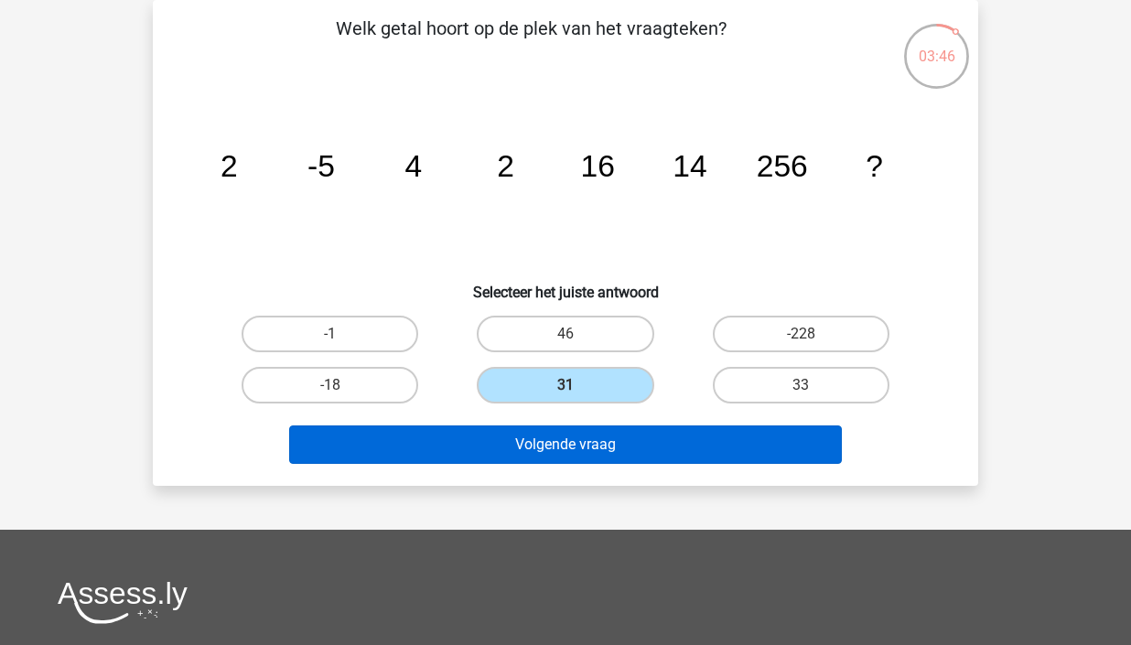
click at [606, 438] on button "Volgende vraag" at bounding box center [566, 445] width 554 height 38
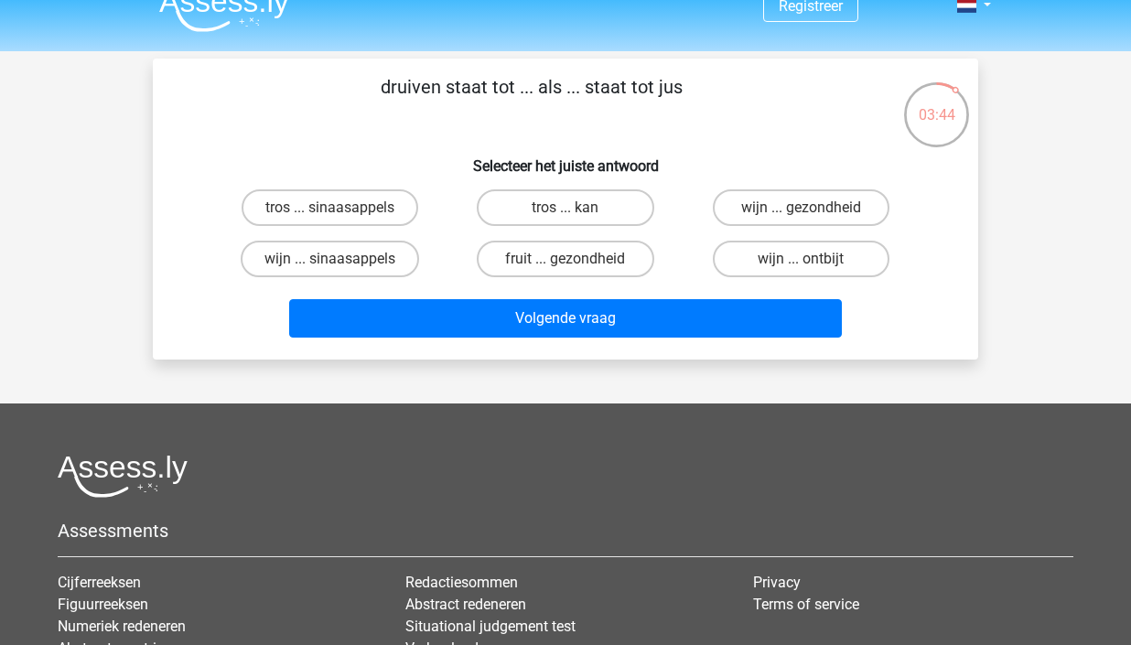
scroll to position [23, 0]
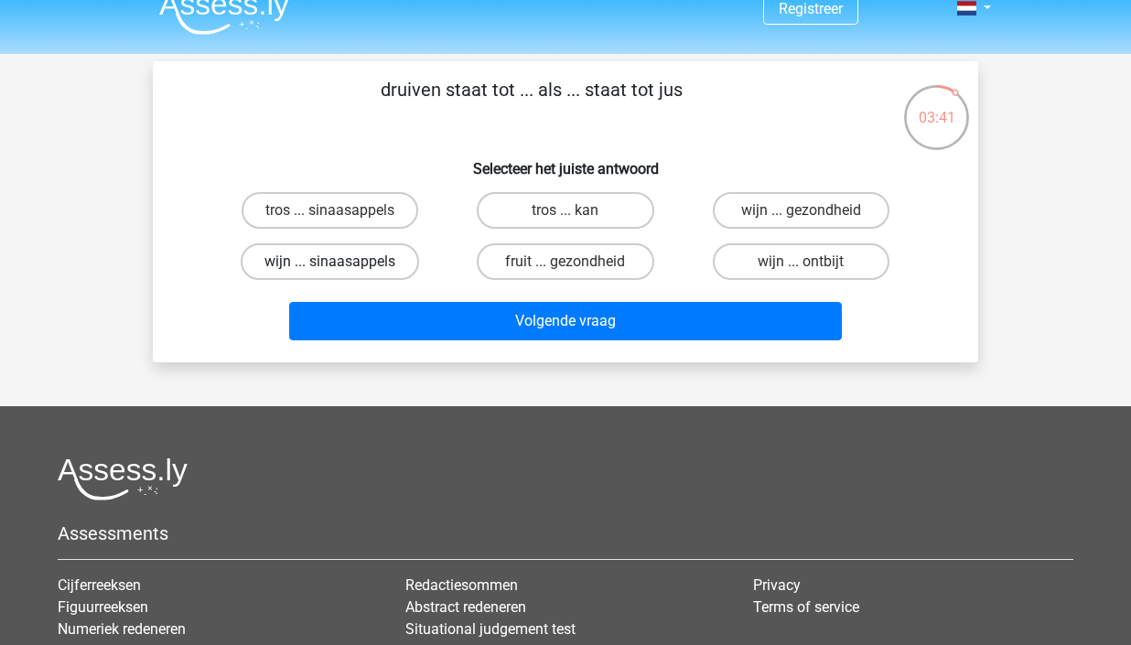
click at [362, 266] on label "wijn ... sinaasappels" at bounding box center [330, 261] width 178 height 37
click at [342, 266] on input "wijn ... sinaasappels" at bounding box center [336, 268] width 12 height 12
radio input "true"
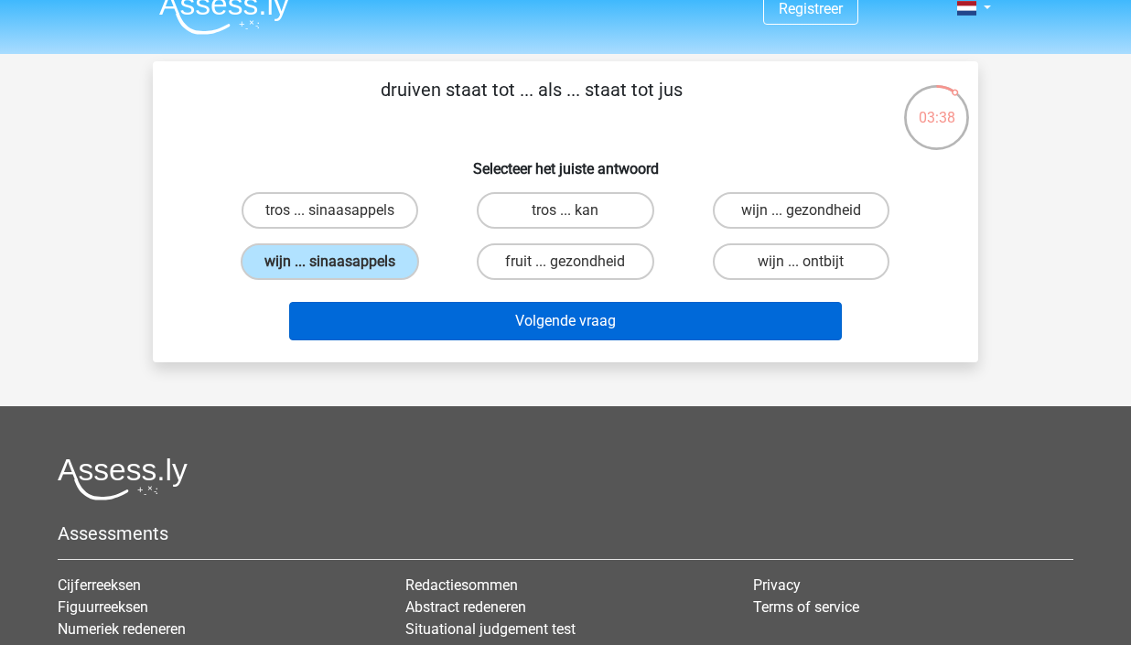
click at [613, 317] on button "Volgende vraag" at bounding box center [566, 321] width 554 height 38
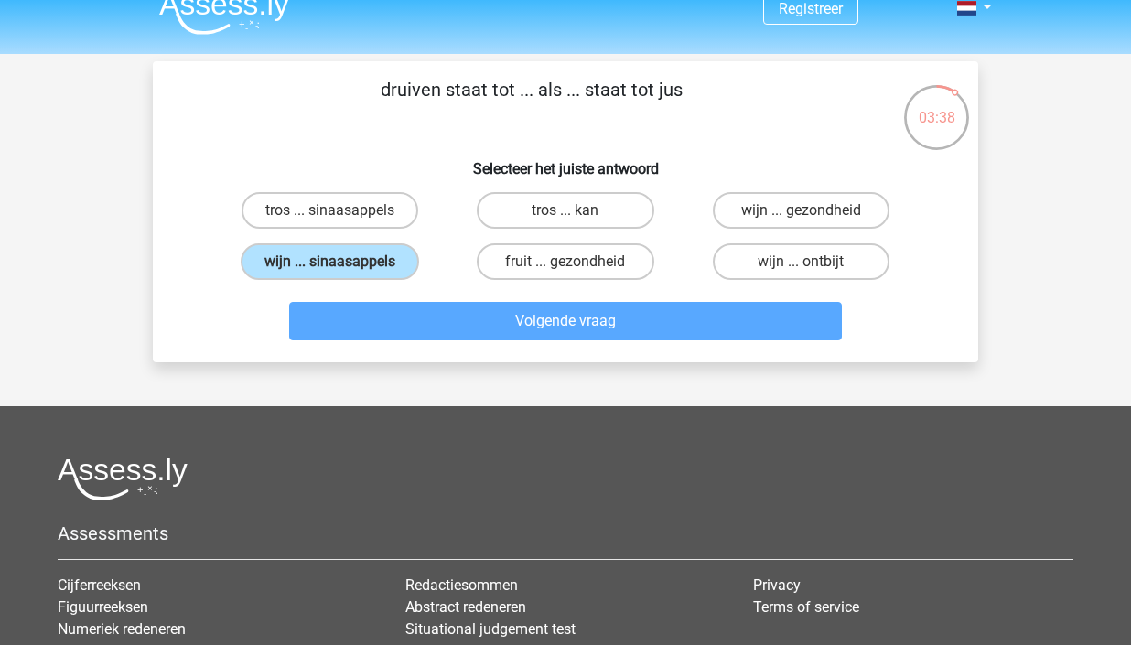
scroll to position [84, 0]
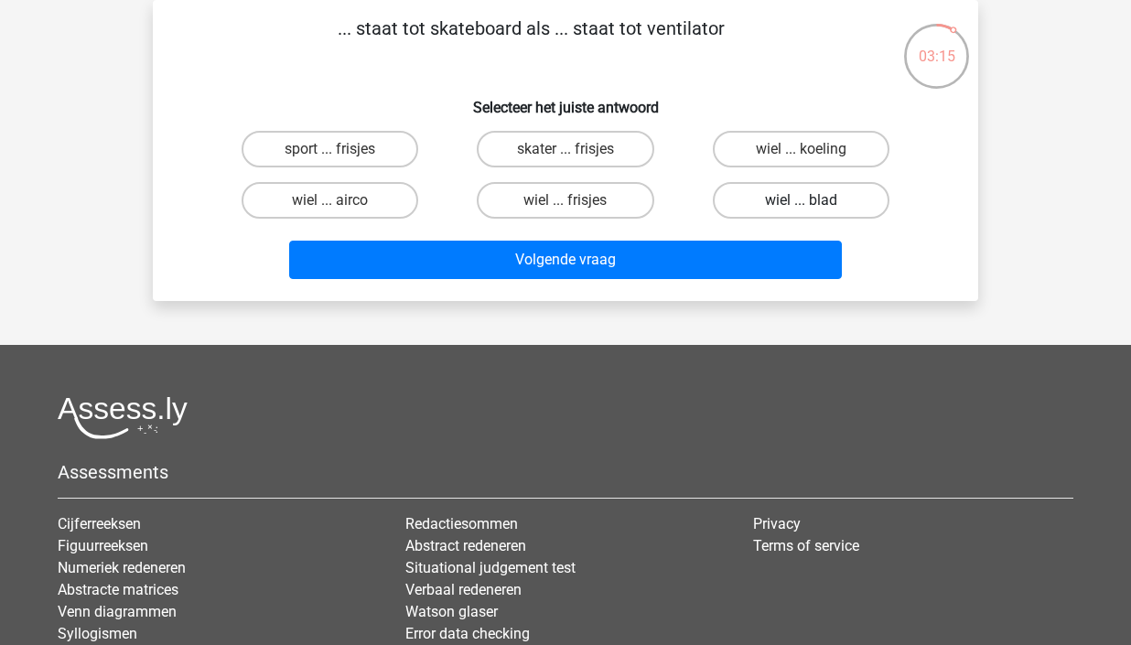
click at [850, 203] on label "wiel ... blad" at bounding box center [801, 200] width 177 height 37
click at [813, 203] on input "wiel ... blad" at bounding box center [807, 206] width 12 height 12
radio input "true"
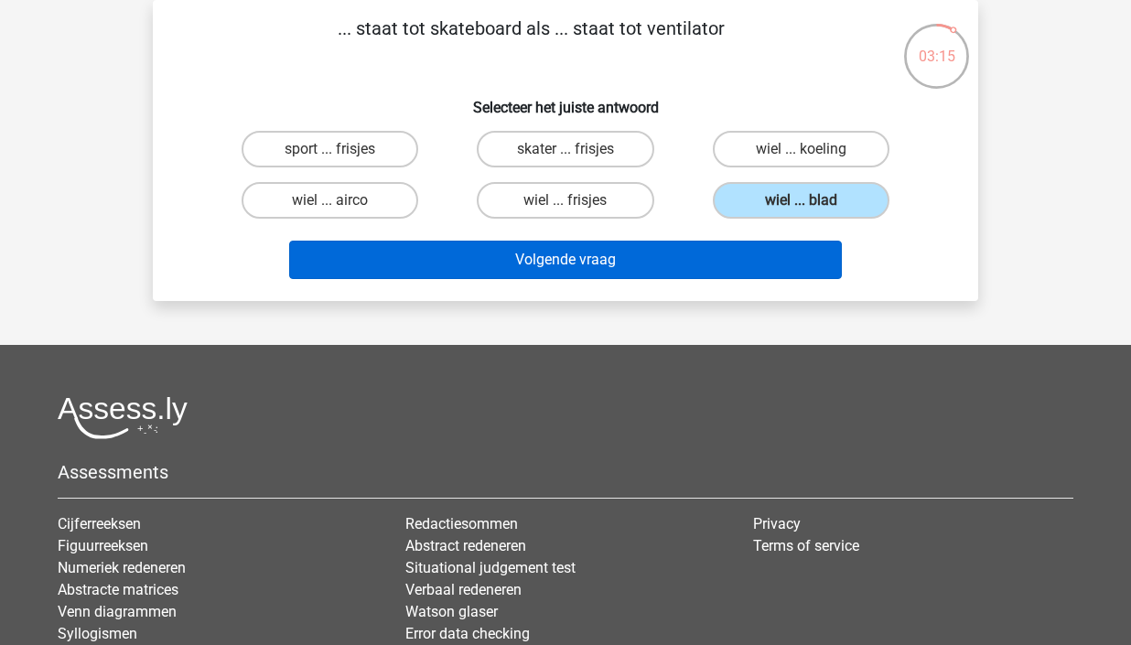
click at [783, 257] on button "Volgende vraag" at bounding box center [566, 260] width 554 height 38
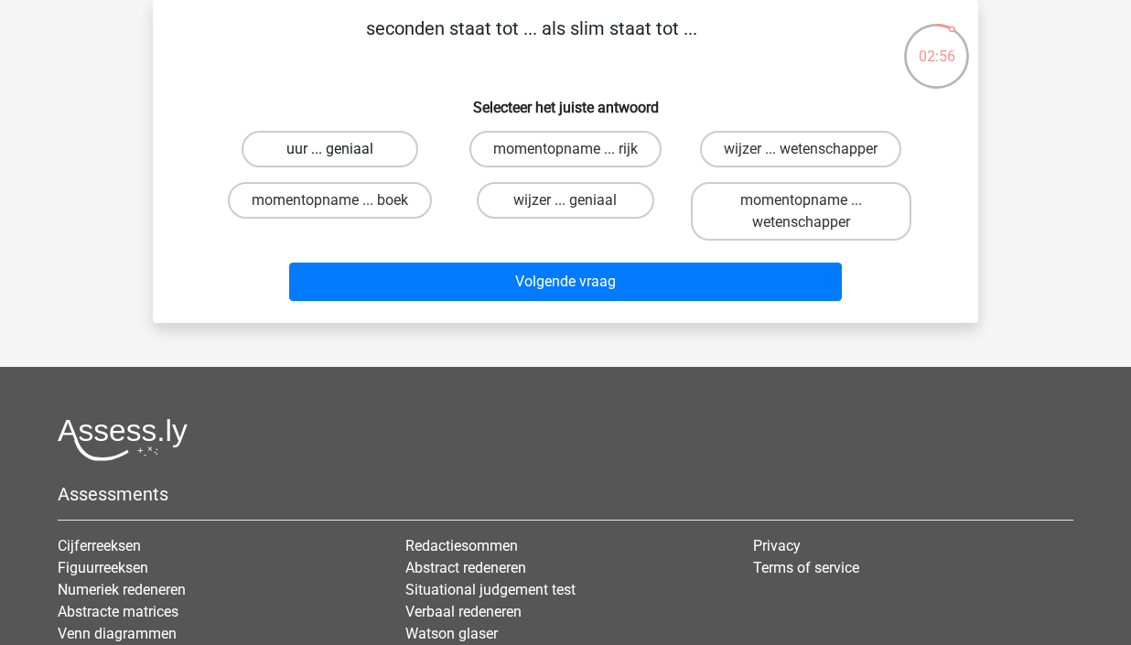
click at [373, 151] on label "uur ... geniaal" at bounding box center [330, 149] width 177 height 37
click at [342, 151] on input "uur ... geniaal" at bounding box center [336, 155] width 12 height 12
radio input "true"
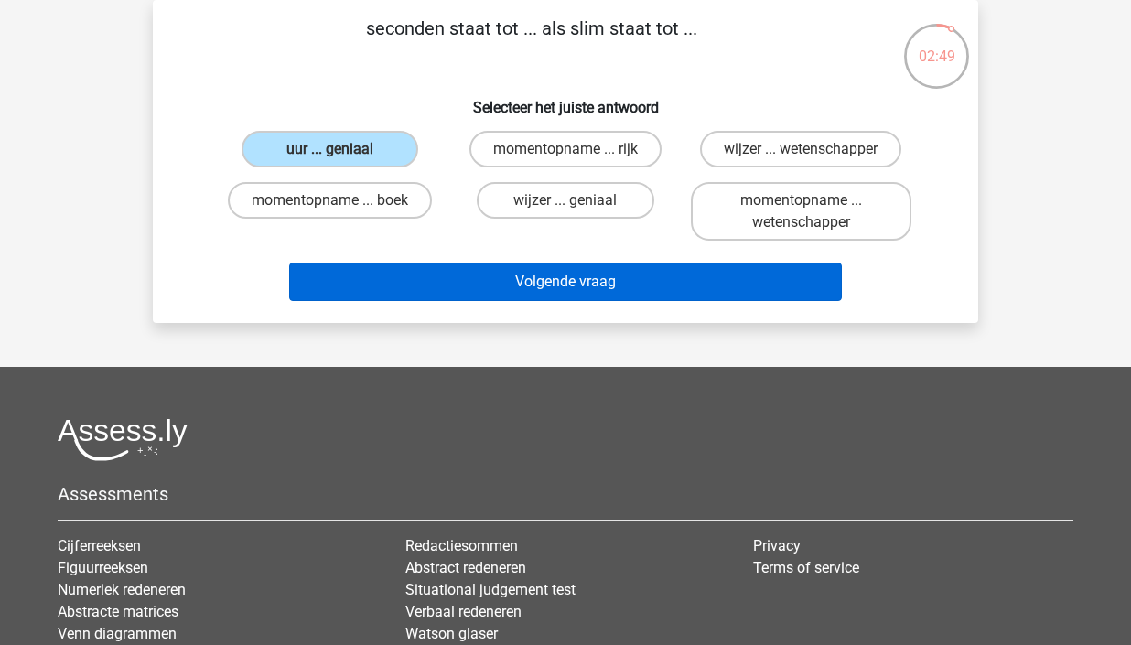
click at [607, 282] on button "Volgende vraag" at bounding box center [566, 282] width 554 height 38
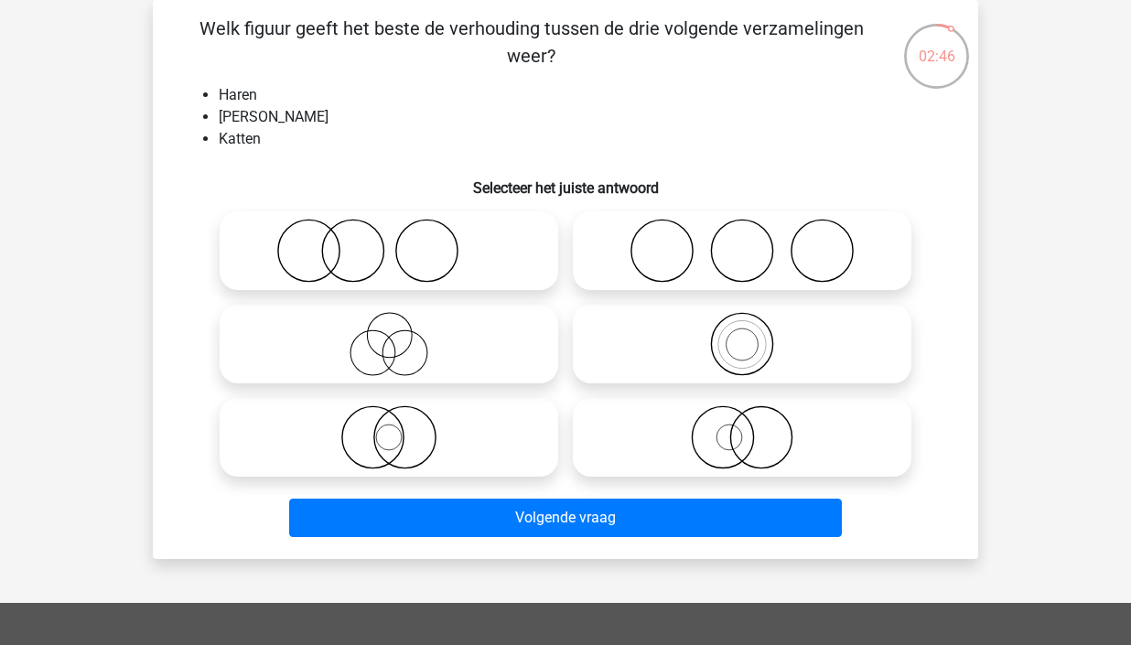
click at [428, 239] on icon at bounding box center [389, 251] width 324 height 64
click at [401, 239] on input "radio" at bounding box center [395, 236] width 12 height 12
radio input "true"
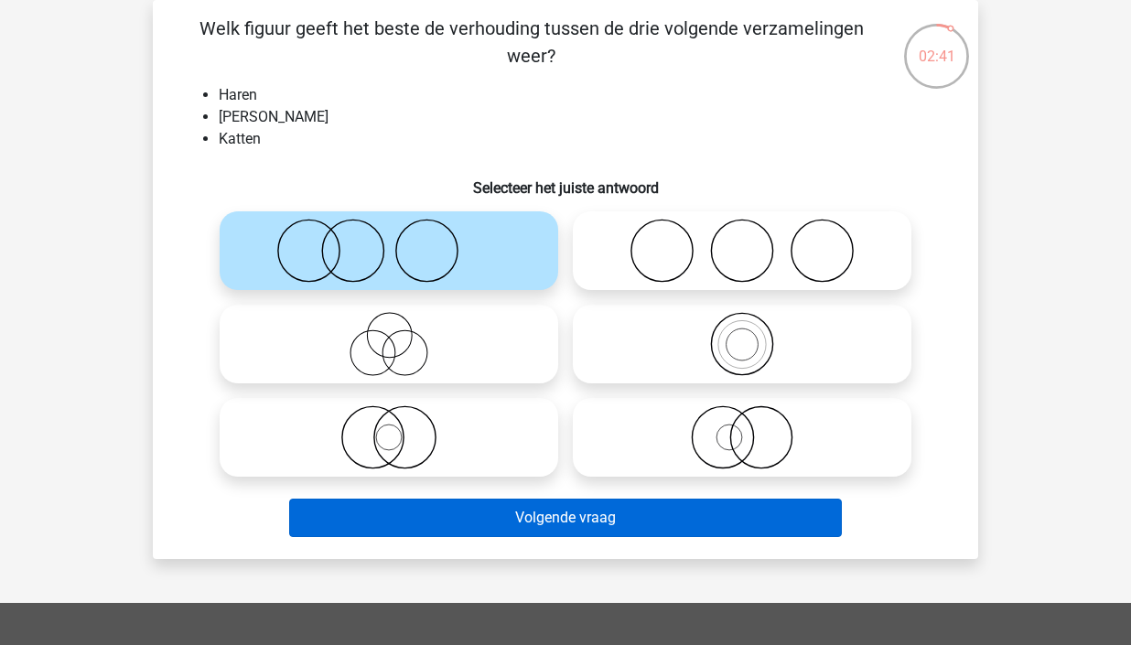
click at [615, 518] on button "Volgende vraag" at bounding box center [566, 518] width 554 height 38
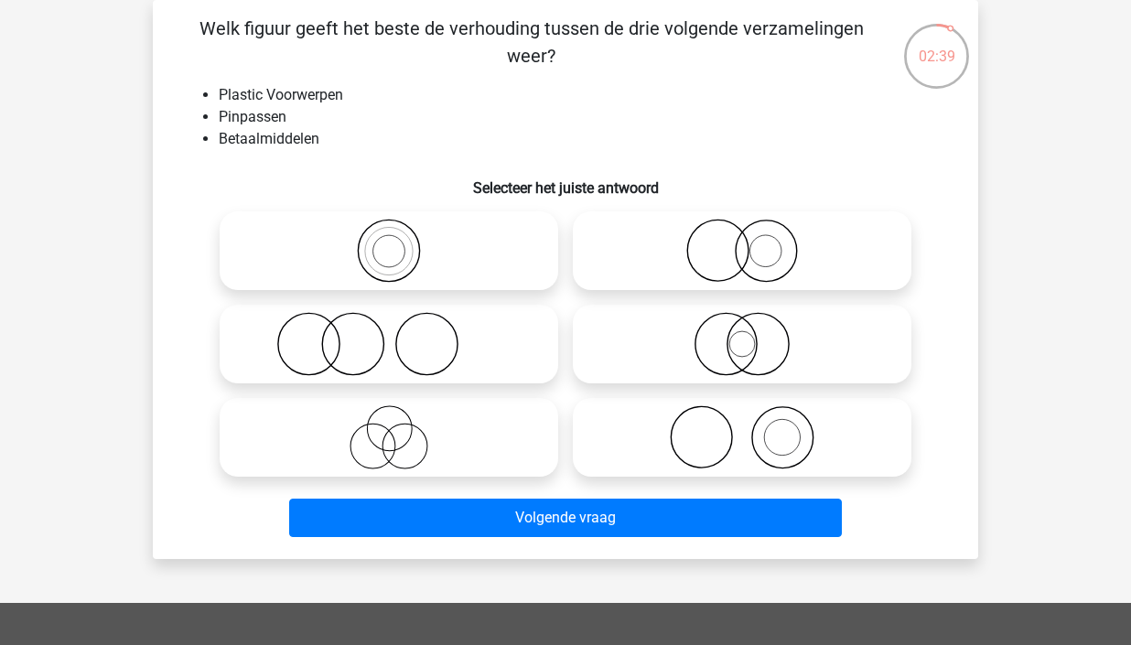
click at [438, 271] on icon at bounding box center [389, 251] width 324 height 64
click at [401, 242] on input "radio" at bounding box center [395, 236] width 12 height 12
radio input "true"
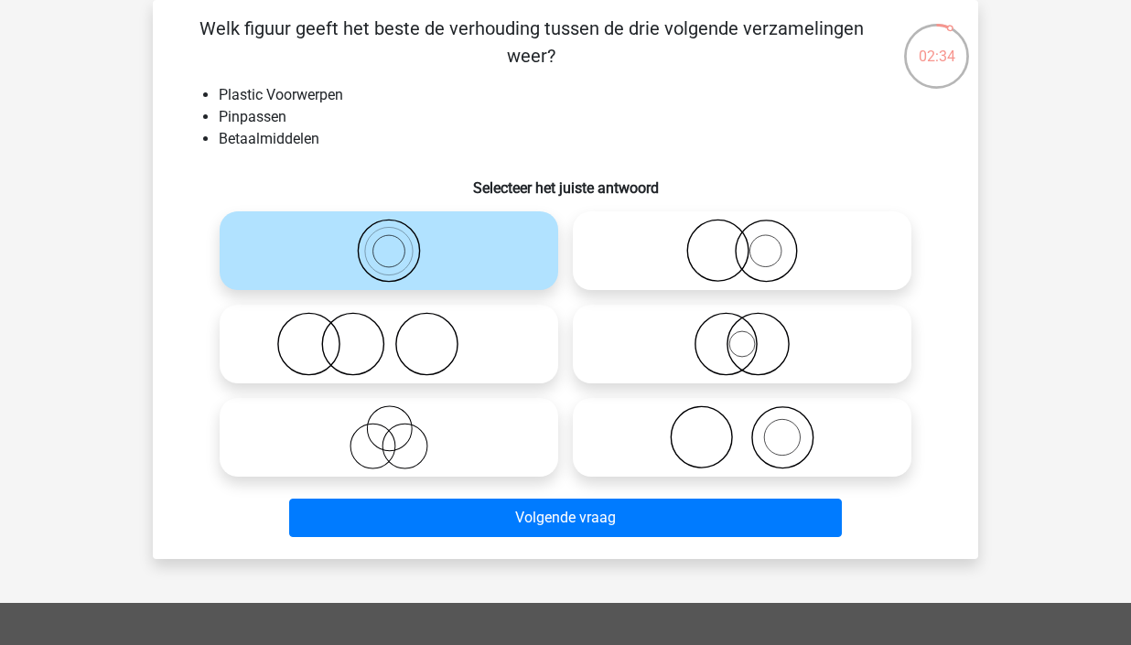
click at [688, 244] on circle at bounding box center [717, 251] width 61 height 61
click at [742, 242] on input "radio" at bounding box center [748, 236] width 12 height 12
radio input "true"
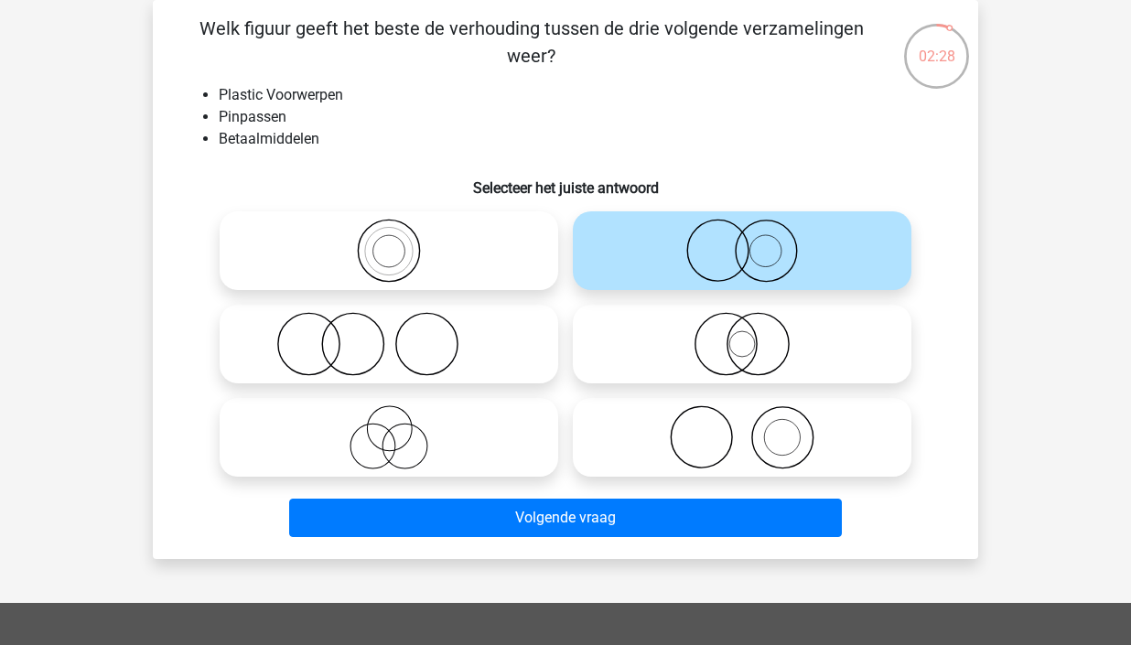
click at [741, 360] on icon at bounding box center [742, 344] width 324 height 64
click at [742, 335] on input "radio" at bounding box center [748, 329] width 12 height 12
radio input "true"
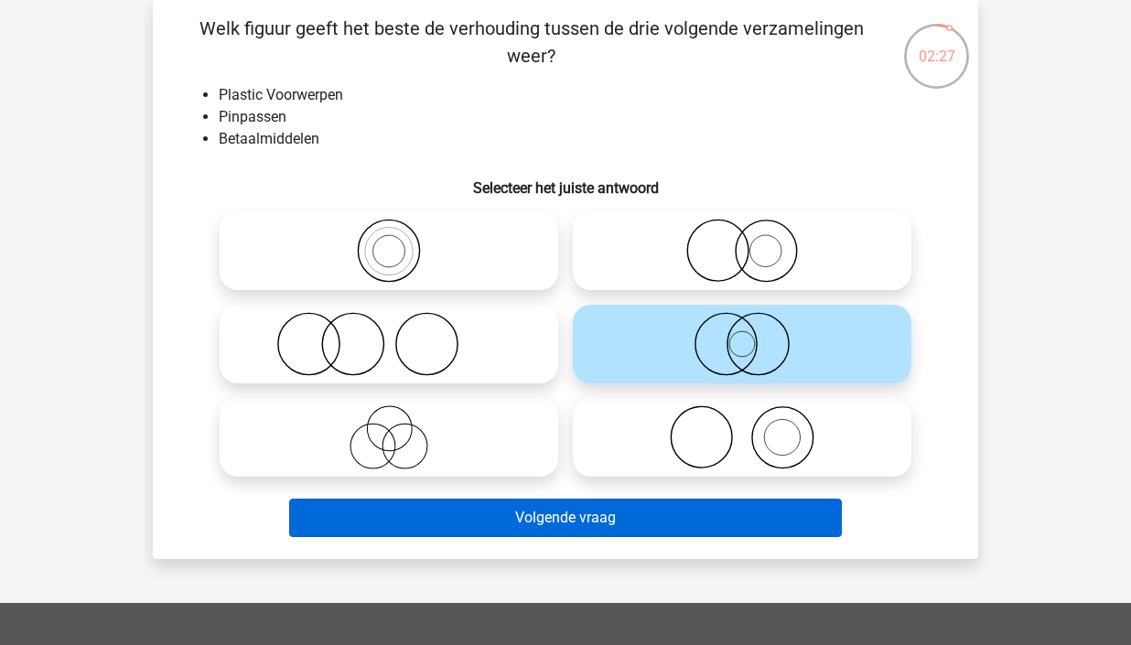
click at [752, 513] on button "Volgende vraag" at bounding box center [566, 518] width 554 height 38
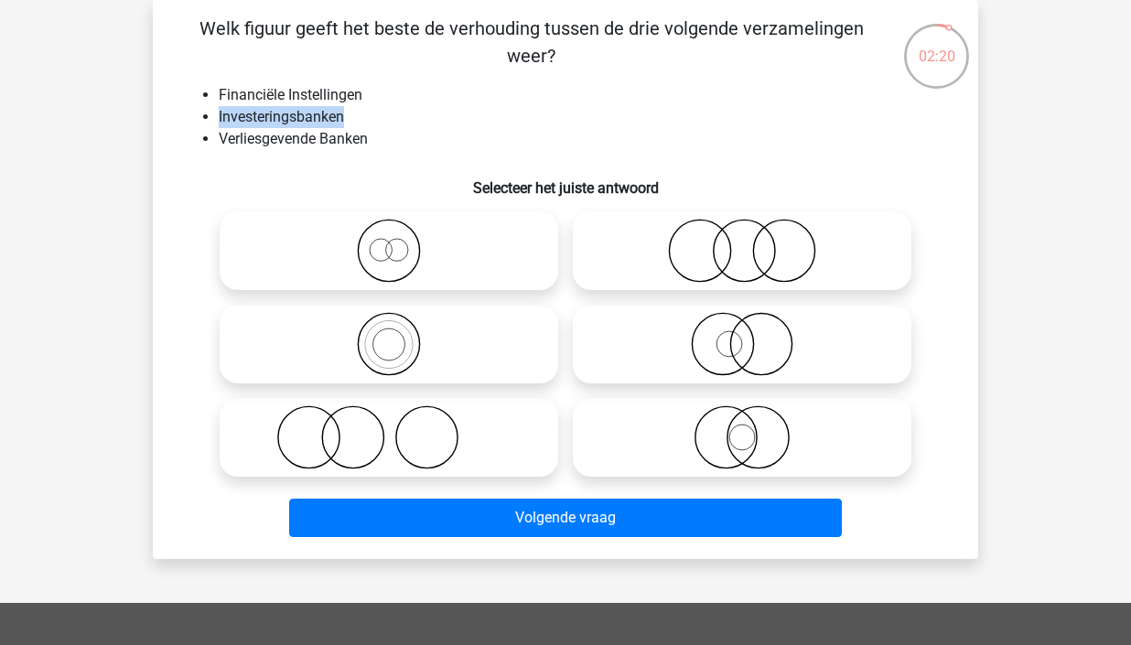
drag, startPoint x: 220, startPoint y: 110, endPoint x: 351, endPoint y: 110, distance: 131.8
click at [351, 110] on li "Investeringsbanken" at bounding box center [584, 117] width 730 height 22
drag, startPoint x: 215, startPoint y: 135, endPoint x: 381, endPoint y: 138, distance: 165.7
click at [381, 138] on ul "Financiële Instellingen Investeringsbanken Verliesgevende Banken" at bounding box center [565, 117] width 767 height 66
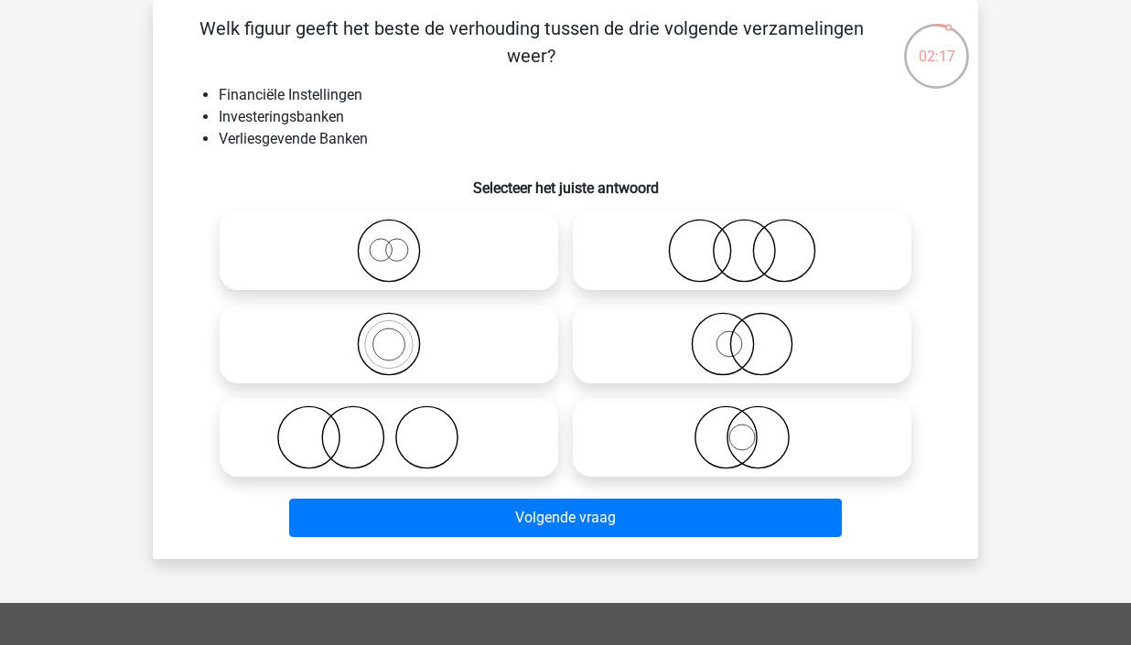
click at [434, 162] on div "Welk figuur geeft het beste de verhouding tussen de drie volgende verzamelingen…" at bounding box center [565, 280] width 811 height 530
click at [406, 261] on icon at bounding box center [389, 251] width 324 height 64
click at [401, 242] on input "radio" at bounding box center [395, 236] width 12 height 12
radio input "true"
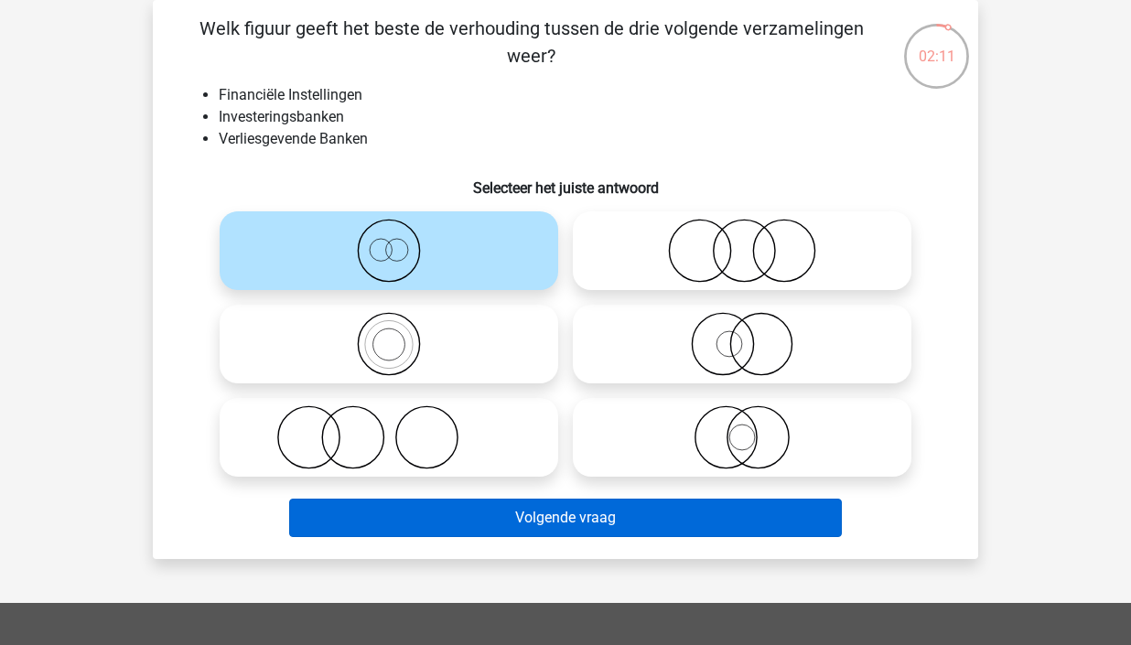
click at [508, 503] on button "Volgende vraag" at bounding box center [566, 518] width 554 height 38
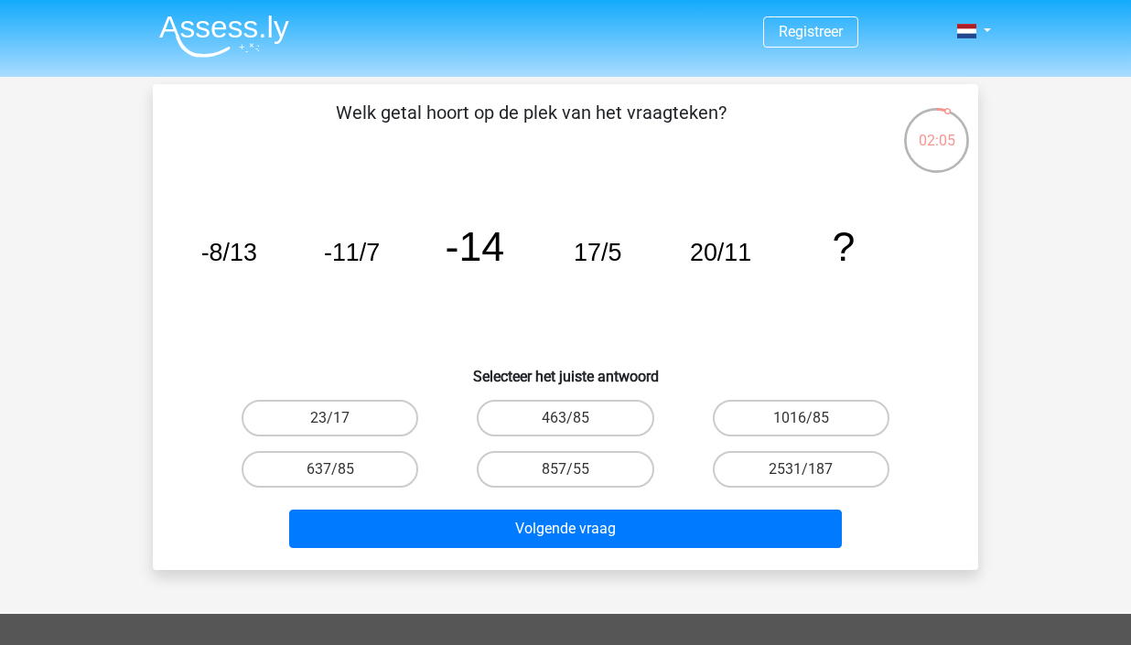
scroll to position [0, 0]
click at [366, 415] on label "23/17" at bounding box center [330, 418] width 177 height 37
click at [342, 418] on input "23/17" at bounding box center [336, 424] width 12 height 12
radio input "true"
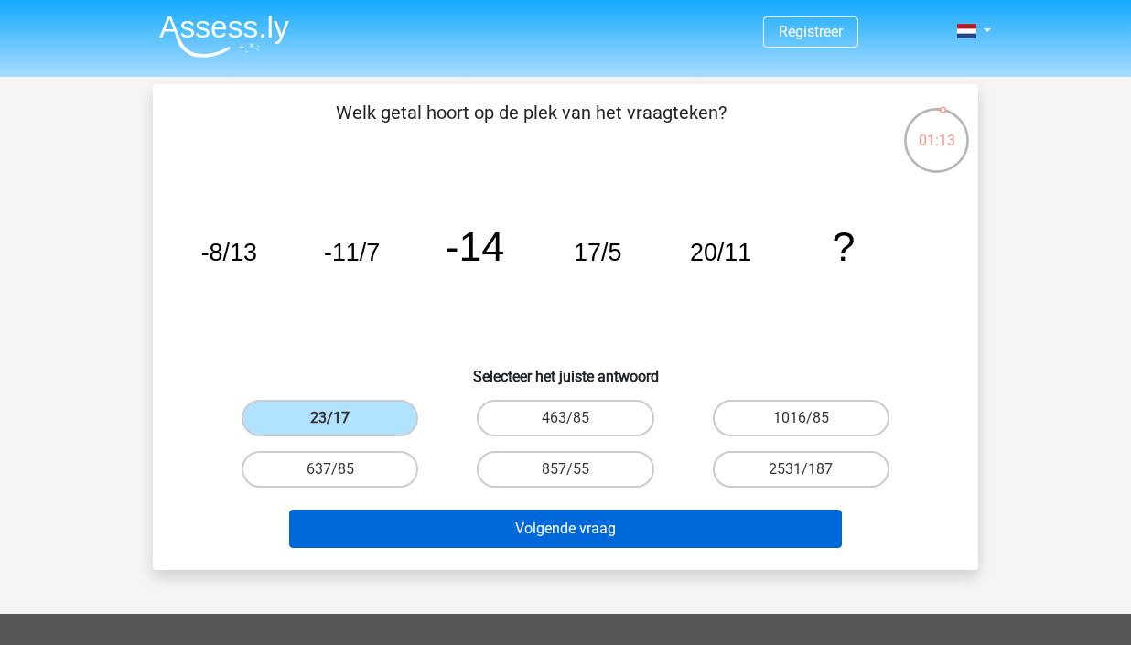
click at [553, 529] on button "Volgende vraag" at bounding box center [566, 529] width 554 height 38
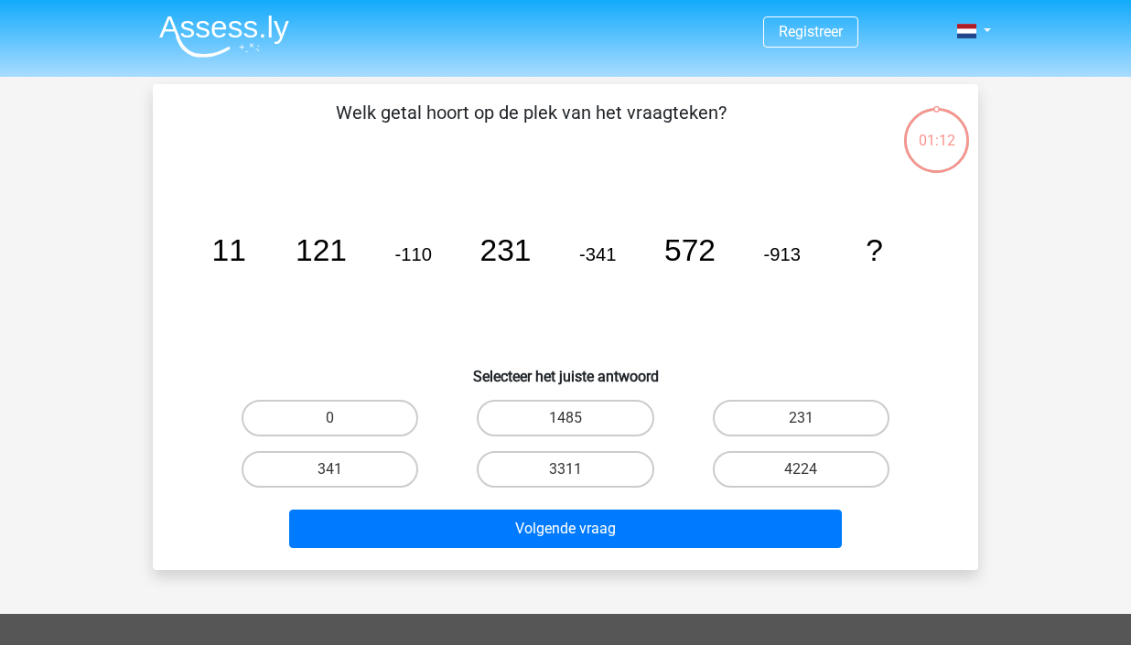
scroll to position [84, 0]
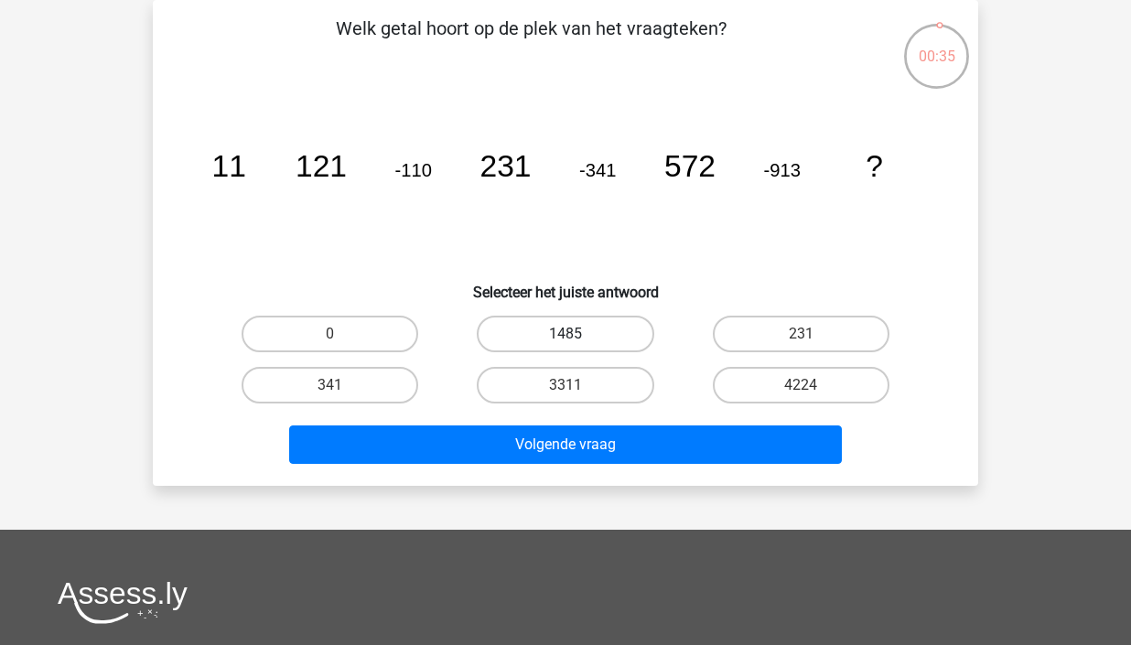
click at [568, 331] on label "1485" at bounding box center [565, 334] width 177 height 37
click at [568, 334] on input "1485" at bounding box center [572, 340] width 12 height 12
radio input "true"
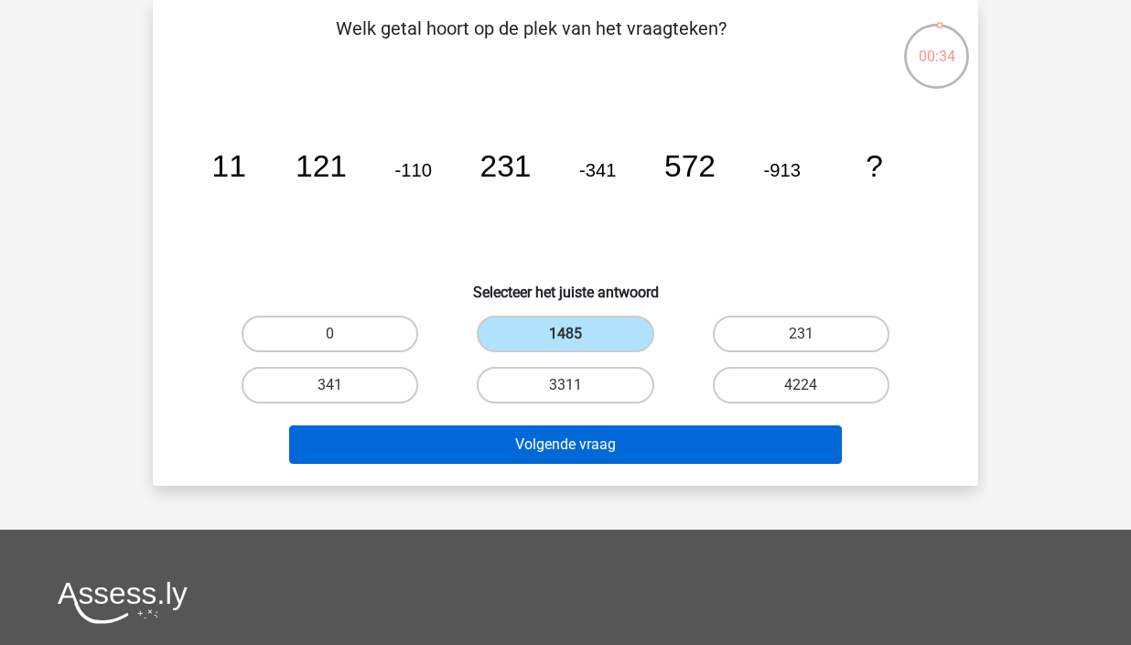
click at [666, 443] on button "Volgende vraag" at bounding box center [566, 445] width 554 height 38
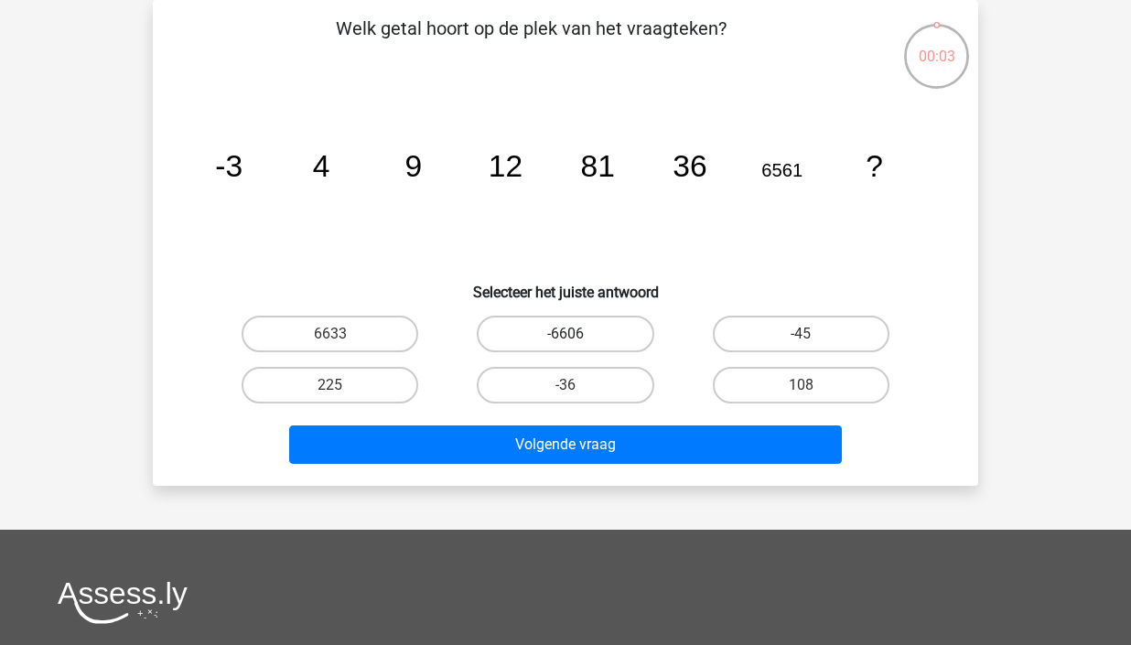
click at [611, 333] on label "-6606" at bounding box center [565, 334] width 177 height 37
click at [578, 334] on input "-6606" at bounding box center [572, 340] width 12 height 12
radio input "true"
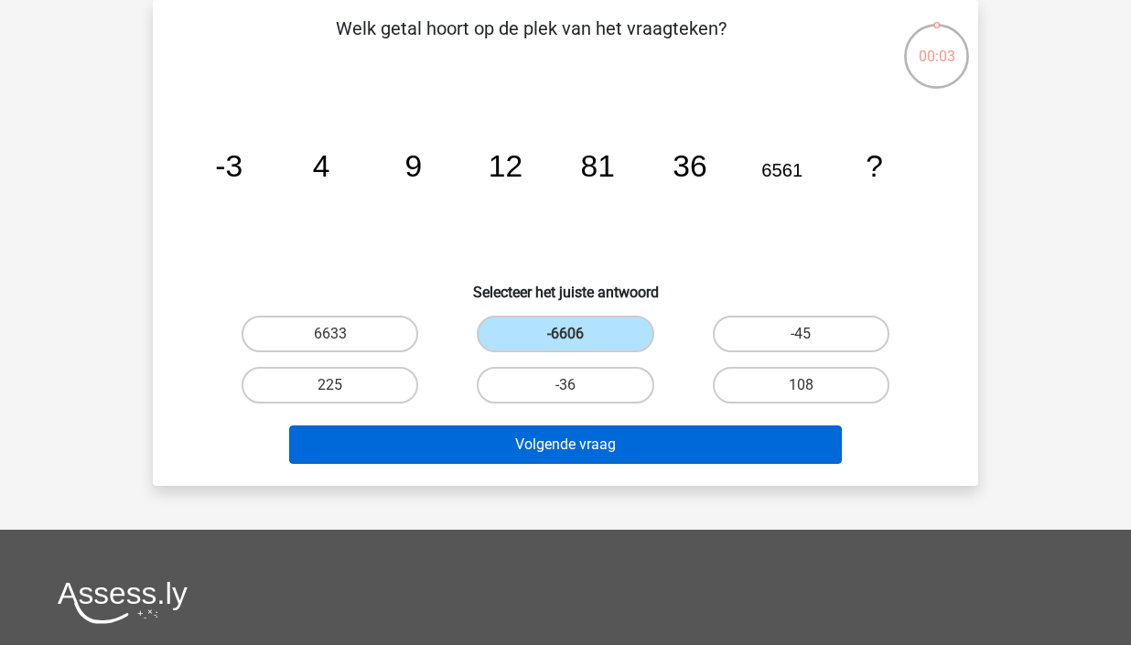
click at [613, 445] on button "Volgende vraag" at bounding box center [566, 445] width 554 height 38
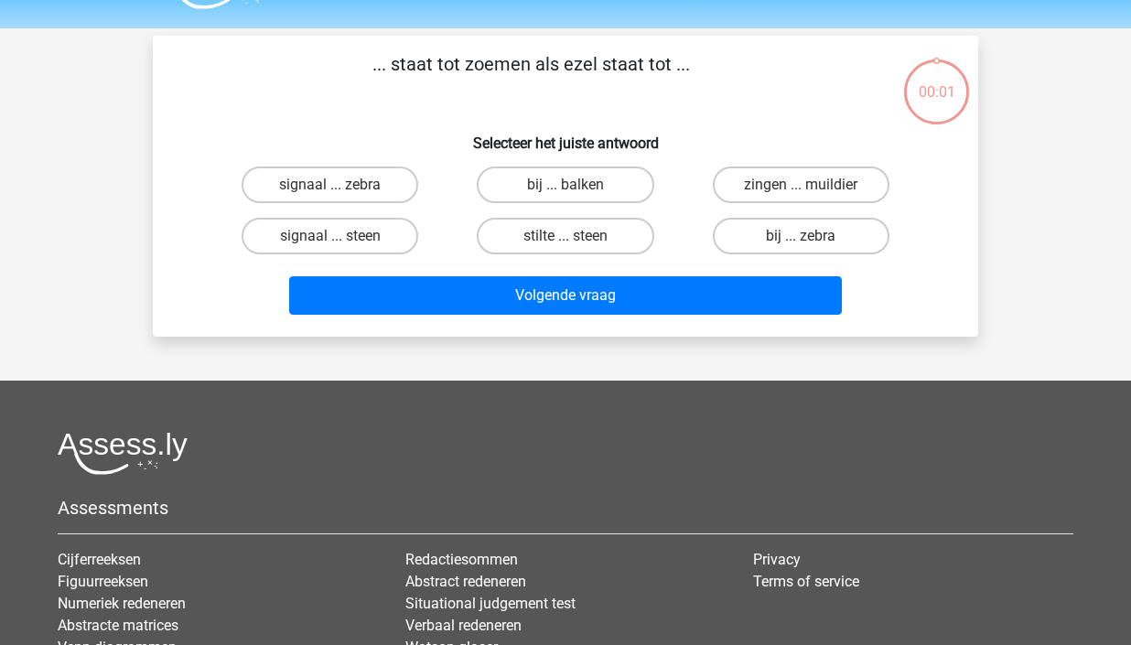
scroll to position [0, 0]
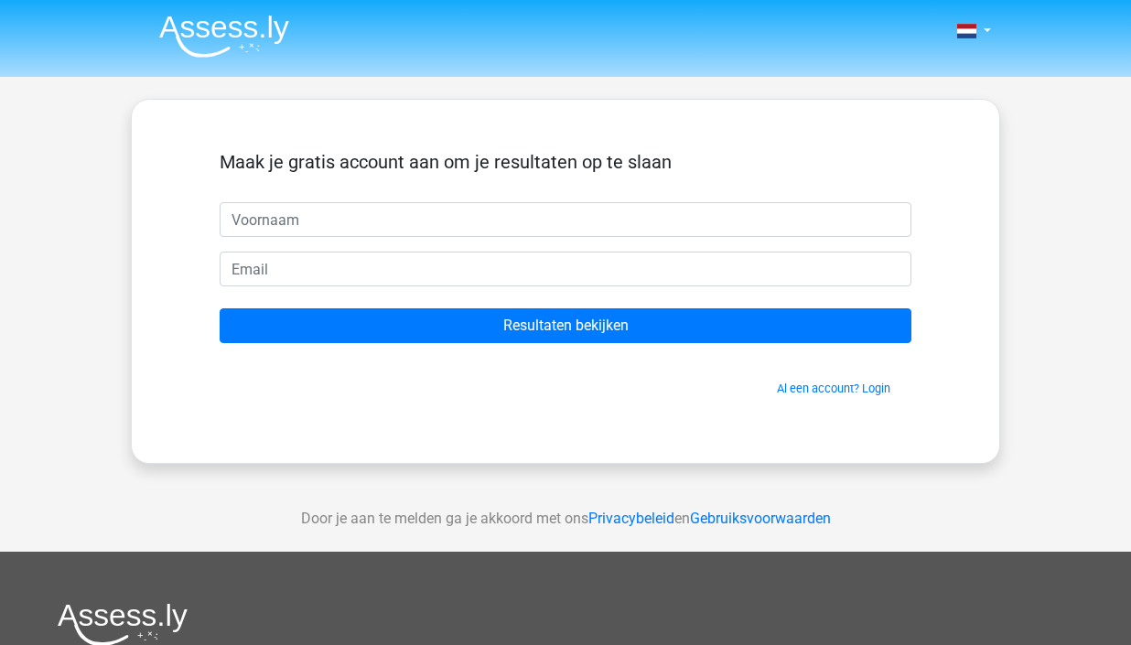
type input "n"
type input "Nikki"
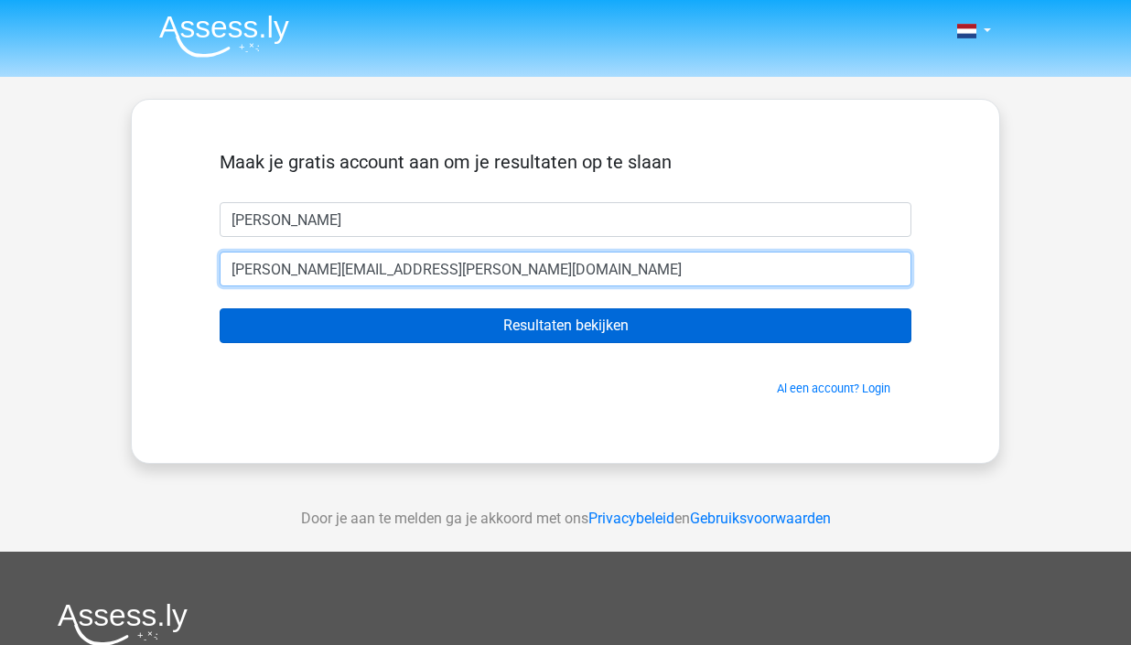
type input "nikki.zwart@live.nl"
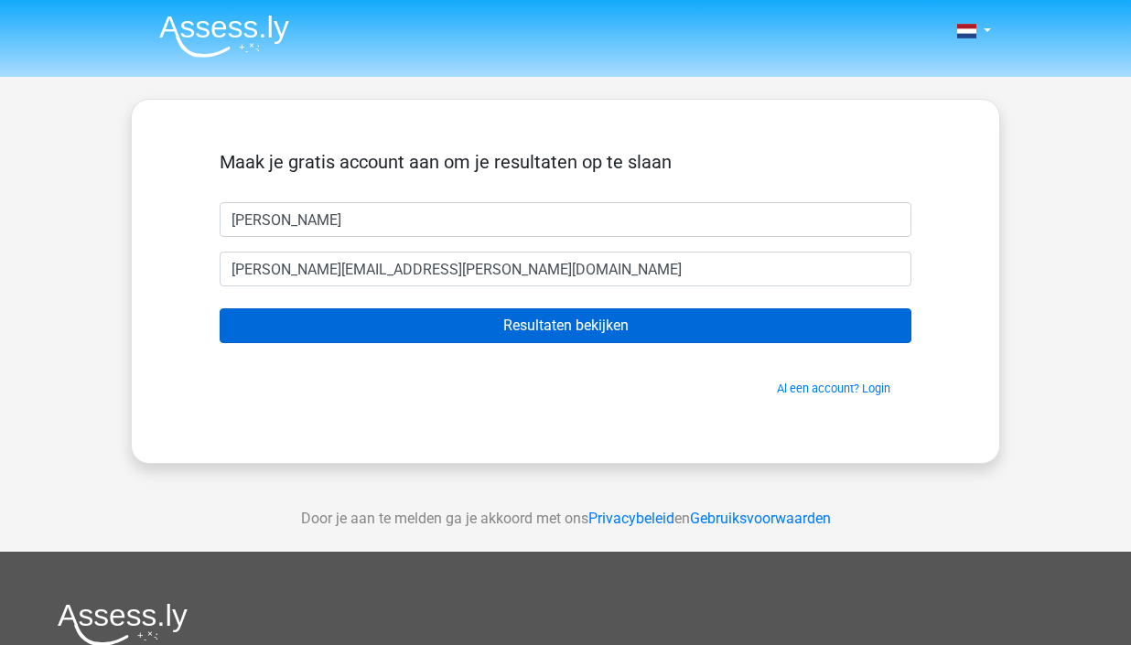
click at [660, 327] on input "Resultaten bekijken" at bounding box center [566, 325] width 692 height 35
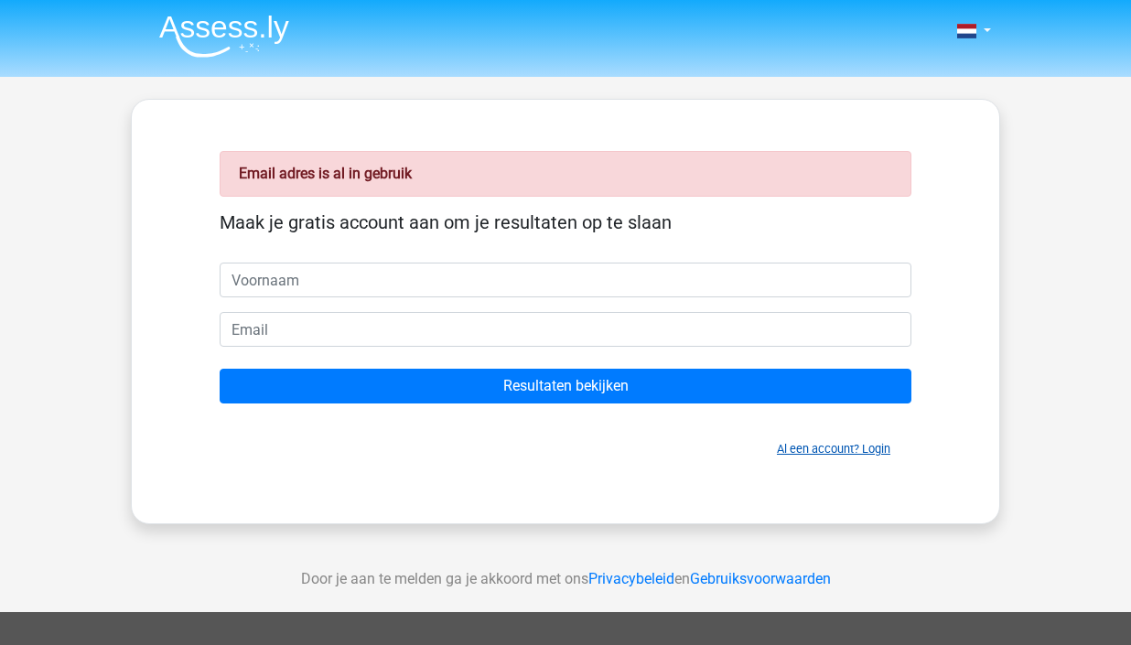
click at [827, 452] on link "Al een account? Login" at bounding box center [833, 449] width 113 height 14
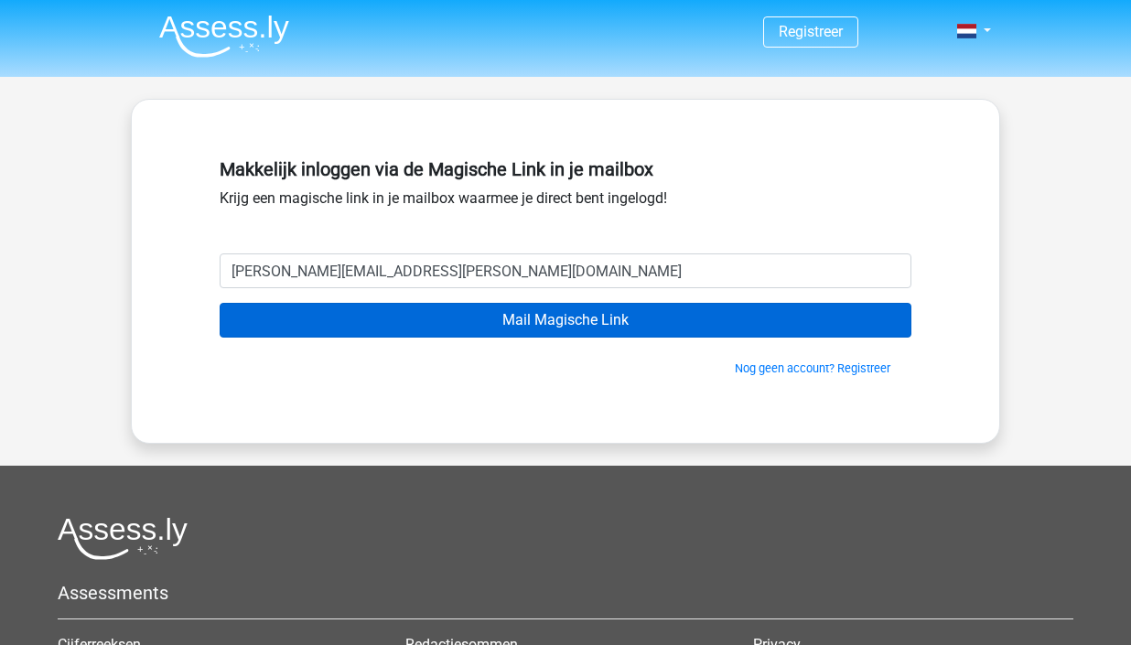
type input "[PERSON_NAME][EMAIL_ADDRESS][PERSON_NAME][DOMAIN_NAME]"
click at [524, 332] on input "Mail Magische Link" at bounding box center [566, 320] width 692 height 35
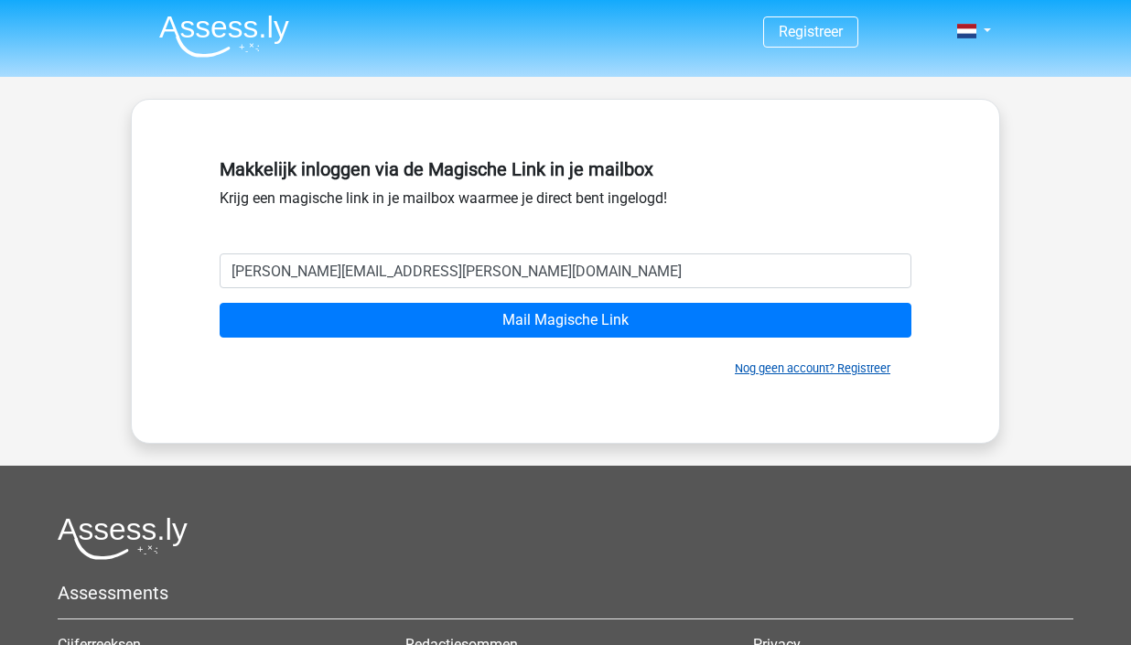
click at [807, 368] on link "Nog geen account? Registreer" at bounding box center [813, 369] width 156 height 14
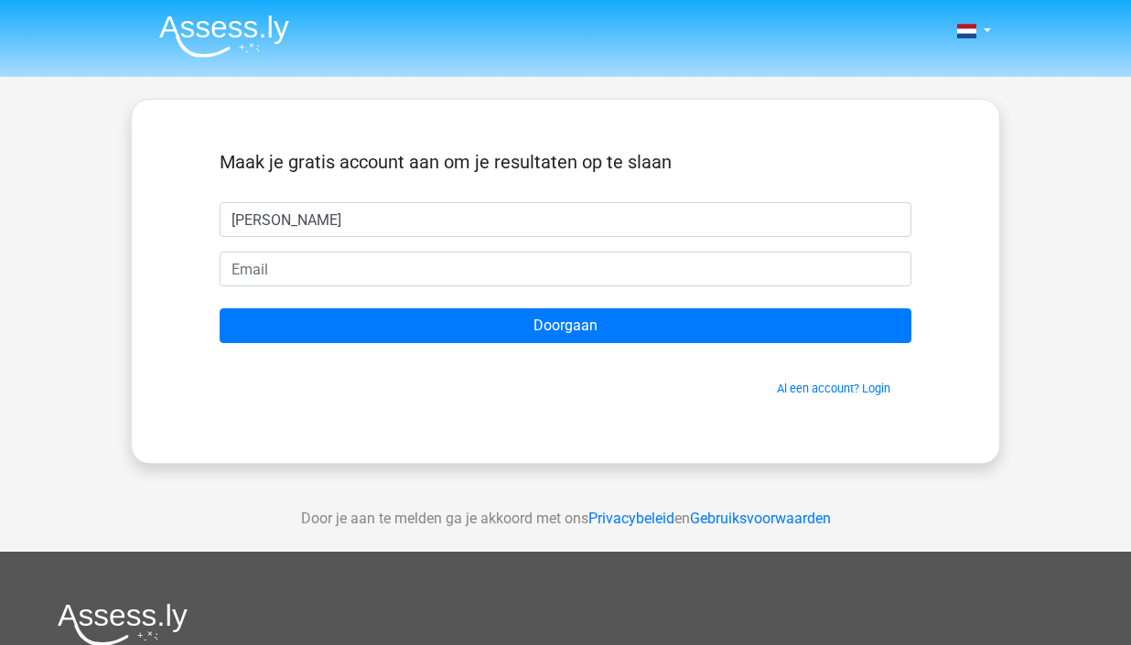
type input "[PERSON_NAME]"
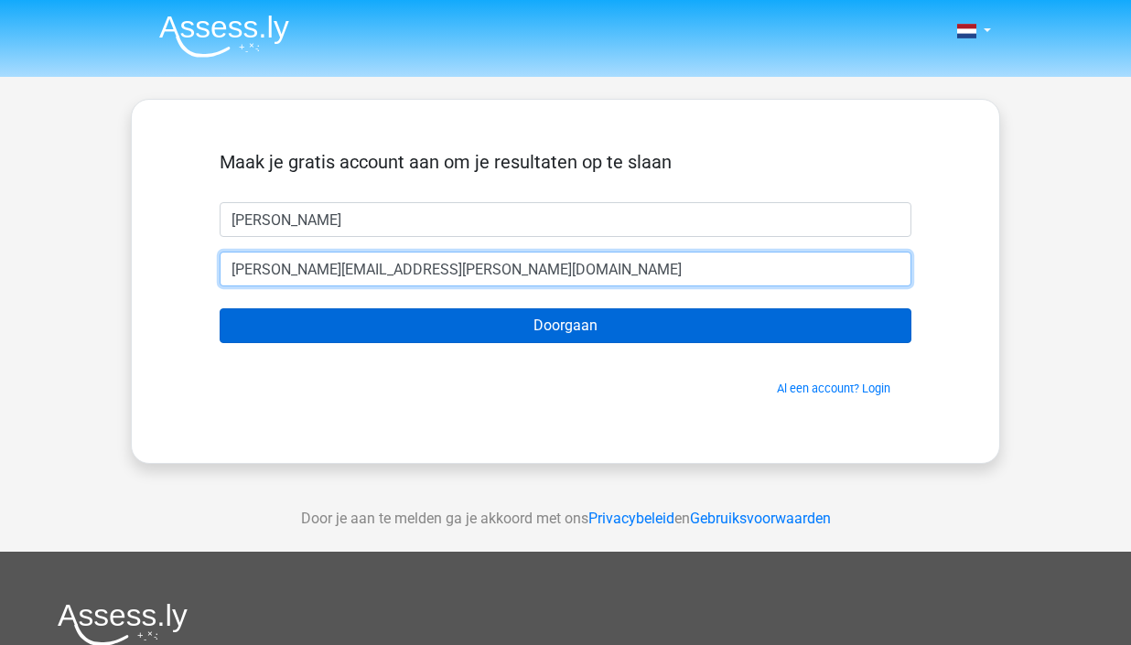
type input "[PERSON_NAME][EMAIL_ADDRESS][PERSON_NAME][DOMAIN_NAME]"
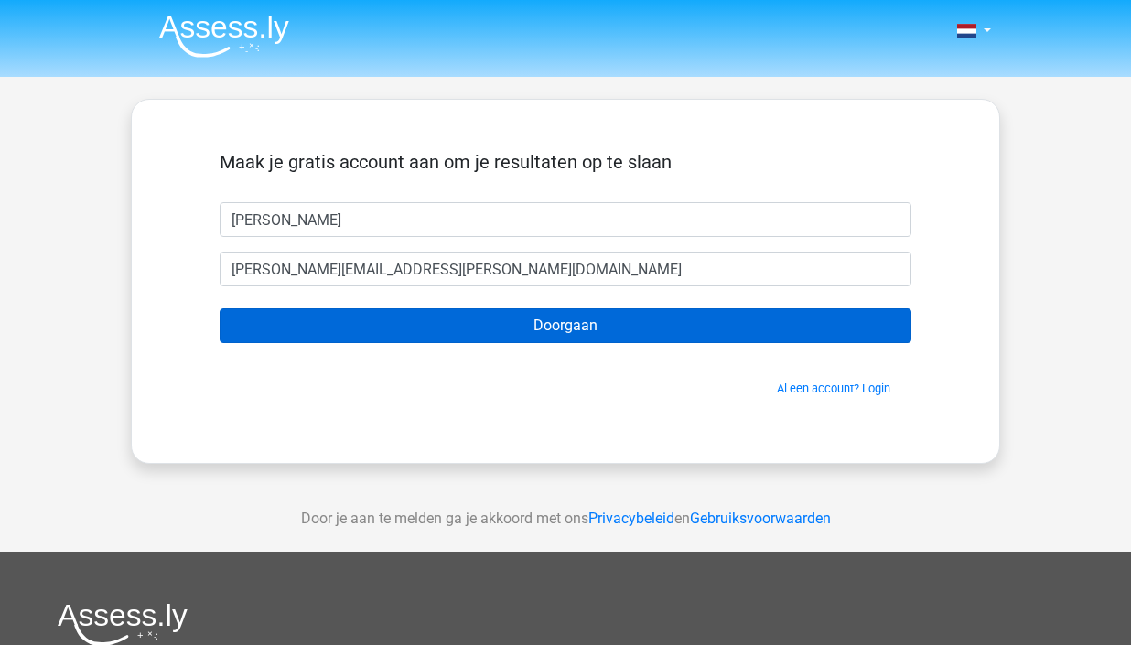
click at [556, 335] on input "Doorgaan" at bounding box center [566, 325] width 692 height 35
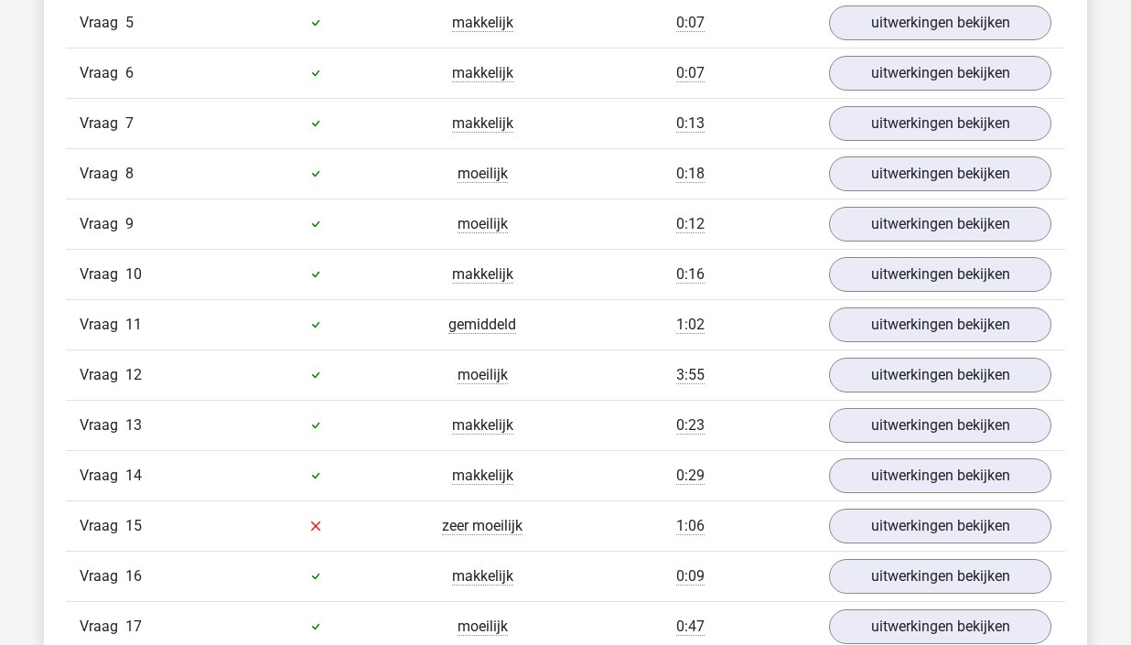
scroll to position [2405, 0]
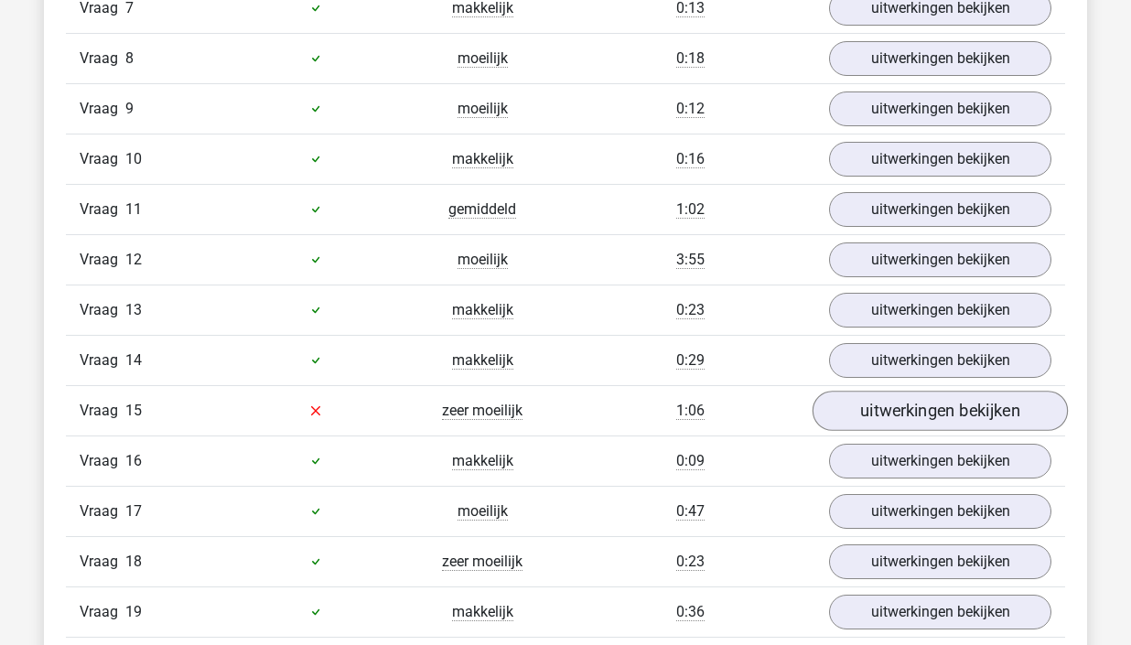
click at [933, 410] on link "uitwerkingen bekijken" at bounding box center [940, 411] width 255 height 40
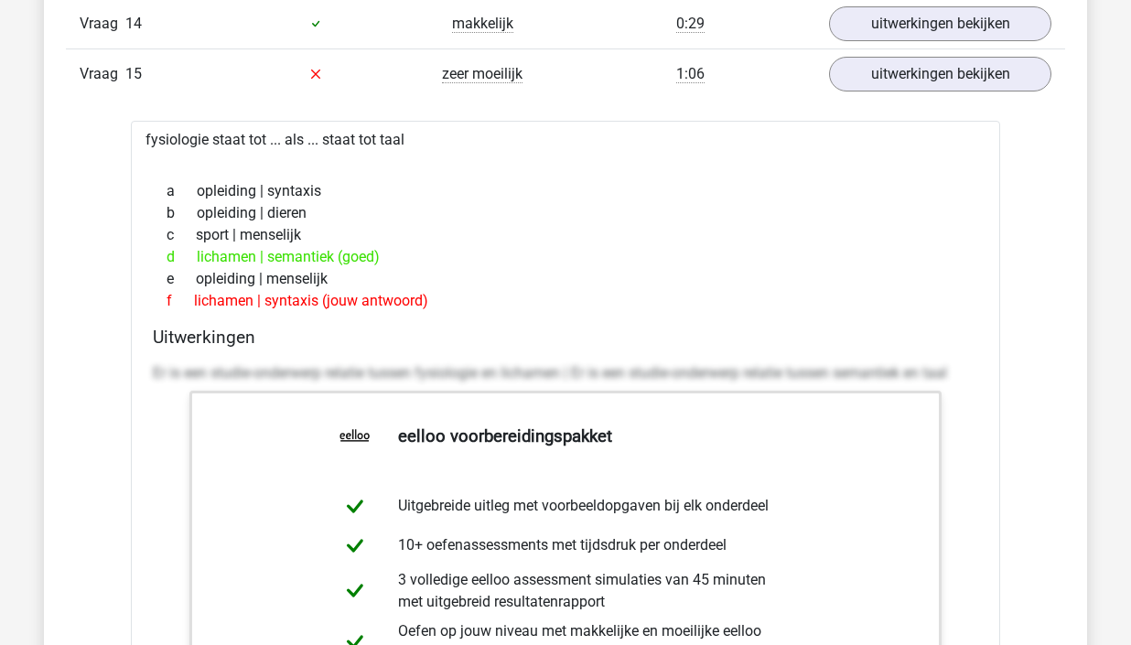
scroll to position [2744, 0]
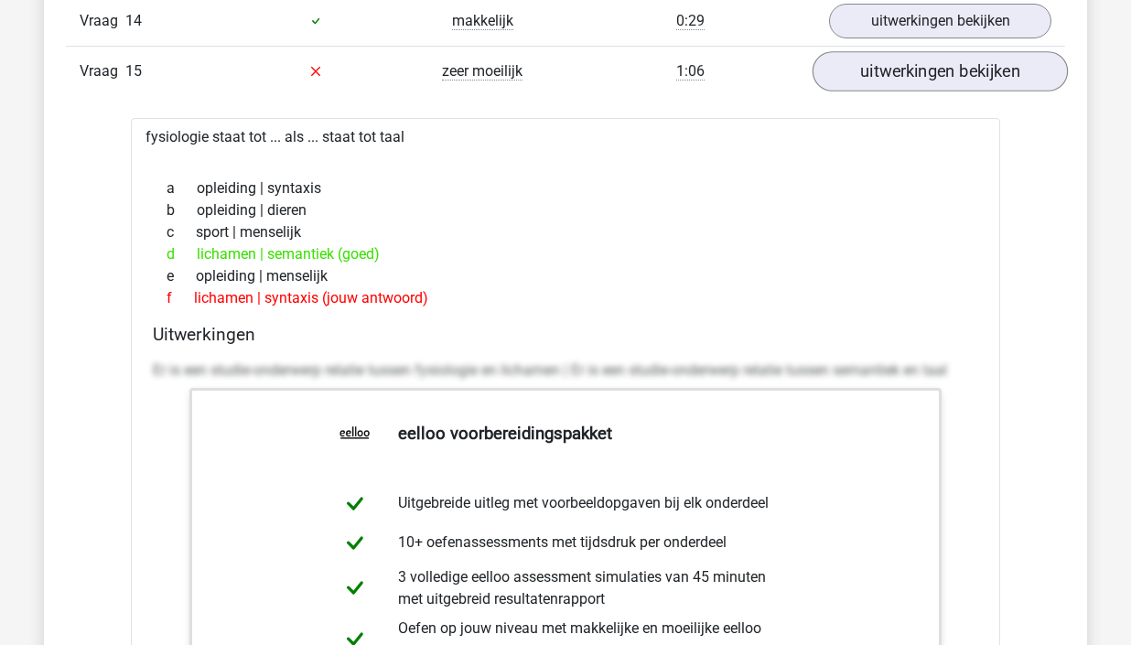
click at [910, 77] on link "uitwerkingen bekijken" at bounding box center [940, 71] width 255 height 40
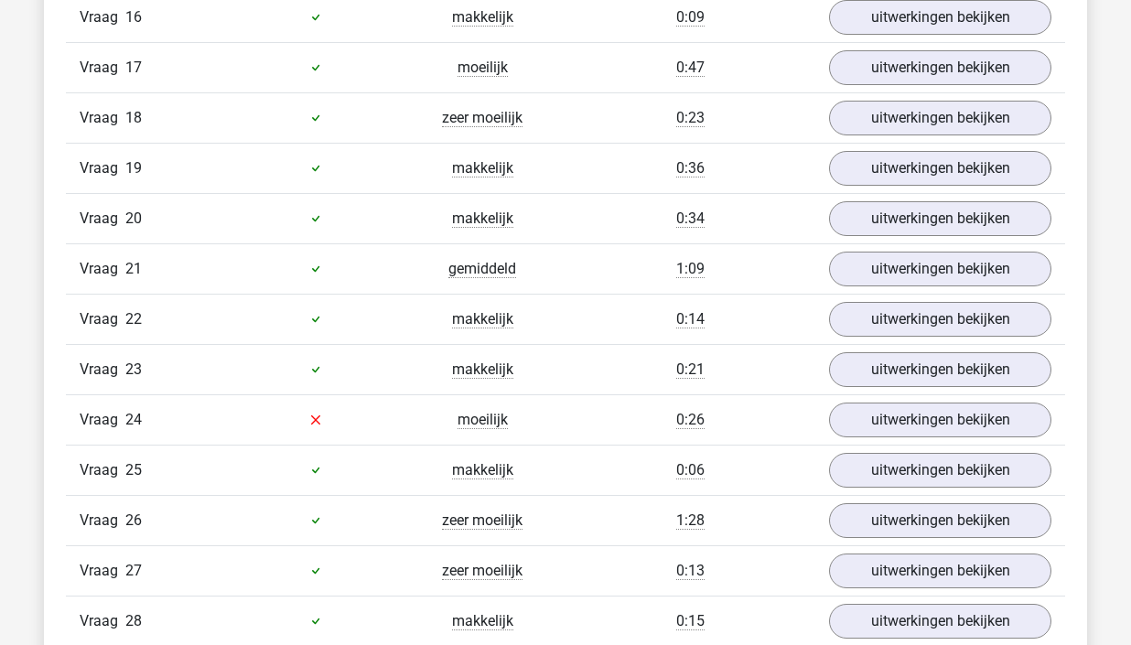
scroll to position [2850, 0]
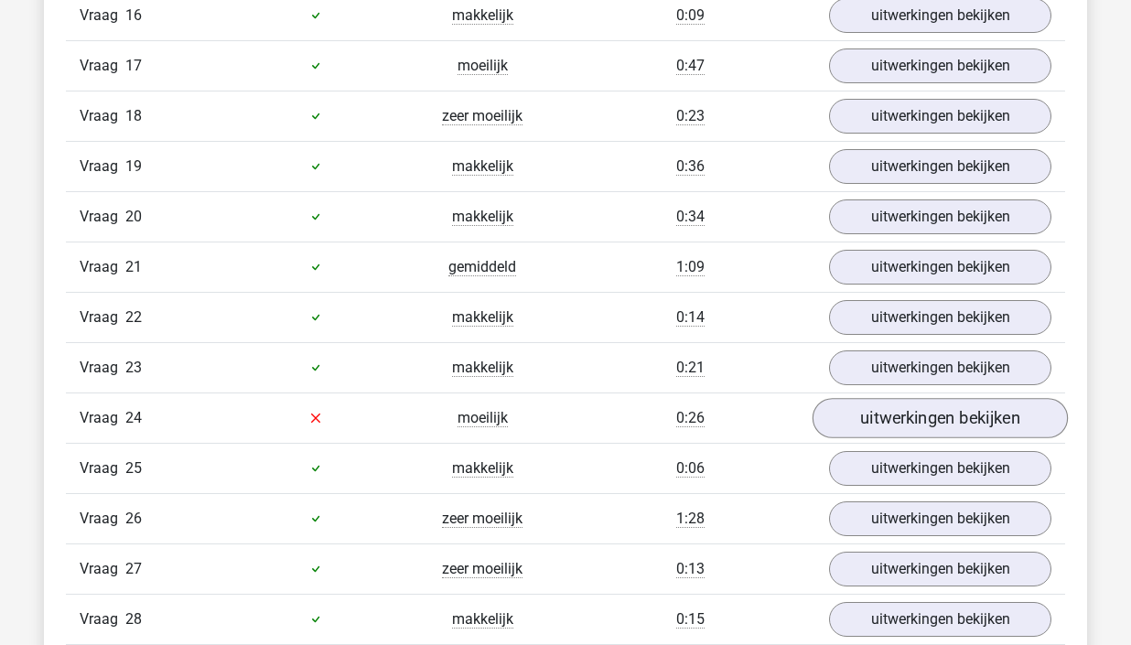
click at [933, 426] on link "uitwerkingen bekijken" at bounding box center [940, 418] width 255 height 40
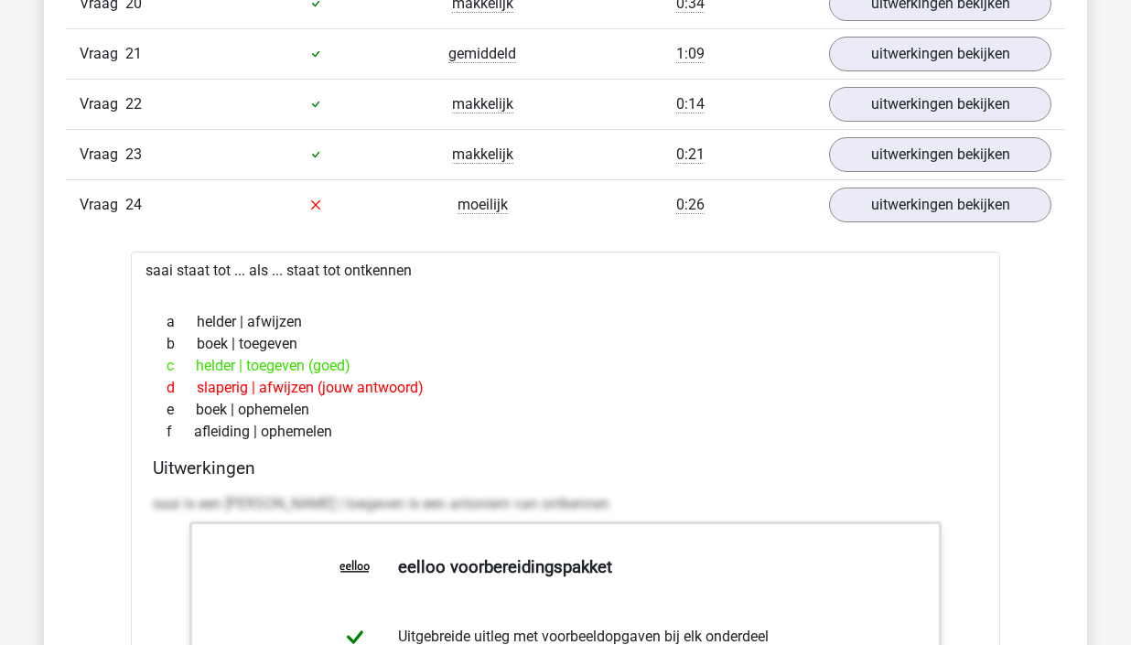
scroll to position [3062, 0]
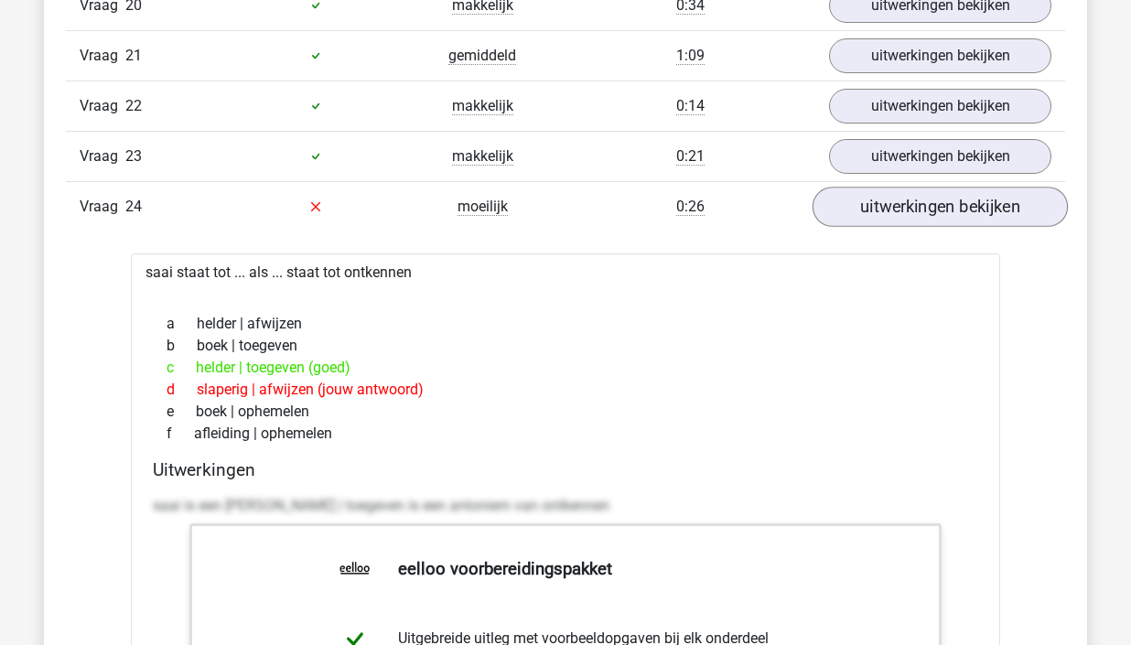
click at [901, 217] on link "uitwerkingen bekijken" at bounding box center [940, 207] width 255 height 40
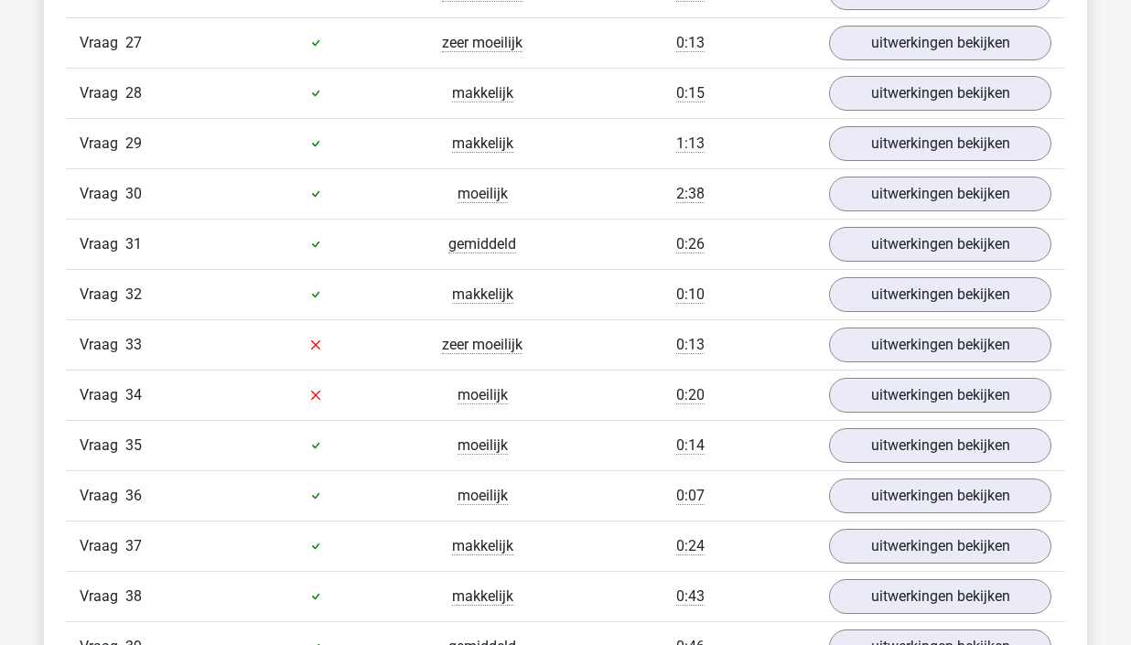
scroll to position [3387, 0]
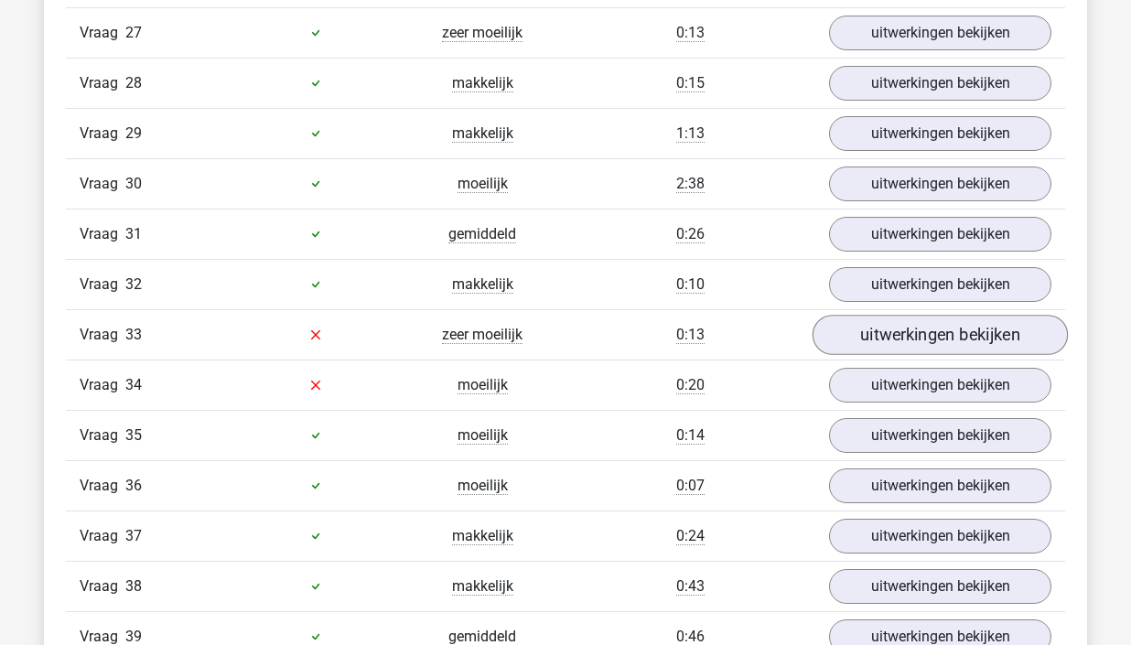
click at [904, 336] on link "uitwerkingen bekijken" at bounding box center [940, 335] width 255 height 40
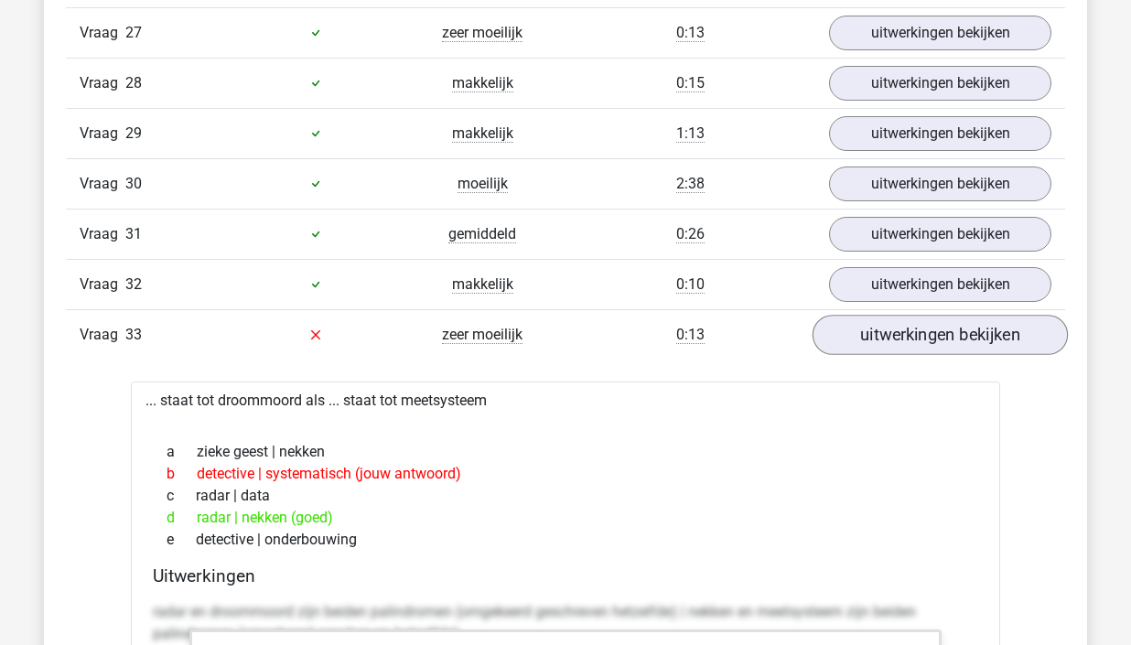
click at [921, 343] on link "uitwerkingen bekijken" at bounding box center [940, 335] width 255 height 40
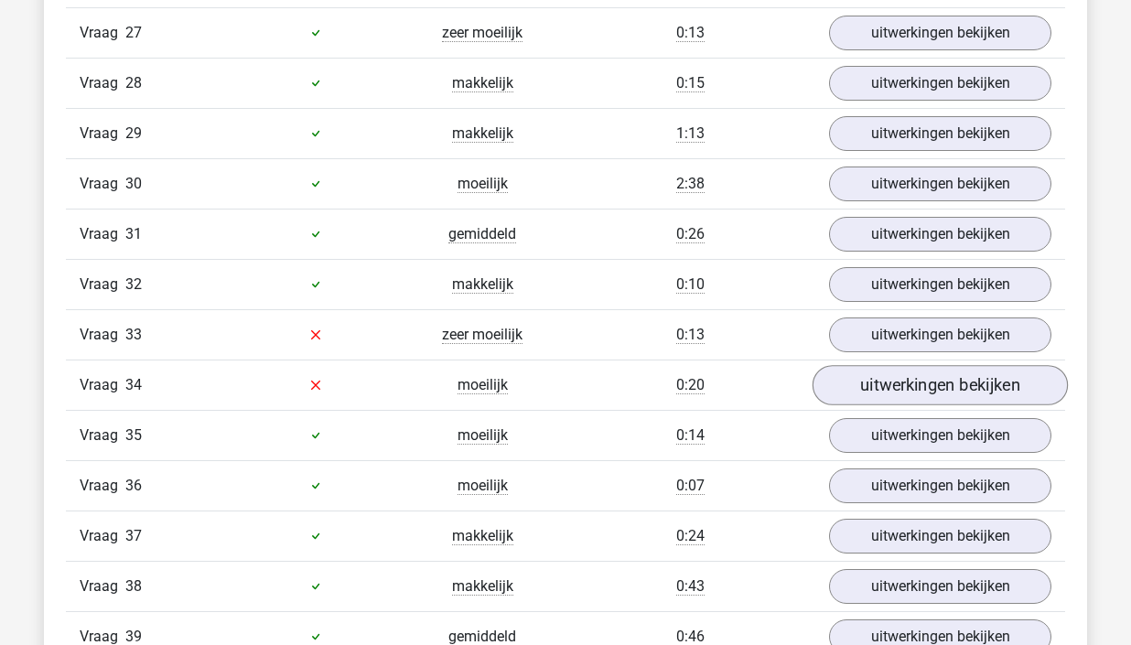
click at [910, 393] on link "uitwerkingen bekijken" at bounding box center [940, 385] width 255 height 40
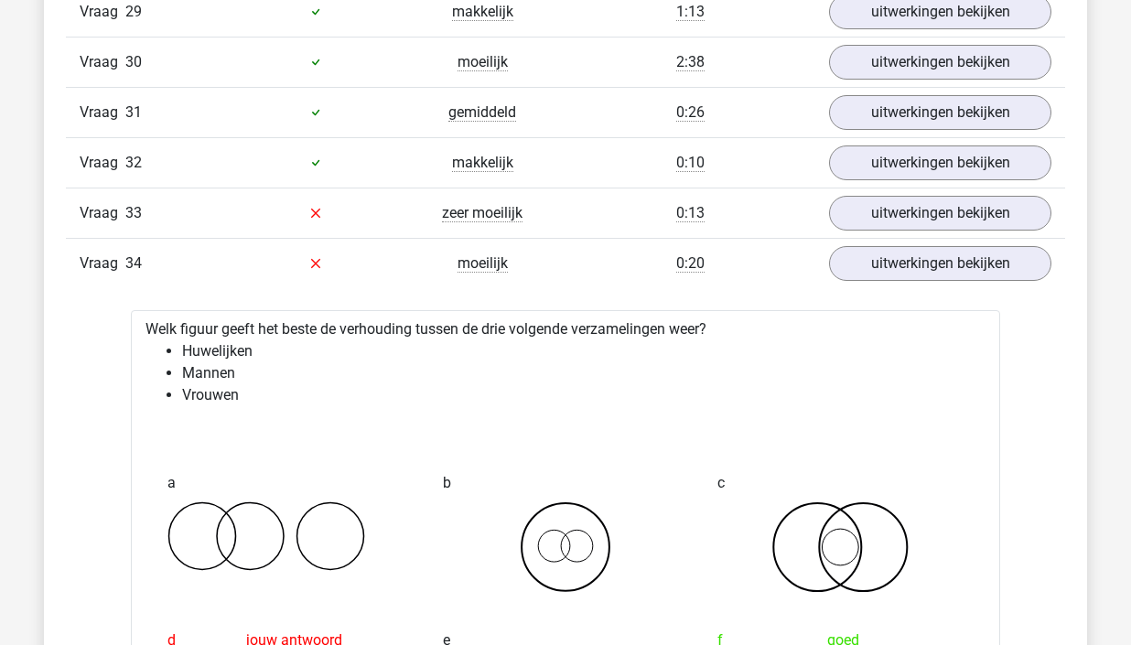
scroll to position [3480, 0]
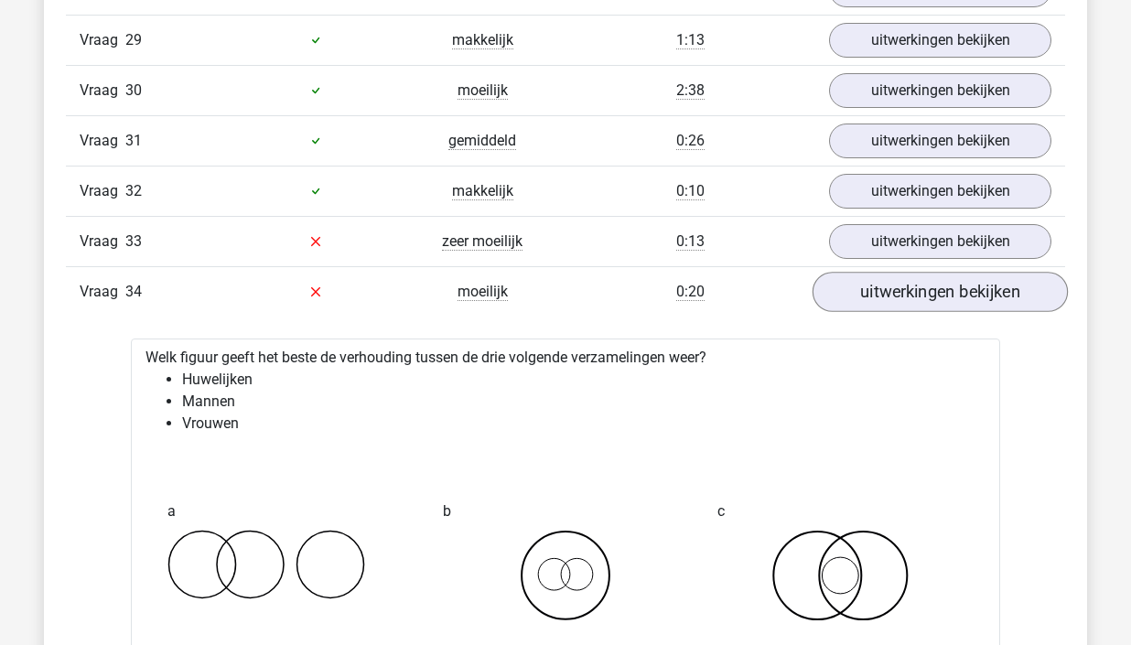
click at [915, 280] on link "uitwerkingen bekijken" at bounding box center [940, 292] width 255 height 40
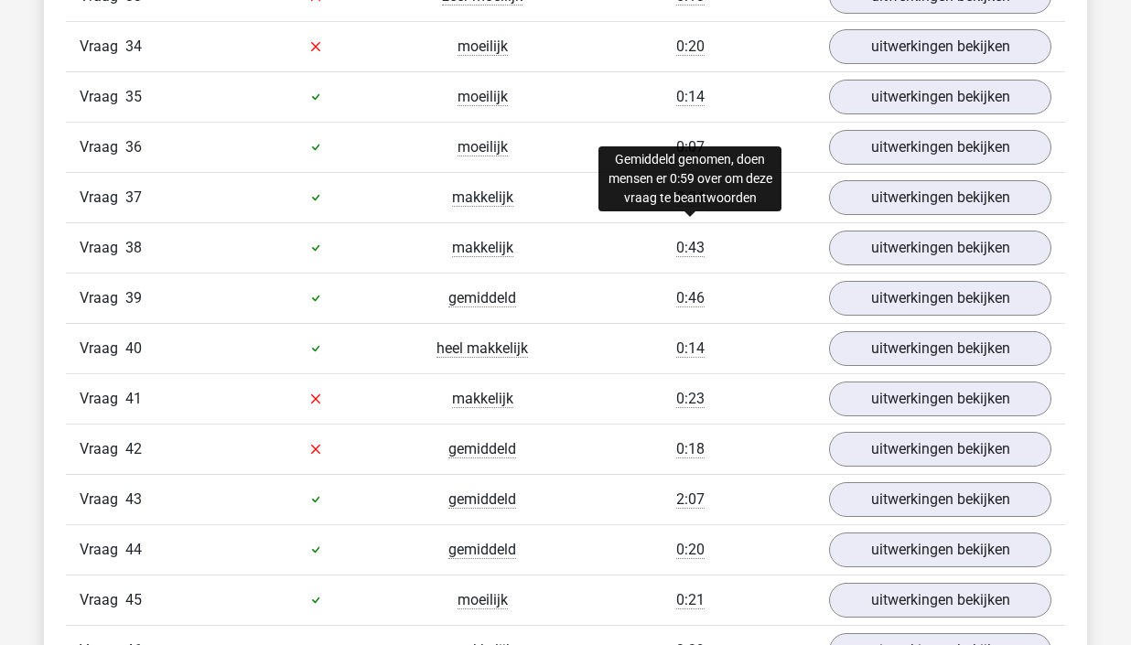
scroll to position [3756, 0]
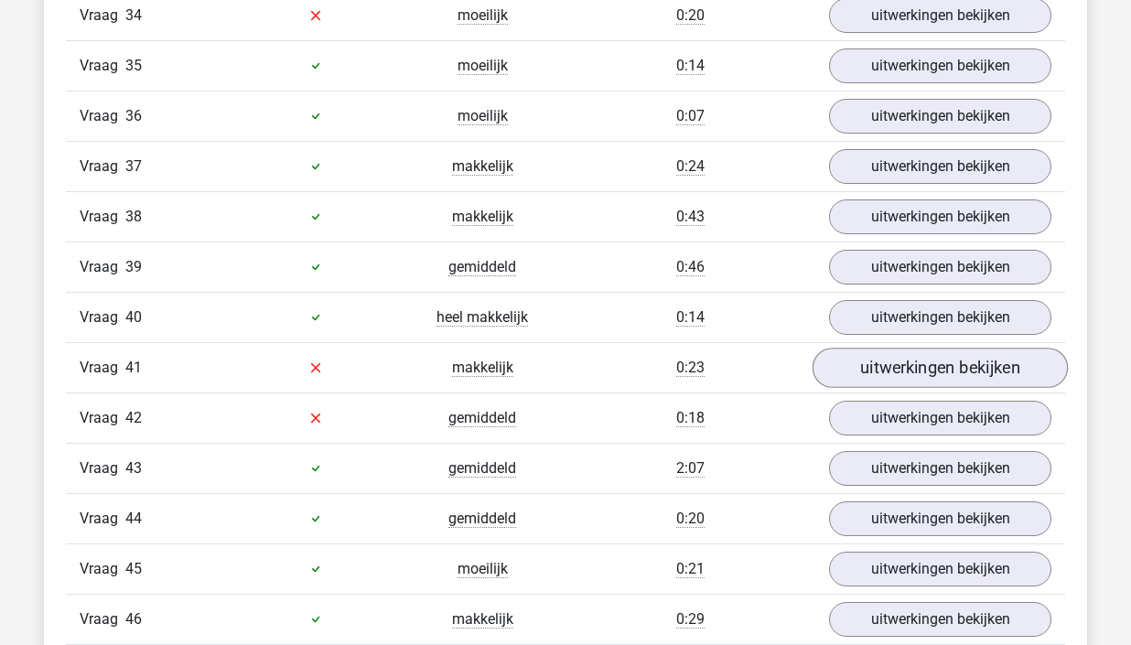
click at [1000, 369] on link "uitwerkingen bekijken" at bounding box center [940, 368] width 255 height 40
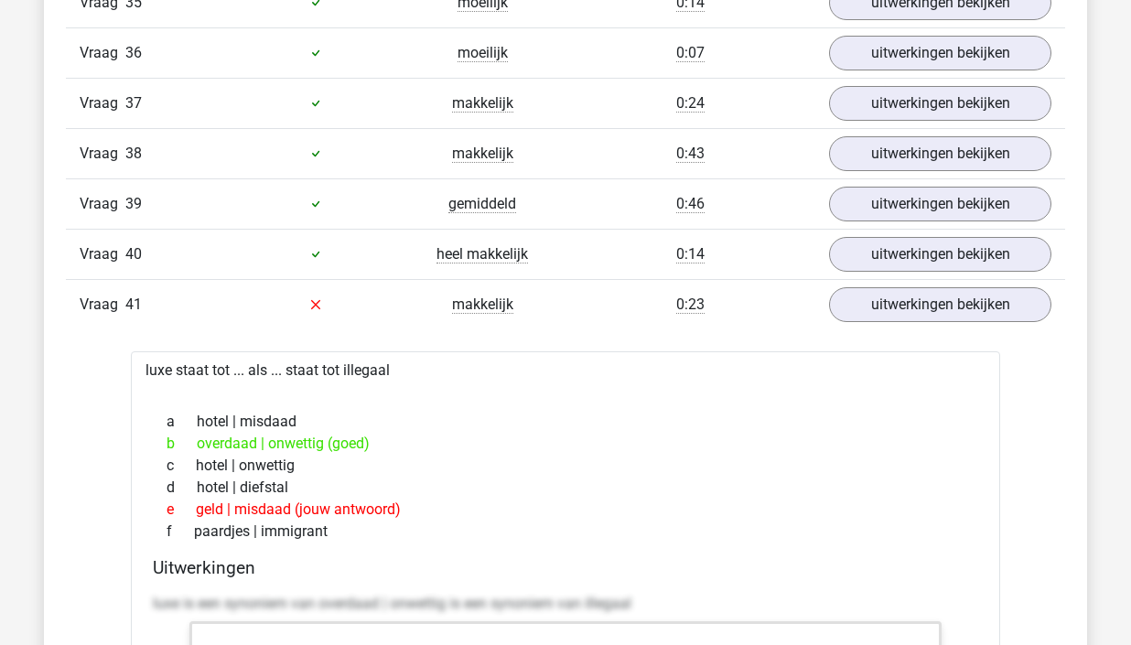
scroll to position [3836, 0]
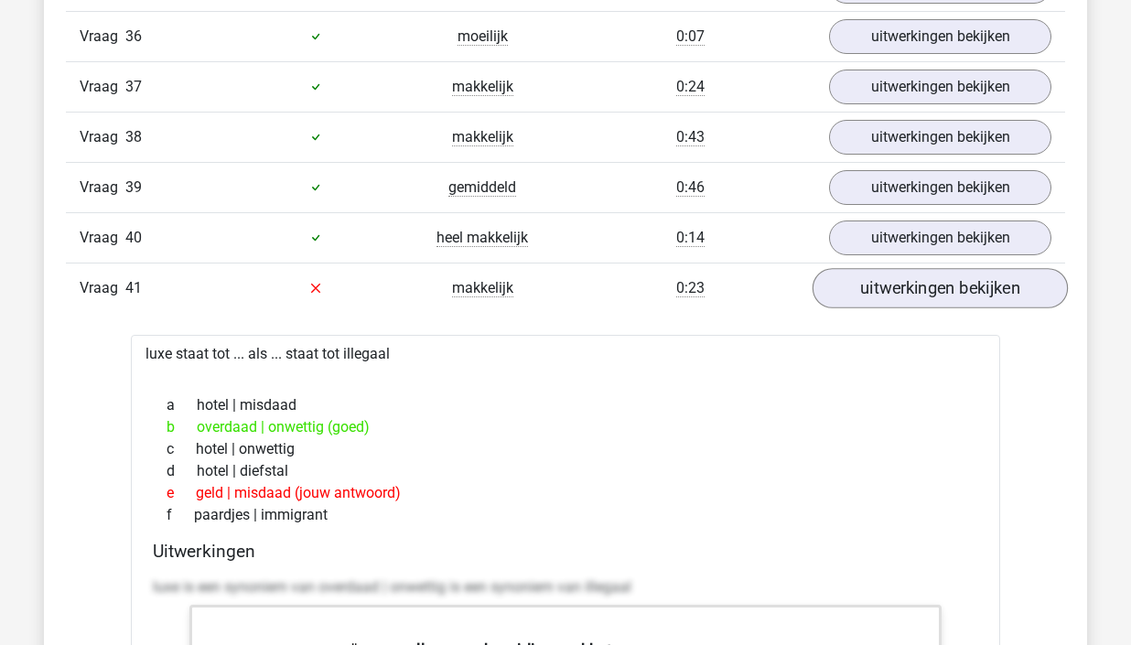
click at [861, 298] on link "uitwerkingen bekijken" at bounding box center [940, 288] width 255 height 40
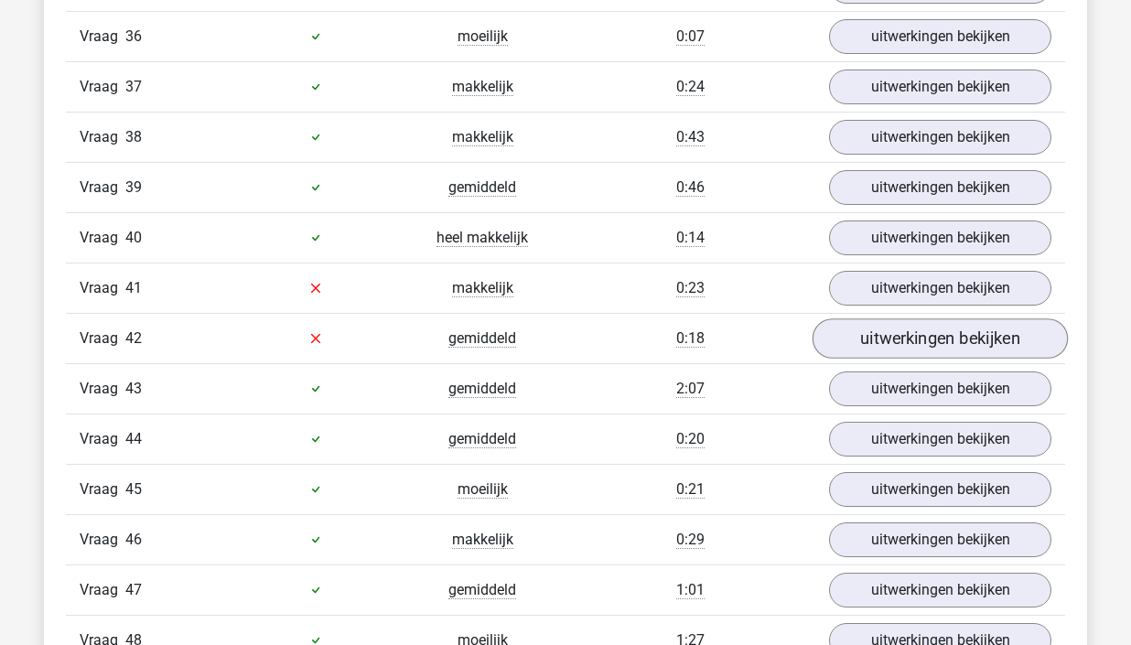
click at [959, 332] on link "uitwerkingen bekijken" at bounding box center [940, 339] width 255 height 40
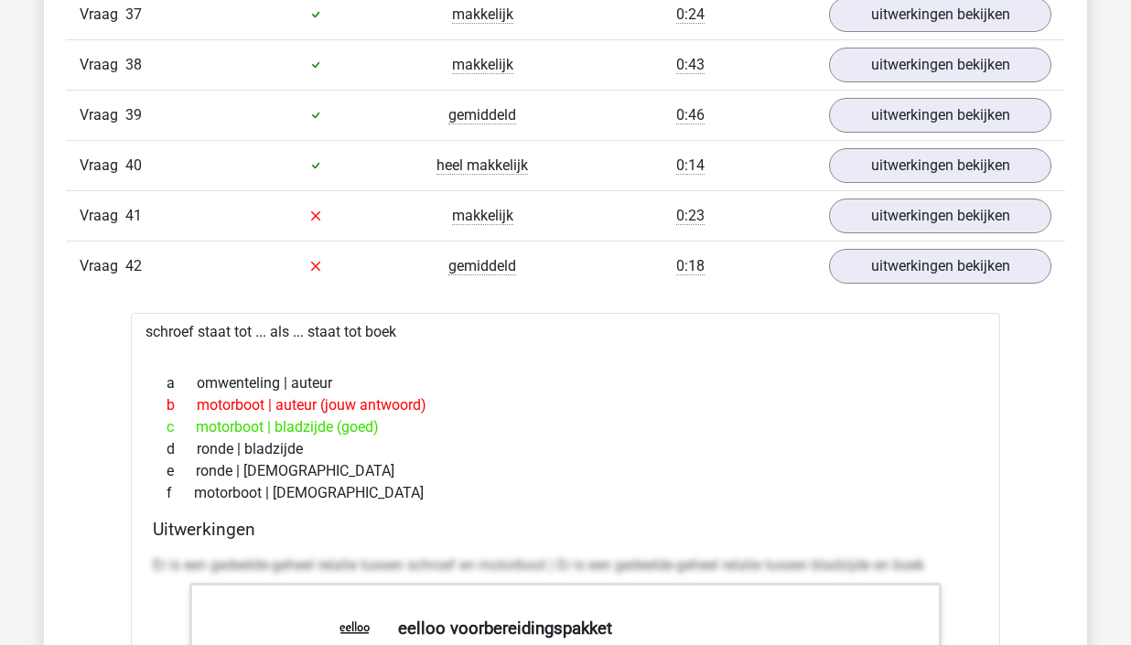
scroll to position [3947, 0]
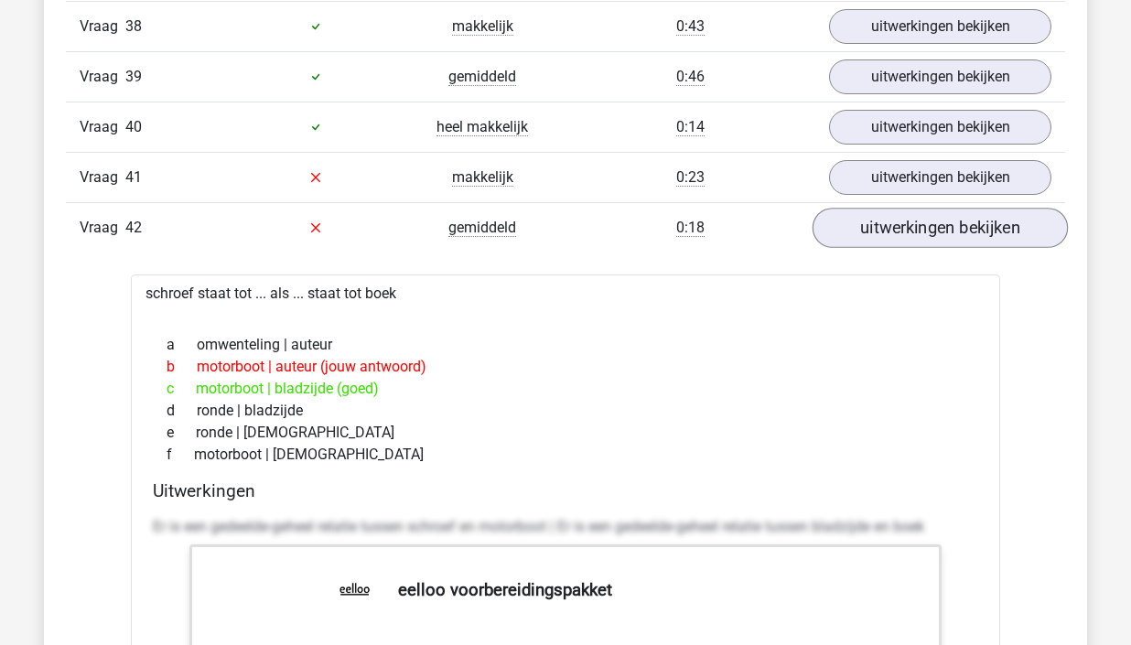
click at [972, 219] on link "uitwerkingen bekijken" at bounding box center [940, 228] width 255 height 40
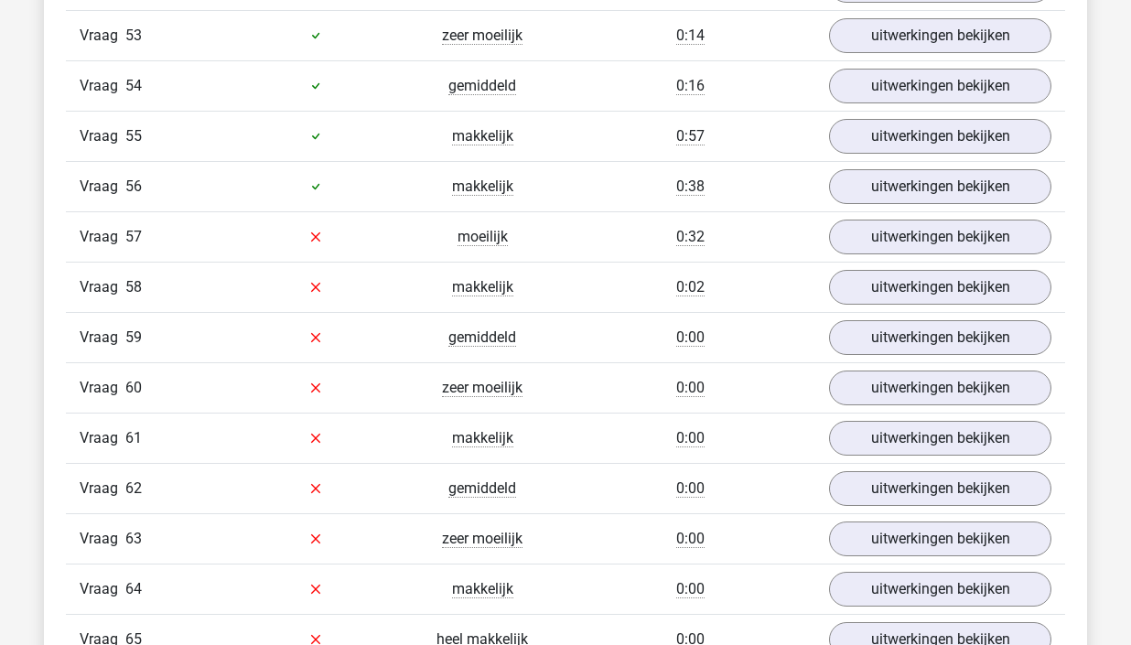
scroll to position [4707, 0]
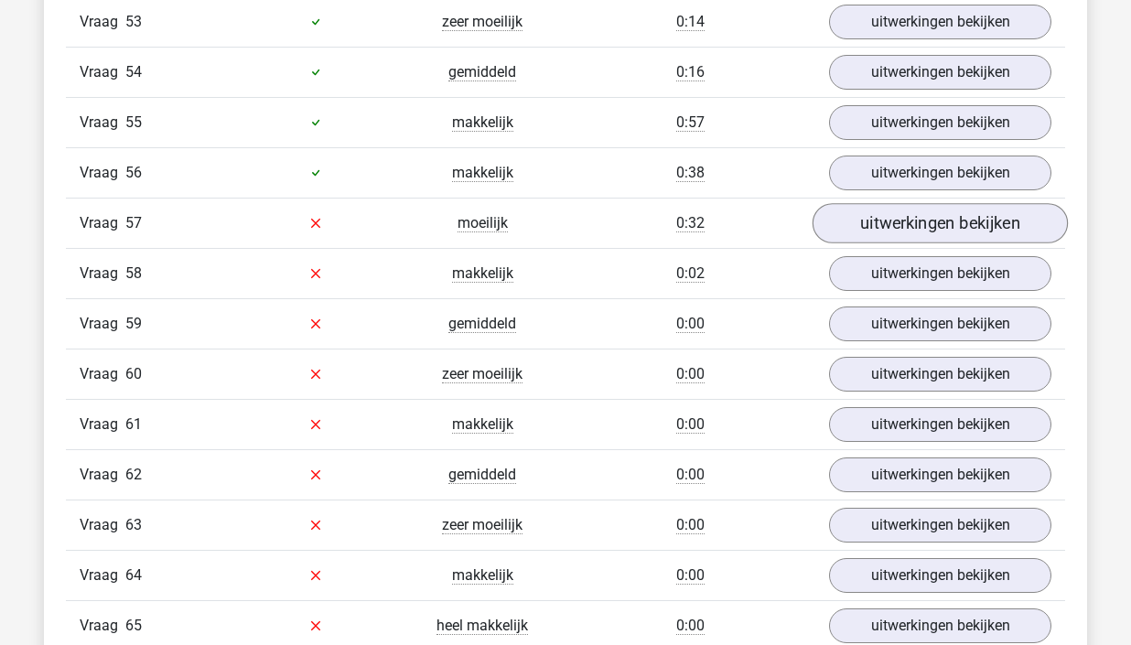
click at [993, 225] on link "uitwerkingen bekijken" at bounding box center [940, 223] width 255 height 40
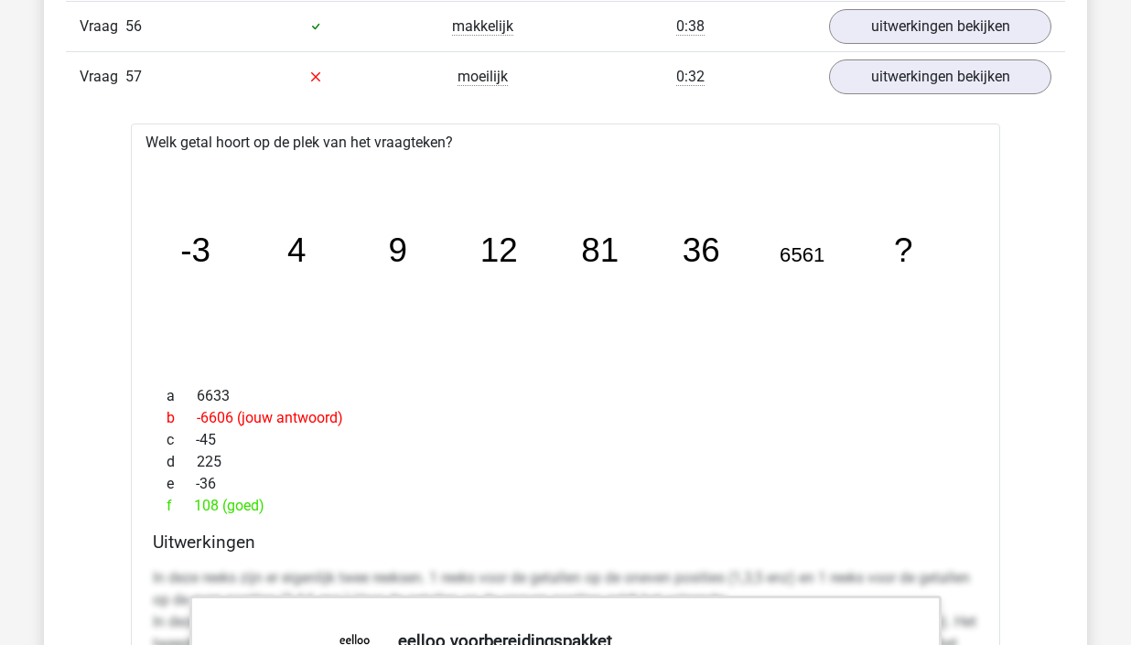
scroll to position [4850, 0]
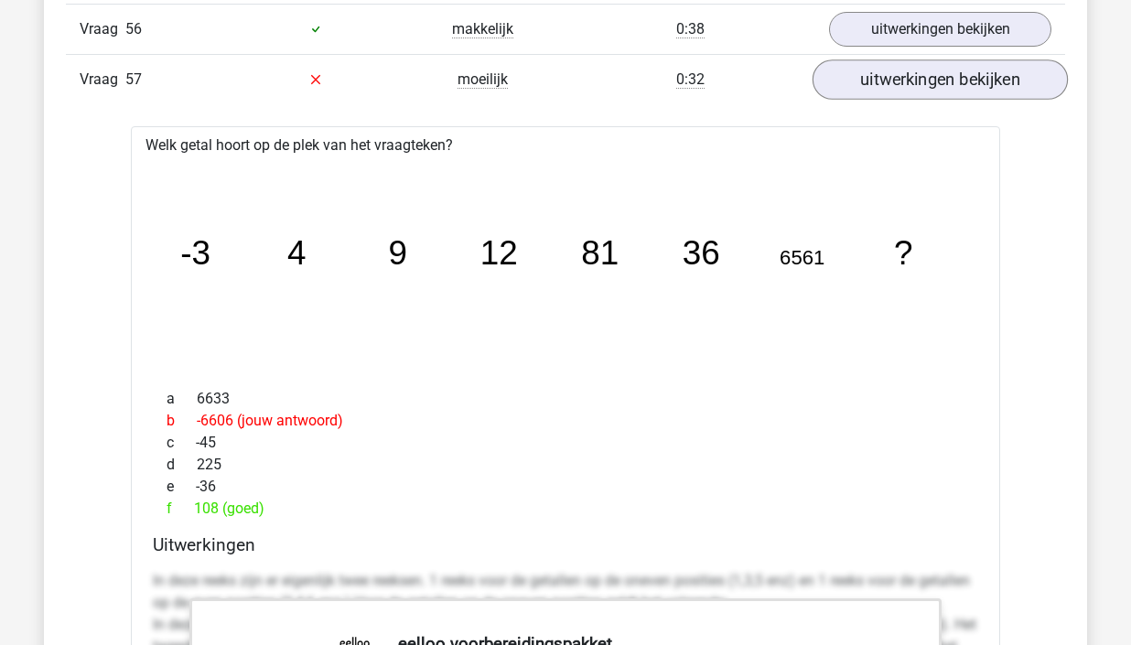
click at [957, 79] on link "uitwerkingen bekijken" at bounding box center [940, 79] width 255 height 40
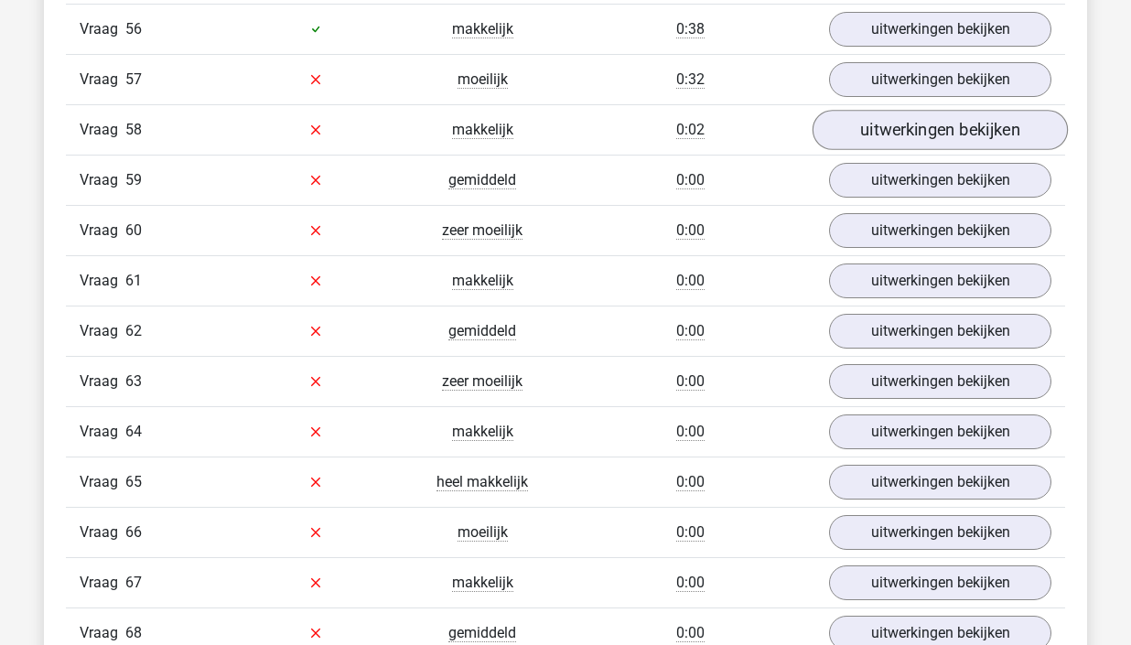
click at [939, 133] on link "uitwerkingen bekijken" at bounding box center [940, 130] width 255 height 40
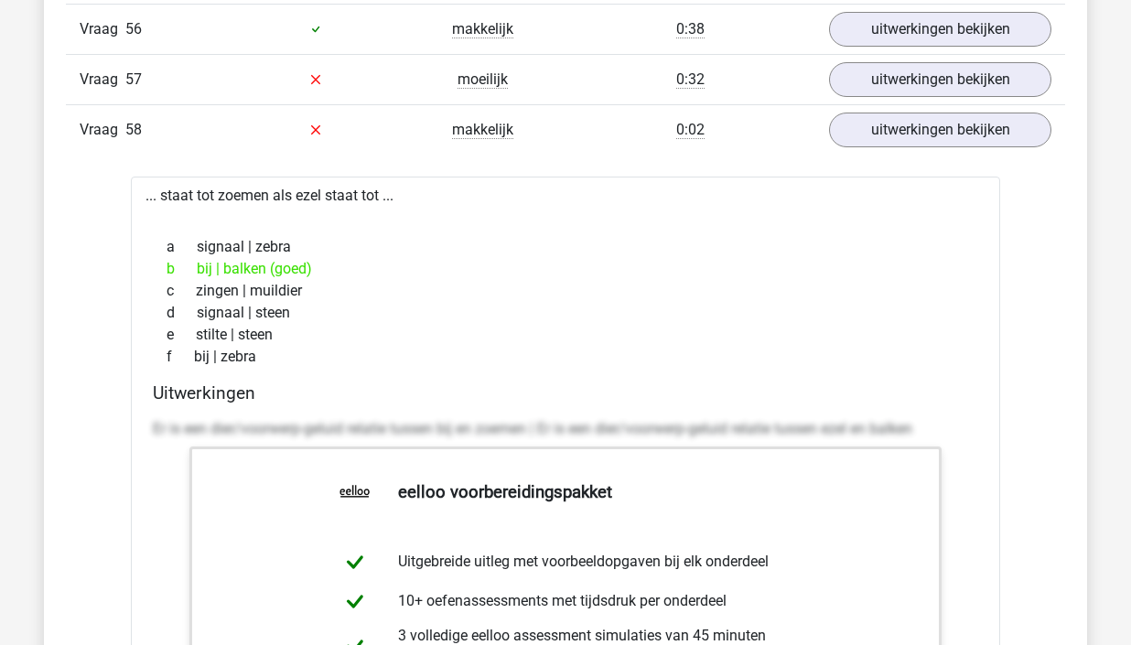
click at [741, 418] on p "Er is een dier/voorwerp-geluid relatie tussen bij en zoemen | Er is een dier/vo…" at bounding box center [566, 429] width 826 height 22
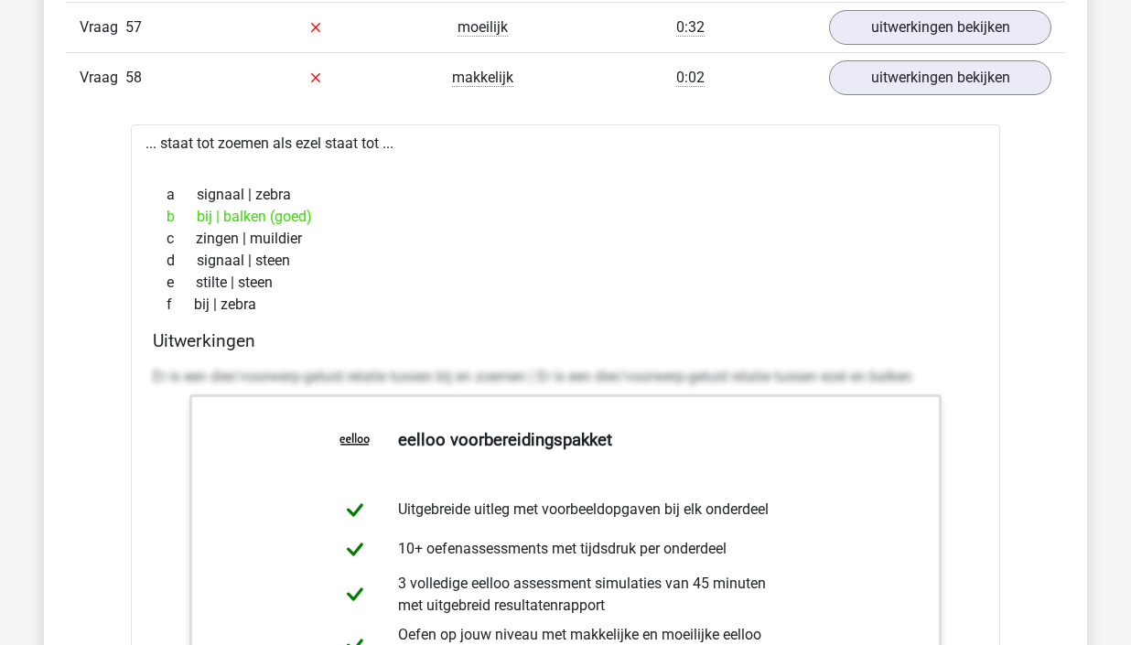
scroll to position [4858, 0]
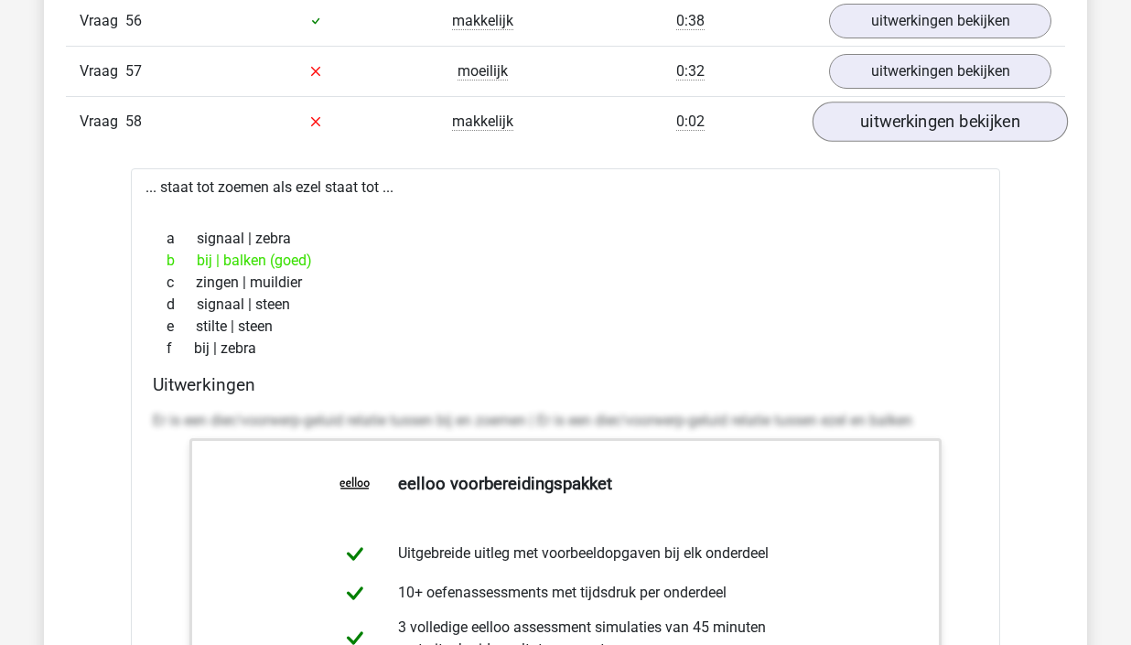
click at [999, 118] on link "uitwerkingen bekijken" at bounding box center [940, 122] width 255 height 40
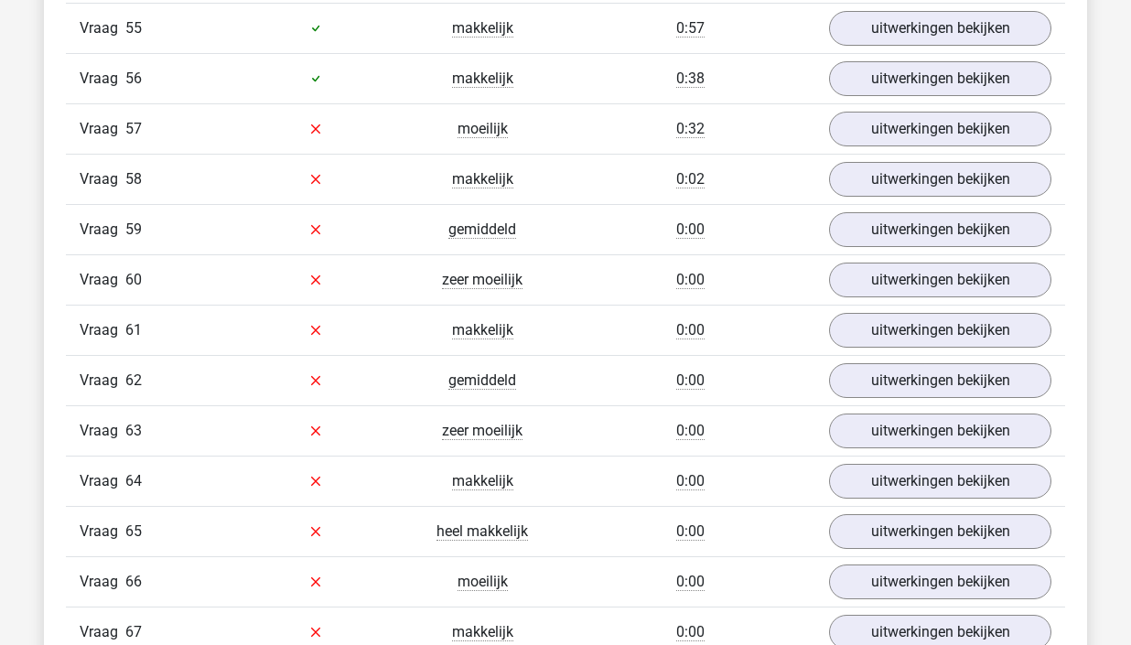
scroll to position [4803, 0]
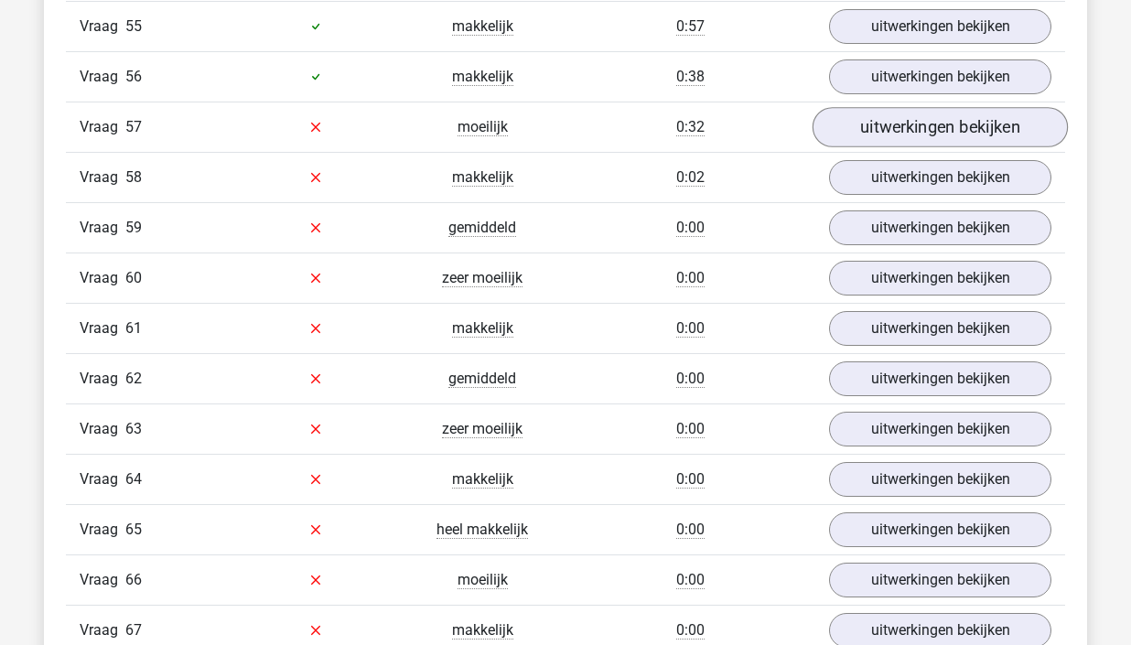
click at [943, 133] on link "uitwerkingen bekijken" at bounding box center [940, 127] width 255 height 40
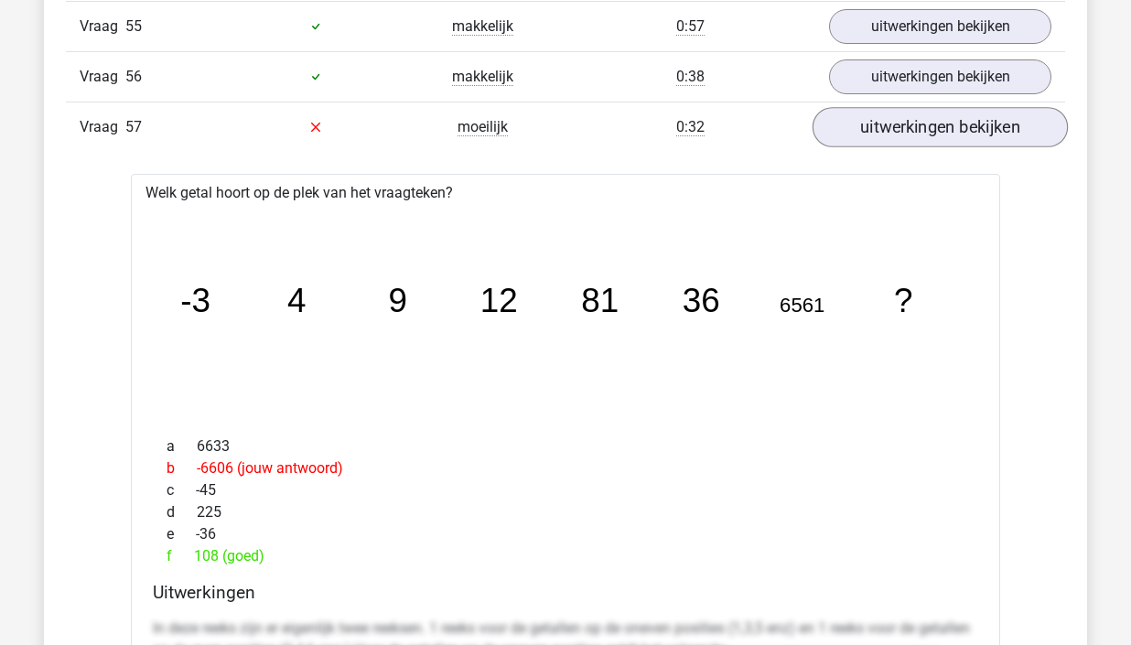
click at [990, 128] on link "uitwerkingen bekijken" at bounding box center [940, 127] width 255 height 40
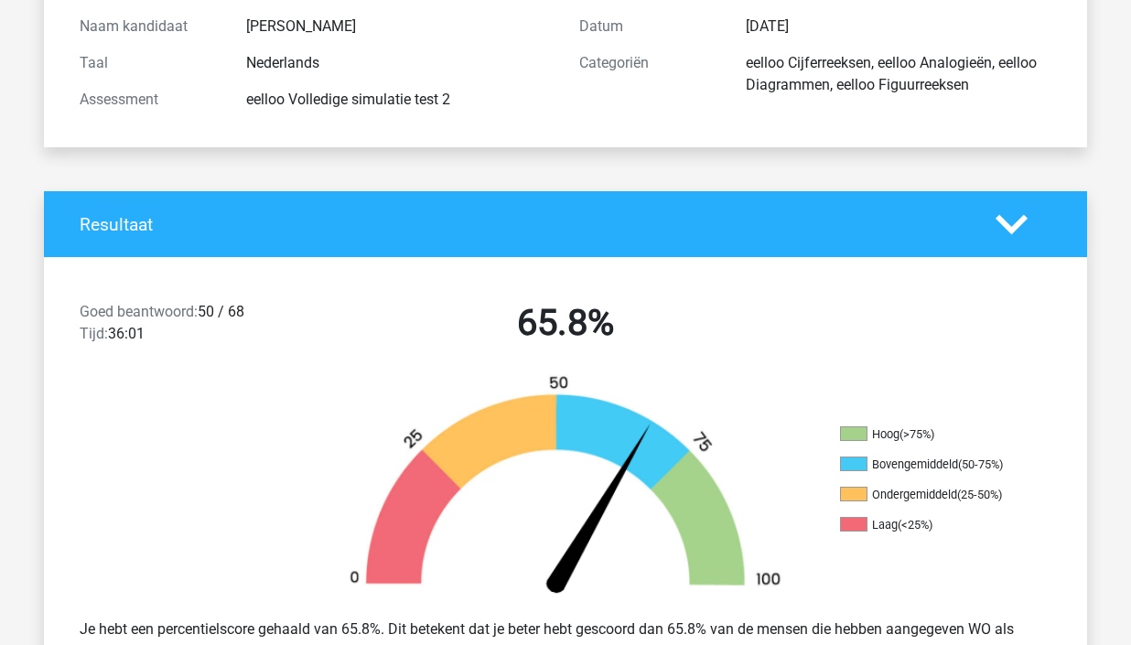
scroll to position [211, 0]
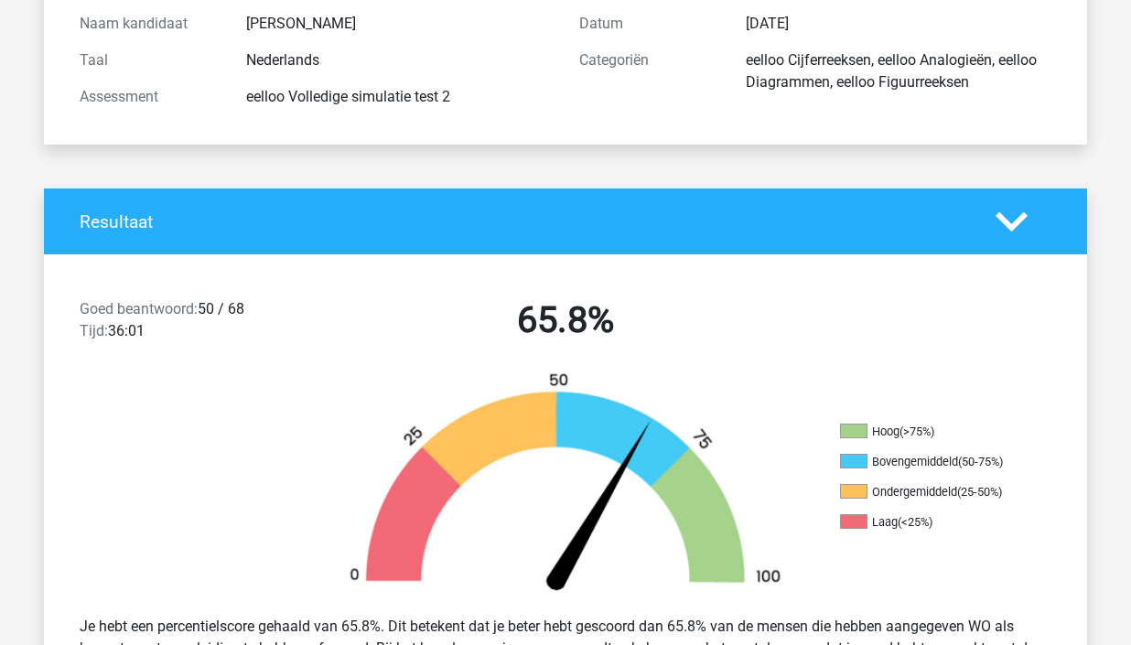
drag, startPoint x: 881, startPoint y: 79, endPoint x: 988, endPoint y: 79, distance: 106.2
click at [988, 79] on div "eelloo Cijferreeksen, eelloo Analogieën, eelloo Diagrammen, eelloo Figuurreeksen" at bounding box center [898, 71] width 333 height 44
click at [848, 135] on div "Naam kandidaat Nikki Taal Nederlands Assessment eelloo Volledige simulatie test…" at bounding box center [566, 60] width 1016 height 168
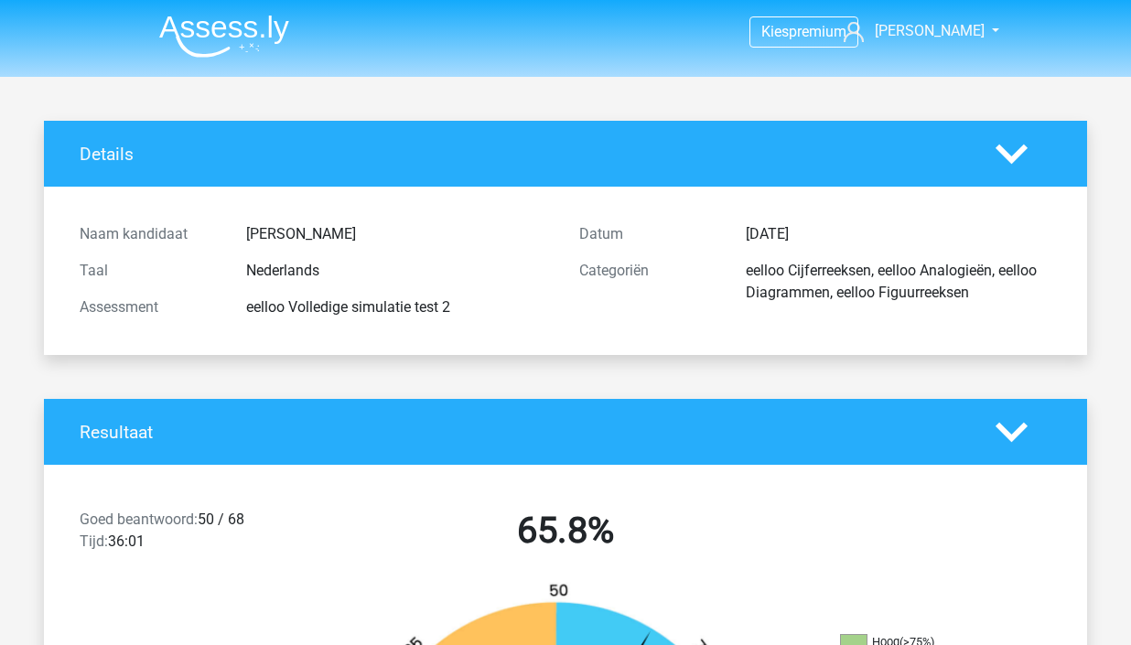
scroll to position [0, 0]
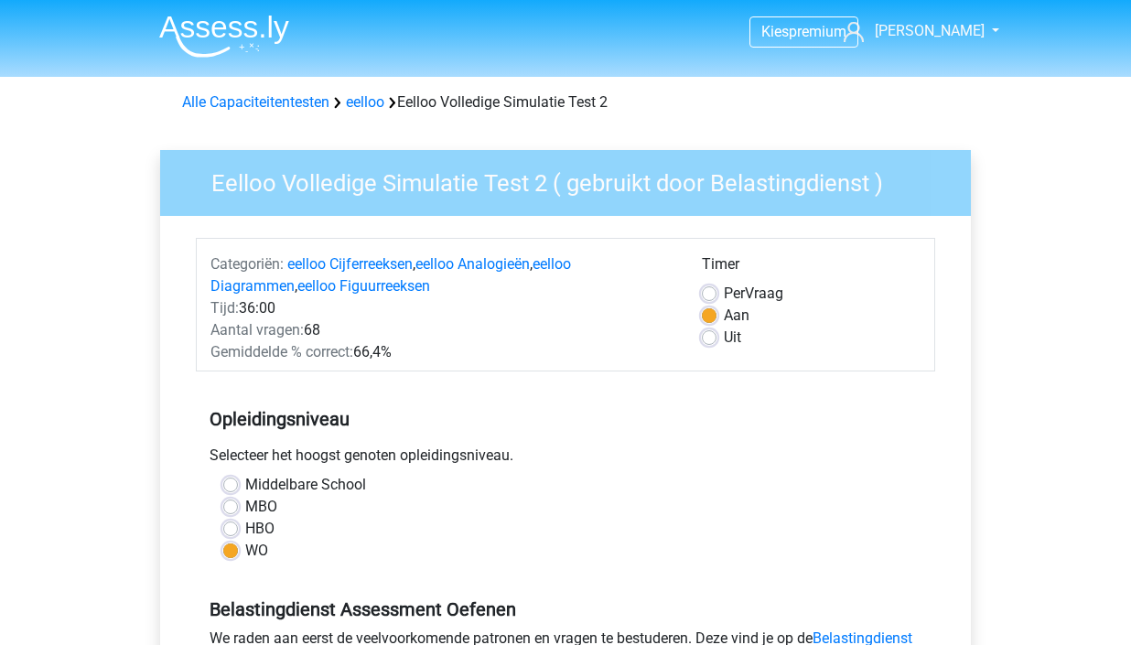
scroll to position [304, 0]
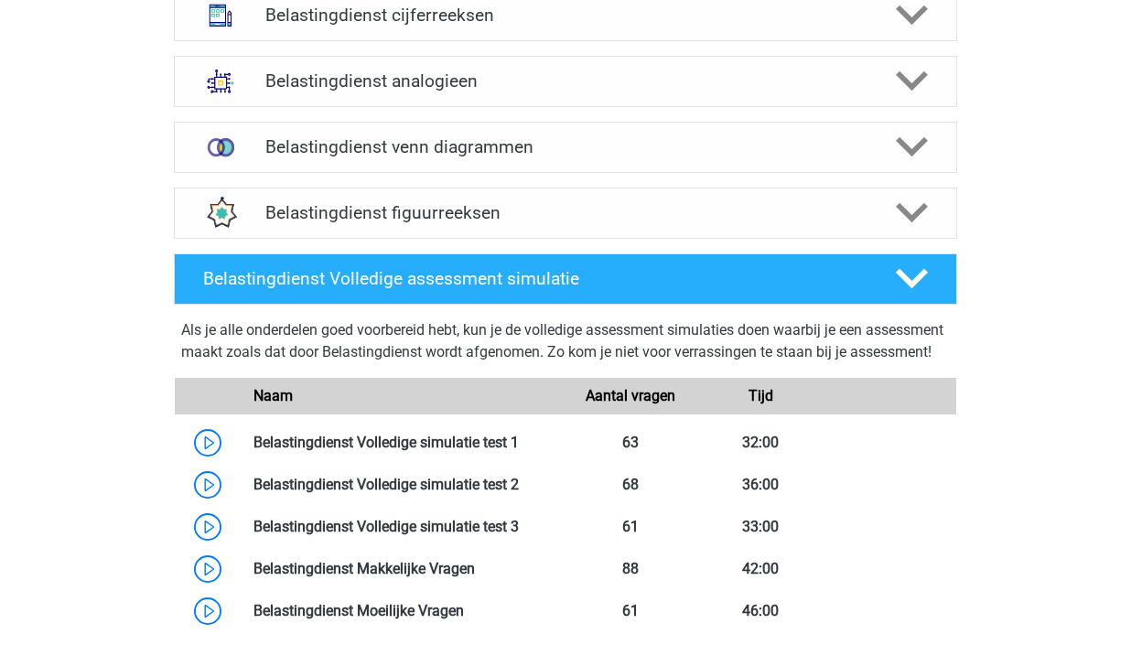
scroll to position [1456, 0]
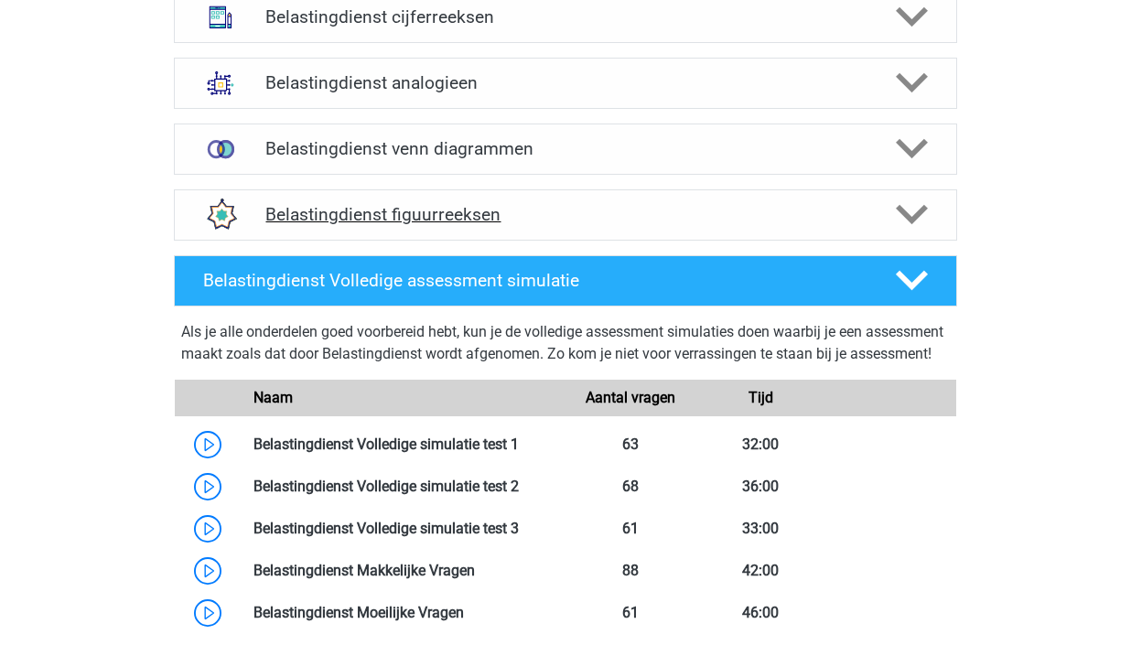
click at [679, 232] on div "Belastingdienst figuurreeksen" at bounding box center [566, 214] width 784 height 51
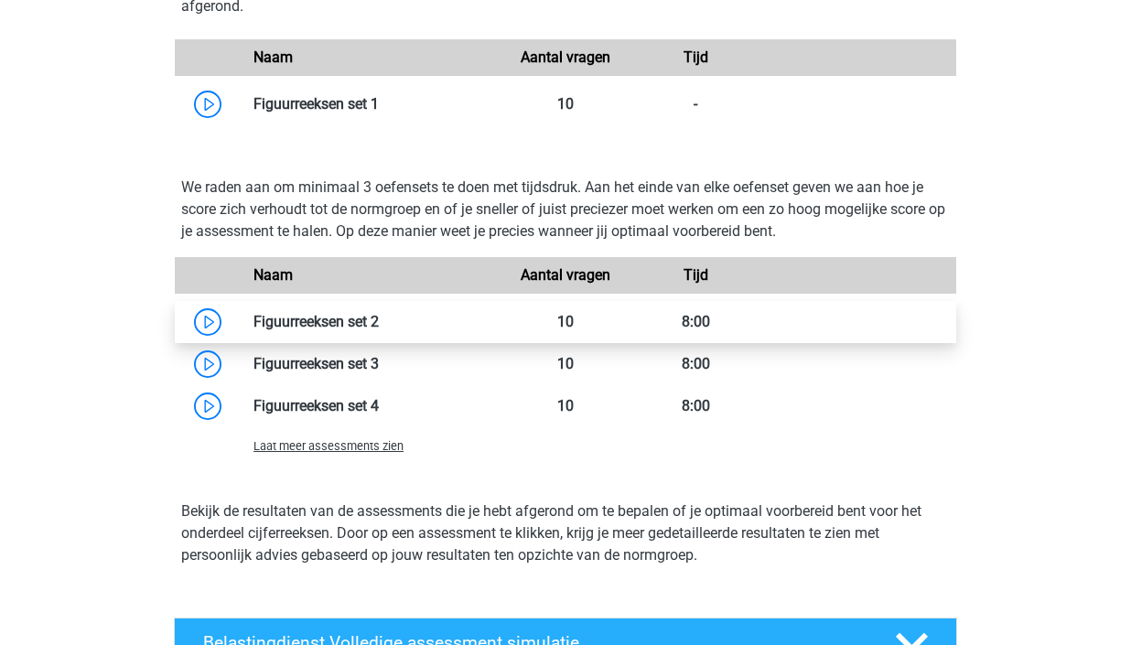
scroll to position [1920, 0]
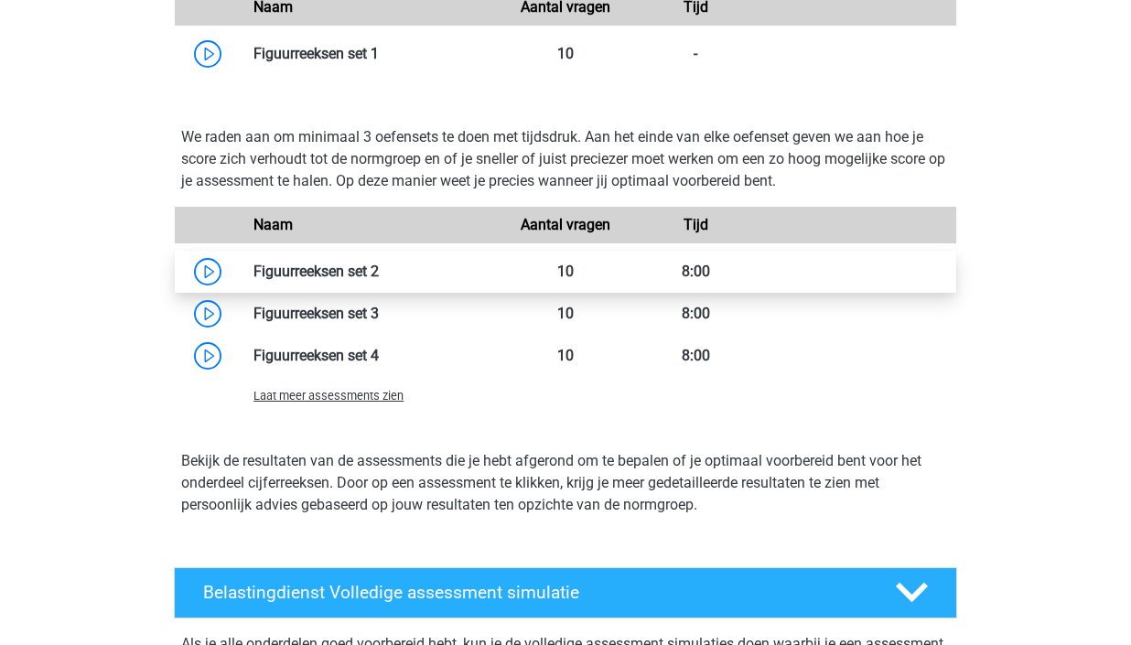
click at [379, 267] on link at bounding box center [379, 271] width 0 height 17
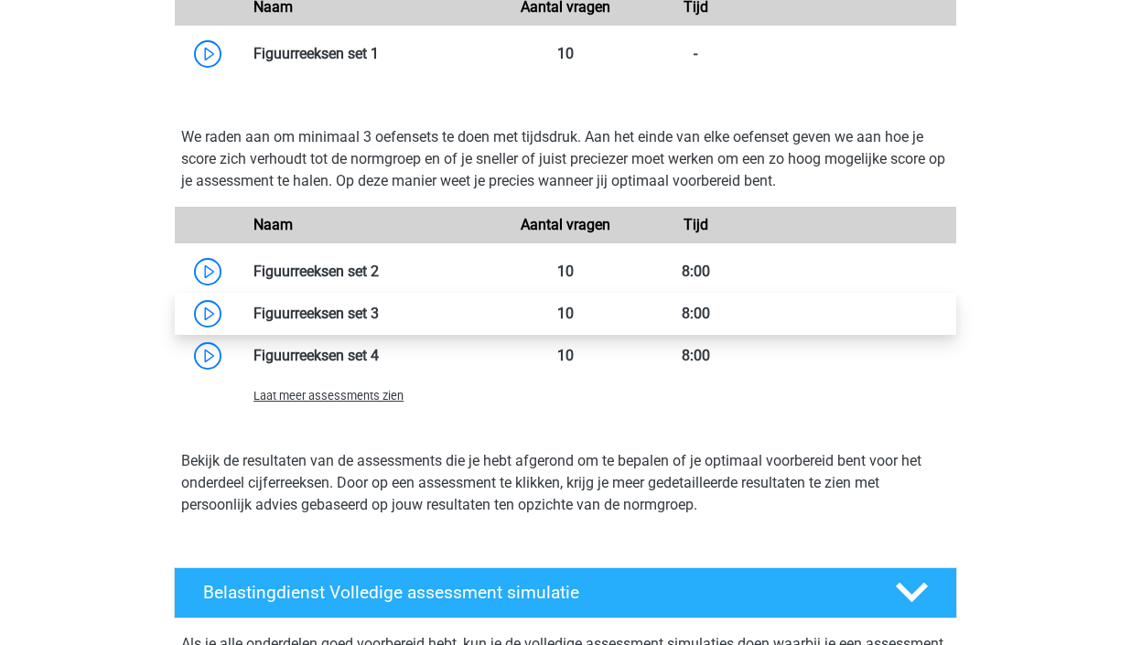
click at [379, 309] on link at bounding box center [379, 313] width 0 height 17
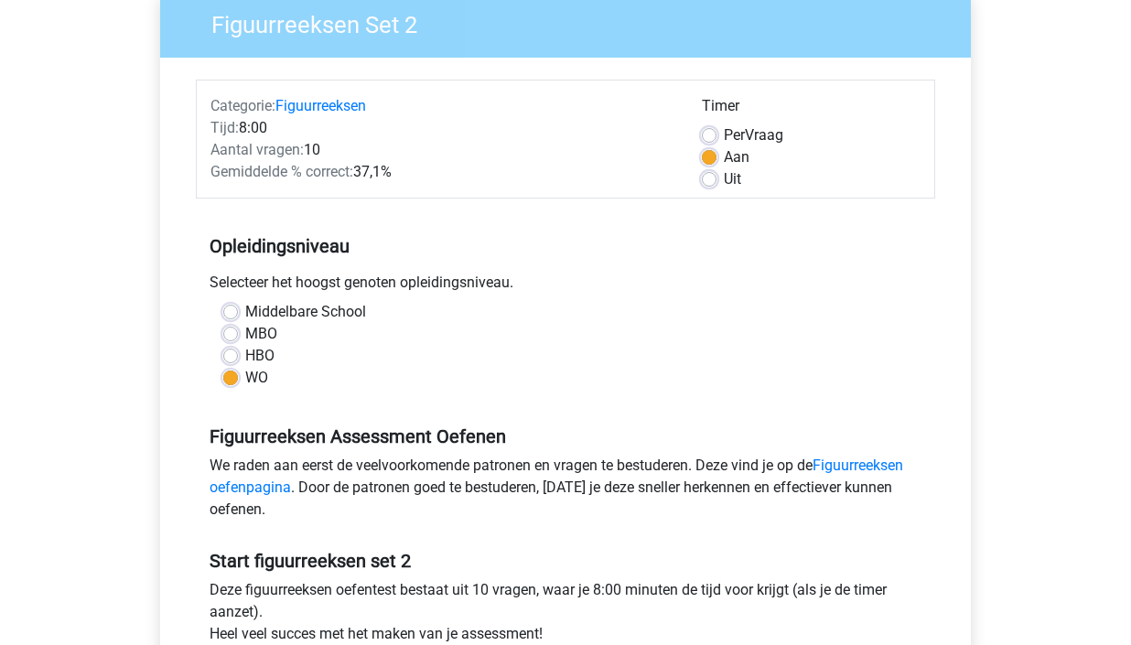
scroll to position [238, 0]
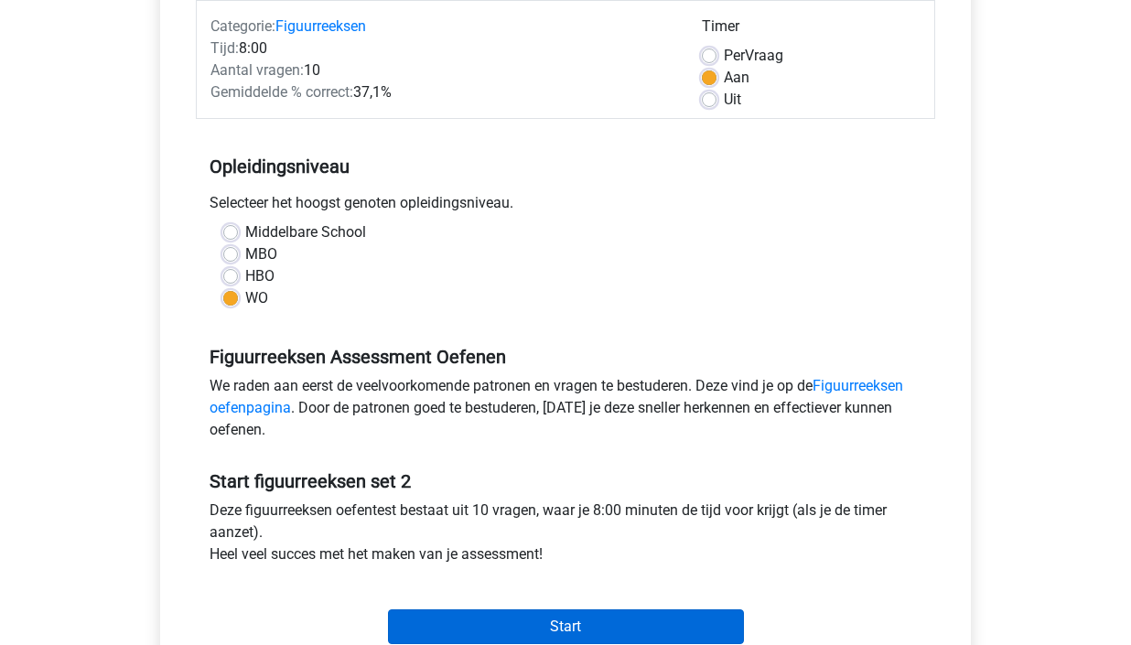
click at [589, 620] on input "Start" at bounding box center [566, 627] width 356 height 35
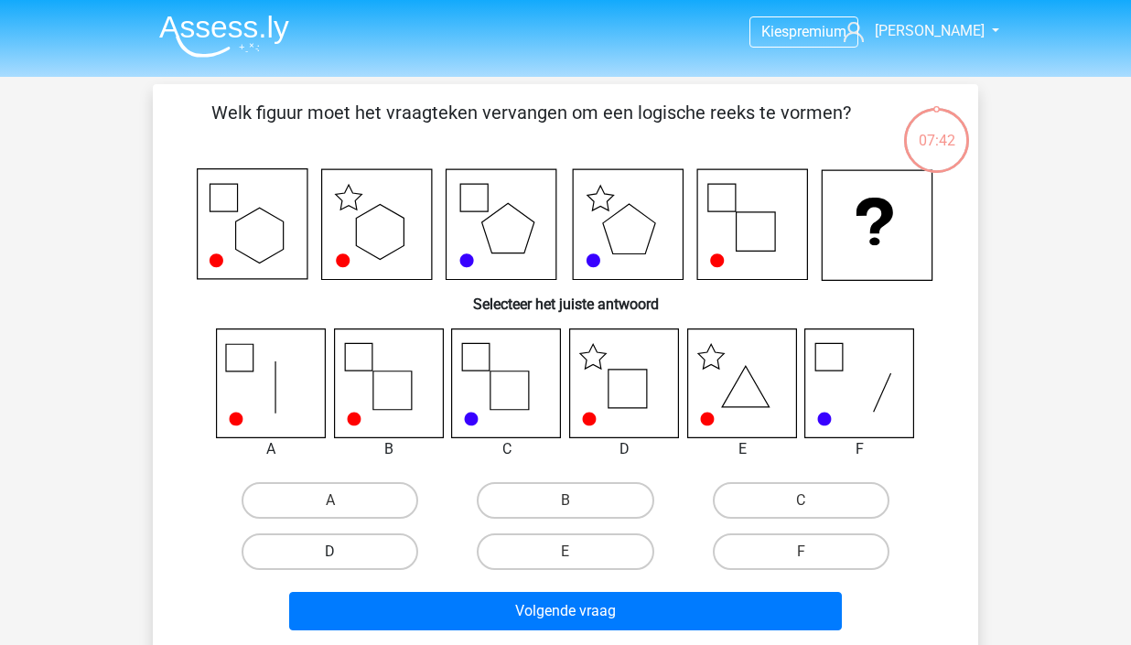
click at [372, 552] on label "D" at bounding box center [330, 552] width 177 height 37
click at [342, 552] on input "D" at bounding box center [336, 558] width 12 height 12
radio input "true"
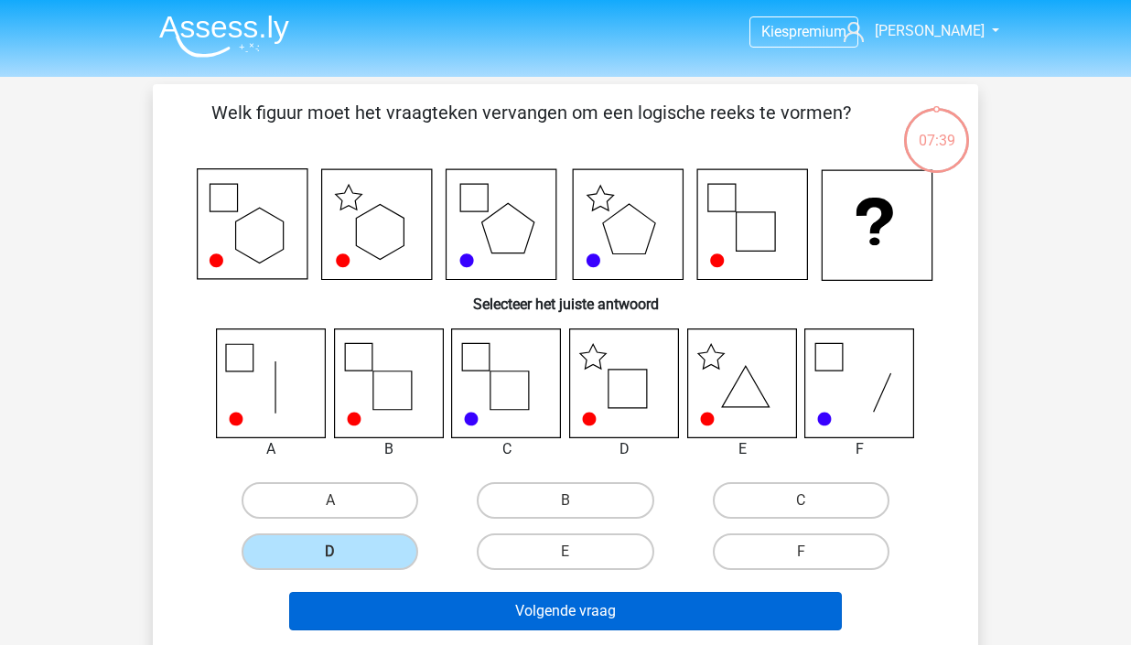
click at [660, 612] on button "Volgende vraag" at bounding box center [566, 611] width 554 height 38
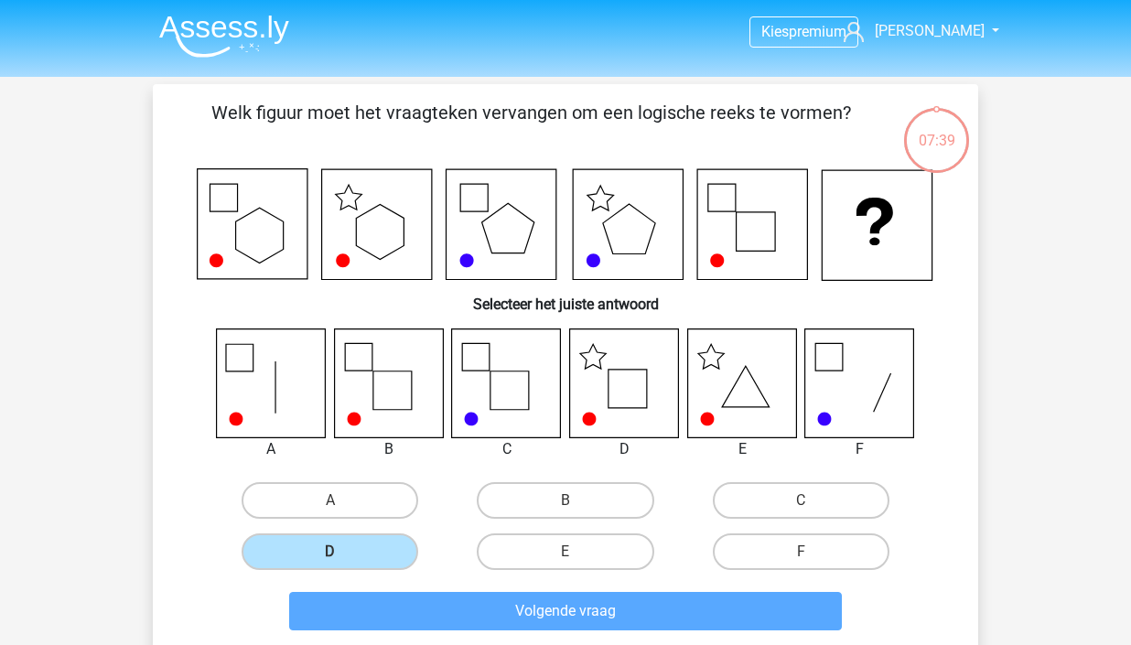
scroll to position [84, 0]
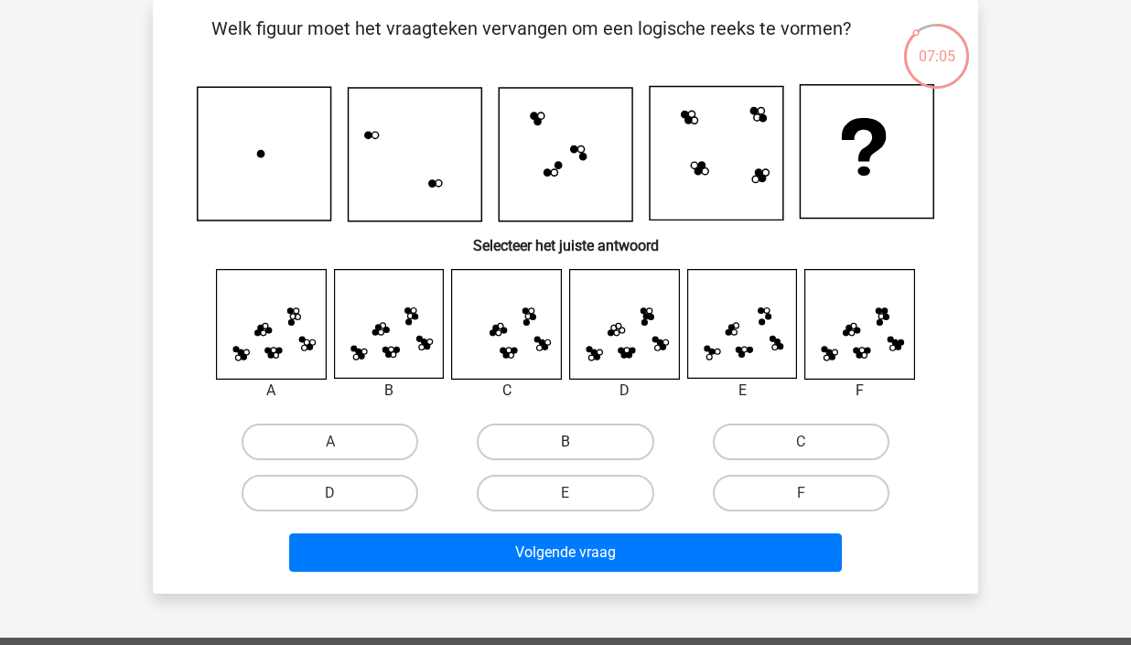
click at [563, 445] on label "B" at bounding box center [565, 442] width 177 height 37
click at [566, 445] on input "B" at bounding box center [572, 448] width 12 height 12
radio input "true"
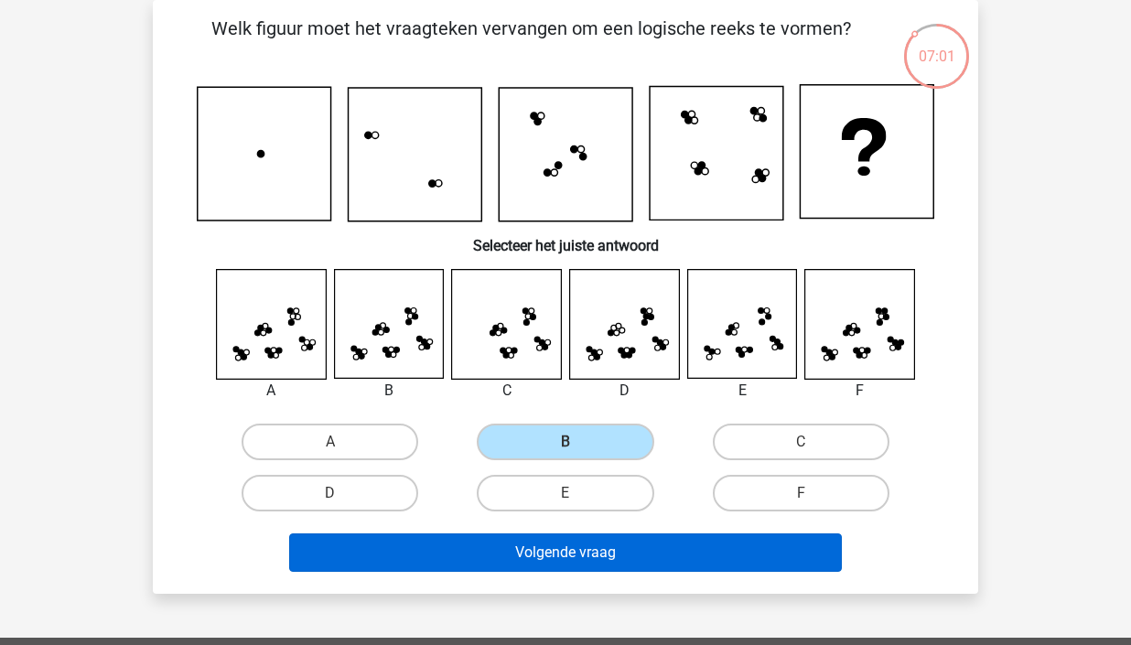
click at [587, 551] on button "Volgende vraag" at bounding box center [566, 553] width 554 height 38
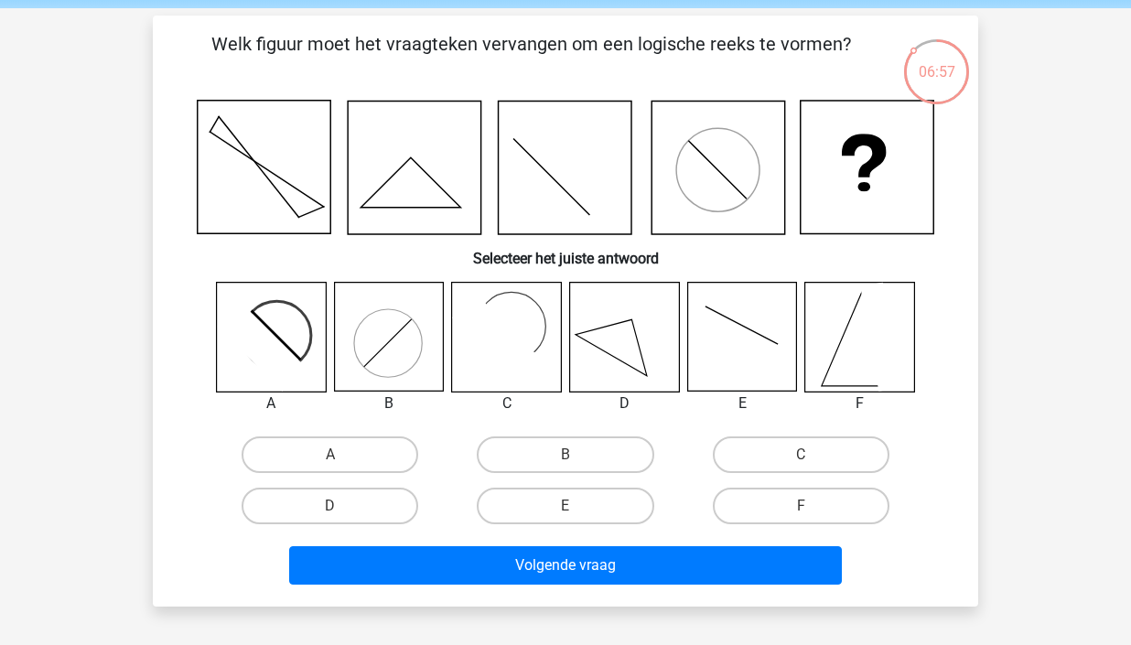
scroll to position [59, 0]
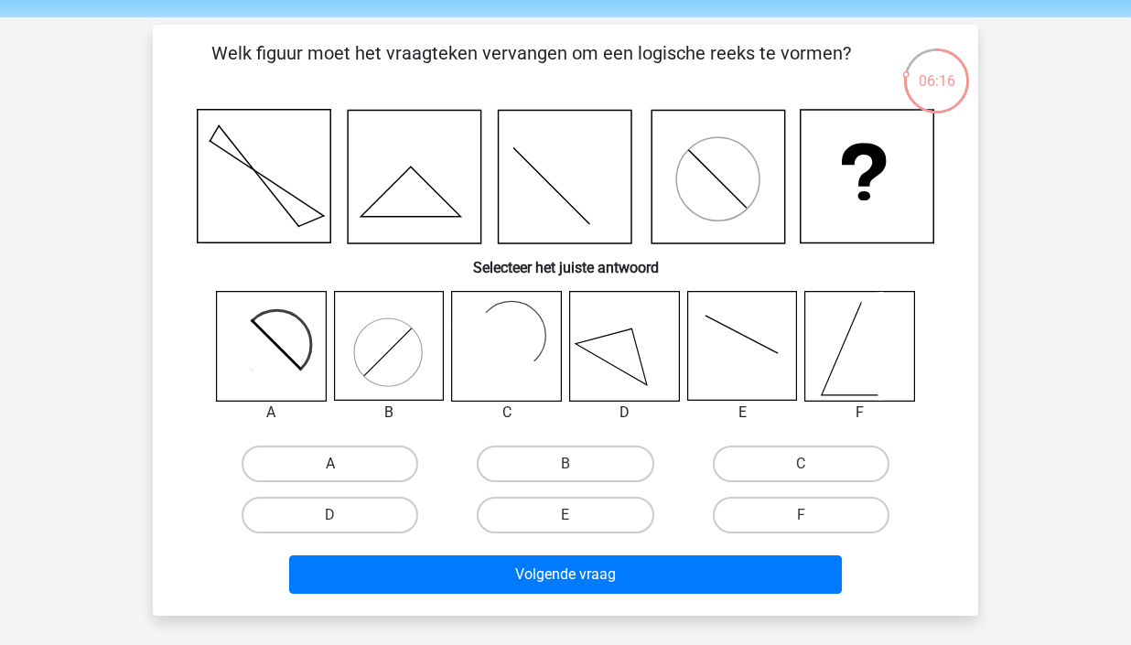
click at [351, 471] on label "A" at bounding box center [330, 464] width 177 height 37
click at [342, 471] on input "A" at bounding box center [336, 470] width 12 height 12
radio input "true"
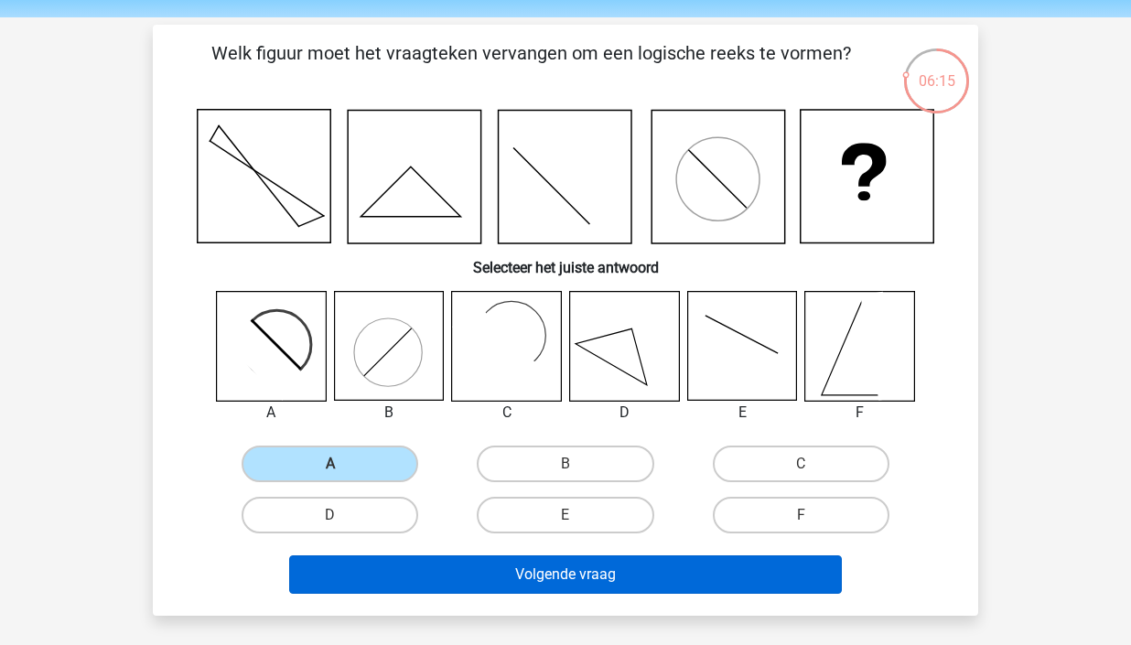
click at [542, 586] on button "Volgende vraag" at bounding box center [566, 575] width 554 height 38
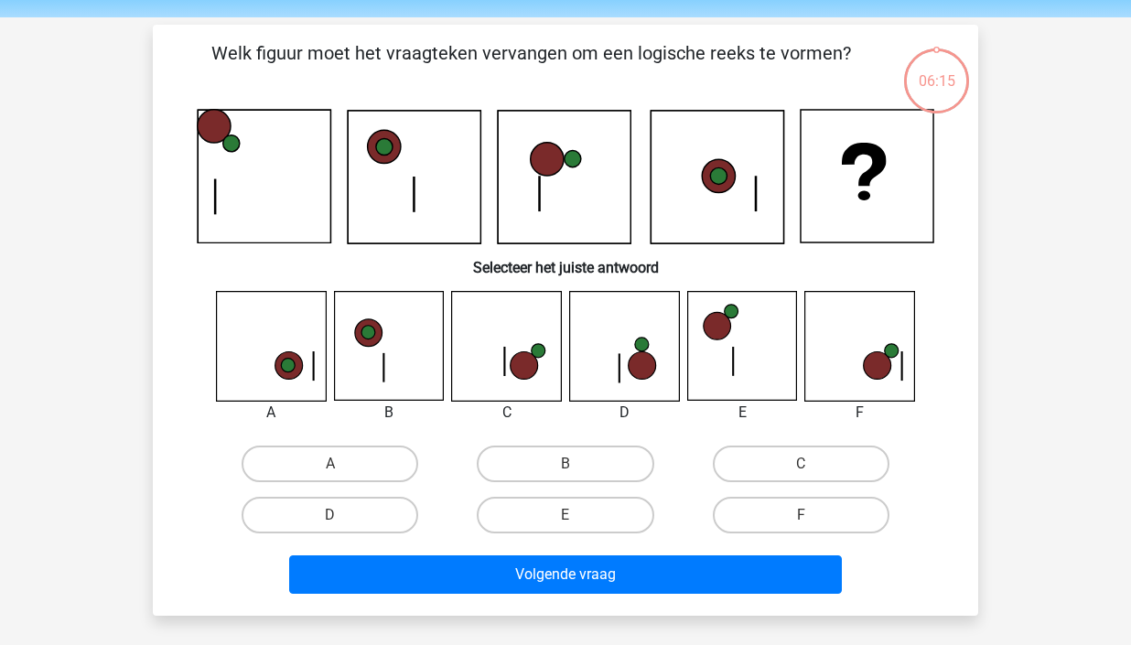
scroll to position [84, 0]
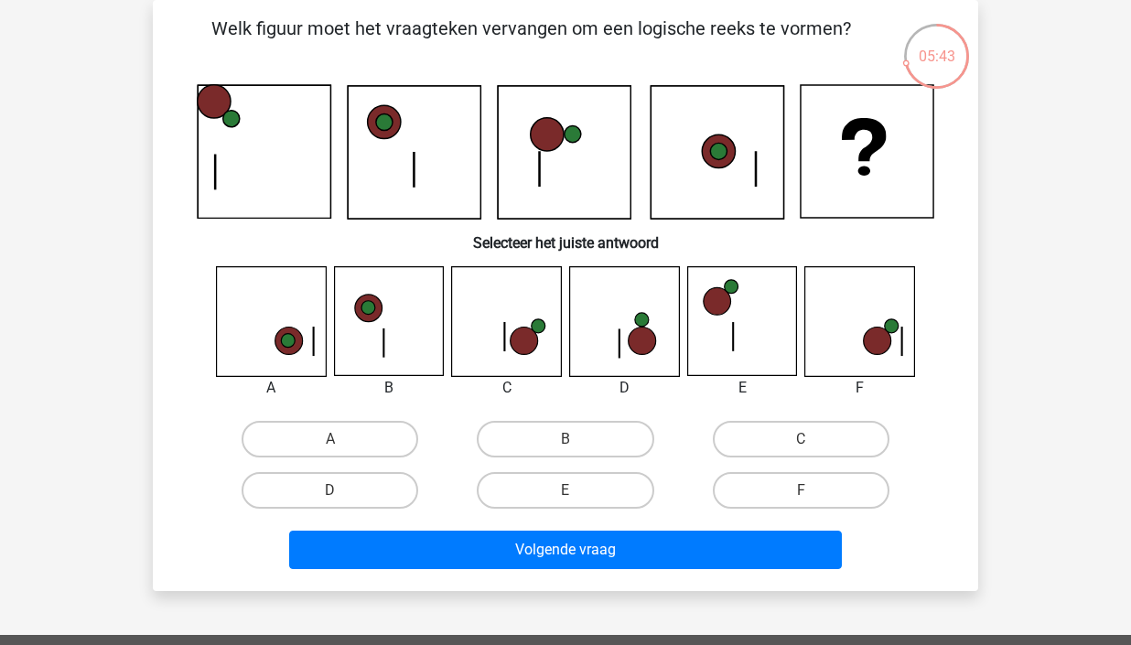
click at [523, 322] on icon at bounding box center [506, 321] width 109 height 109
click at [859, 432] on label "C" at bounding box center [801, 439] width 177 height 37
click at [813, 439] on input "C" at bounding box center [807, 445] width 12 height 12
radio input "true"
click at [261, 167] on icon at bounding box center [264, 151] width 133 height 133
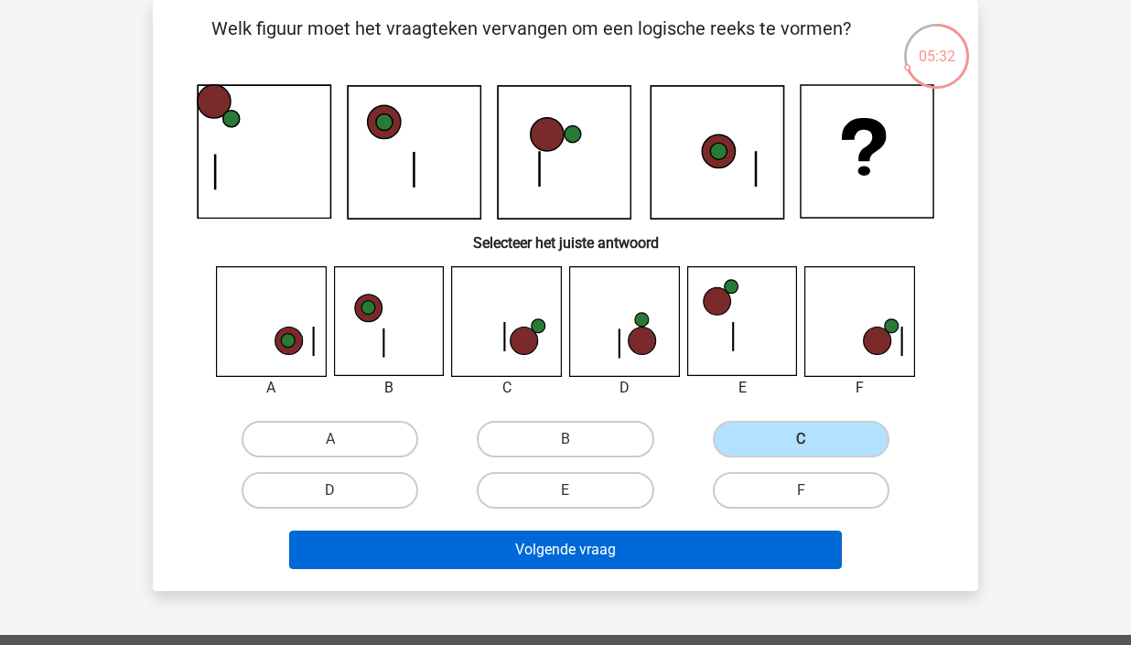
click at [643, 550] on button "Volgende vraag" at bounding box center [566, 550] width 554 height 38
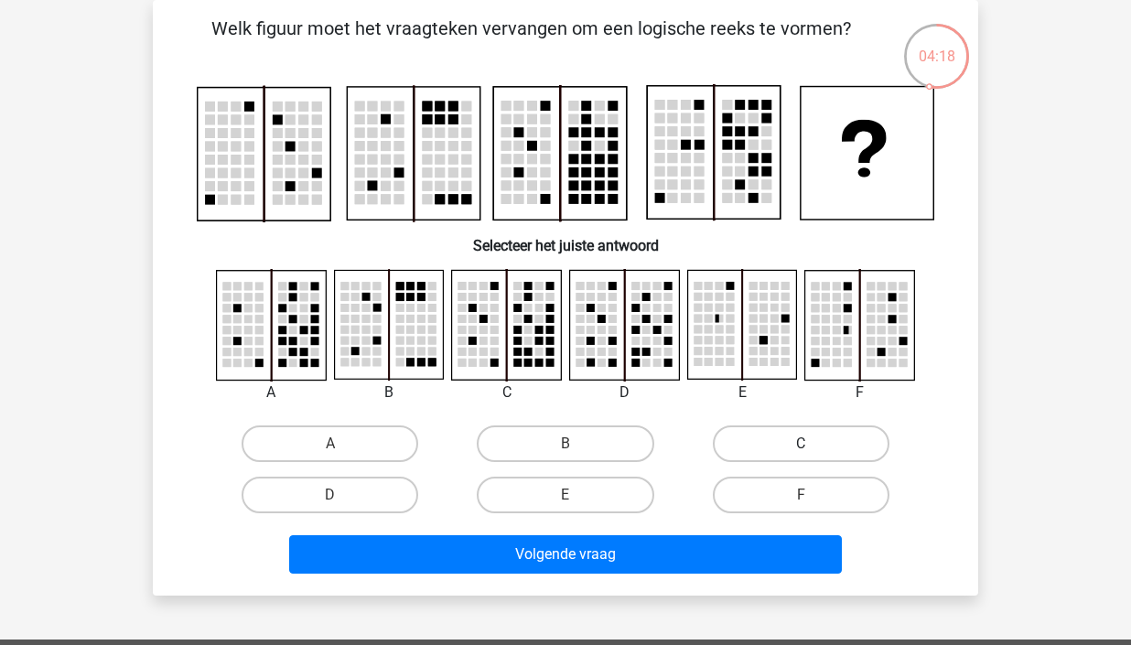
click at [774, 435] on label "C" at bounding box center [801, 444] width 177 height 37
click at [801, 444] on input "C" at bounding box center [807, 450] width 12 height 12
radio input "true"
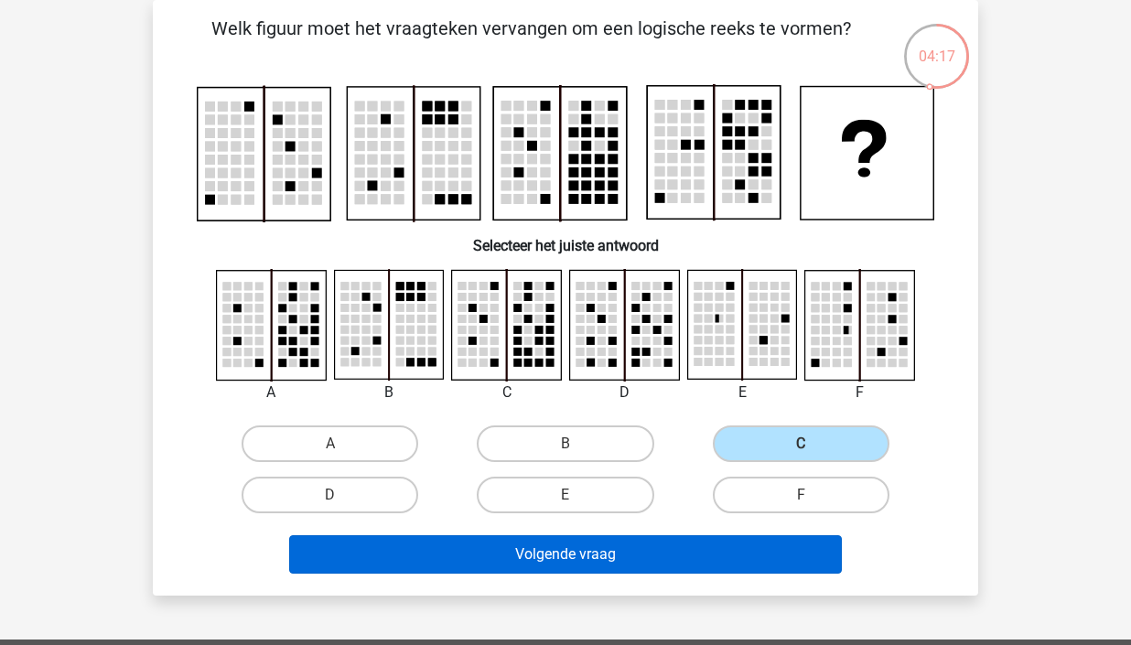
click at [614, 552] on button "Volgende vraag" at bounding box center [566, 554] width 554 height 38
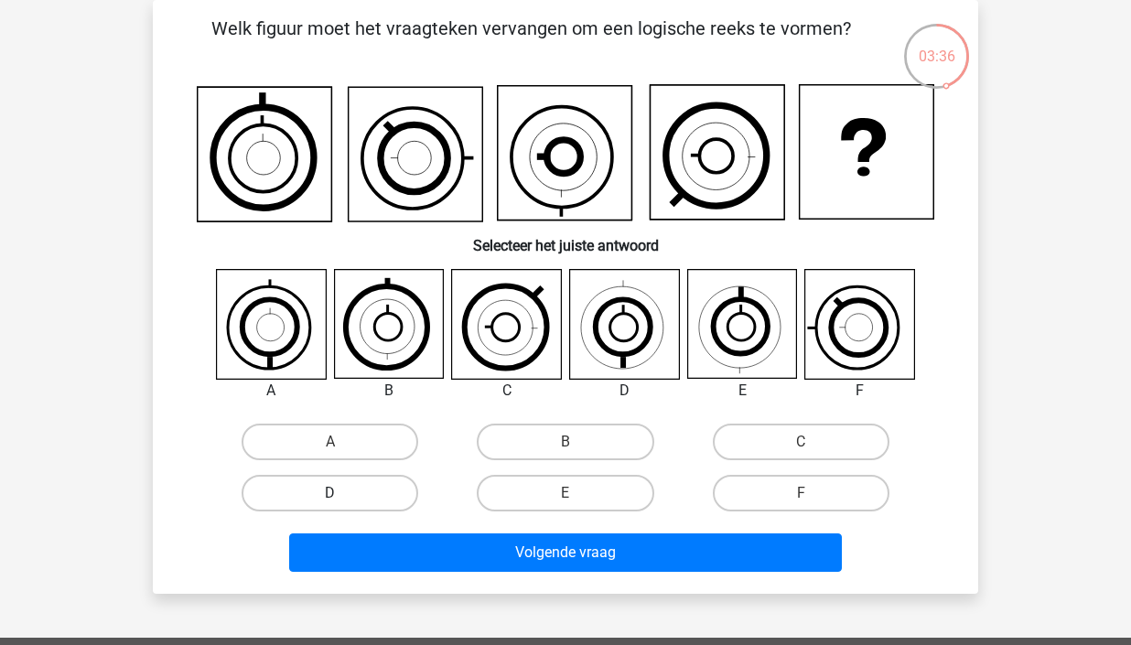
click at [383, 485] on label "D" at bounding box center [330, 493] width 177 height 37
click at [342, 493] on input "D" at bounding box center [336, 499] width 12 height 12
radio input "true"
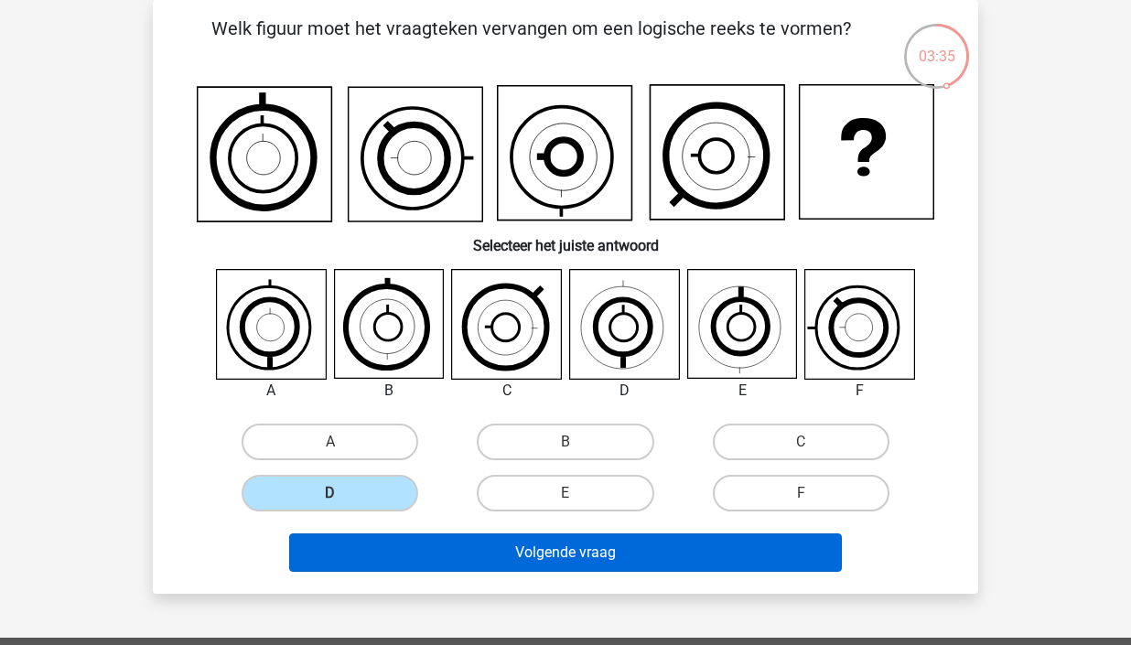
click at [593, 548] on button "Volgende vraag" at bounding box center [566, 553] width 554 height 38
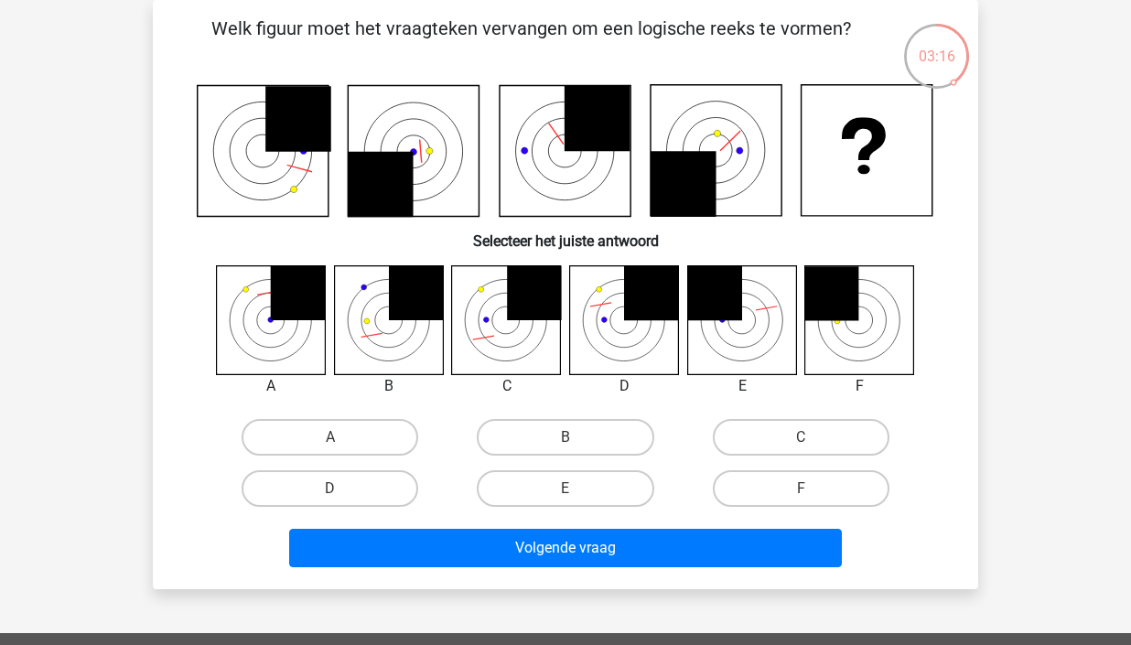
click at [293, 146] on icon at bounding box center [298, 119] width 66 height 66
click at [737, 437] on label "C" at bounding box center [801, 437] width 177 height 37
click at [801, 438] on input "C" at bounding box center [807, 444] width 12 height 12
radio input "true"
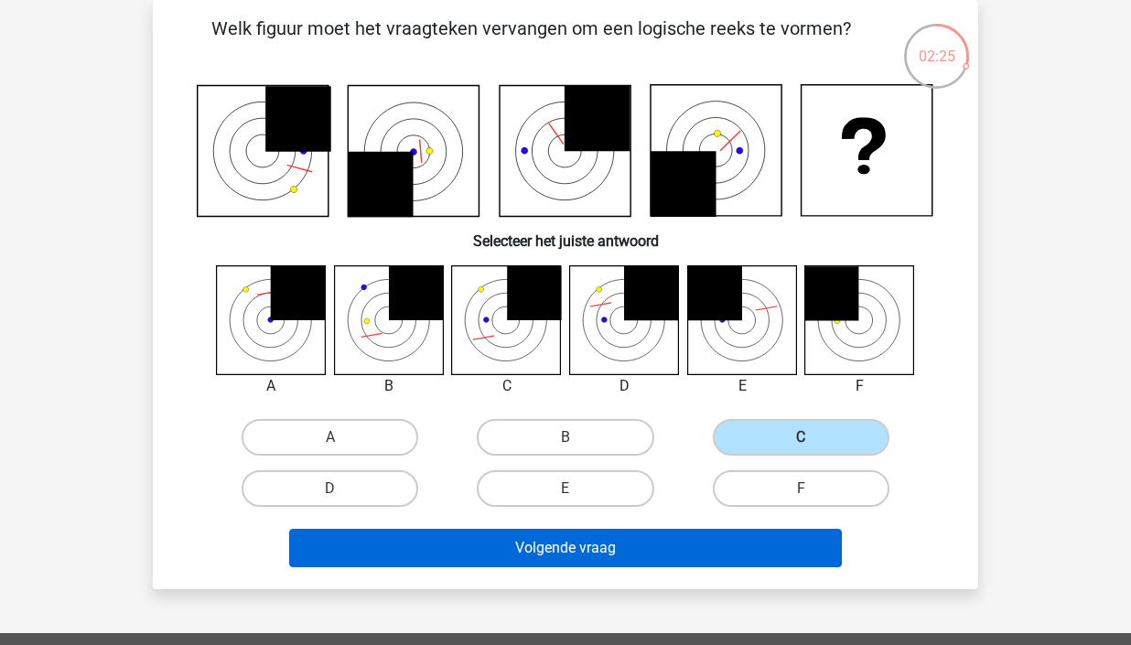
click at [640, 551] on button "Volgende vraag" at bounding box center [566, 548] width 554 height 38
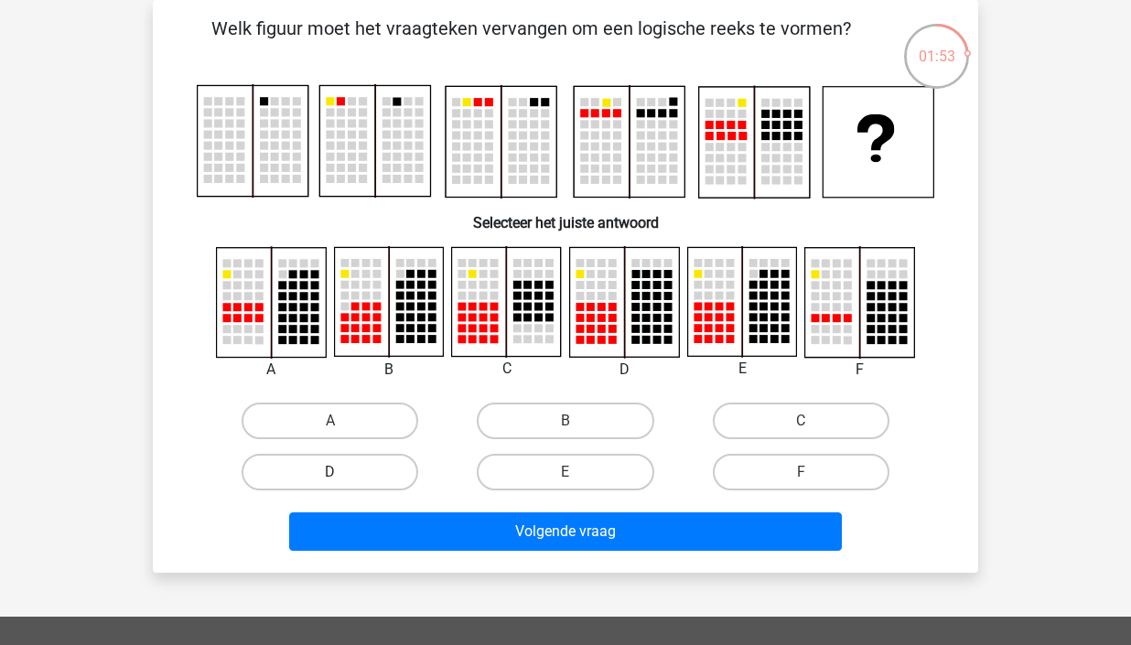
click at [373, 467] on label "D" at bounding box center [330, 472] width 177 height 37
click at [342, 472] on input "D" at bounding box center [336, 478] width 12 height 12
radio input "true"
click at [594, 474] on label "E" at bounding box center [565, 472] width 177 height 37
click at [578, 474] on input "E" at bounding box center [572, 478] width 12 height 12
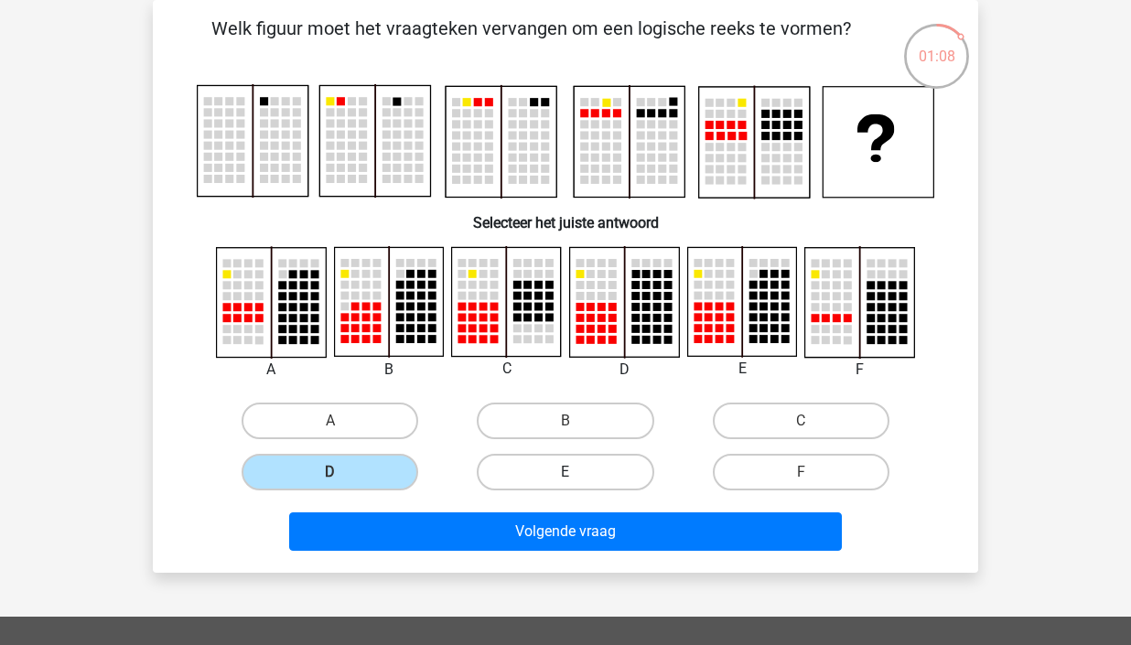
radio input "true"
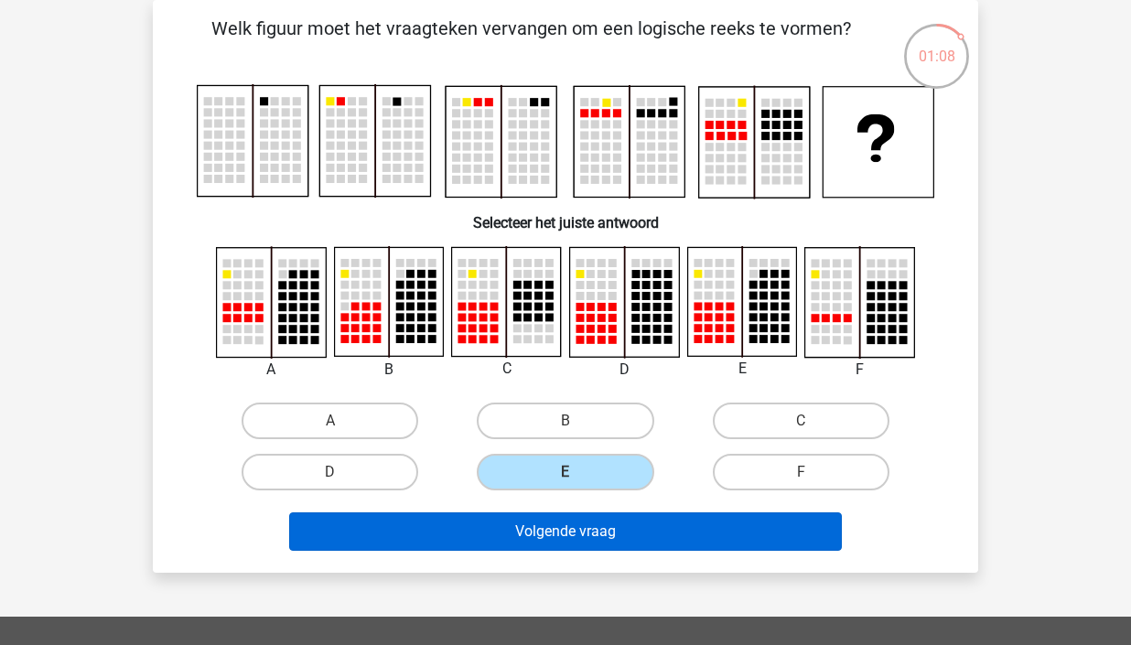
click at [591, 534] on button "Volgende vraag" at bounding box center [566, 532] width 554 height 38
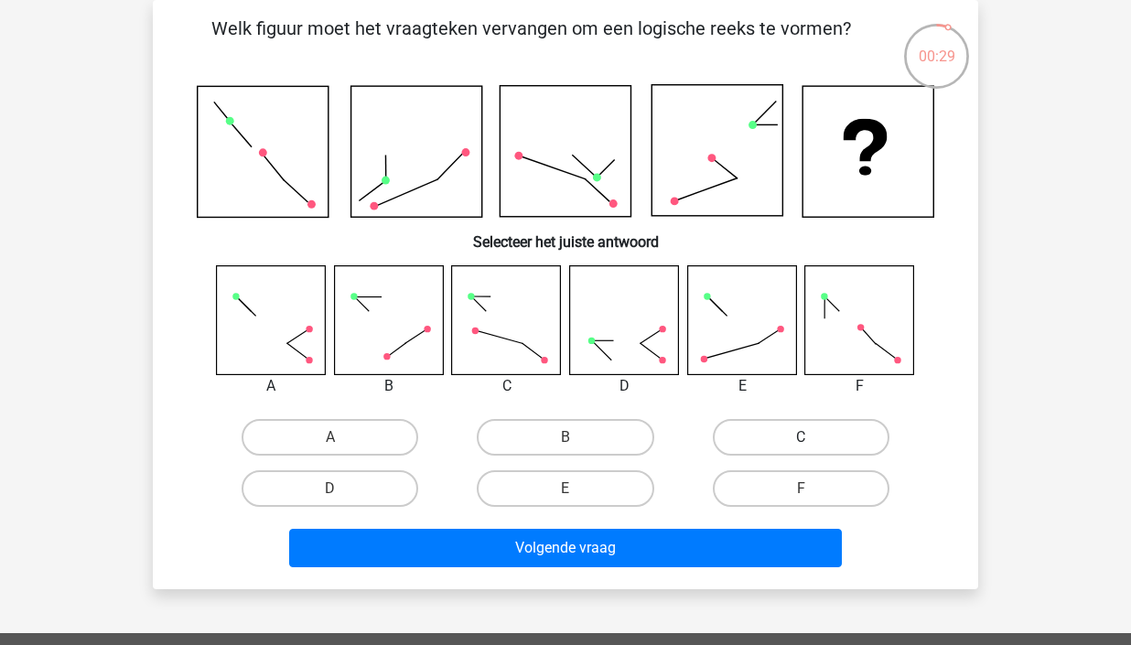
click at [794, 445] on label "C" at bounding box center [801, 437] width 177 height 37
click at [801, 445] on input "C" at bounding box center [807, 444] width 12 height 12
radio input "true"
click at [608, 435] on label "B" at bounding box center [565, 437] width 177 height 37
click at [578, 438] on input "B" at bounding box center [572, 444] width 12 height 12
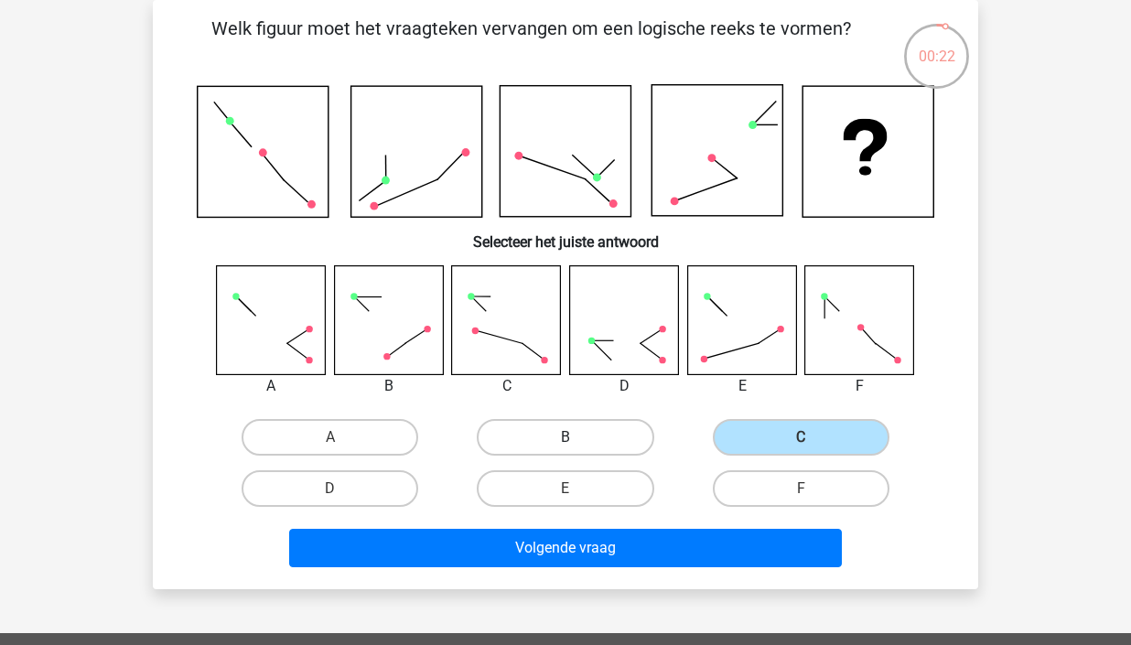
radio input "true"
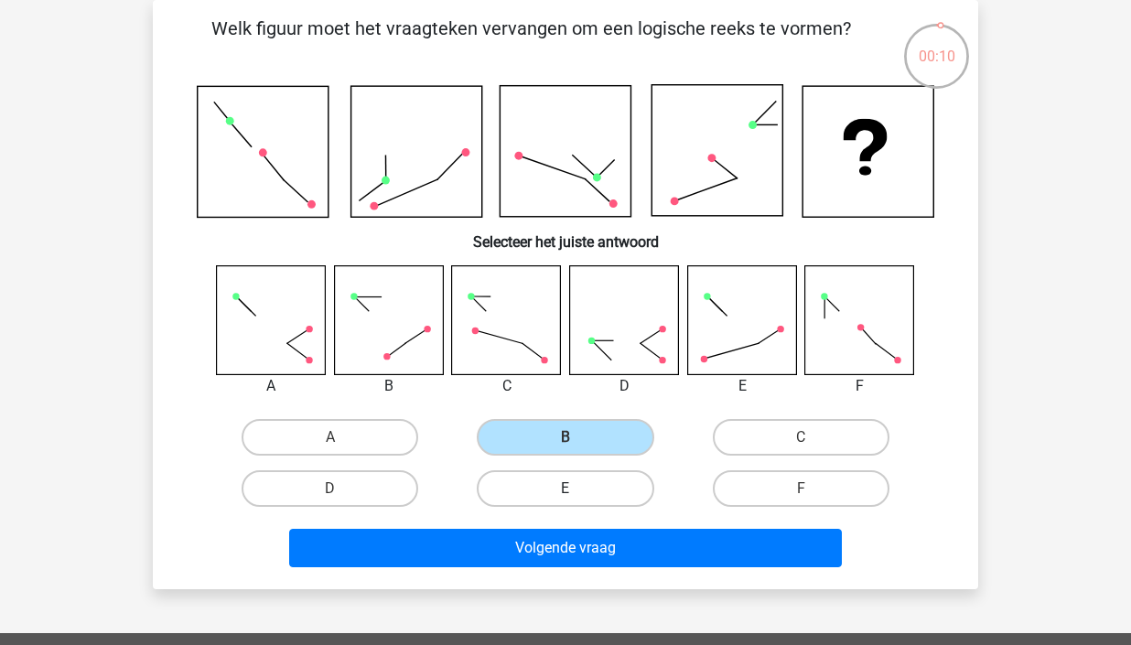
click at [563, 482] on label "E" at bounding box center [565, 488] width 177 height 37
click at [566, 489] on input "E" at bounding box center [572, 495] width 12 height 12
radio input "true"
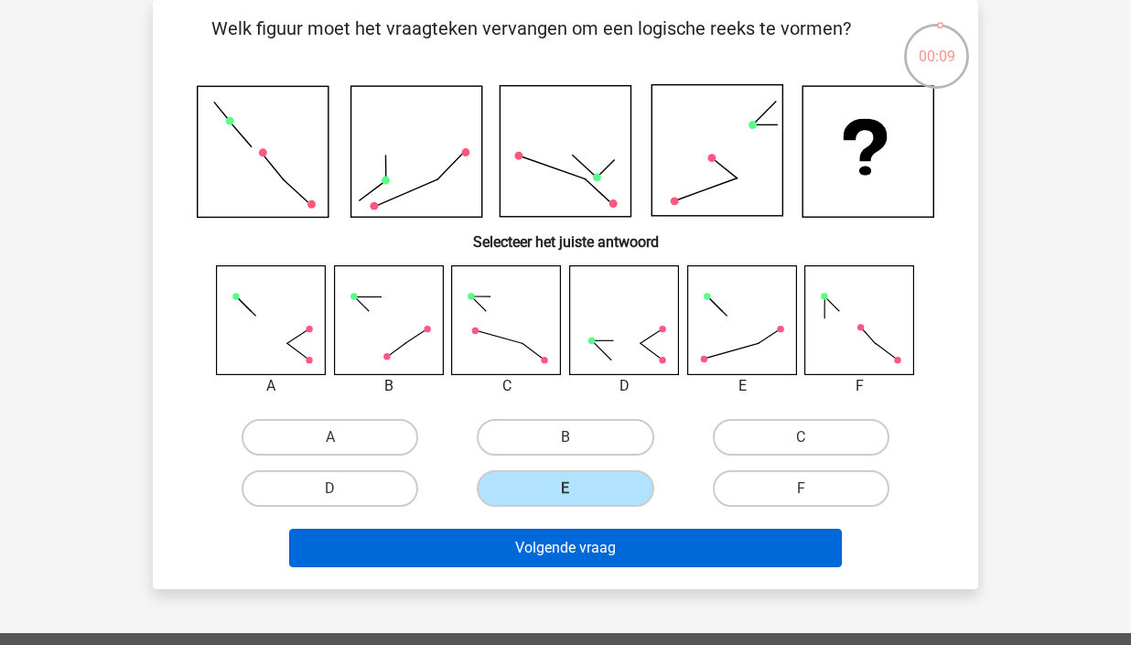
click at [580, 551] on button "Volgende vraag" at bounding box center [566, 548] width 554 height 38
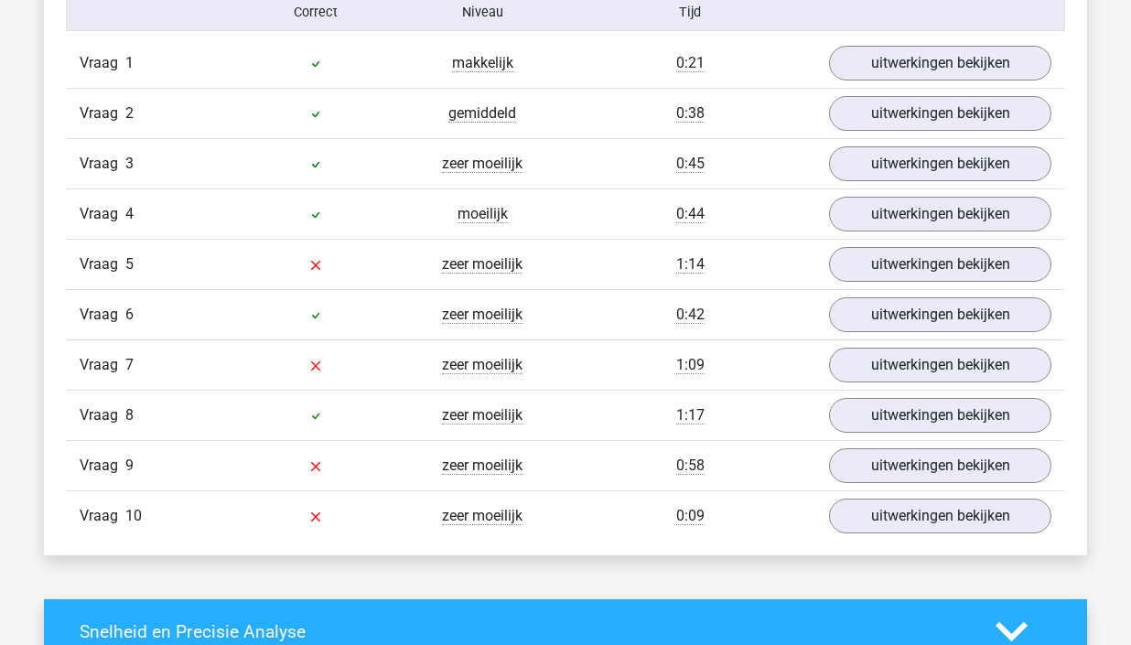
scroll to position [1548, 0]
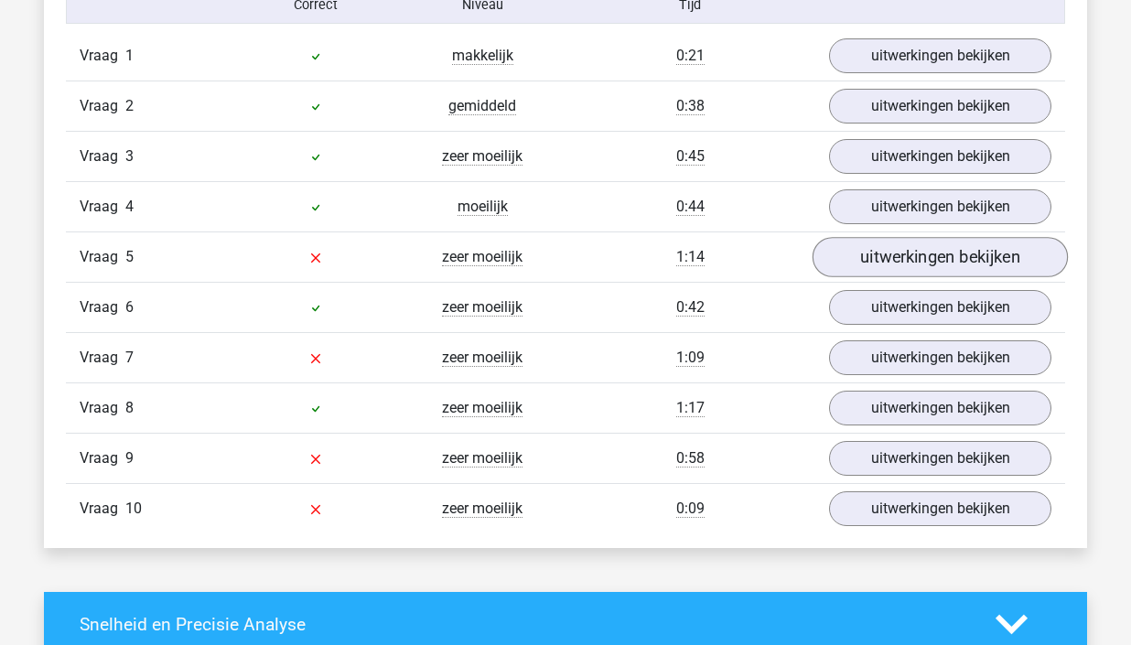
click at [893, 251] on link "uitwerkingen bekijken" at bounding box center [940, 257] width 255 height 40
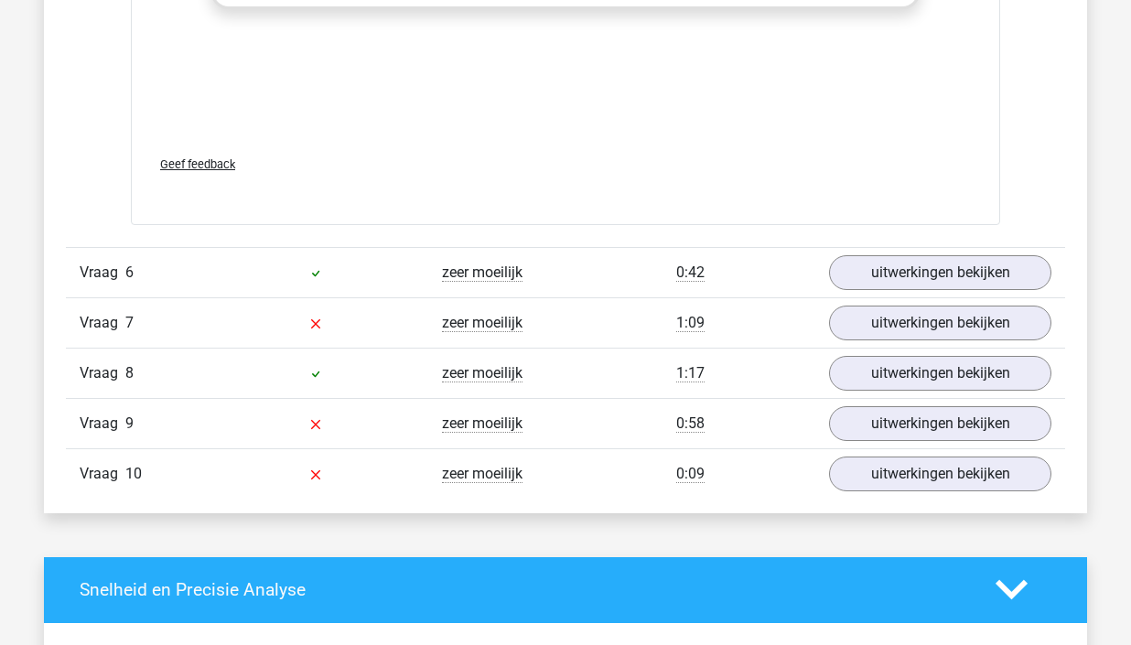
scroll to position [3147, 0]
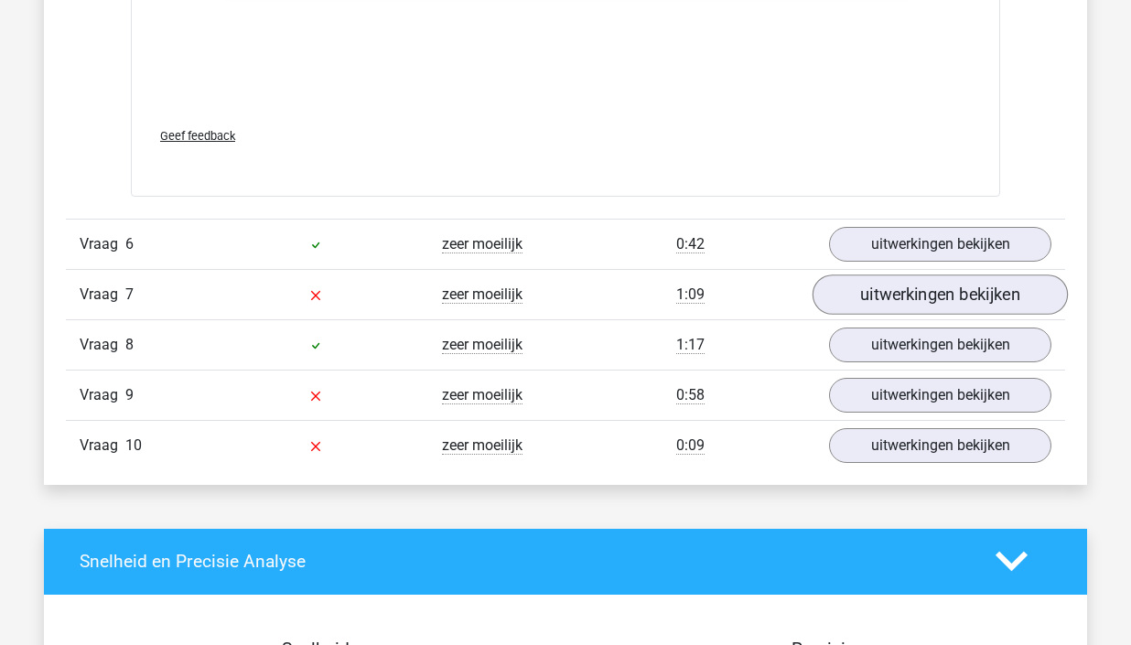
click at [937, 298] on link "uitwerkingen bekijken" at bounding box center [940, 295] width 255 height 40
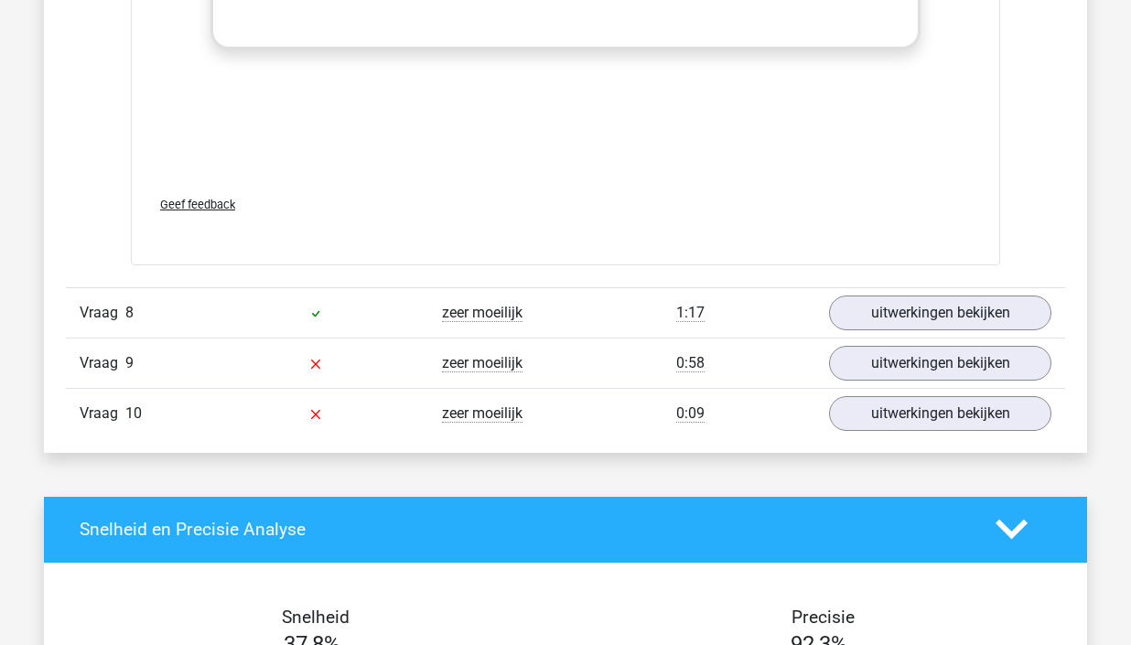
scroll to position [4751, 0]
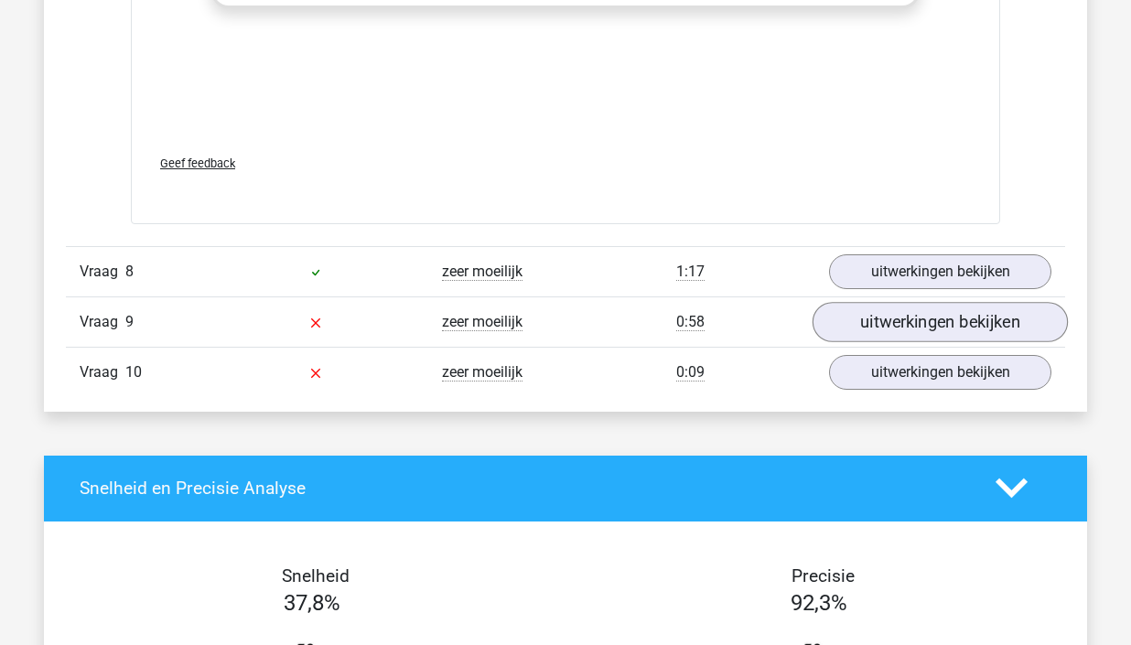
click at [909, 307] on link "uitwerkingen bekijken" at bounding box center [940, 322] width 255 height 40
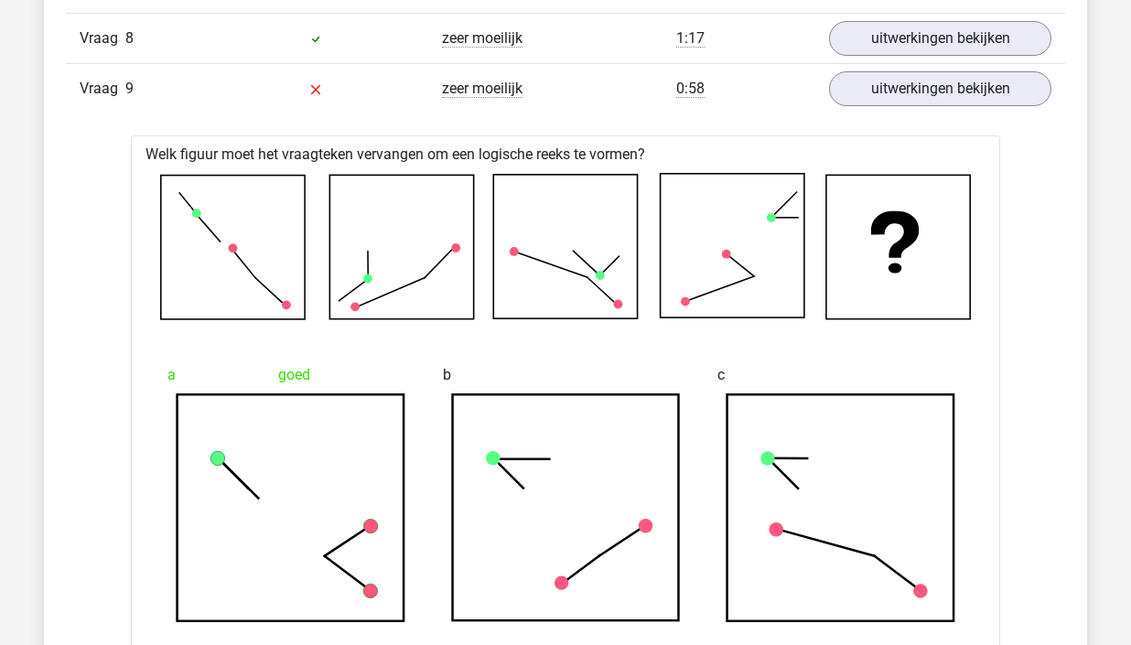
scroll to position [4906, 0]
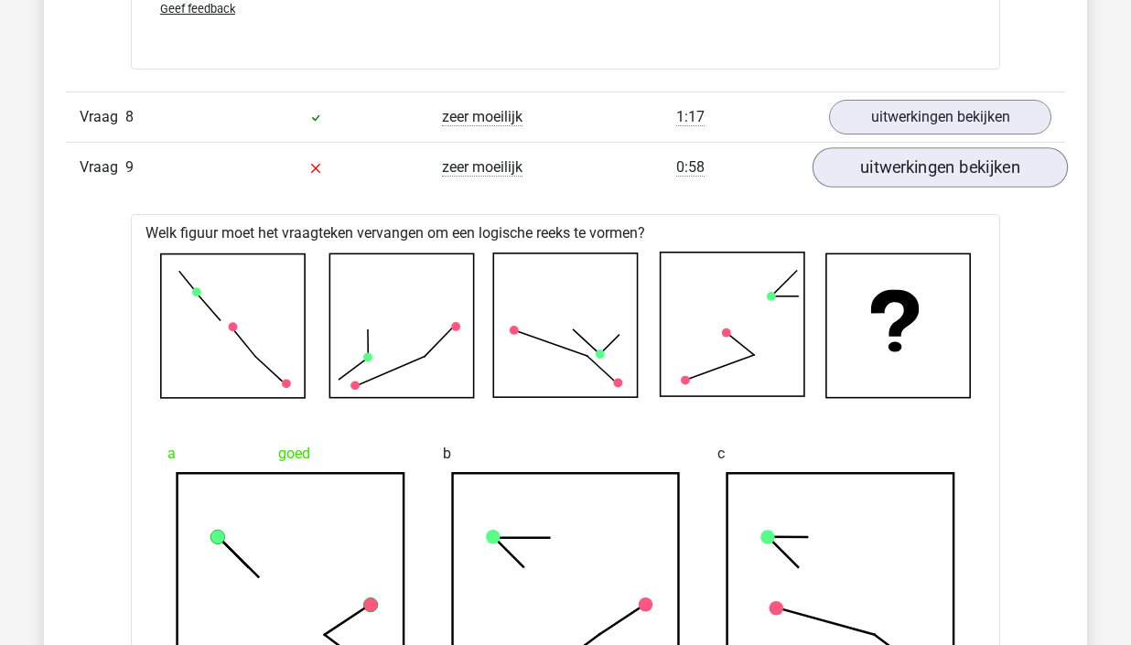
click at [899, 168] on link "uitwerkingen bekijken" at bounding box center [940, 167] width 255 height 40
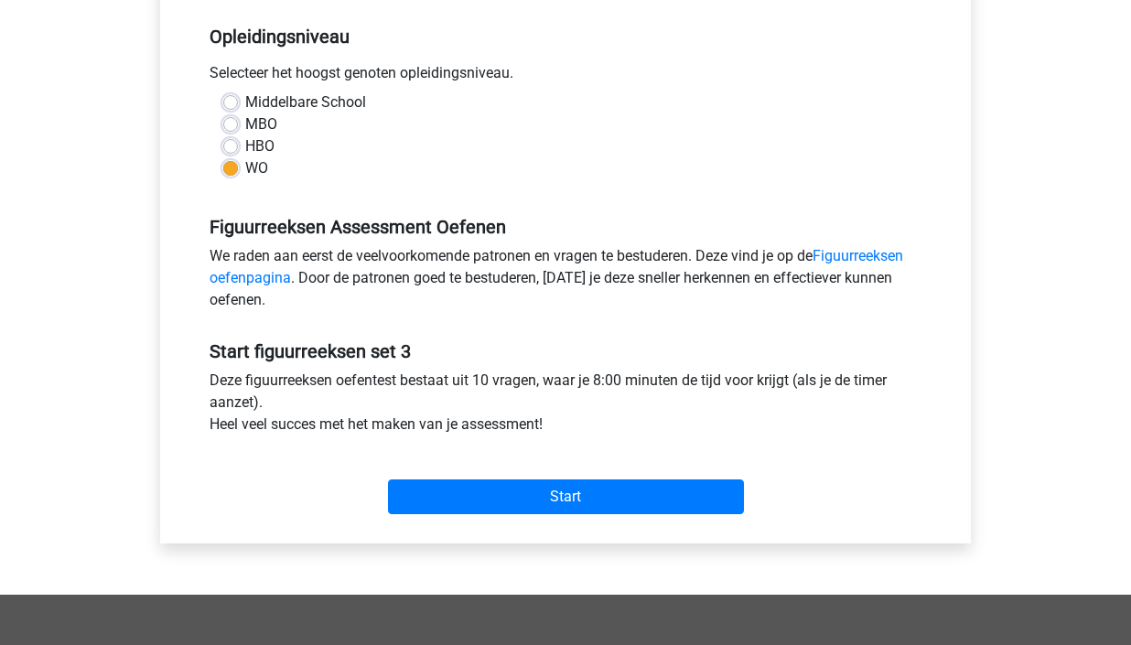
scroll to position [377, 0]
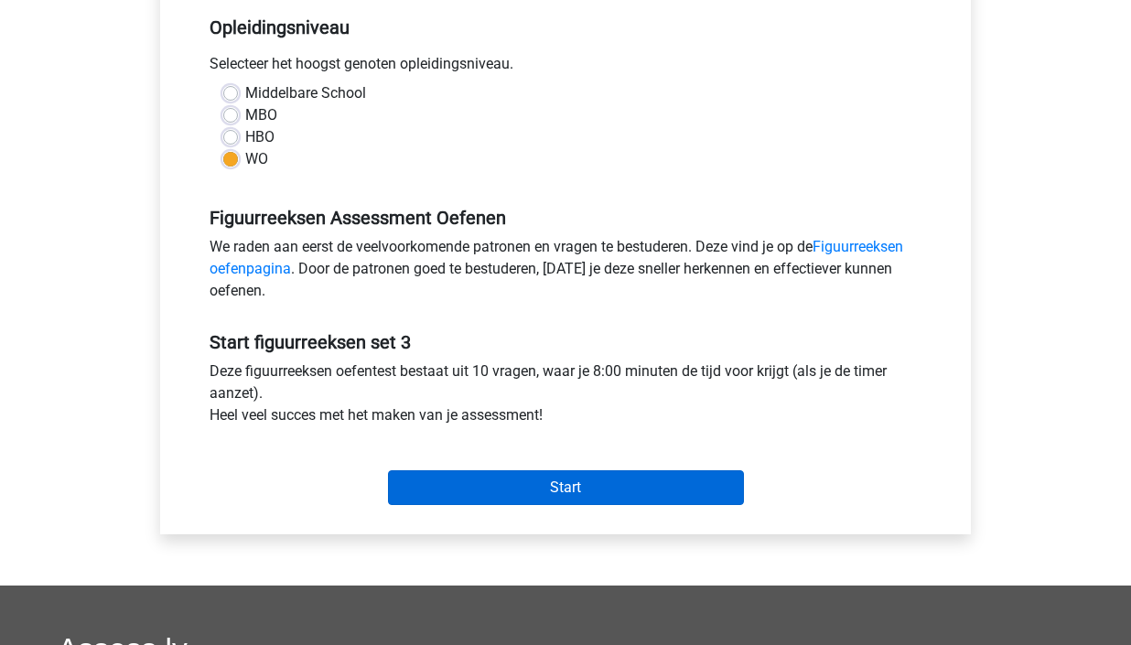
click at [574, 484] on input "Start" at bounding box center [566, 487] width 356 height 35
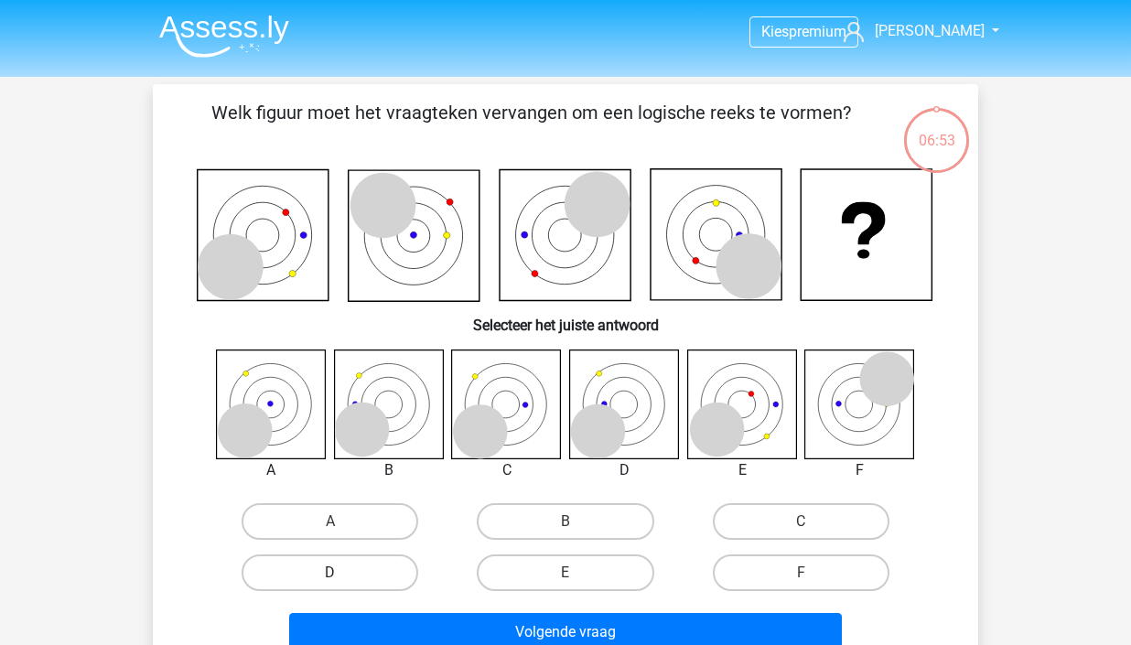
click at [356, 562] on label "D" at bounding box center [330, 573] width 177 height 37
click at [342, 573] on input "D" at bounding box center [336, 579] width 12 height 12
radio input "true"
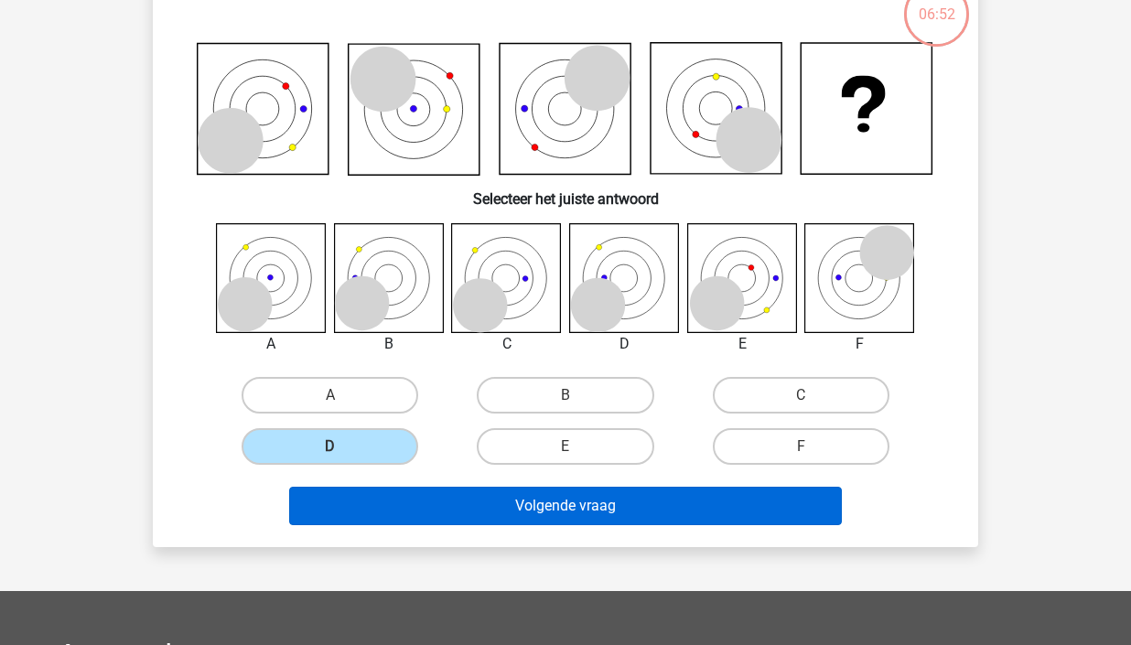
click at [564, 498] on button "Volgende vraag" at bounding box center [566, 506] width 554 height 38
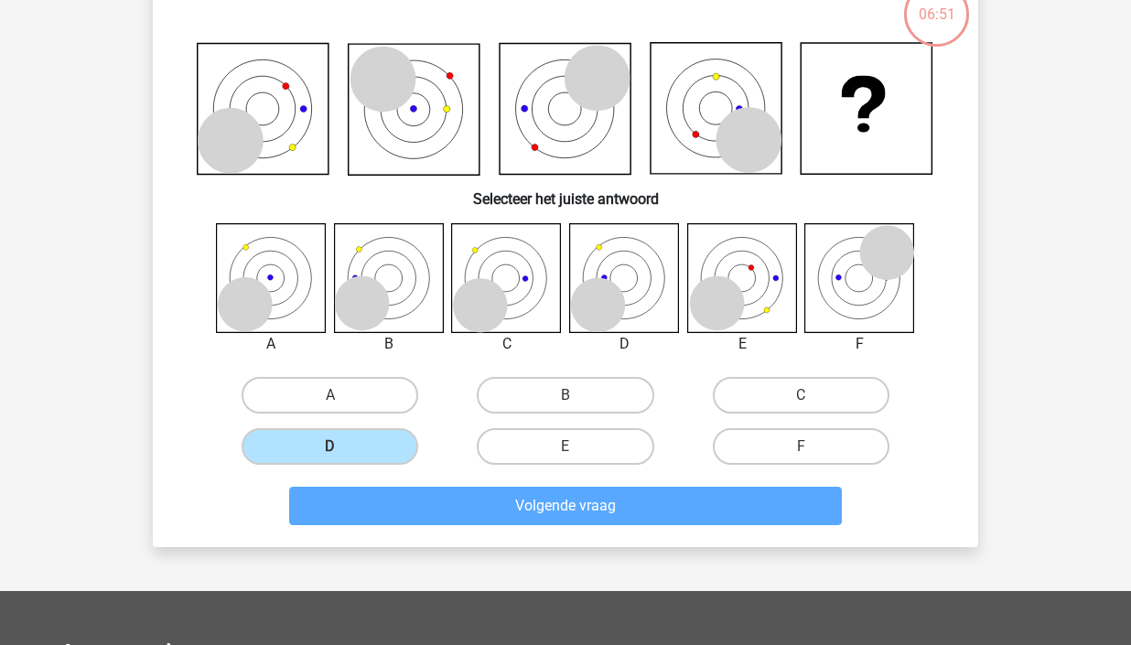
scroll to position [84, 0]
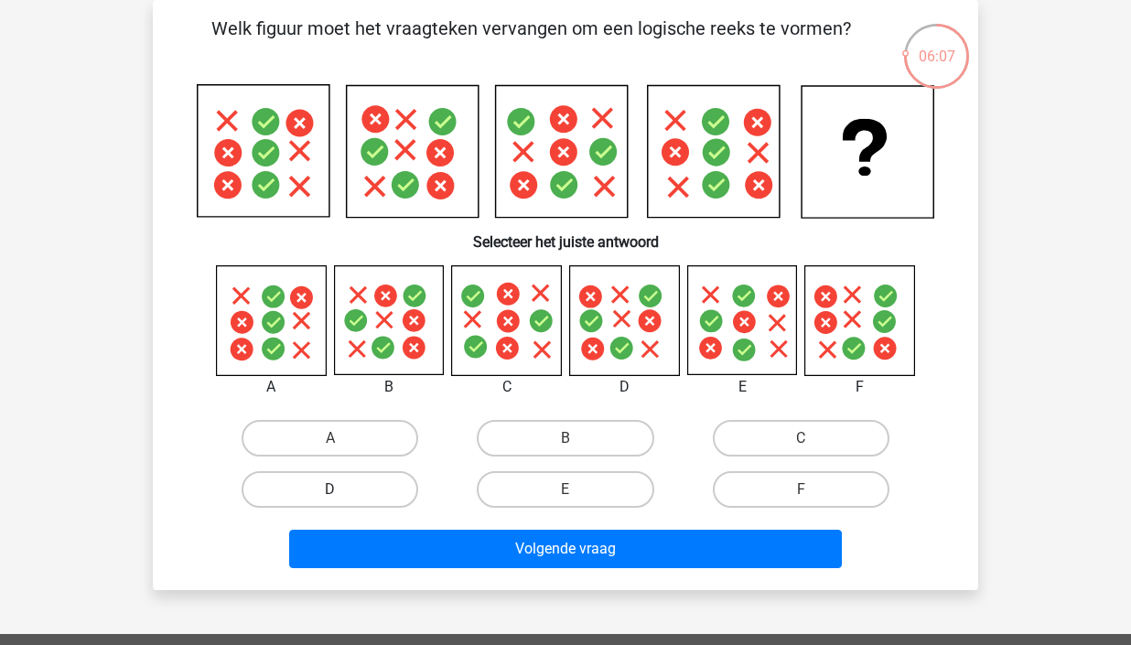
click at [339, 483] on label "D" at bounding box center [330, 489] width 177 height 37
click at [339, 490] on input "D" at bounding box center [336, 496] width 12 height 12
radio input "true"
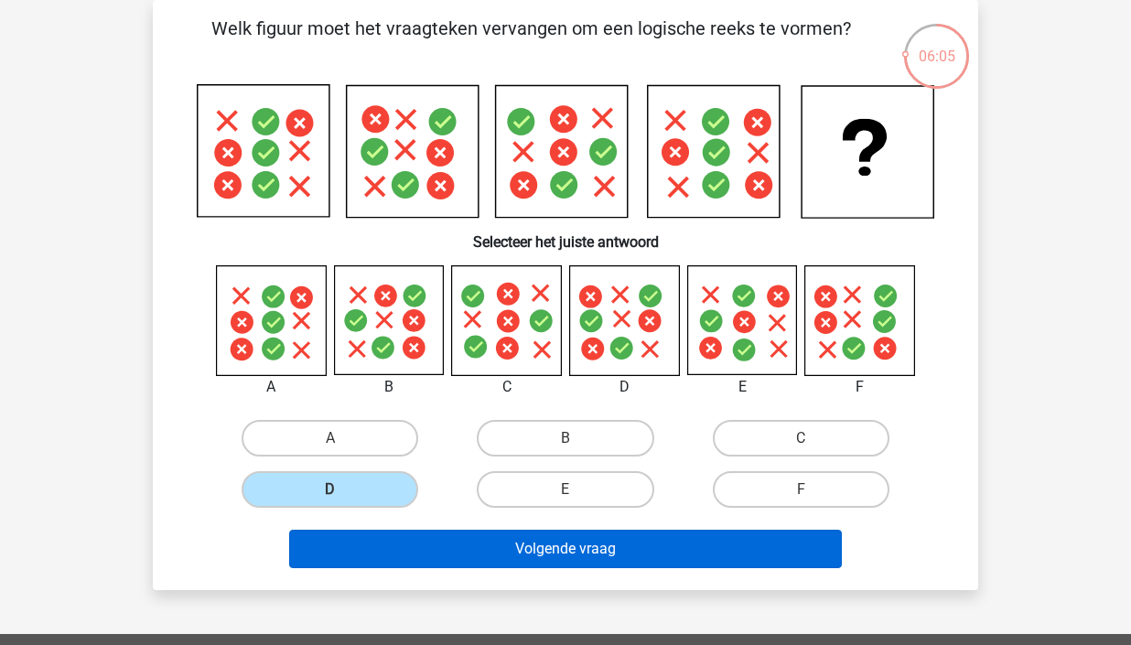
click at [557, 549] on button "Volgende vraag" at bounding box center [566, 549] width 554 height 38
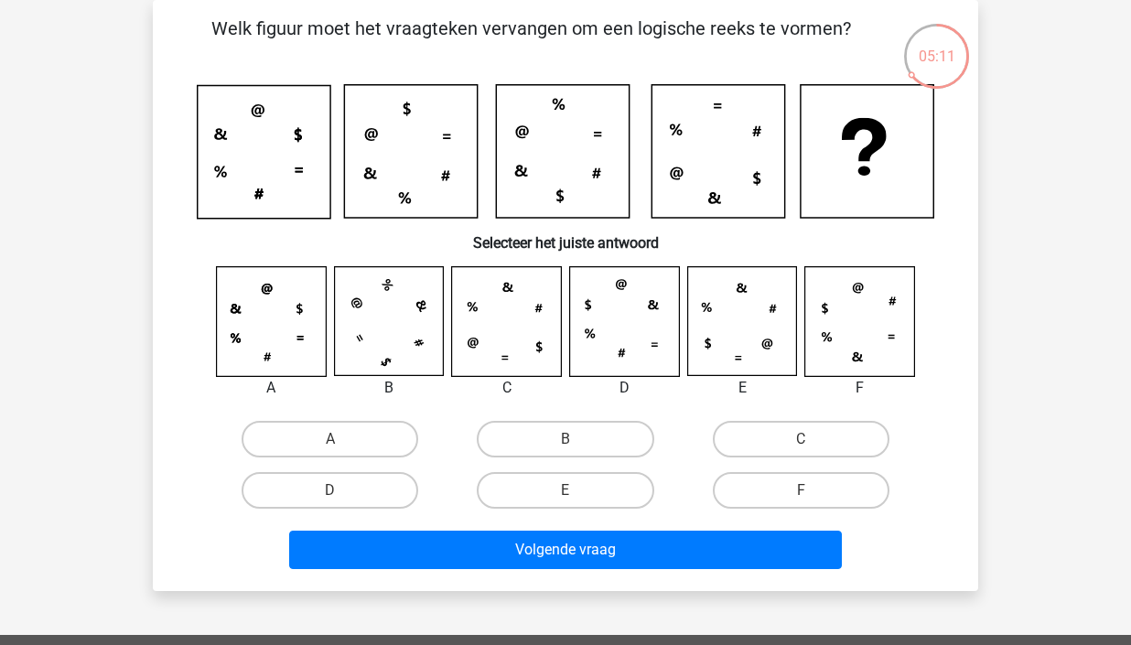
click at [810, 439] on input "C" at bounding box center [807, 445] width 12 height 12
radio input "true"
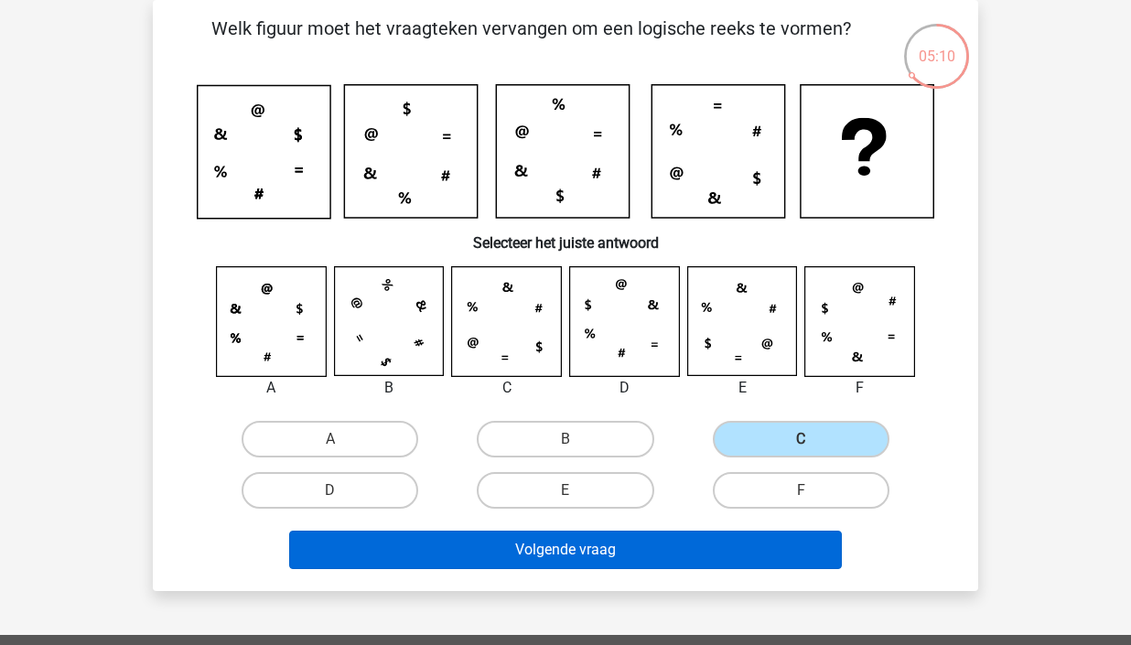
click at [725, 549] on button "Volgende vraag" at bounding box center [566, 550] width 554 height 38
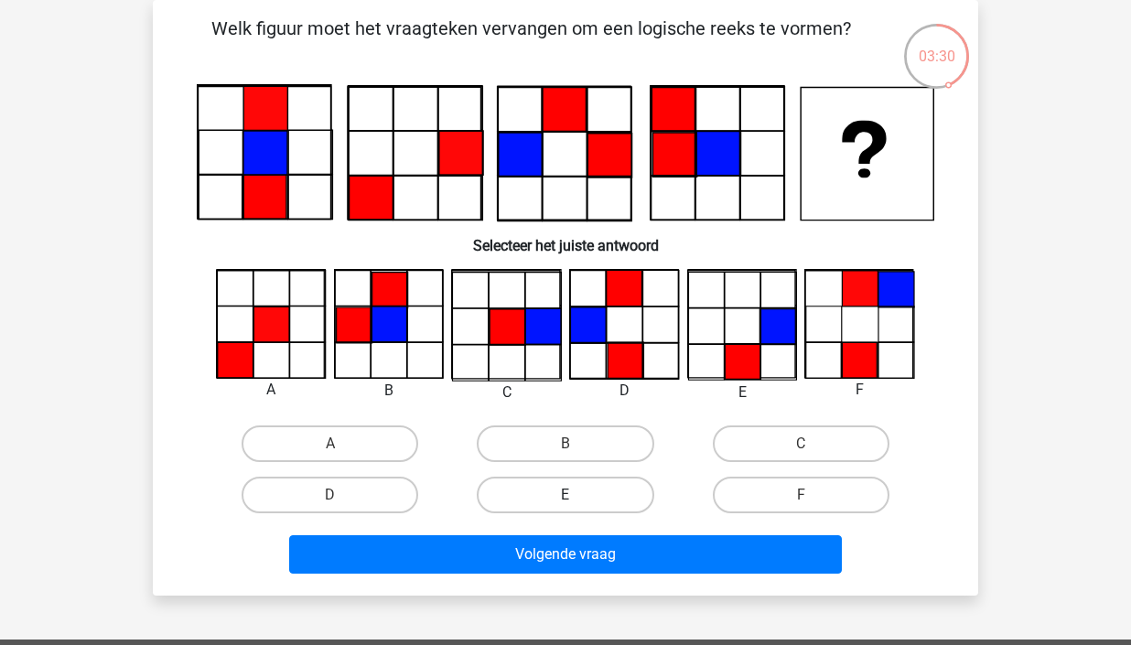
click at [618, 489] on label "E" at bounding box center [565, 495] width 177 height 37
click at [578, 495] on input "E" at bounding box center [572, 501] width 12 height 12
radio input "true"
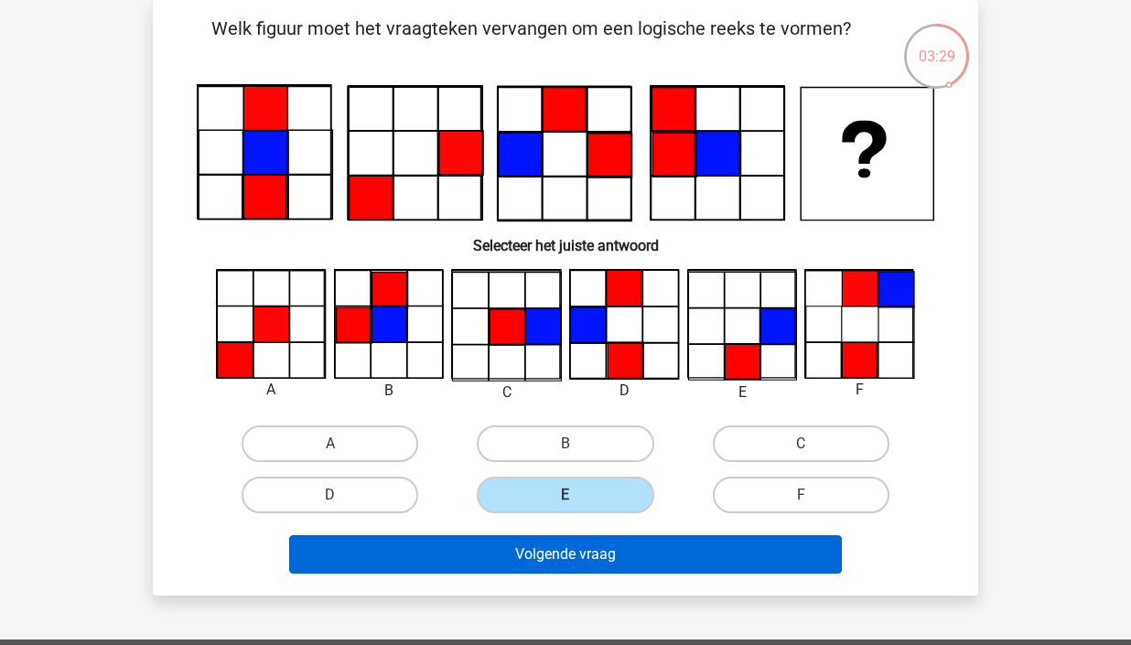
click at [607, 562] on button "Volgende vraag" at bounding box center [566, 554] width 554 height 38
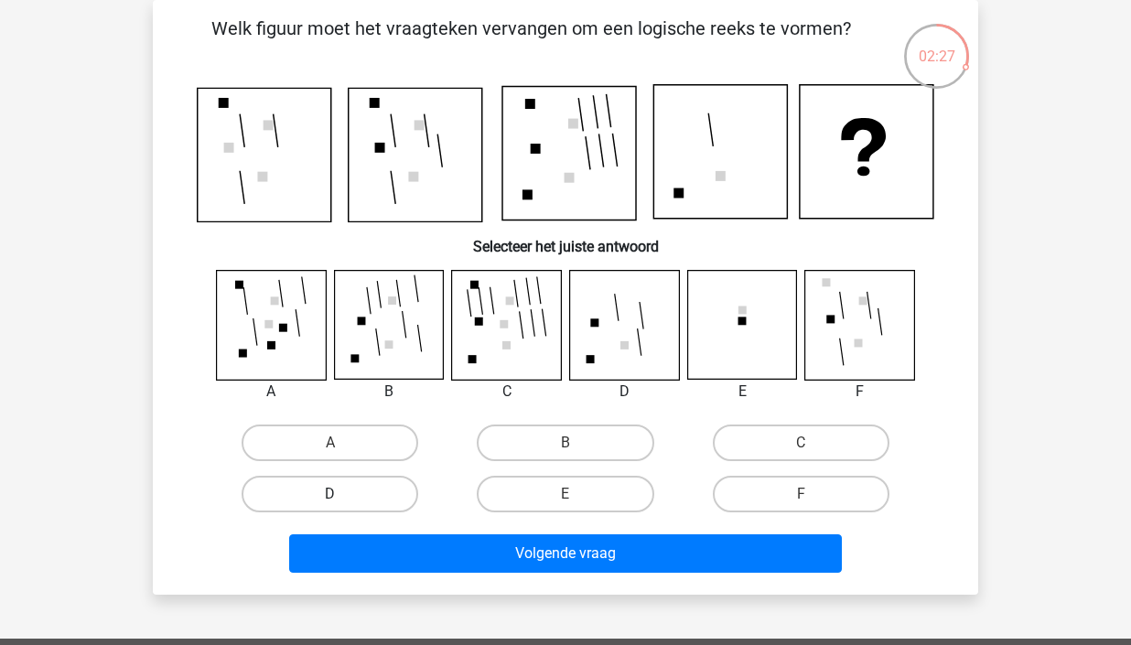
click at [369, 492] on label "D" at bounding box center [330, 494] width 177 height 37
click at [342, 494] on input "D" at bounding box center [336, 500] width 12 height 12
radio input "true"
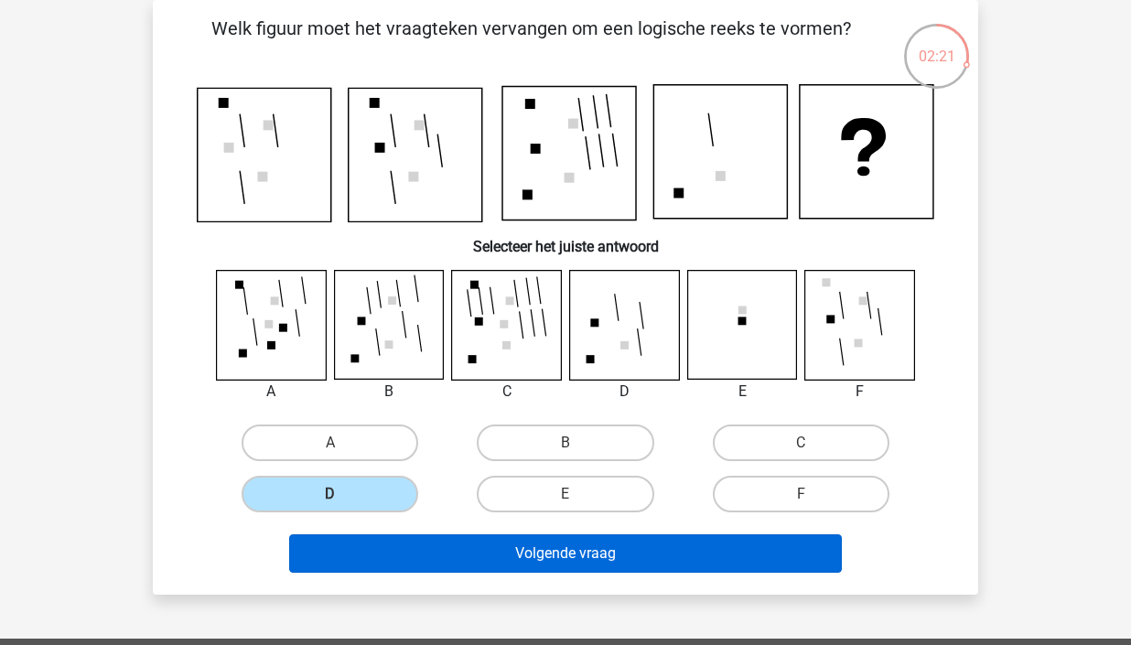
click at [580, 555] on button "Volgende vraag" at bounding box center [566, 554] width 554 height 38
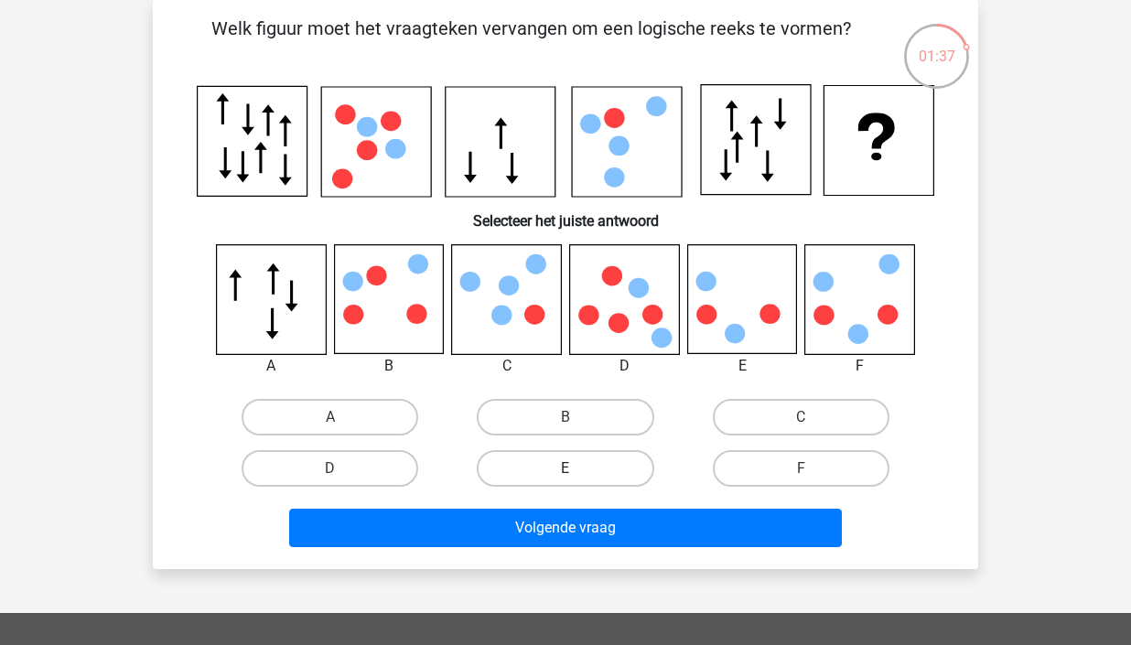
click at [609, 466] on label "E" at bounding box center [565, 468] width 177 height 37
click at [578, 469] on input "E" at bounding box center [572, 475] width 12 height 12
radio input "true"
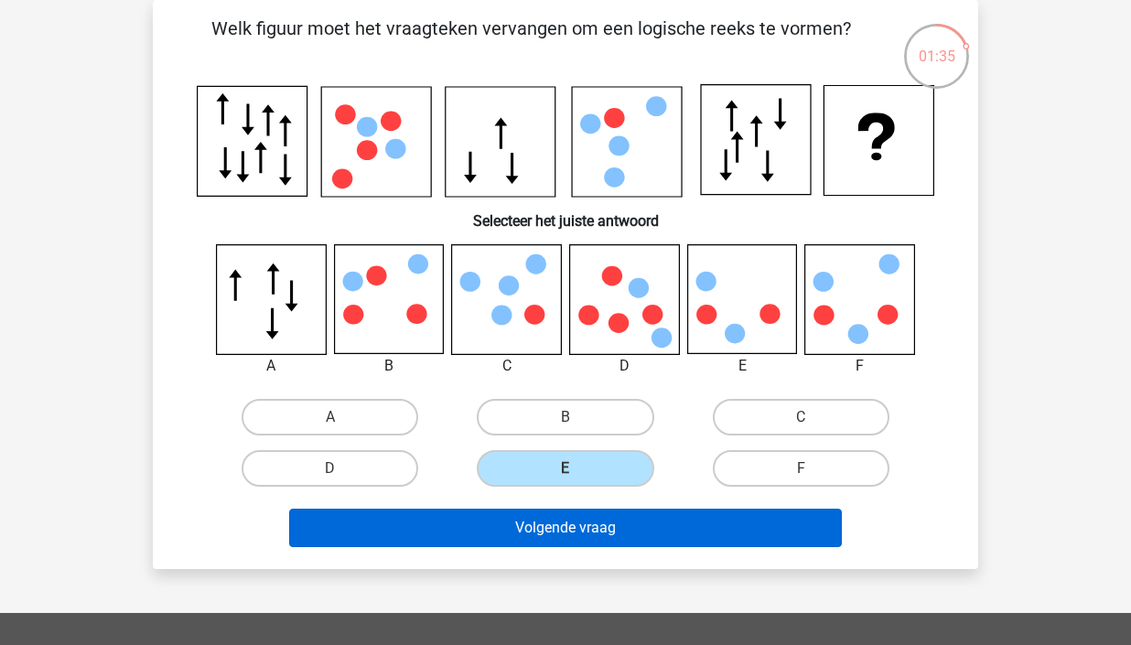
click at [611, 522] on button "Volgende vraag" at bounding box center [566, 528] width 554 height 38
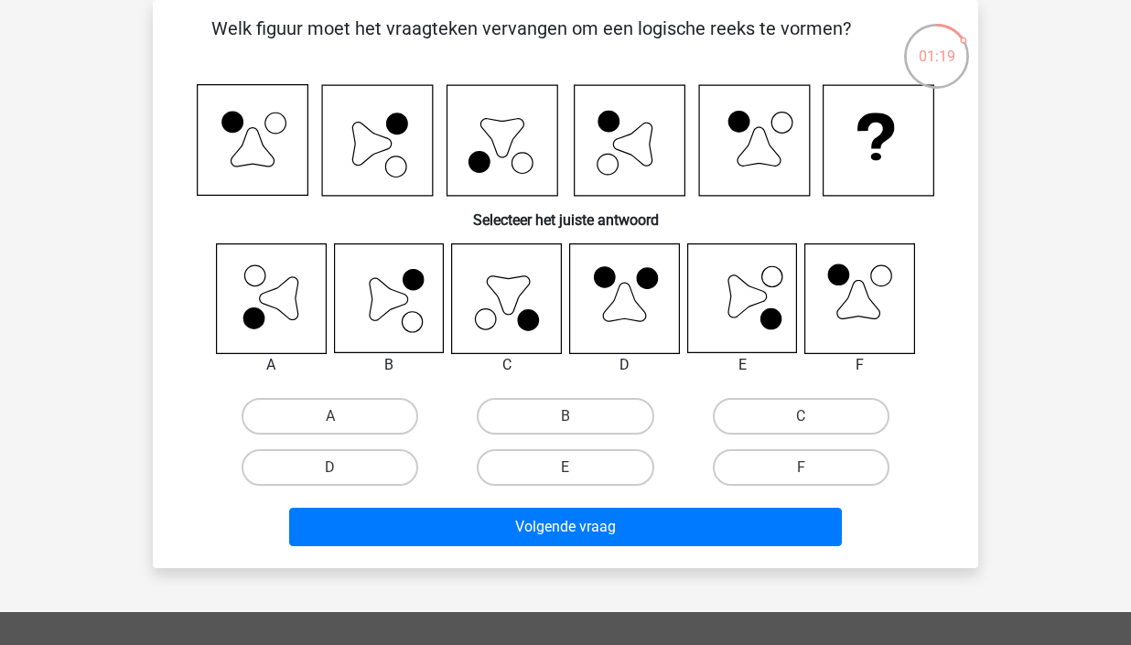
click at [575, 419] on input "B" at bounding box center [572, 422] width 12 height 12
radio input "true"
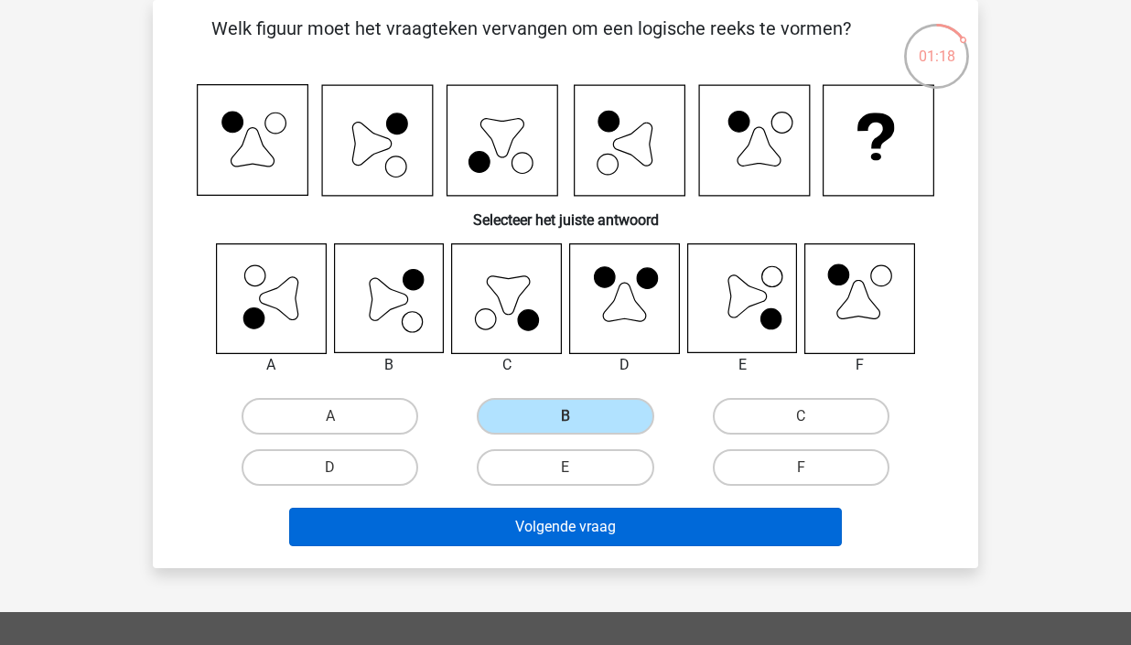
click at [635, 513] on button "Volgende vraag" at bounding box center [566, 527] width 554 height 38
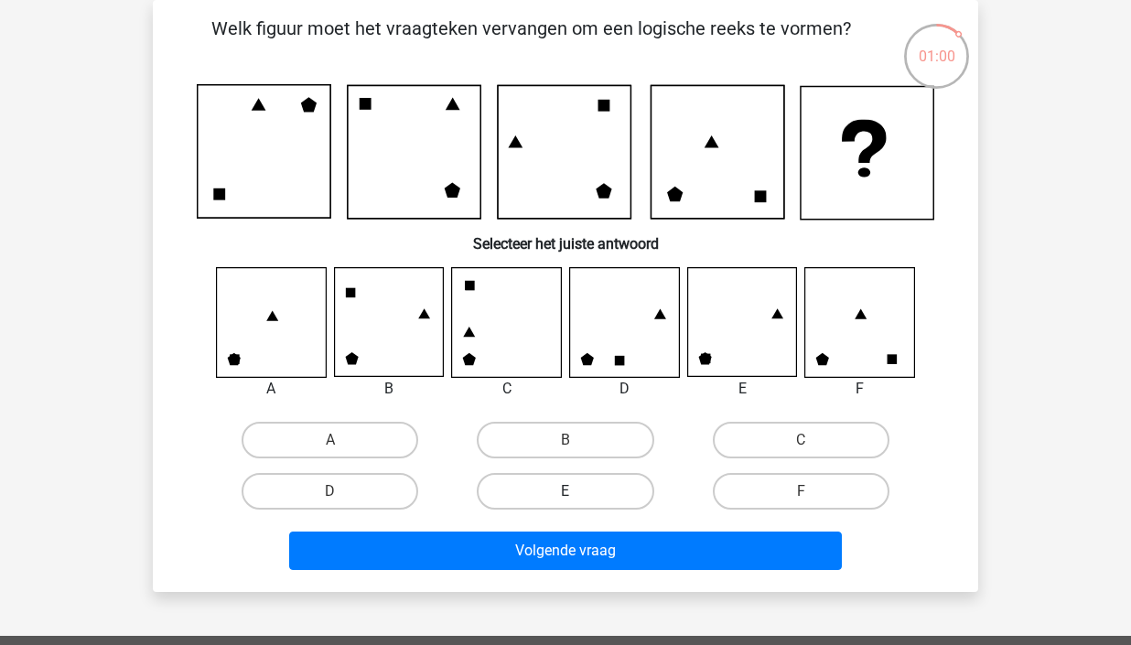
click at [583, 490] on label "E" at bounding box center [565, 491] width 177 height 37
click at [578, 492] on input "E" at bounding box center [572, 498] width 12 height 12
radio input "true"
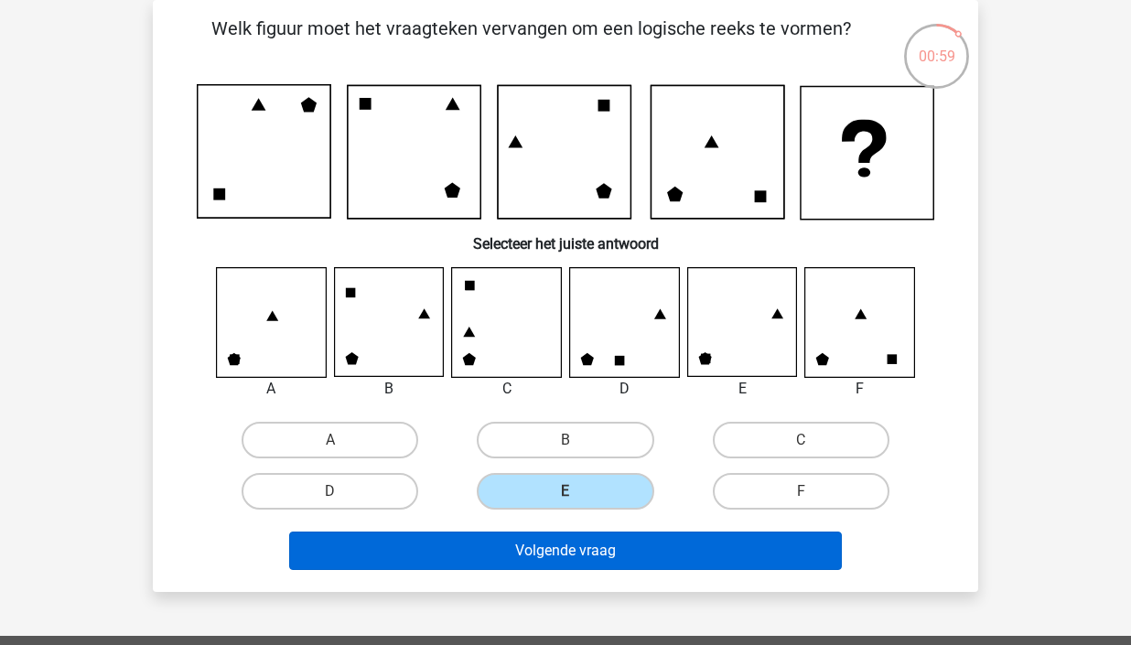
click at [600, 548] on button "Volgende vraag" at bounding box center [566, 551] width 554 height 38
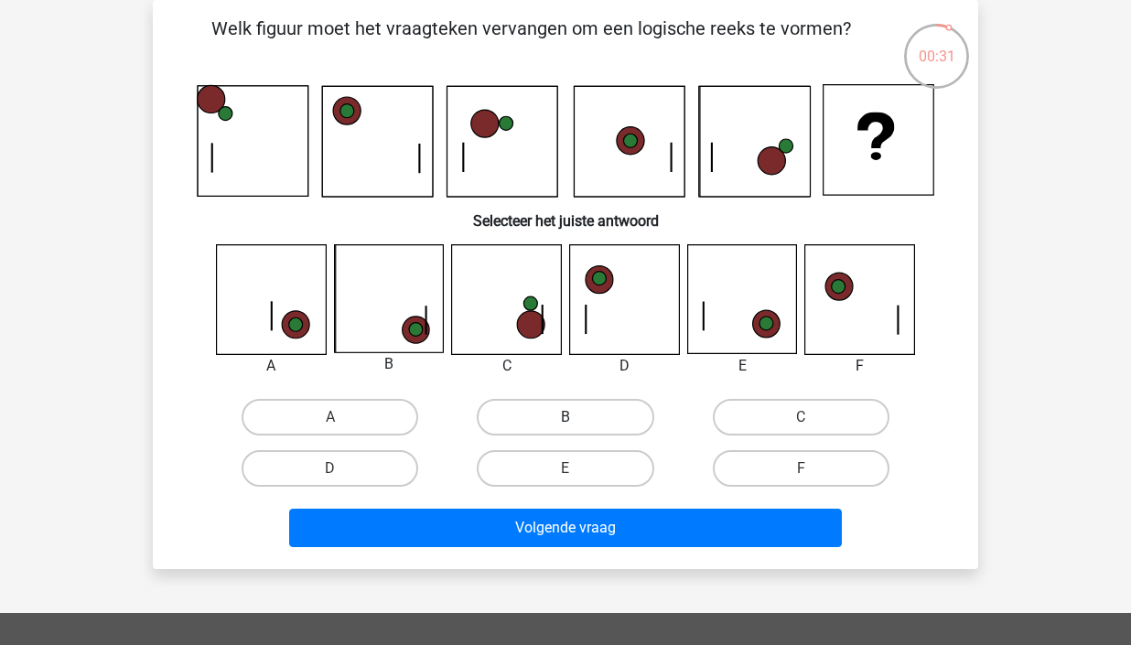
click at [641, 403] on label "B" at bounding box center [565, 417] width 177 height 37
click at [578, 417] on input "B" at bounding box center [572, 423] width 12 height 12
radio input "true"
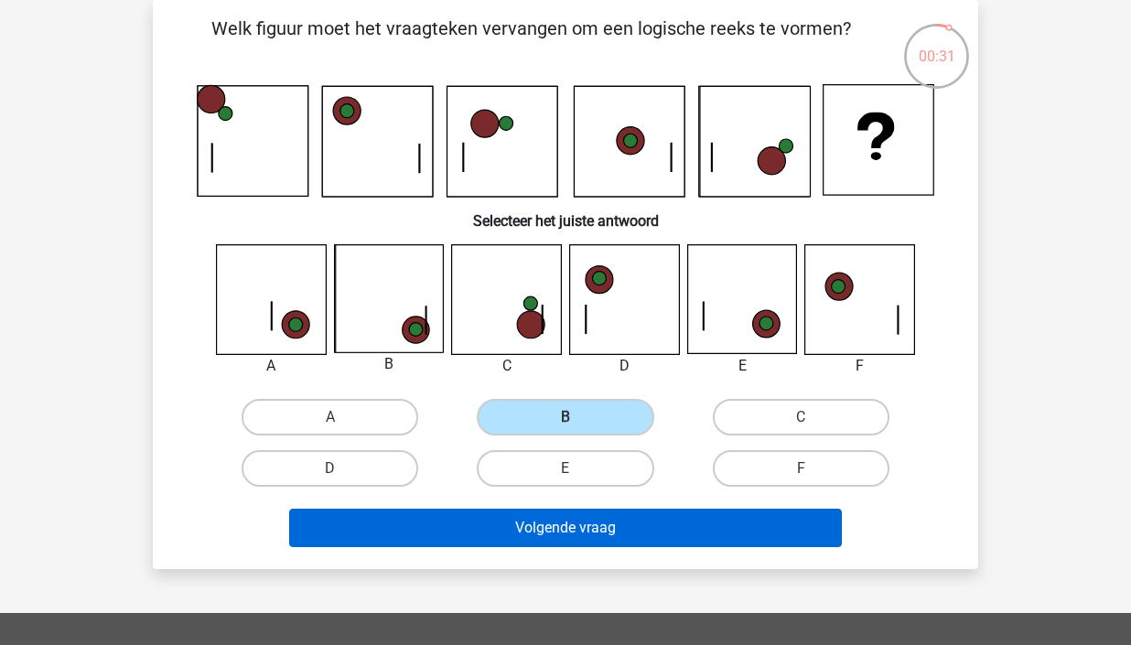
click at [643, 532] on button "Volgende vraag" at bounding box center [566, 528] width 554 height 38
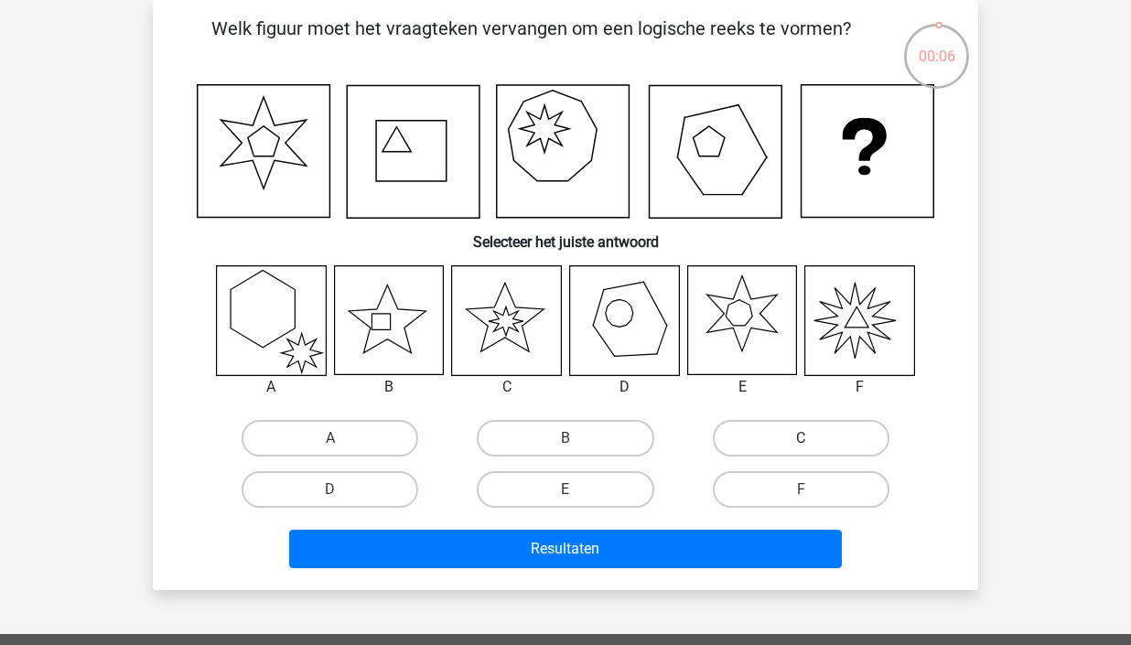
click at [751, 431] on label "C" at bounding box center [801, 438] width 177 height 37
click at [801, 438] on input "C" at bounding box center [807, 444] width 12 height 12
radio input "true"
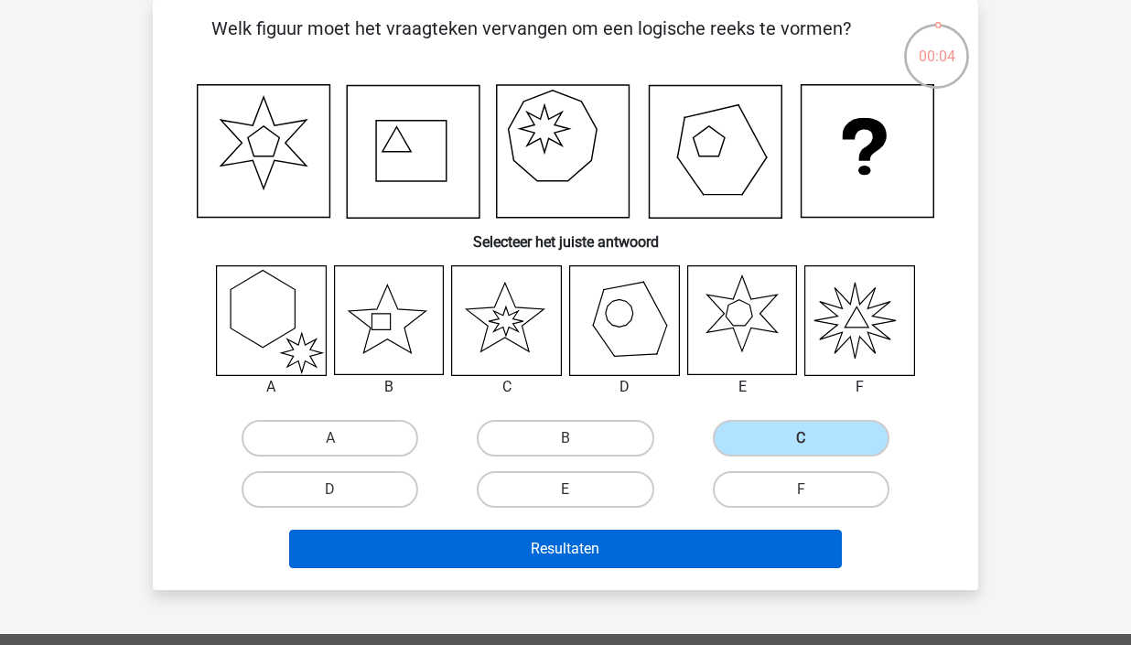
click at [536, 562] on button "Resultaten" at bounding box center [566, 549] width 554 height 38
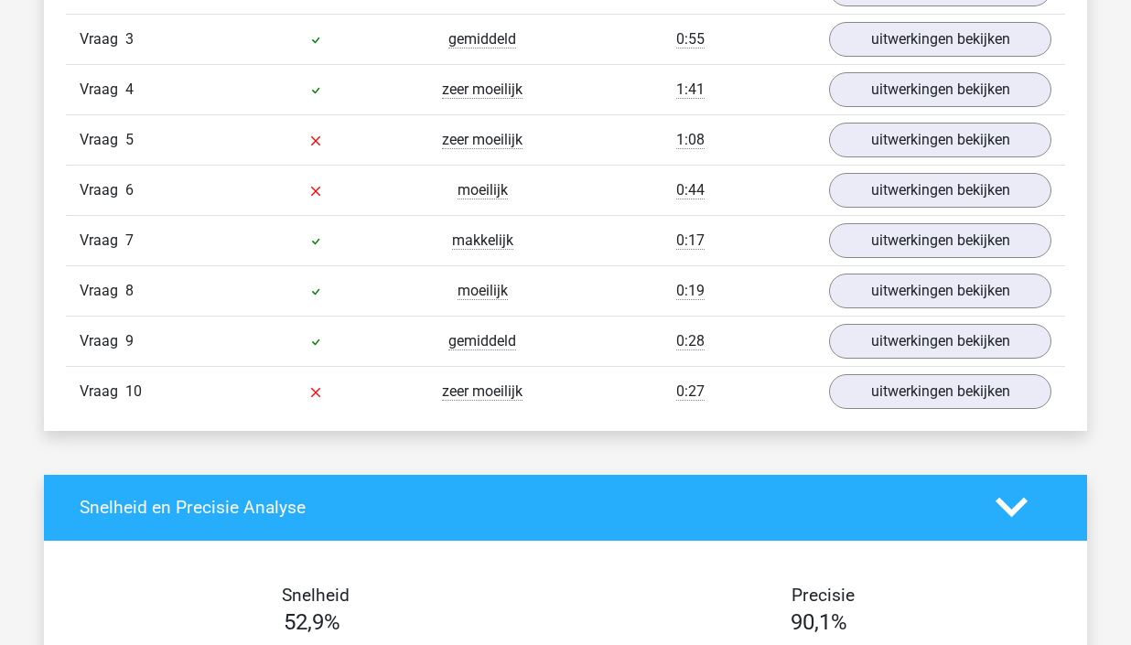
scroll to position [1648, 0]
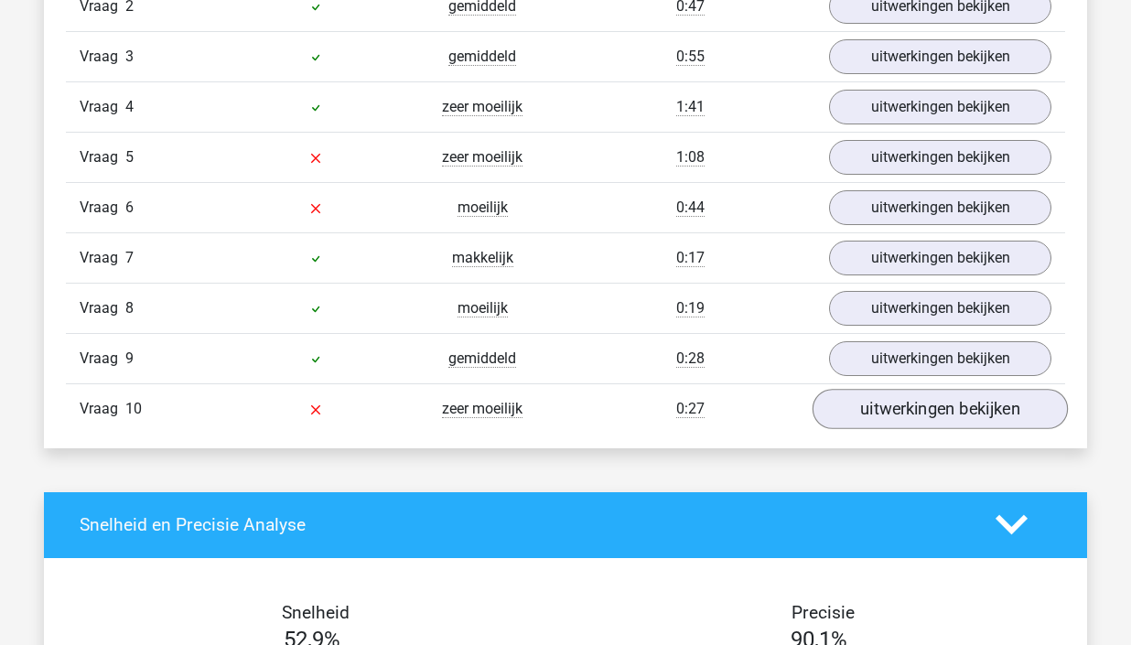
click at [935, 416] on link "uitwerkingen bekijken" at bounding box center [940, 409] width 255 height 40
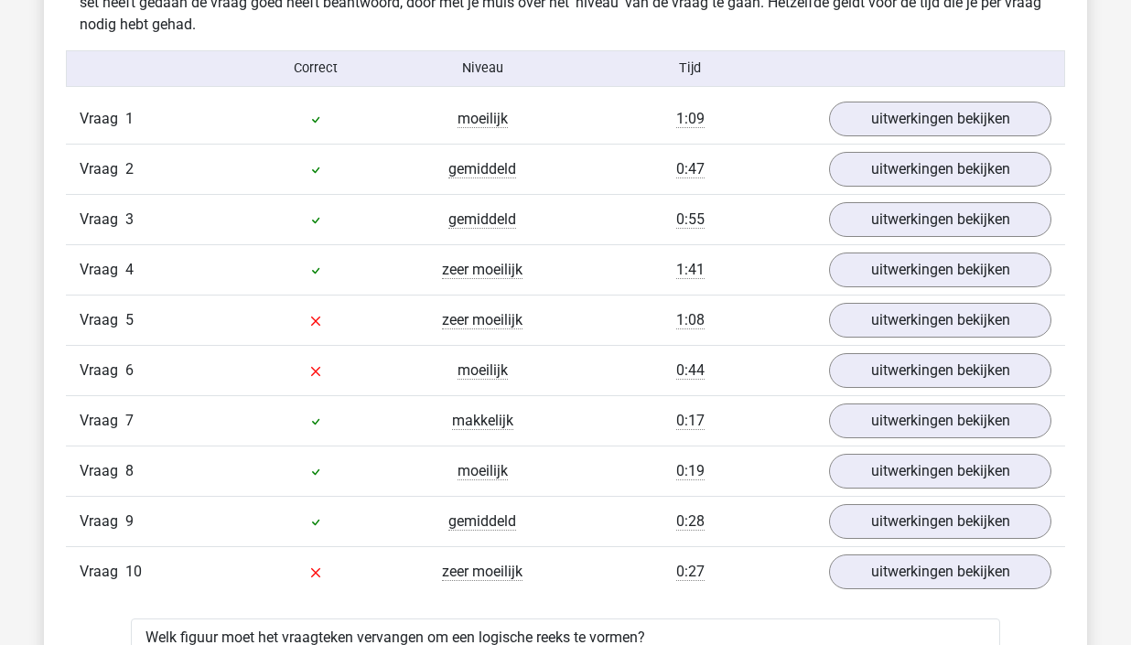
scroll to position [1478, 0]
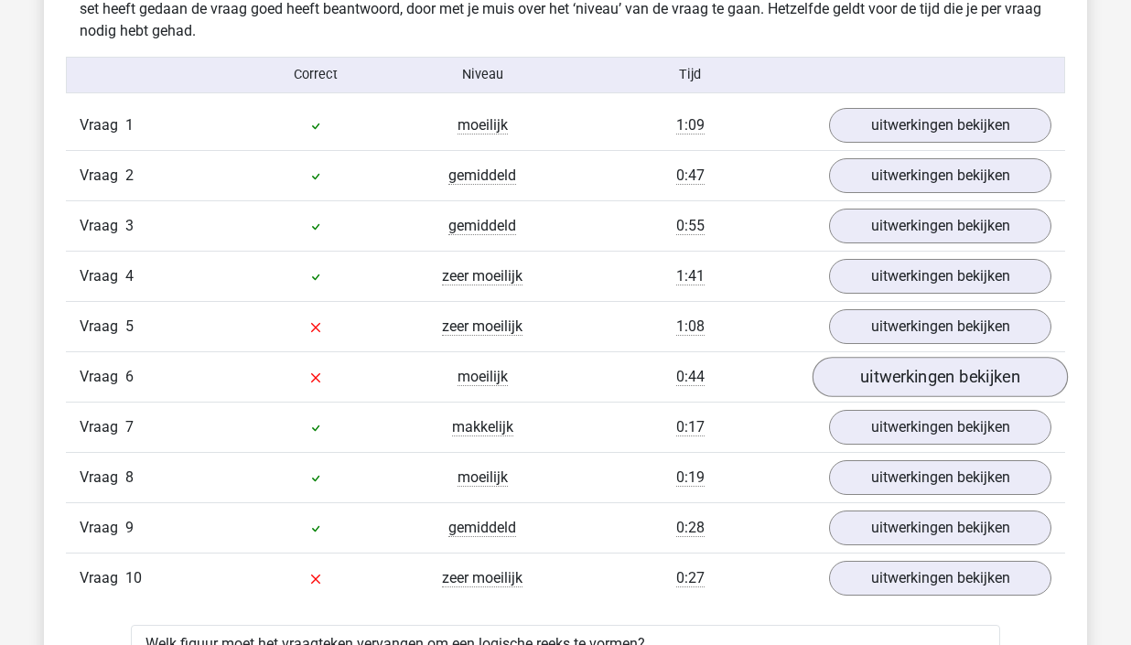
click at [930, 377] on link "uitwerkingen bekijken" at bounding box center [940, 377] width 255 height 40
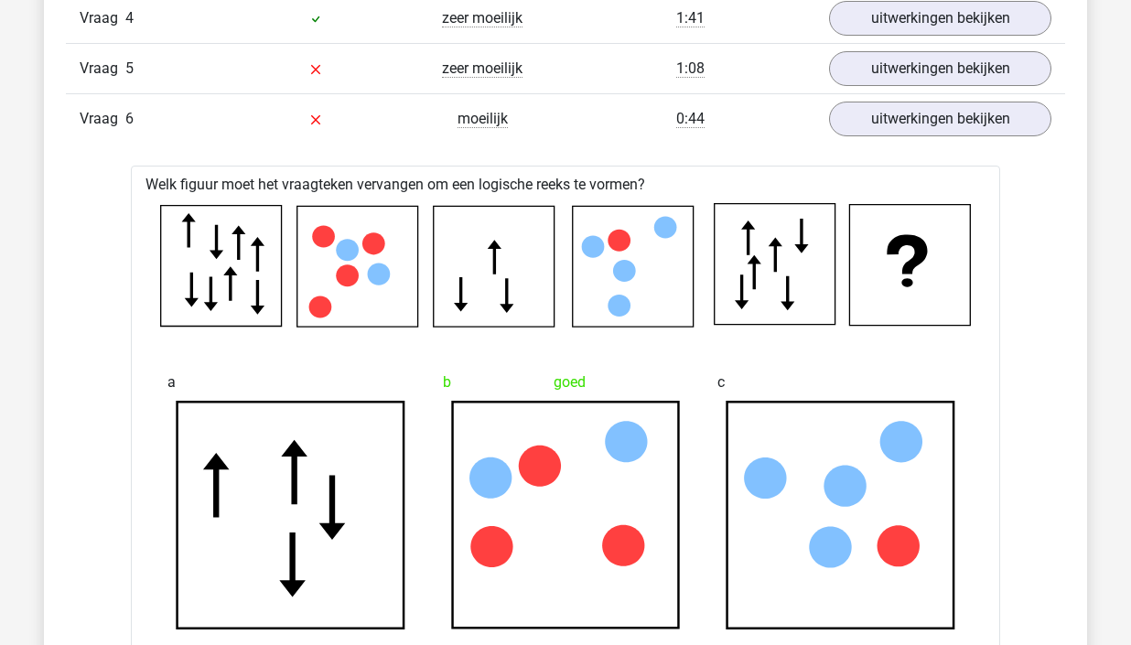
scroll to position [1506, 0]
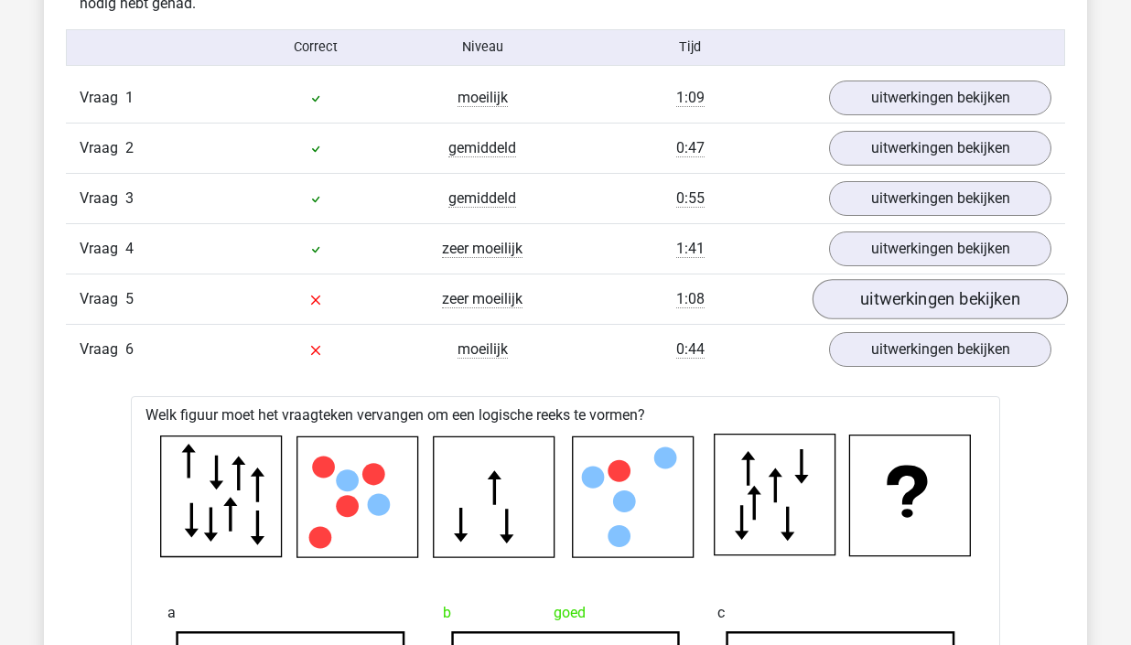
click at [918, 303] on link "uitwerkingen bekijken" at bounding box center [940, 299] width 255 height 40
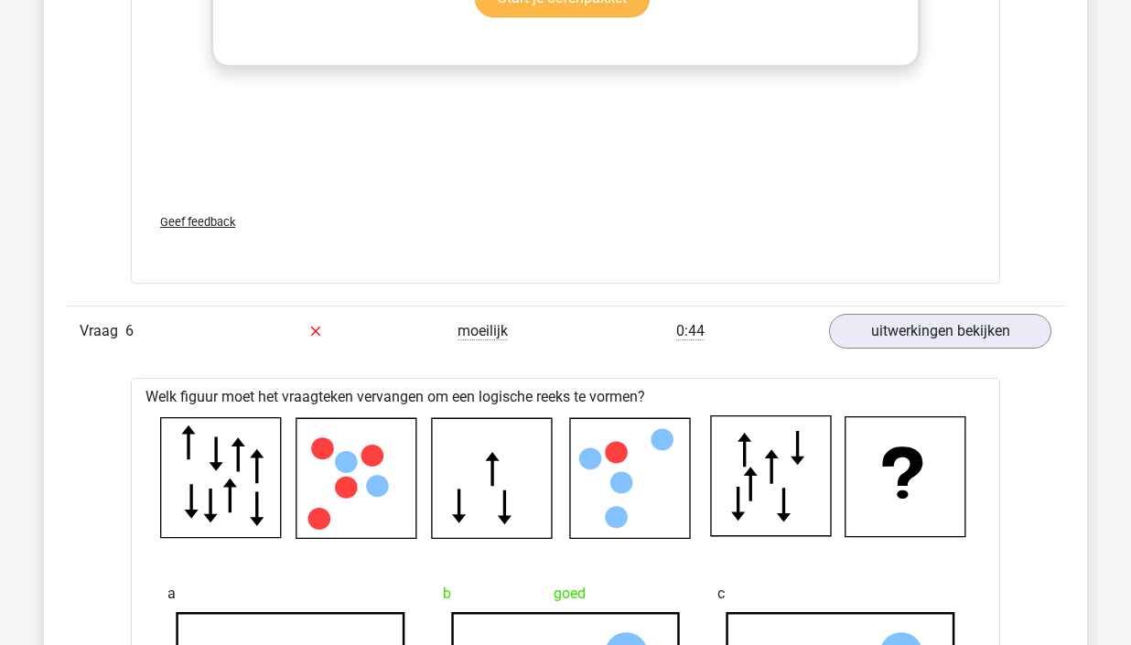
scroll to position [3213, 0]
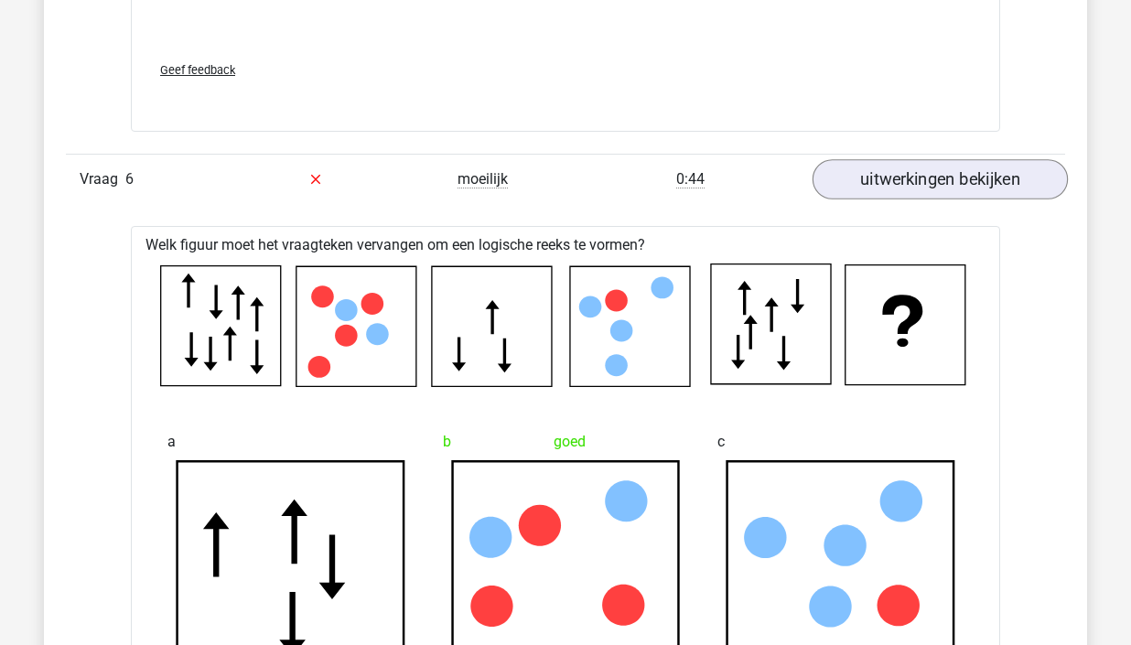
click at [926, 175] on link "uitwerkingen bekijken" at bounding box center [940, 179] width 255 height 40
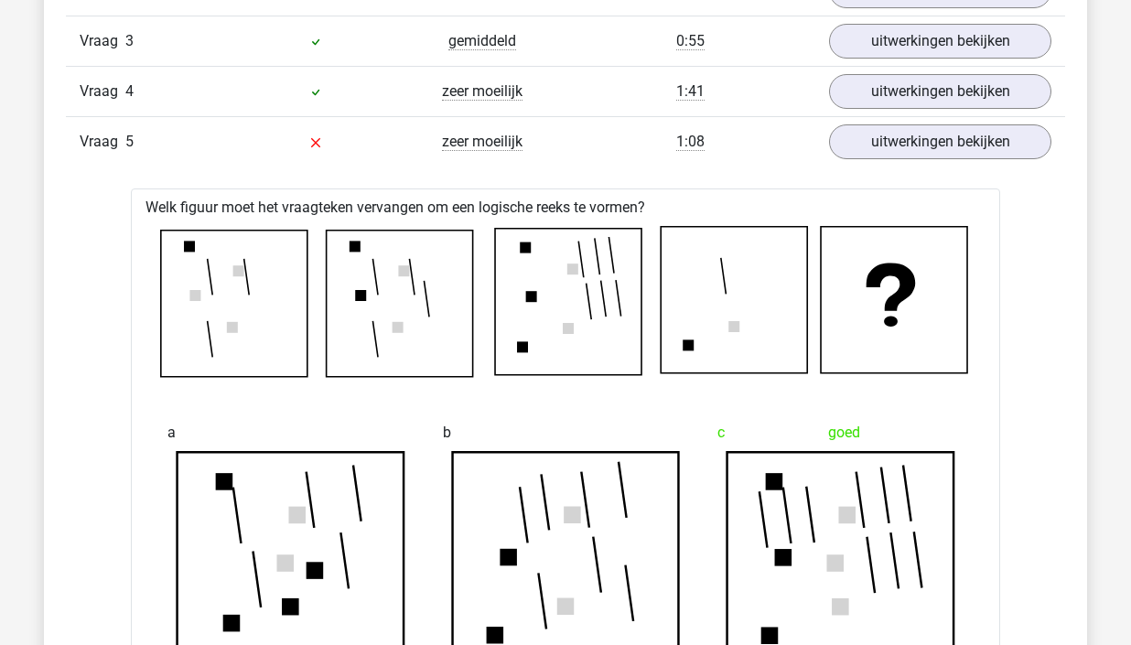
scroll to position [1662, 0]
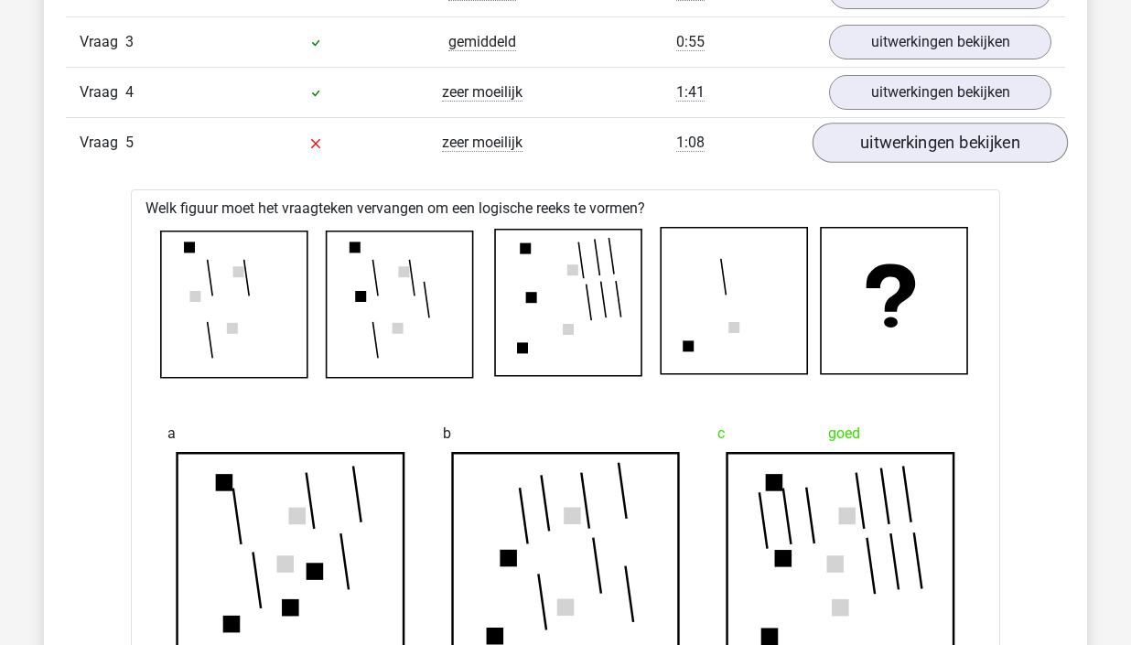
click at [979, 139] on link "uitwerkingen bekijken" at bounding box center [940, 143] width 255 height 40
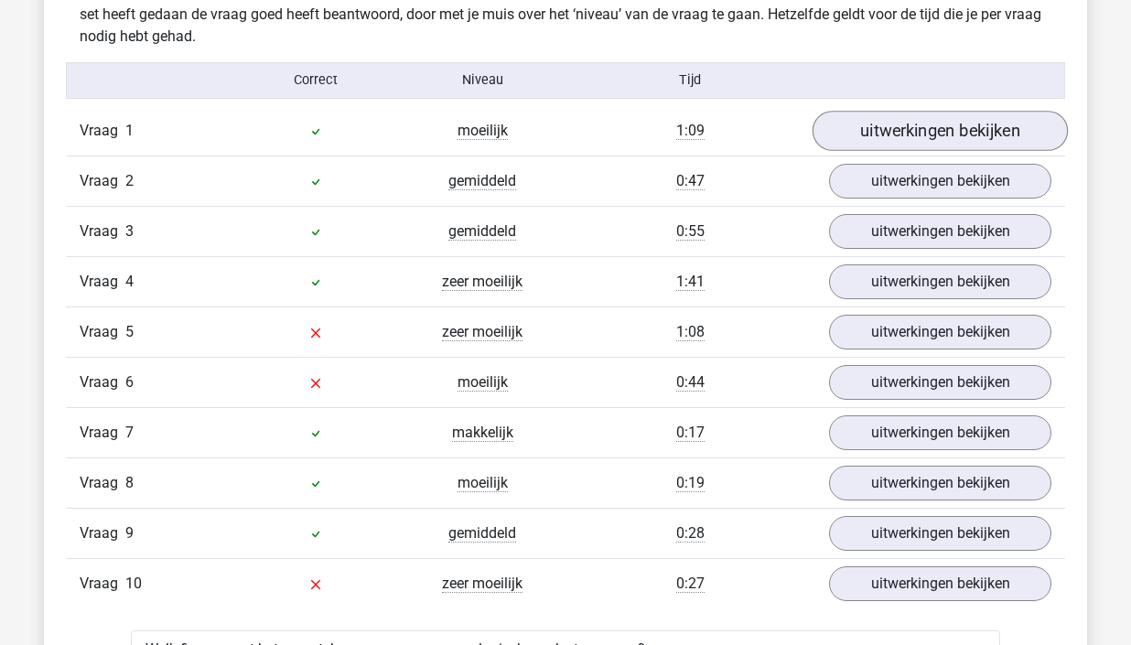
scroll to position [1490, 0]
